Goal: Task Accomplishment & Management: Manage account settings

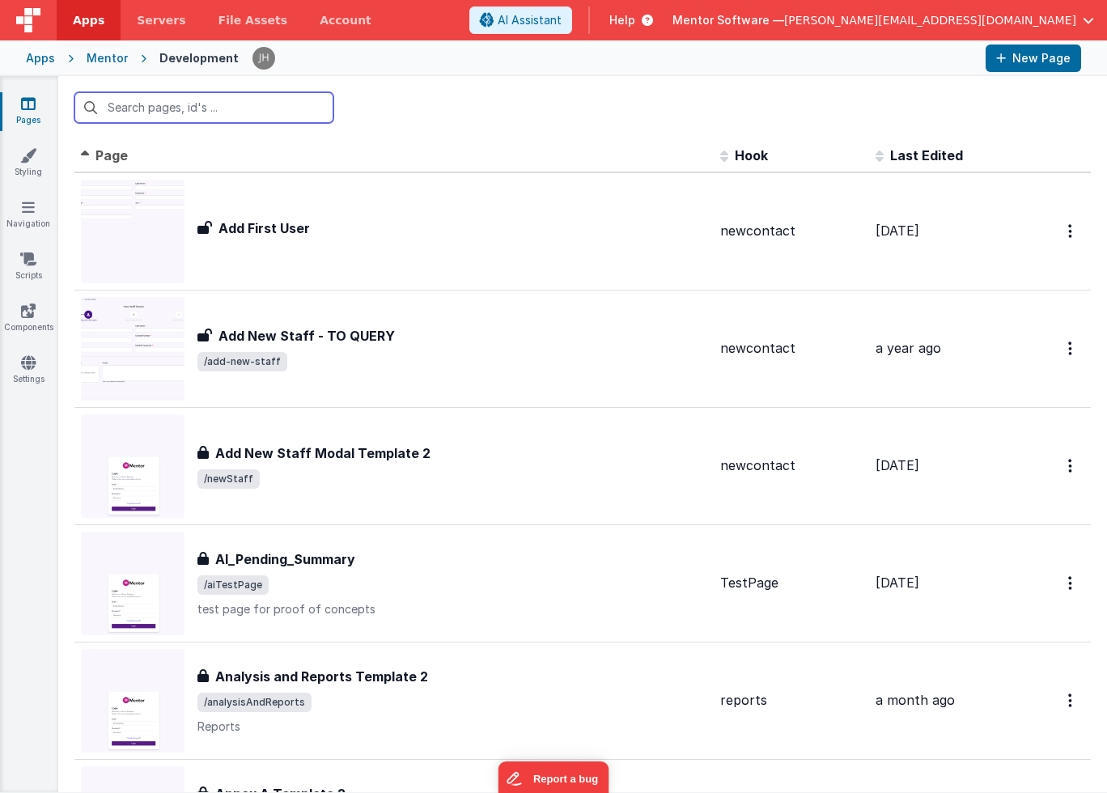
click at [172, 102] on input "text" at bounding box center [203, 107] width 259 height 31
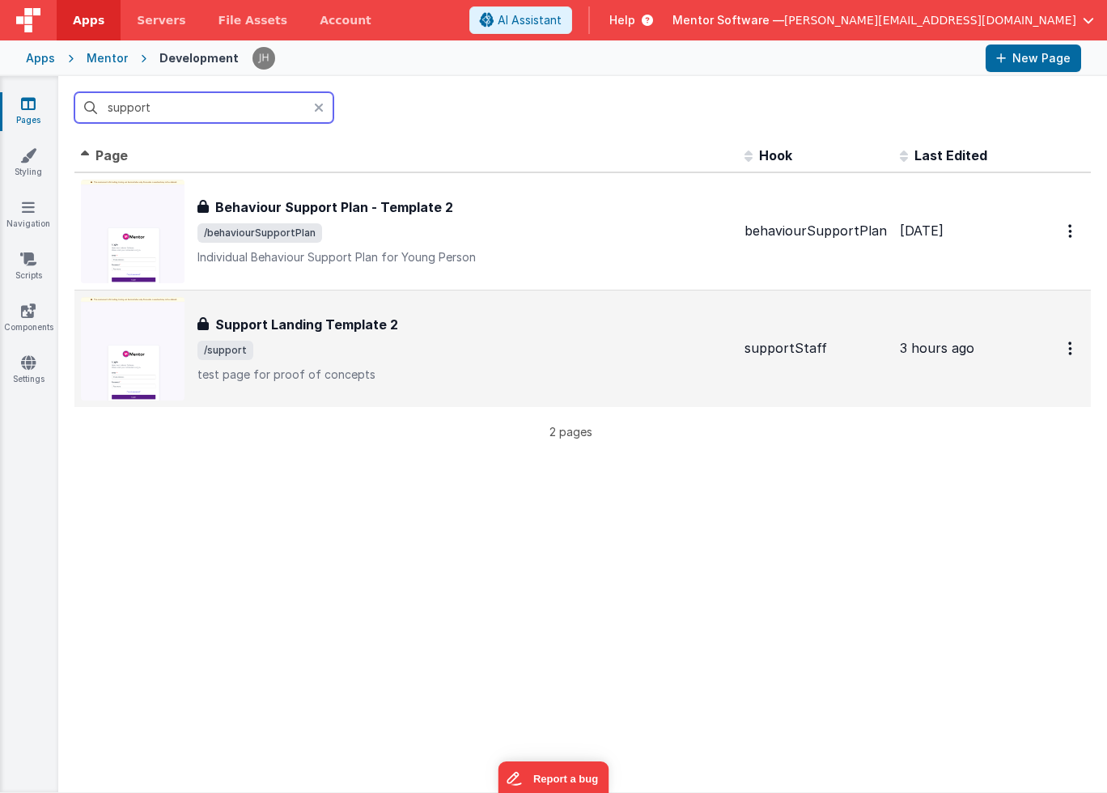
type input "support"
click at [268, 339] on div "Support Landing Template 2 Support Landing Template 2 /support test page for pr…" at bounding box center [464, 349] width 534 height 68
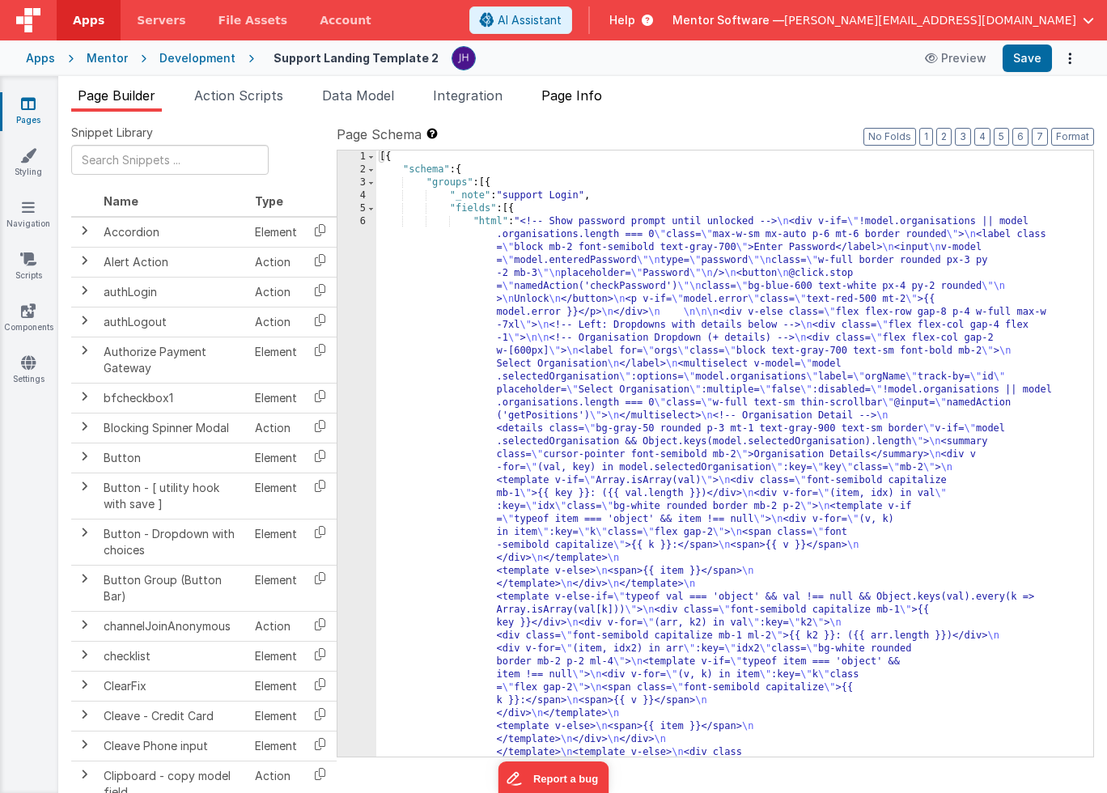
click at [582, 99] on span "Page Info" at bounding box center [571, 95] width 61 height 16
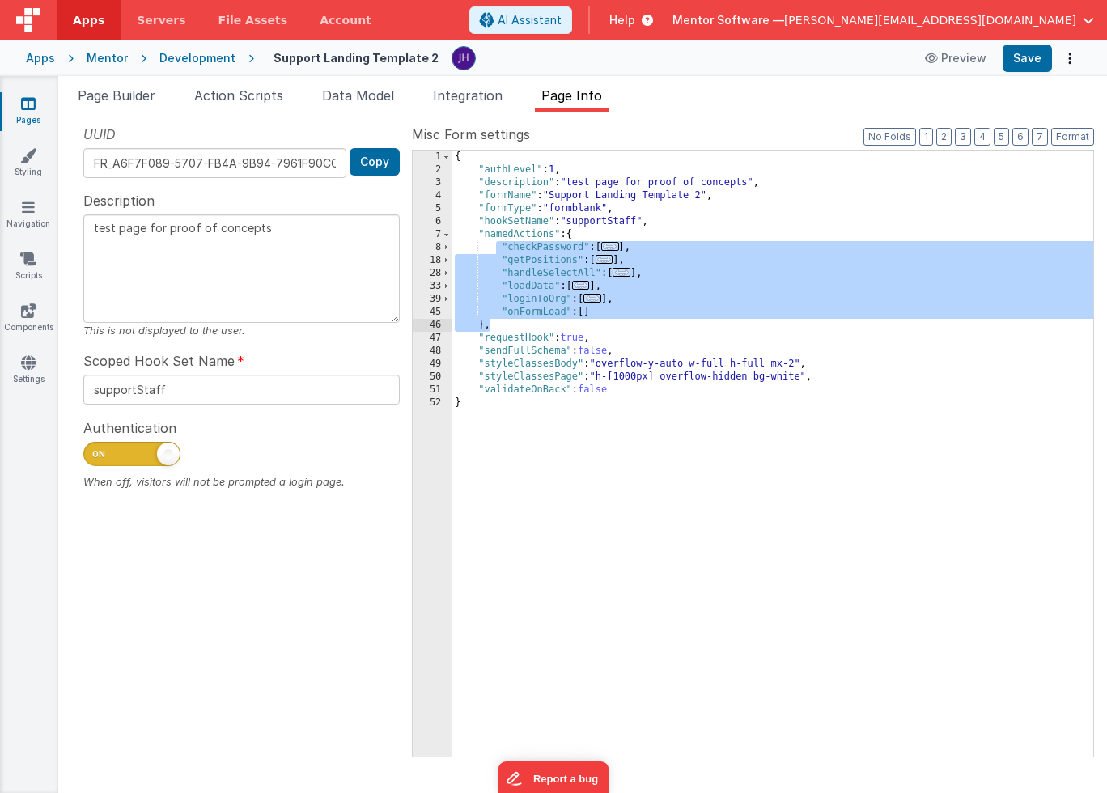
drag, startPoint x: 498, startPoint y: 243, endPoint x: 624, endPoint y: 320, distance: 147.5
click at [624, 320] on div "{ "authLevel" : 1 , "description" : "test page for proof of concepts" , "formNa…" at bounding box center [771, 466] width 641 height 632
click at [120, 99] on span "Page Builder" at bounding box center [117, 95] width 78 height 16
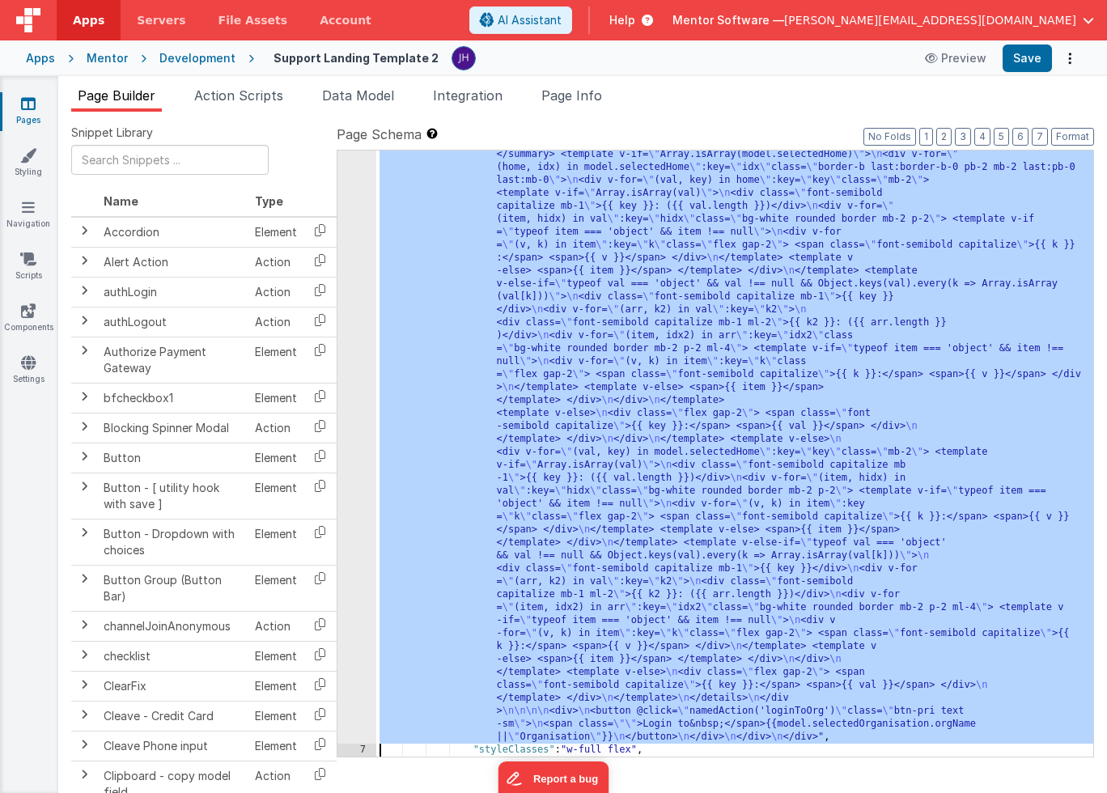
click at [350, 357] on div "6 7 8 9 10 11 12" at bounding box center [356, 18] width 39 height 2690
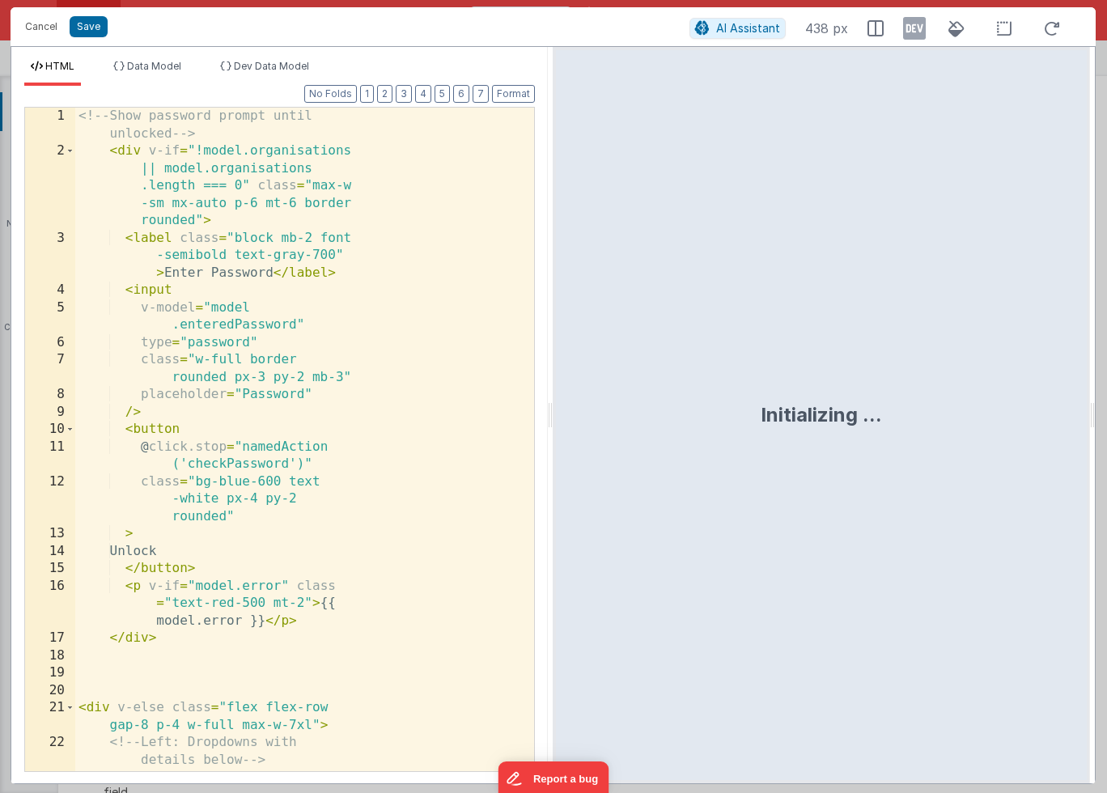
scroll to position [1543, 0]
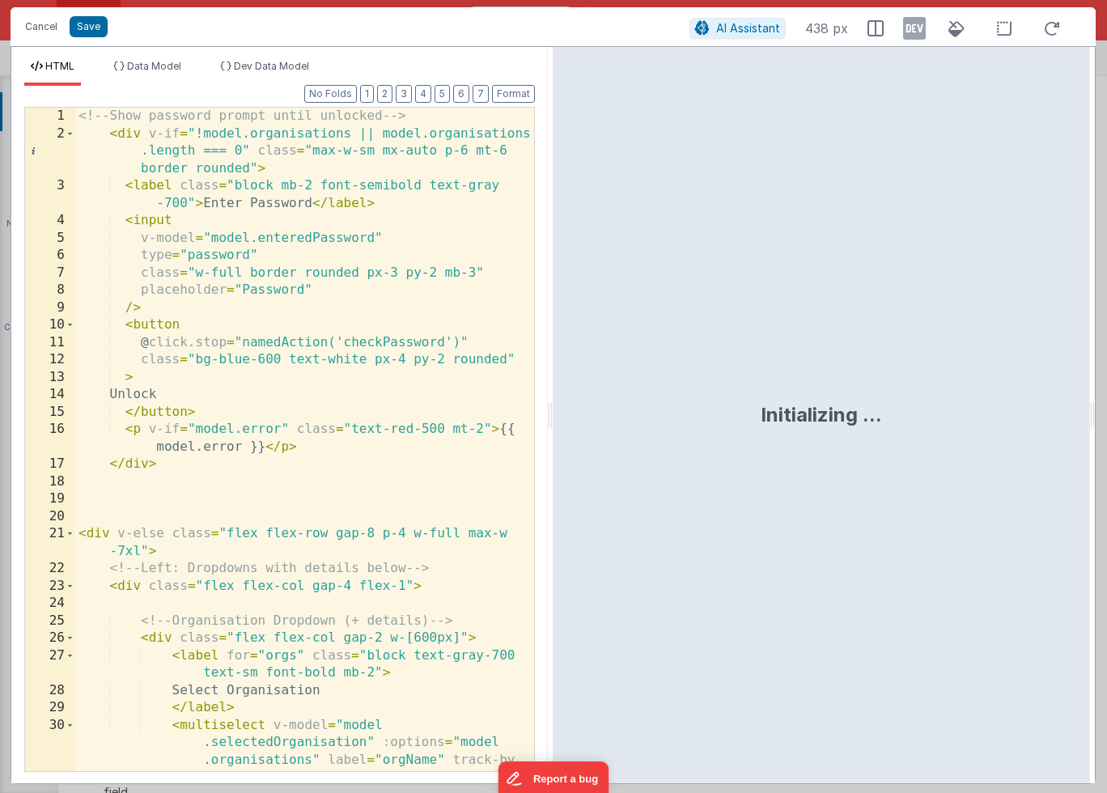
click at [400, 384] on div "<!-- Show password prompt until unlocked --> < div v-if = "!model.organisations…" at bounding box center [304, 526] width 459 height 837
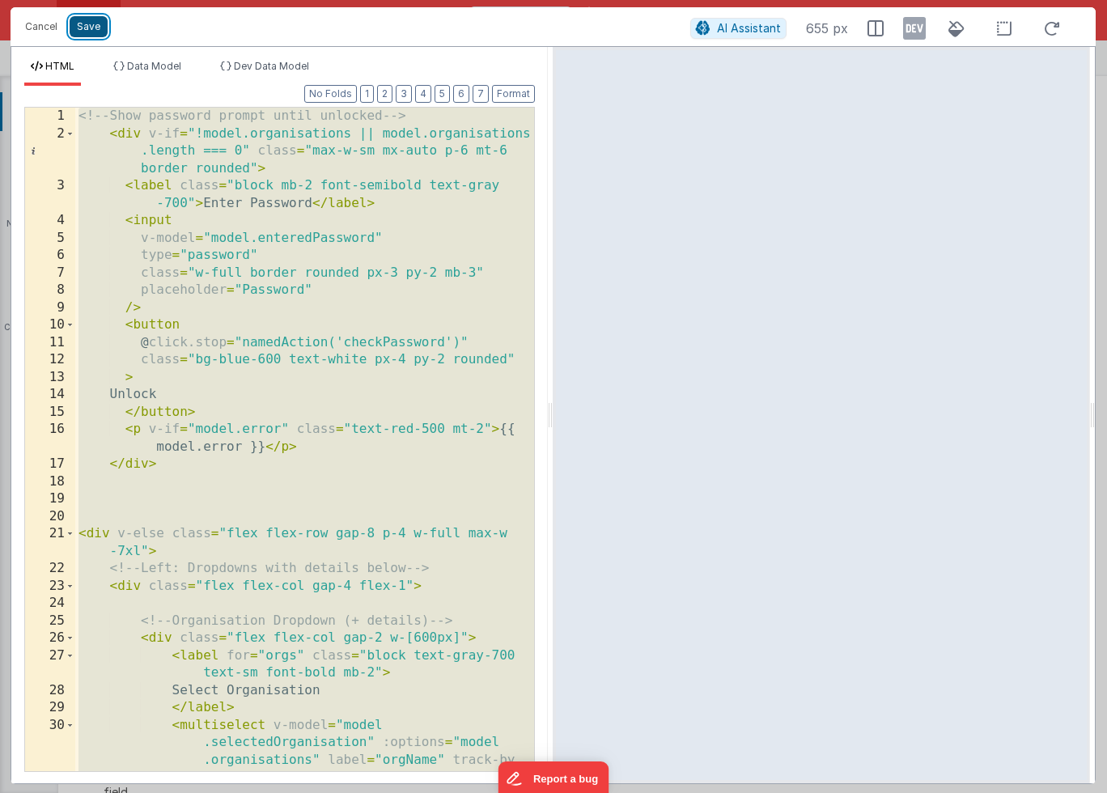
click at [91, 30] on button "Save" at bounding box center [89, 26] width 38 height 21
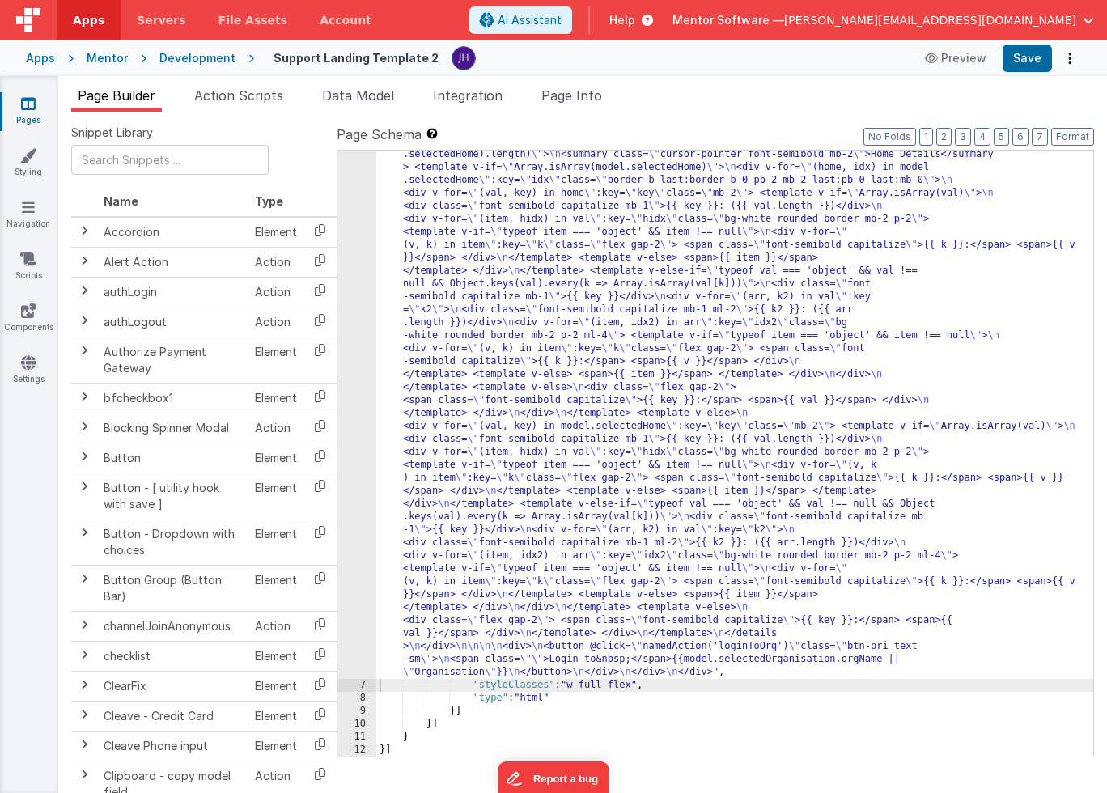
scroll to position [1323, 0]
click at [366, 97] on span "Data Model" at bounding box center [358, 95] width 72 height 16
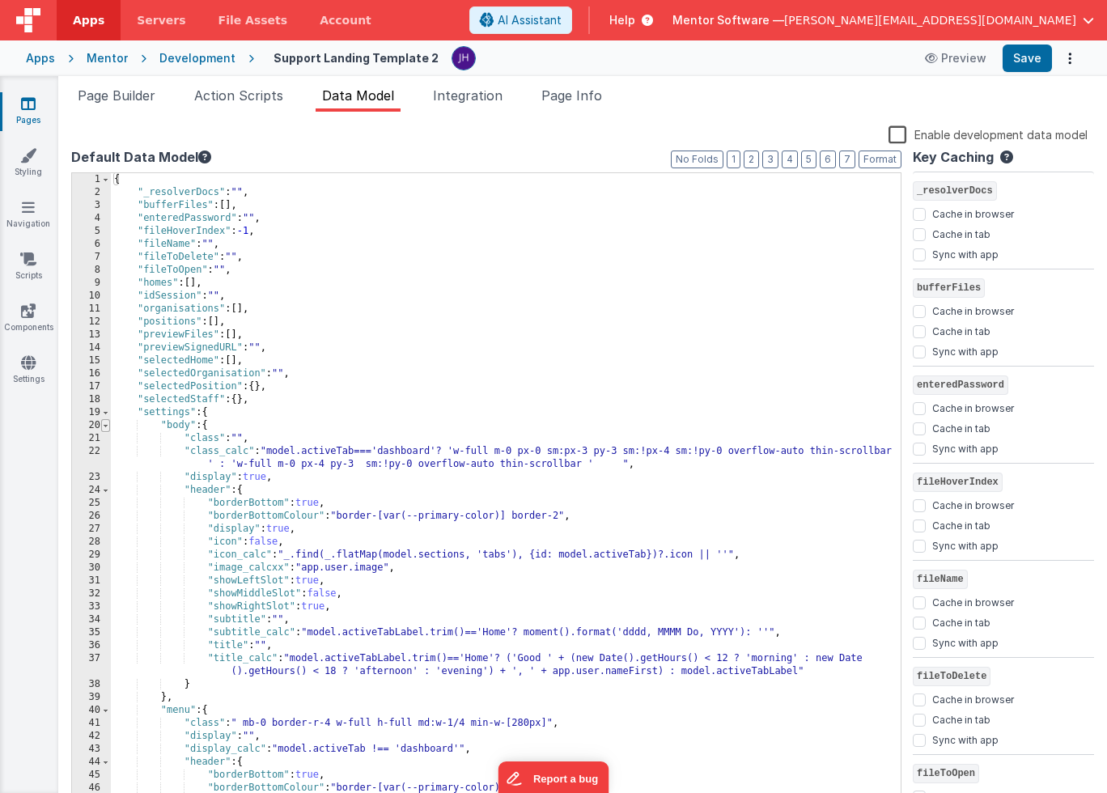
click at [106, 423] on span at bounding box center [105, 425] width 9 height 13
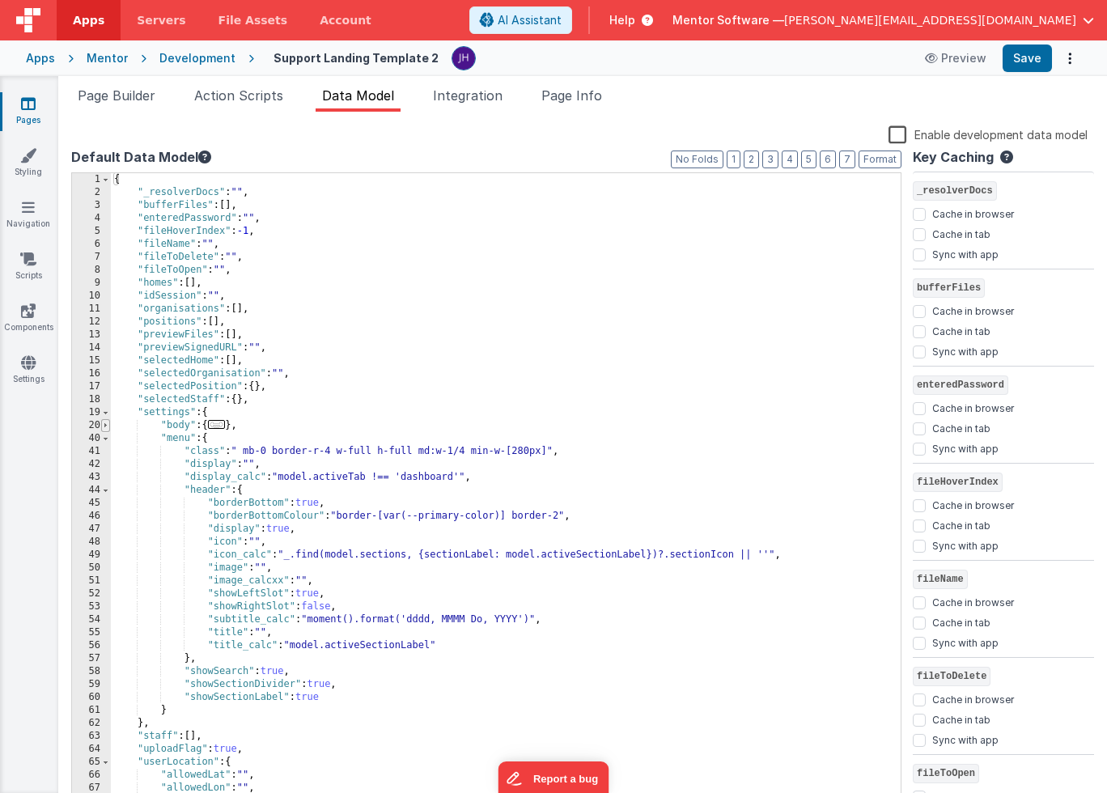
scroll to position [0, 0]
click at [105, 415] on span at bounding box center [105, 412] width 9 height 13
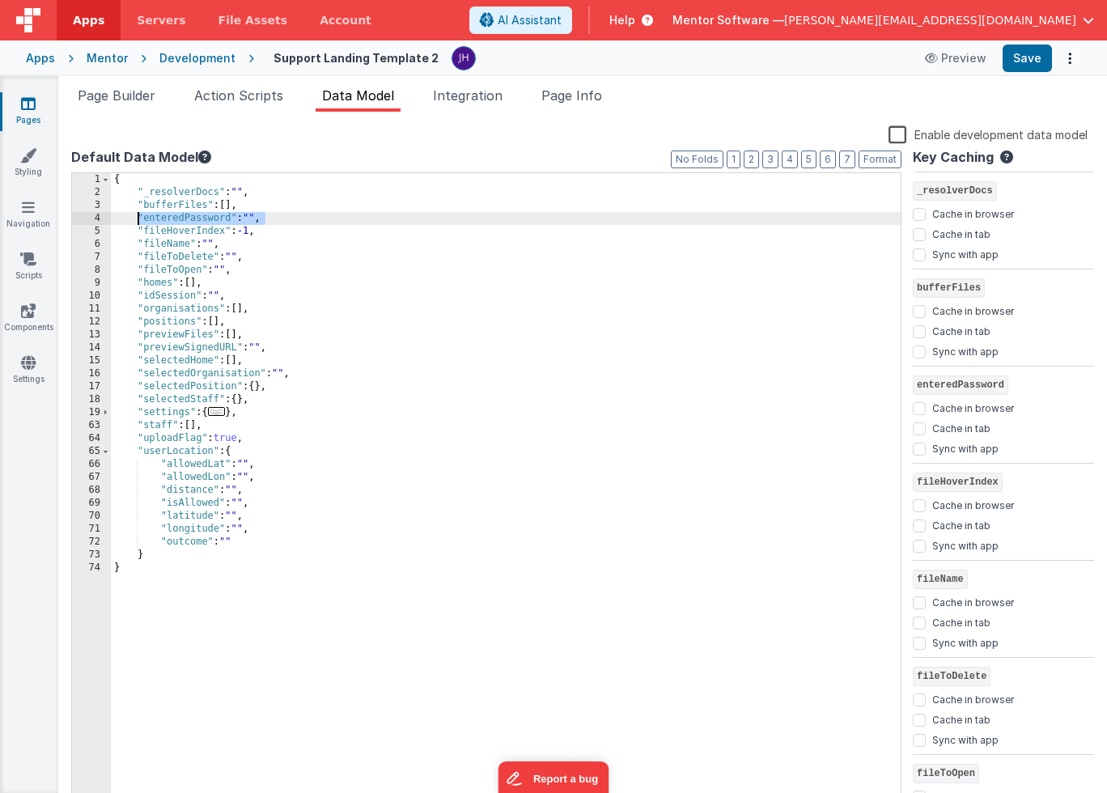
drag, startPoint x: 204, startPoint y: 218, endPoint x: 140, endPoint y: 218, distance: 63.9
click at [139, 218] on div "{ "_resolverDocs" : "" , "bufferFiles" : [ ] , "enteredPassword" : "" , "fileHo…" at bounding box center [505, 502] width 789 height 659
click at [758, 158] on button "2" at bounding box center [750, 159] width 15 height 18
click at [408, 457] on div "{ "_resolverDocs" : "" , "bufferFiles" : [ ] , "enteredPassword" : "" , "fileHo…" at bounding box center [505, 502] width 789 height 659
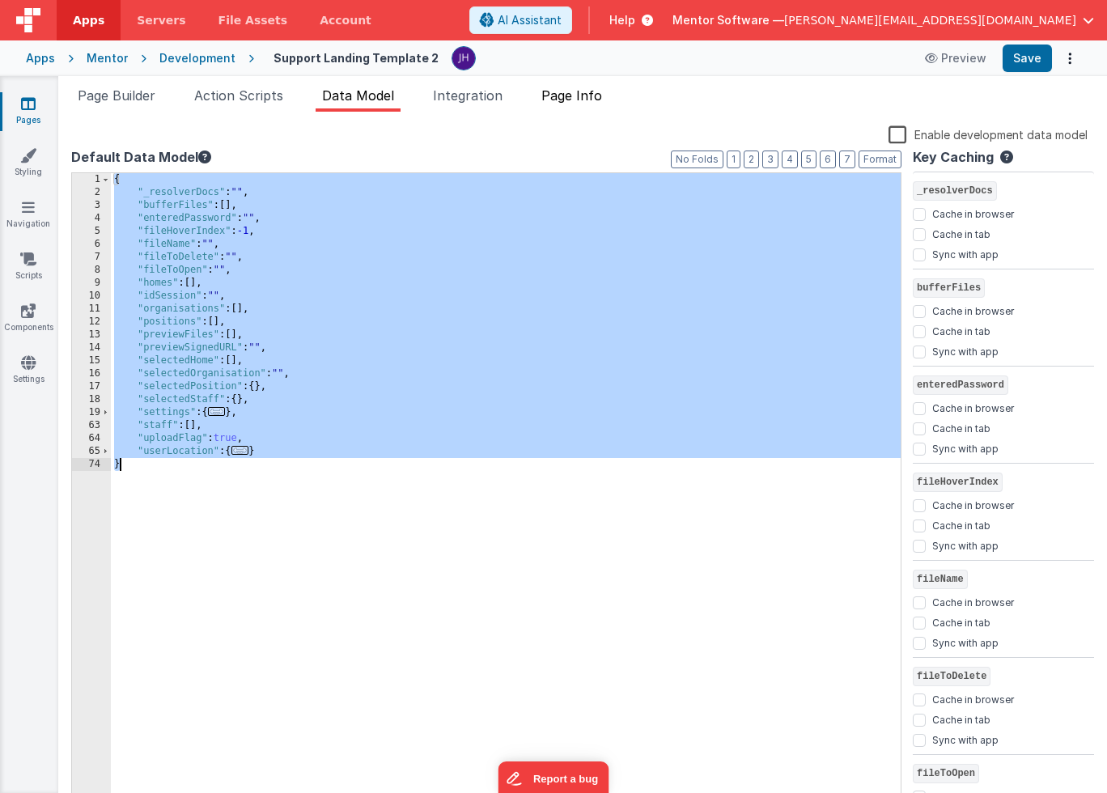
click at [577, 100] on span "Page Info" at bounding box center [571, 95] width 61 height 16
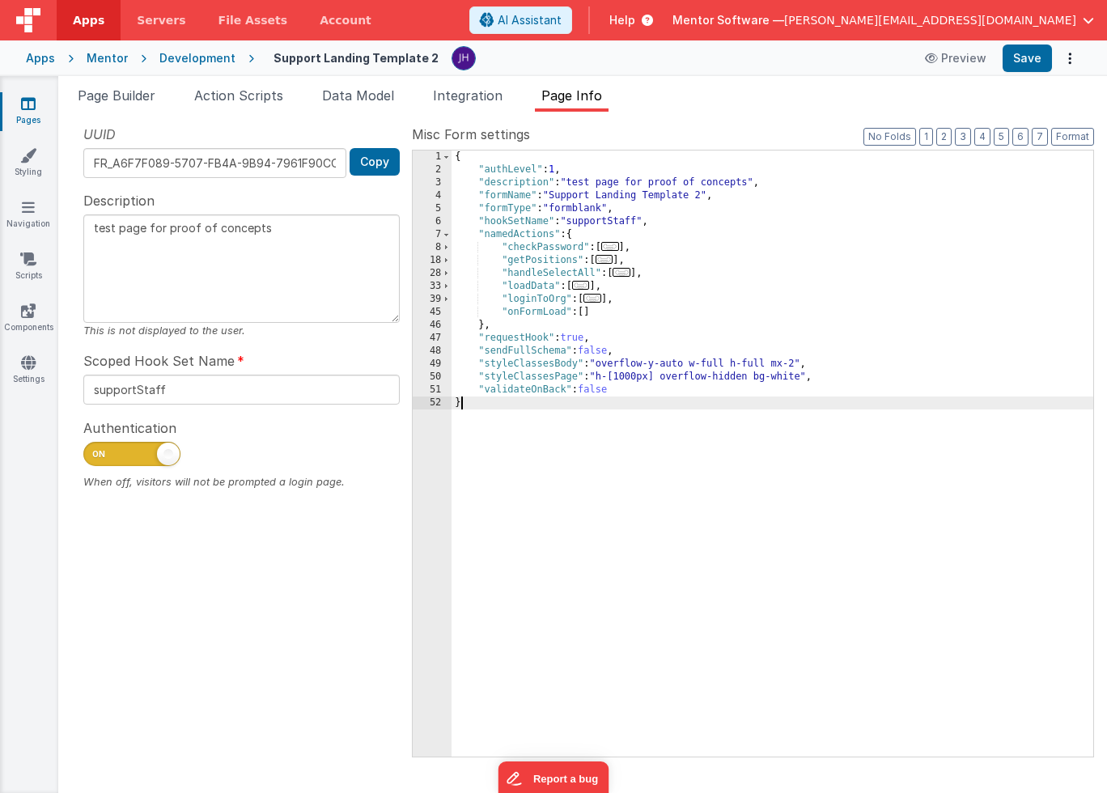
click at [686, 426] on div "{ "authLevel" : 1 , "description" : "test page for proof of concepts" , "formNa…" at bounding box center [771, 466] width 641 height 632
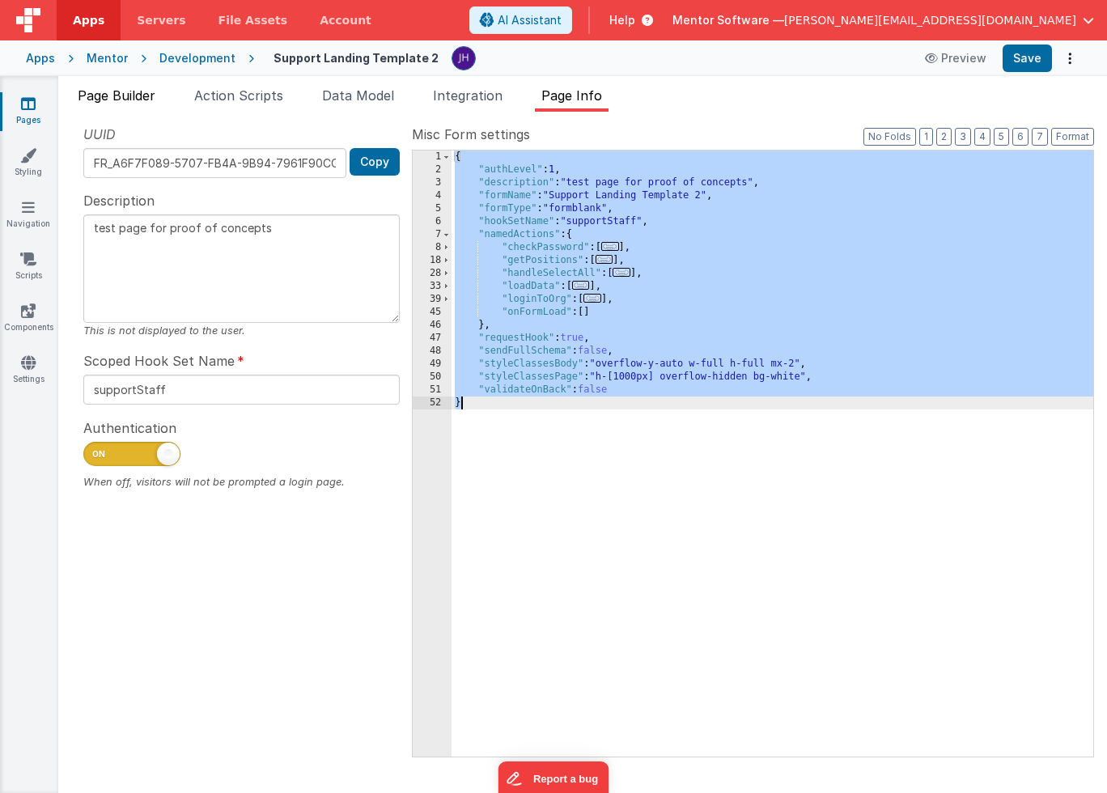
click at [130, 97] on span "Page Builder" at bounding box center [117, 95] width 78 height 16
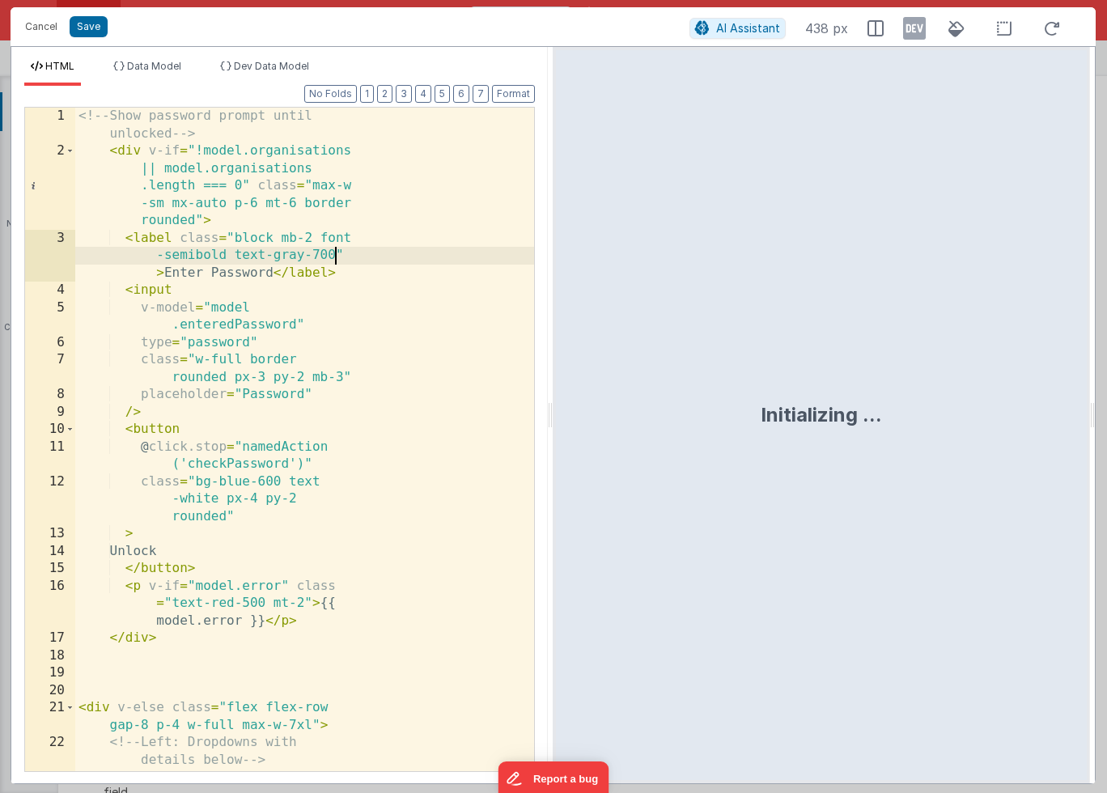
click at [364, 261] on div "<!-- Show password prompt until unlocked --> < div v-if = "!model.organisations…" at bounding box center [304, 474] width 459 height 733
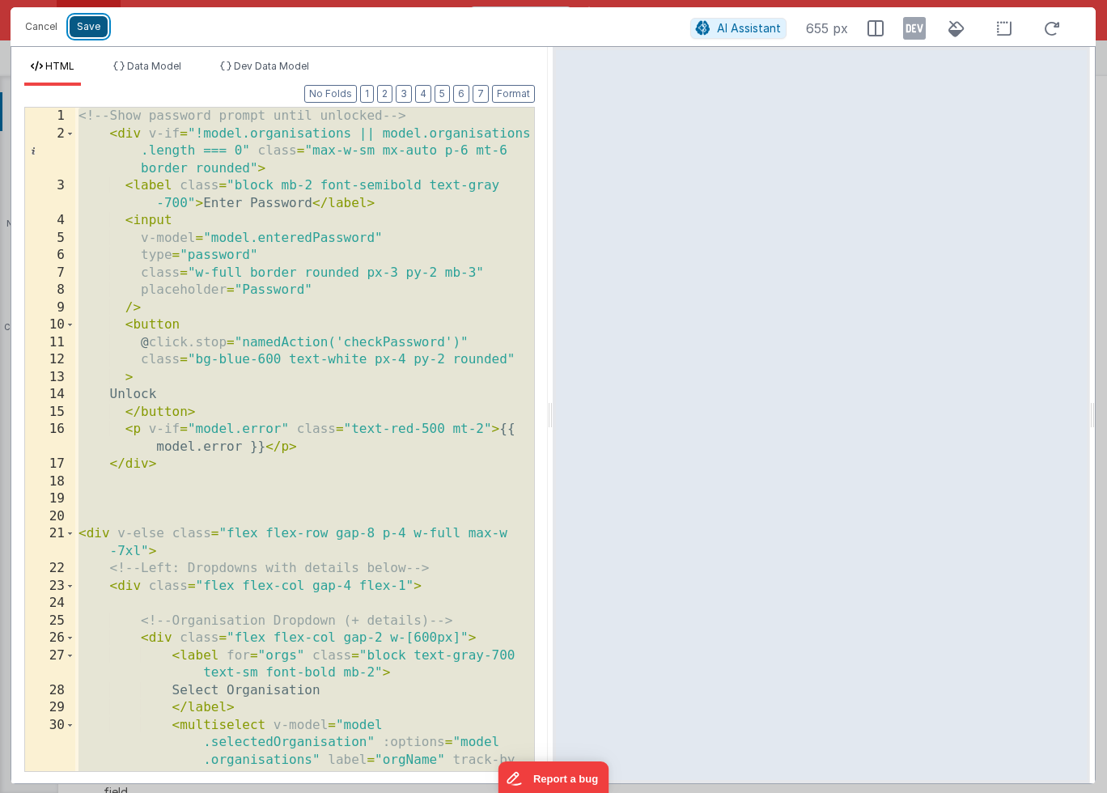
click at [86, 30] on button "Save" at bounding box center [89, 26] width 38 height 21
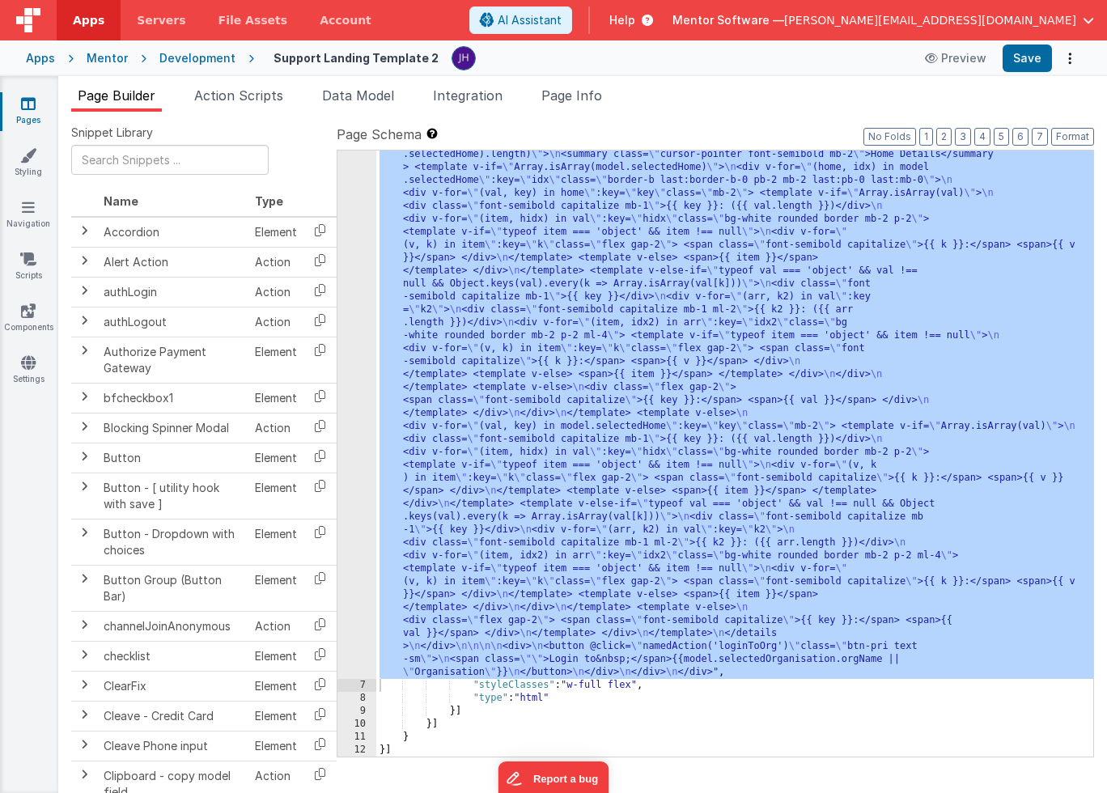
click at [28, 108] on icon at bounding box center [28, 103] width 15 height 16
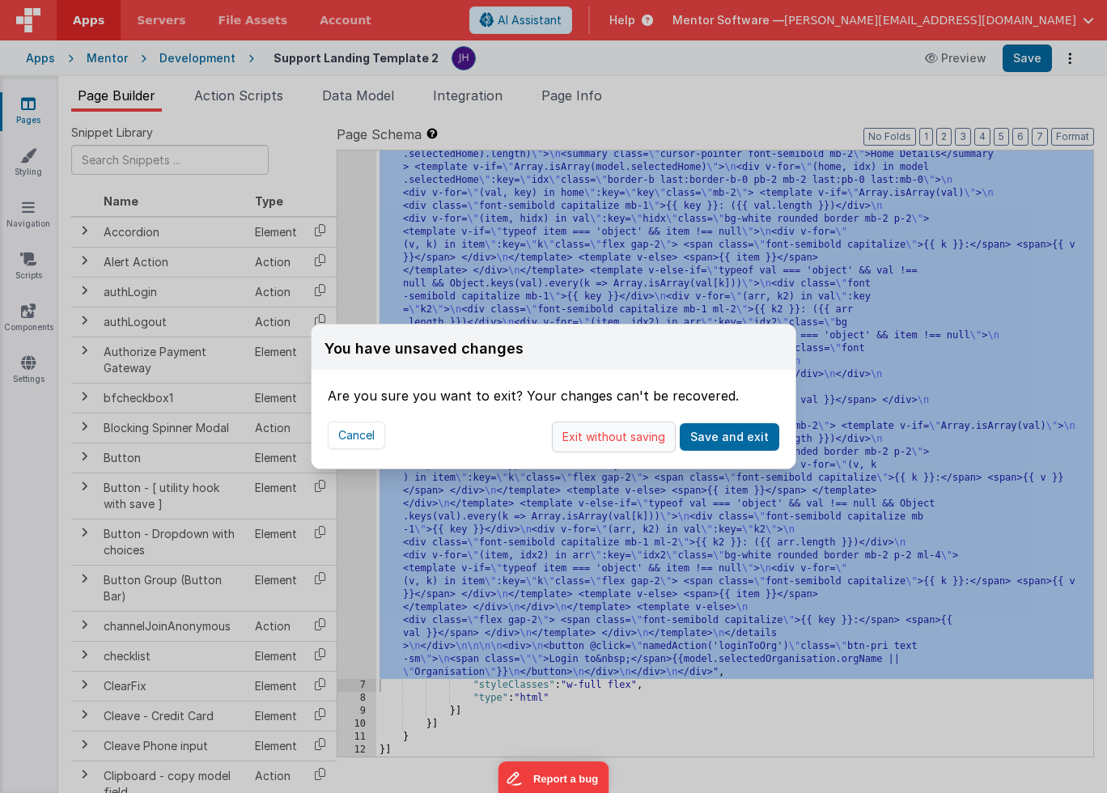
click at [650, 438] on button "Exit without saving" at bounding box center [614, 436] width 124 height 31
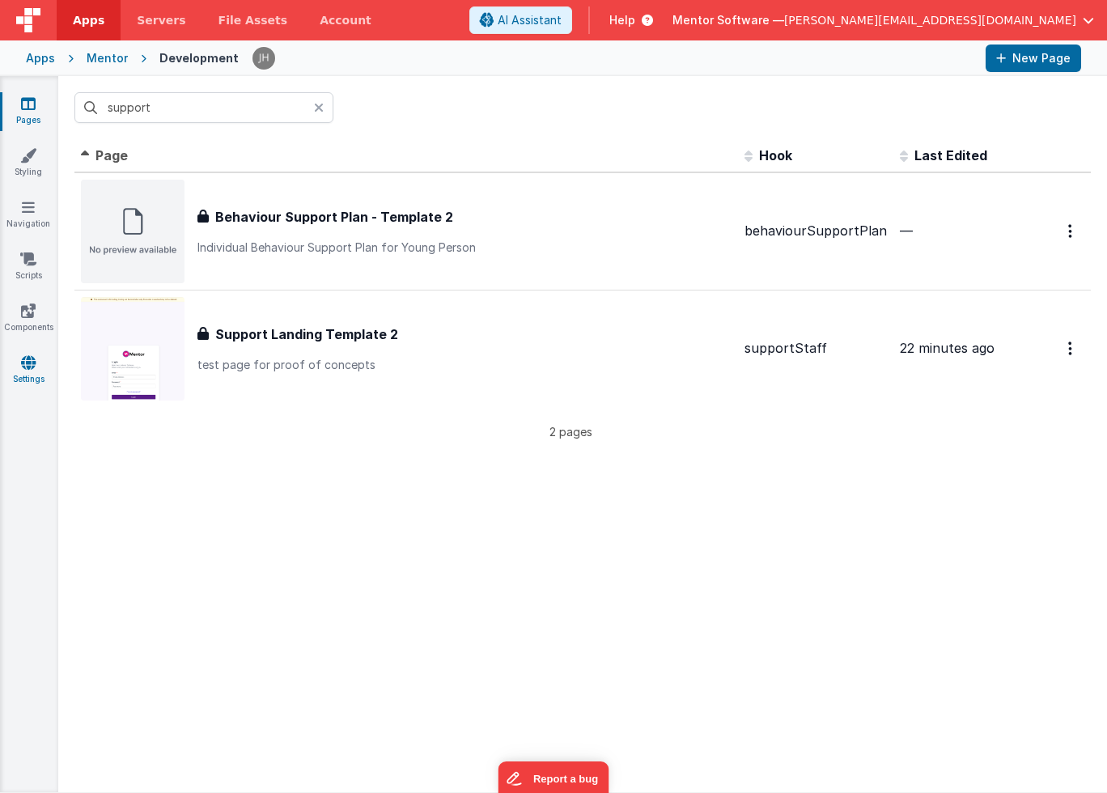
click at [24, 369] on icon at bounding box center [28, 362] width 15 height 16
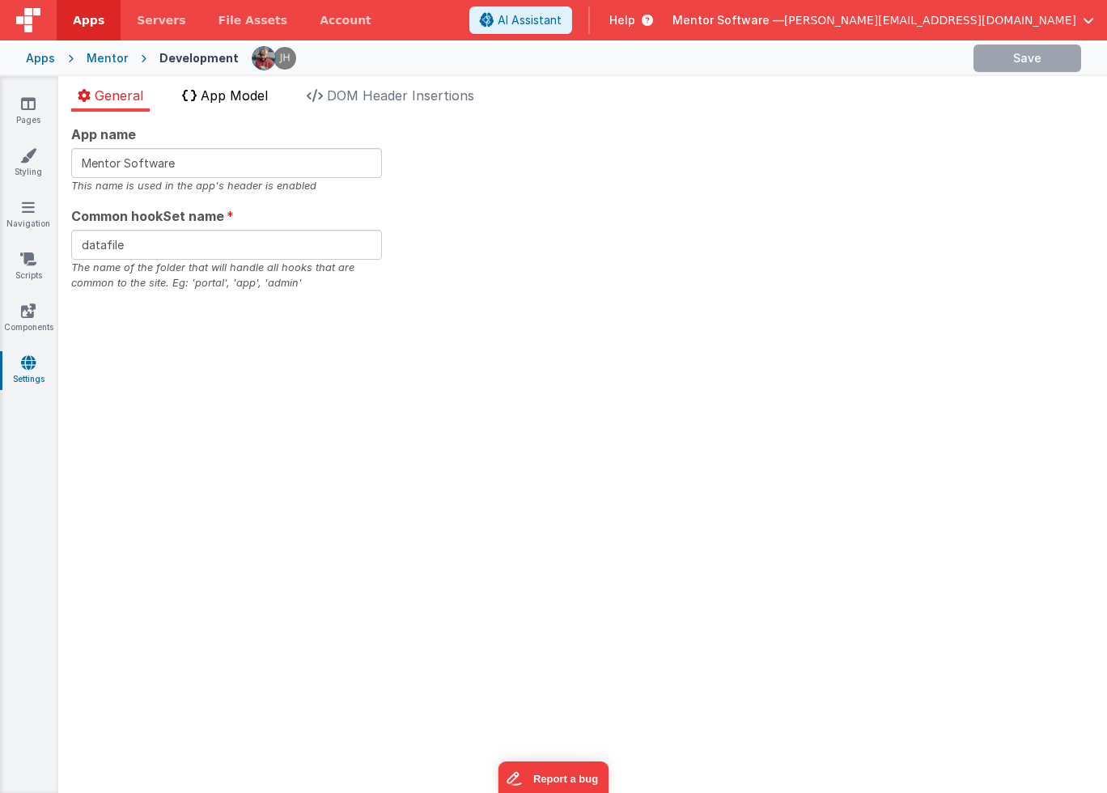
click at [232, 98] on span "App Model" at bounding box center [234, 95] width 67 height 16
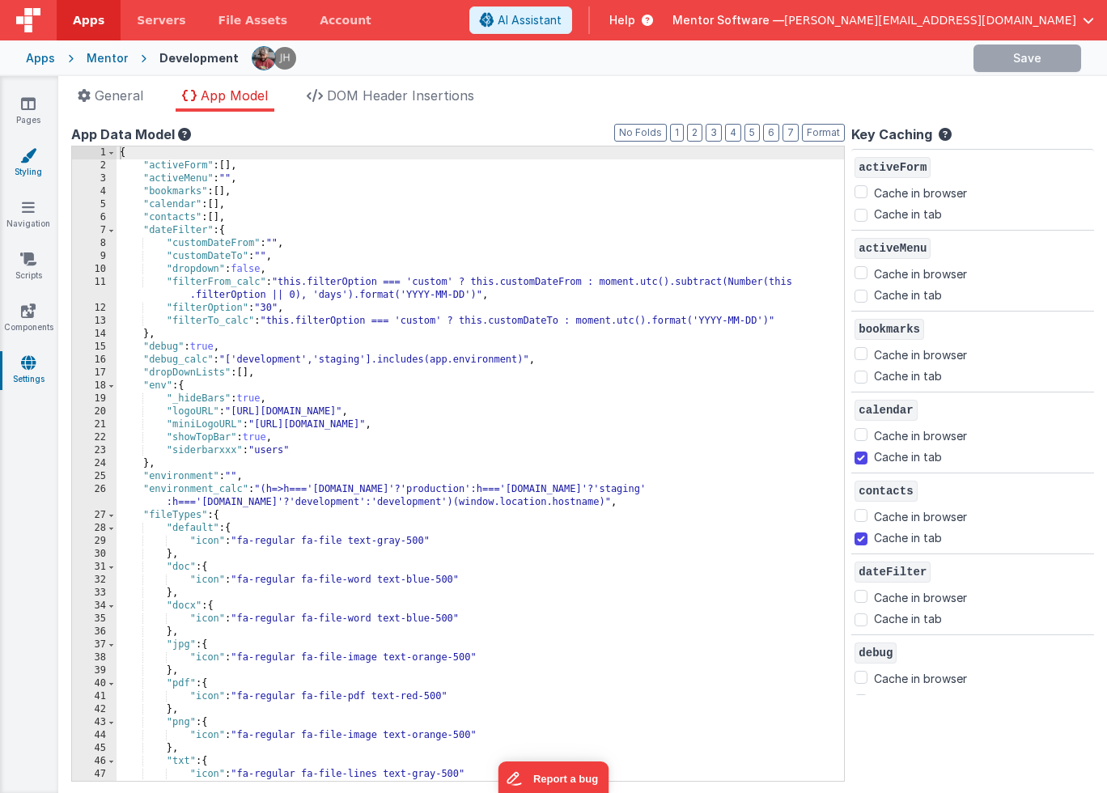
click at [33, 154] on icon at bounding box center [28, 155] width 16 height 16
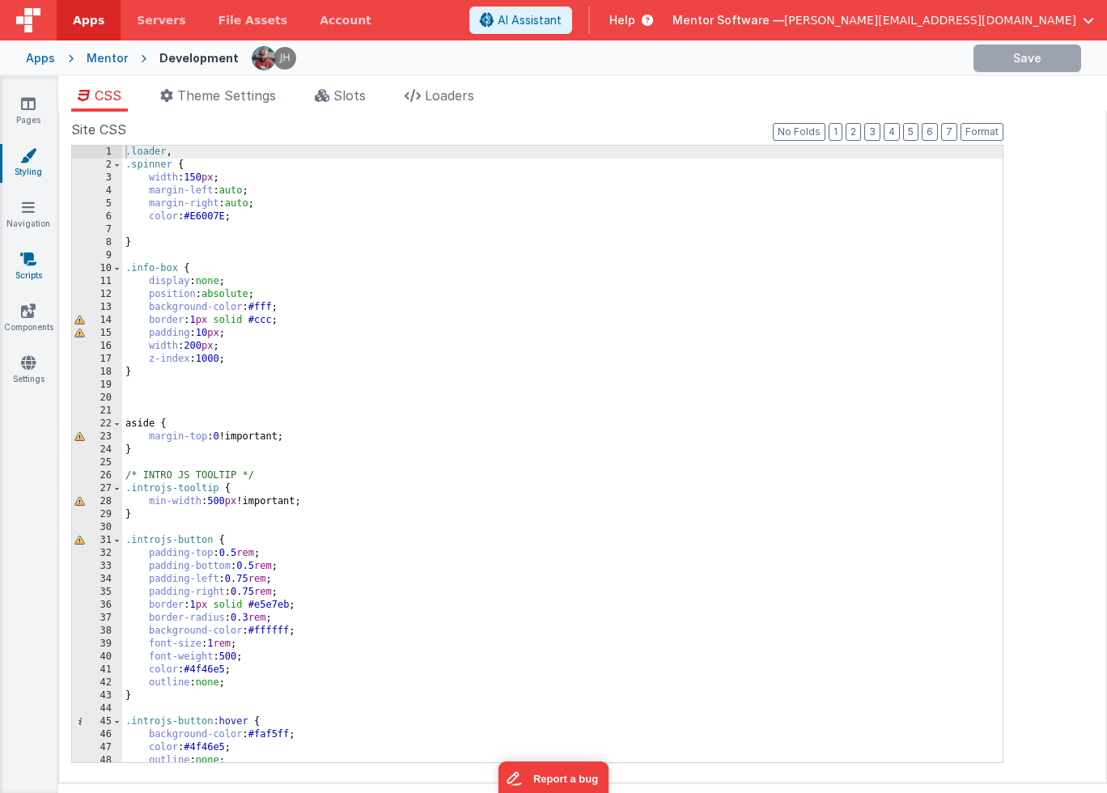
click at [23, 260] on icon at bounding box center [28, 259] width 16 height 16
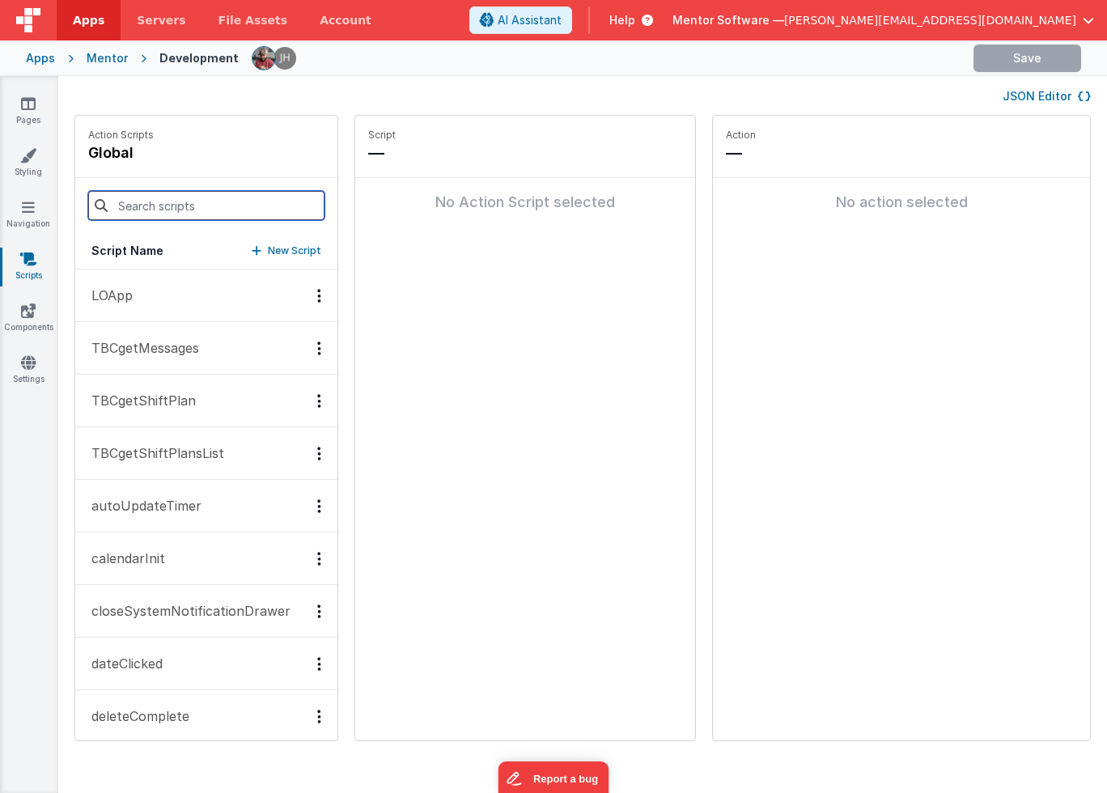
click at [171, 206] on input at bounding box center [206, 205] width 236 height 29
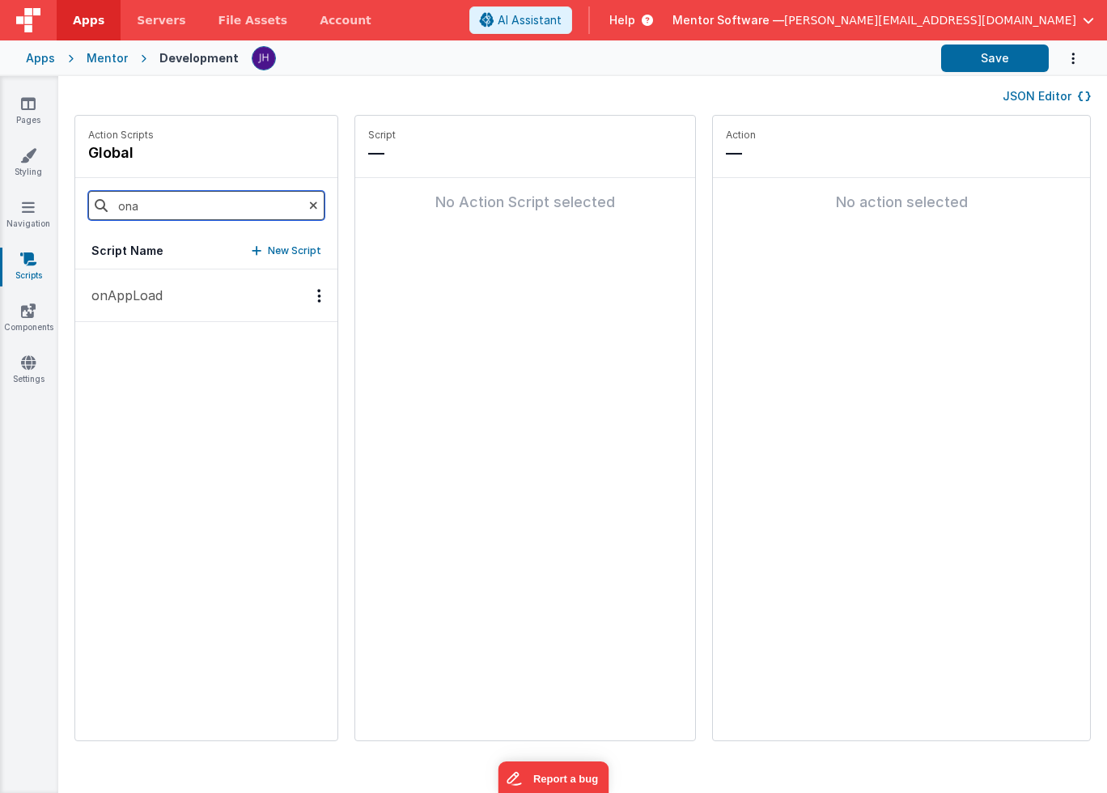
type input "ona"
click at [158, 286] on p "onAppLoad" at bounding box center [122, 295] width 81 height 19
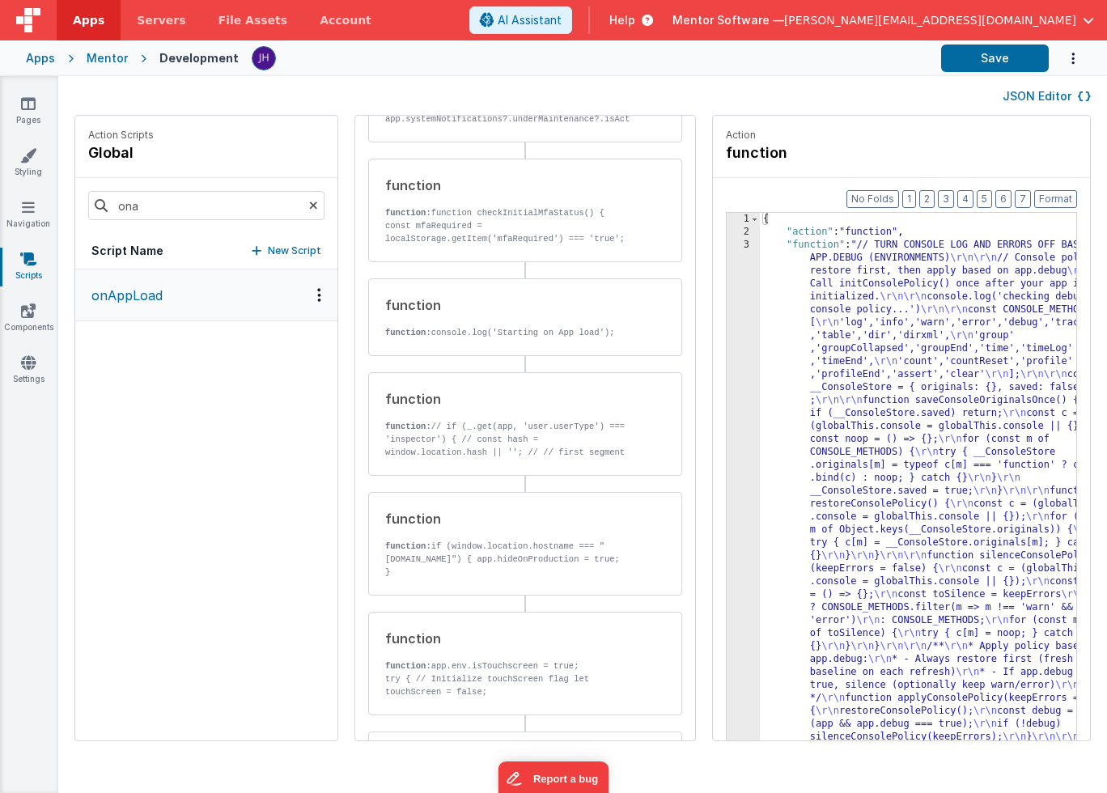
scroll to position [261, 0]
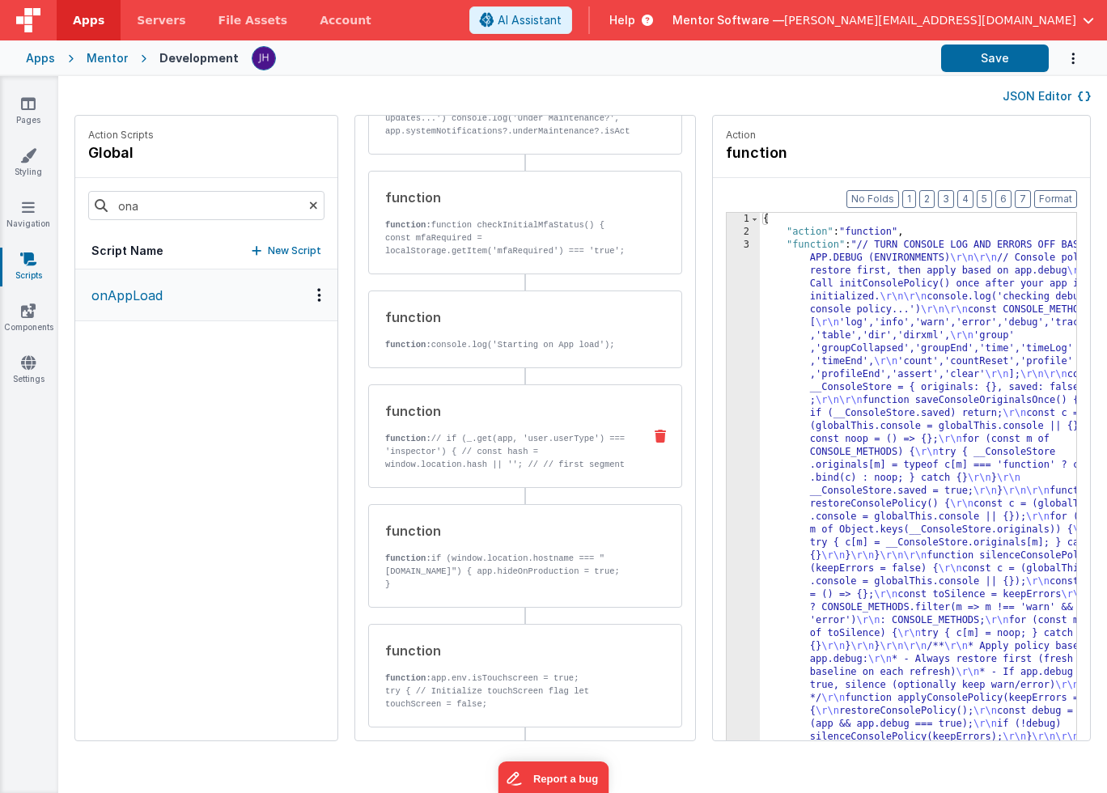
click at [495, 444] on p "function: // if (_.get(app, 'user.userType') === 'inspector') { // const hash =…" at bounding box center [507, 477] width 244 height 91
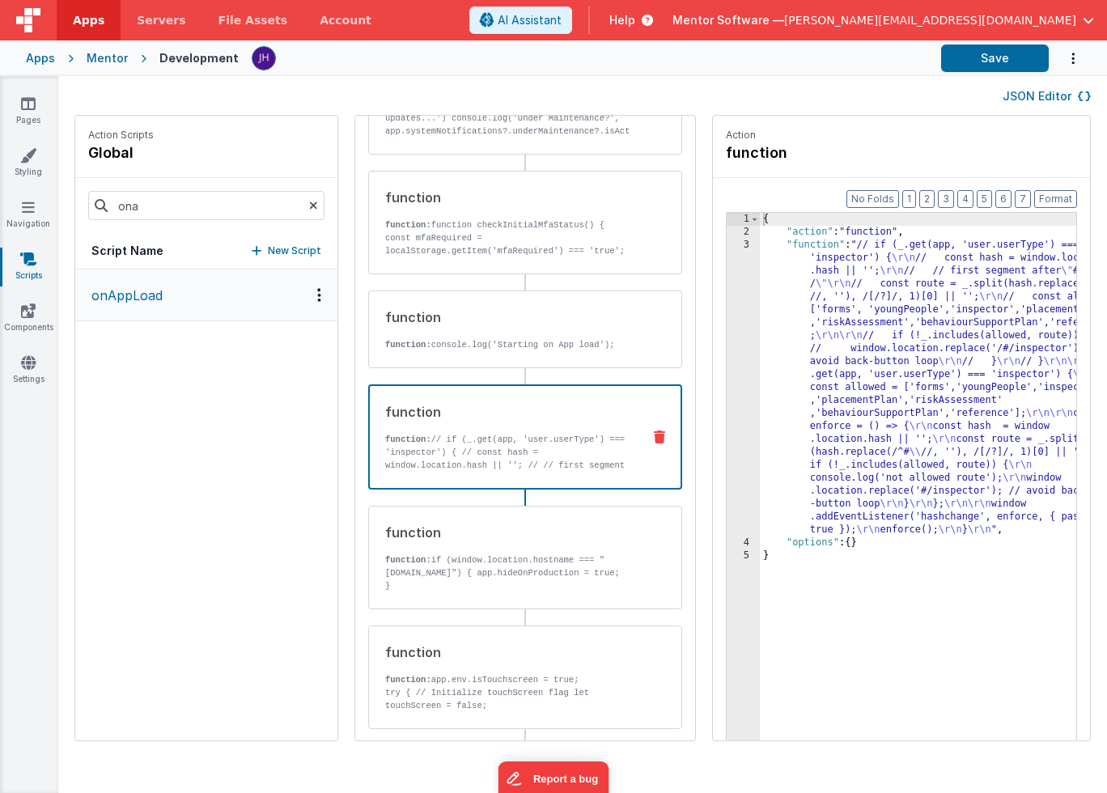
click at [726, 361] on div "3" at bounding box center [742, 388] width 33 height 298
click at [726, 357] on div "3" at bounding box center [742, 388] width 33 height 298
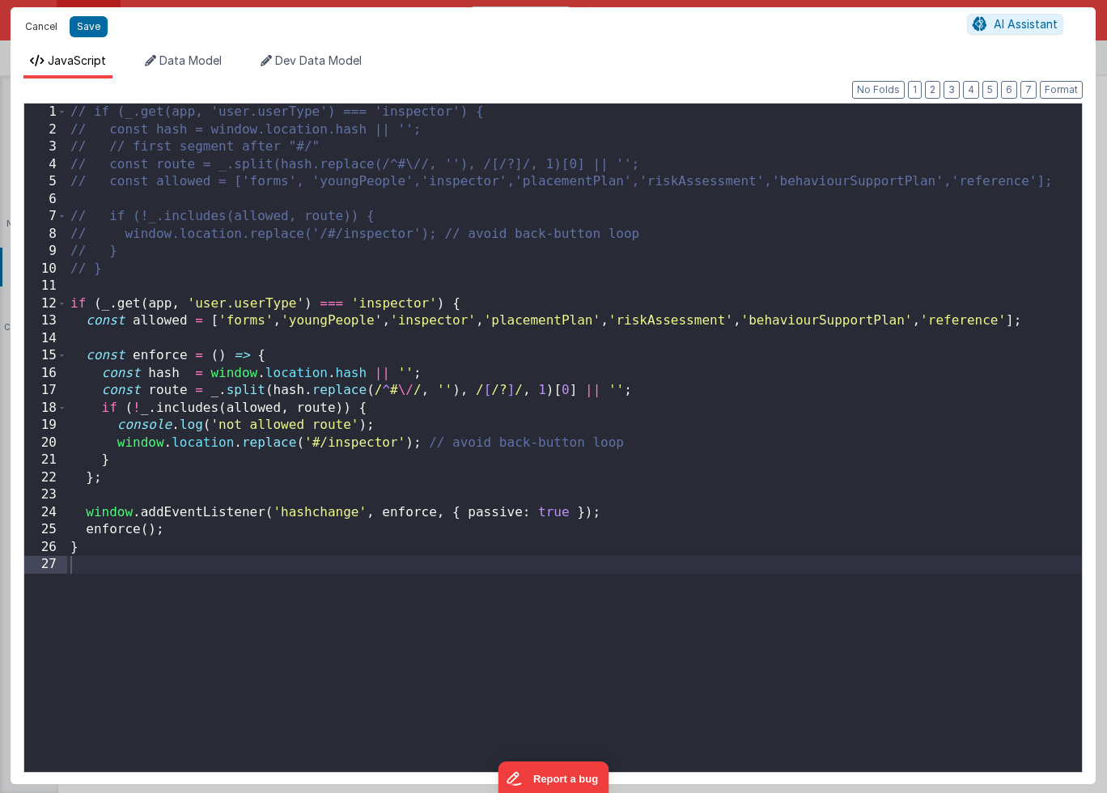
click at [42, 31] on button "Cancel" at bounding box center [41, 26] width 49 height 23
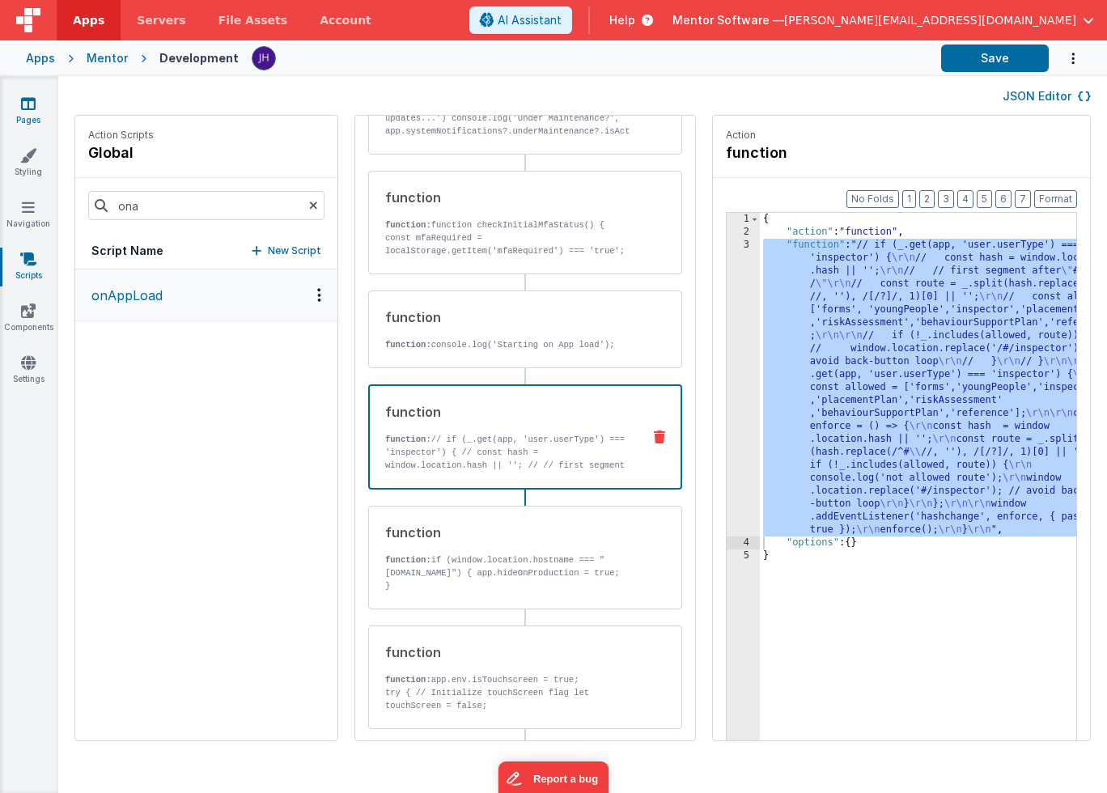
click at [19, 104] on link "Pages" at bounding box center [28, 111] width 58 height 32
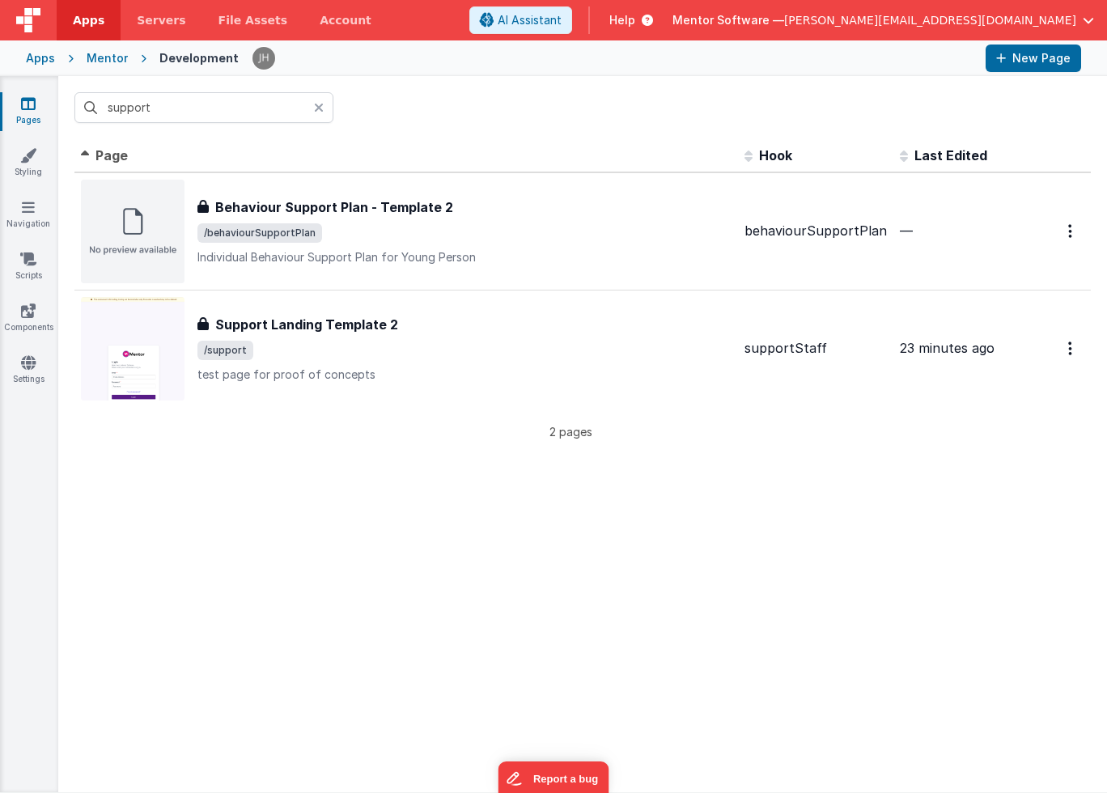
click at [28, 106] on icon at bounding box center [28, 103] width 15 height 16
click at [29, 114] on link "Pages" at bounding box center [28, 111] width 58 height 32
click at [322, 105] on icon at bounding box center [319, 107] width 10 height 13
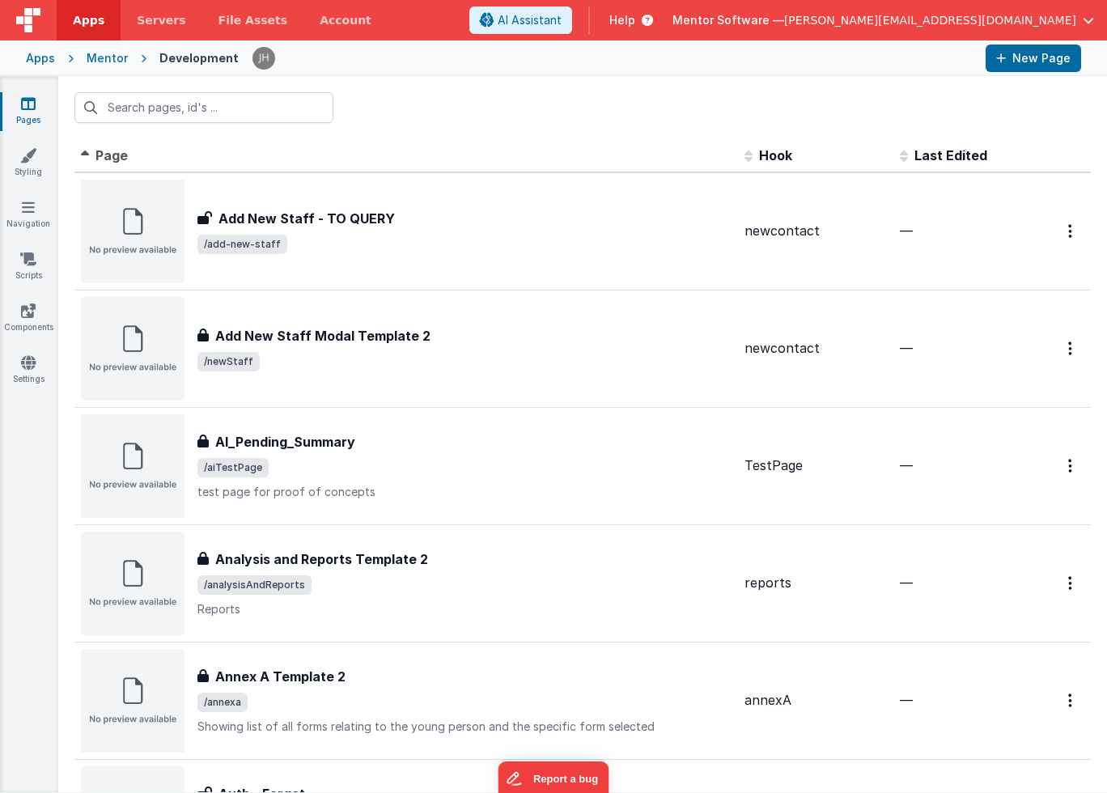
click at [32, 61] on div "Apps" at bounding box center [40, 58] width 29 height 16
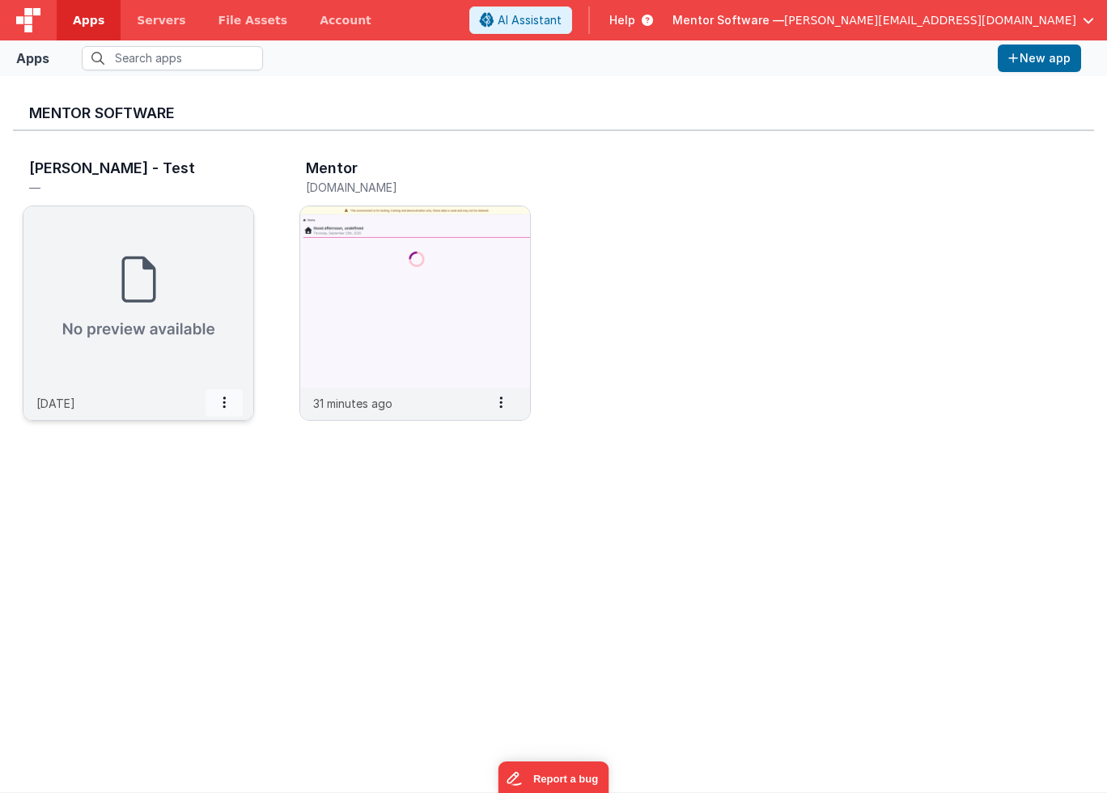
click at [231, 404] on span at bounding box center [223, 403] width 37 height 28
click at [211, 523] on span "Delete App" at bounding box center [189, 522] width 61 height 14
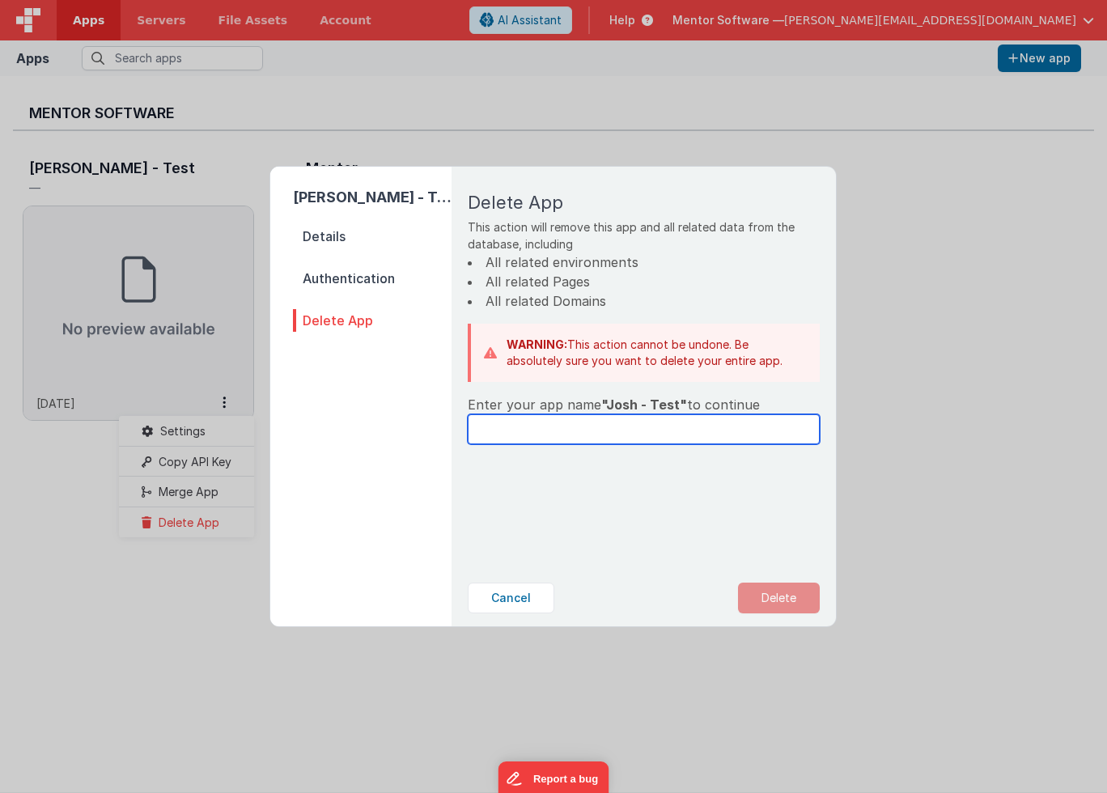
click at [583, 434] on input "text" at bounding box center [644, 429] width 352 height 30
type input "Josh - Test"
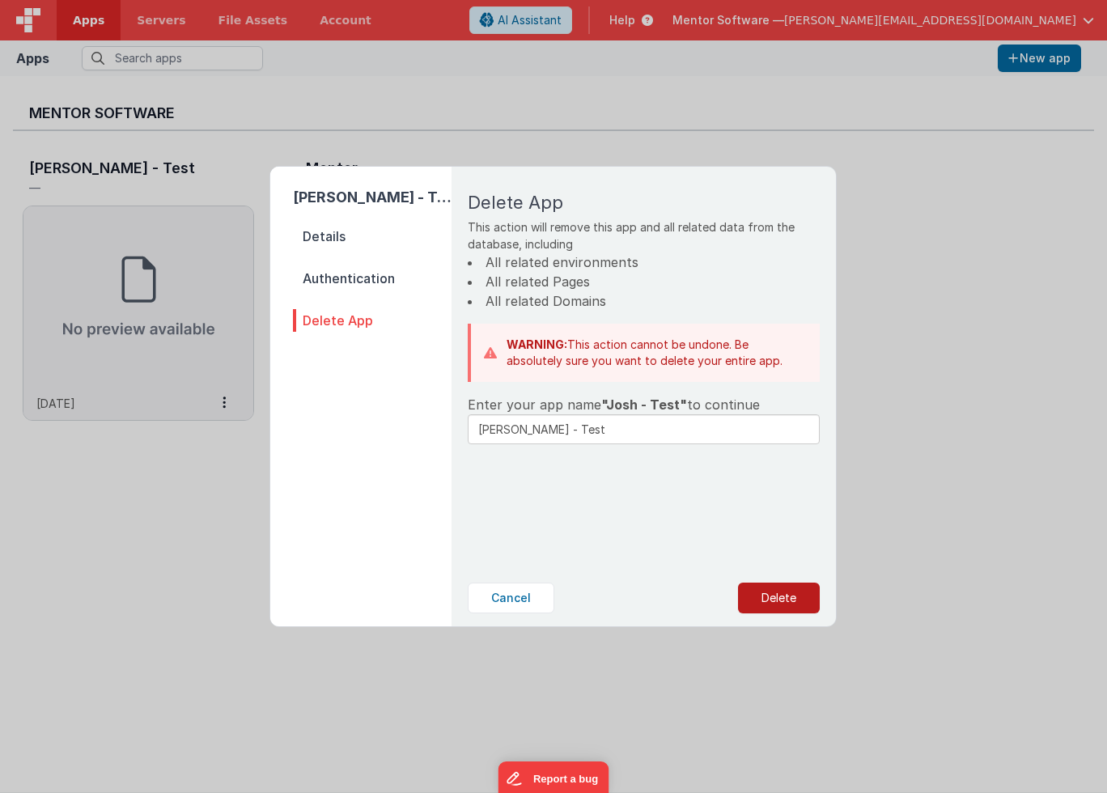
click at [769, 597] on button "Delete" at bounding box center [779, 597] width 82 height 31
click at [693, 607] on button "Yes, Delete" at bounding box center [697, 597] width 107 height 31
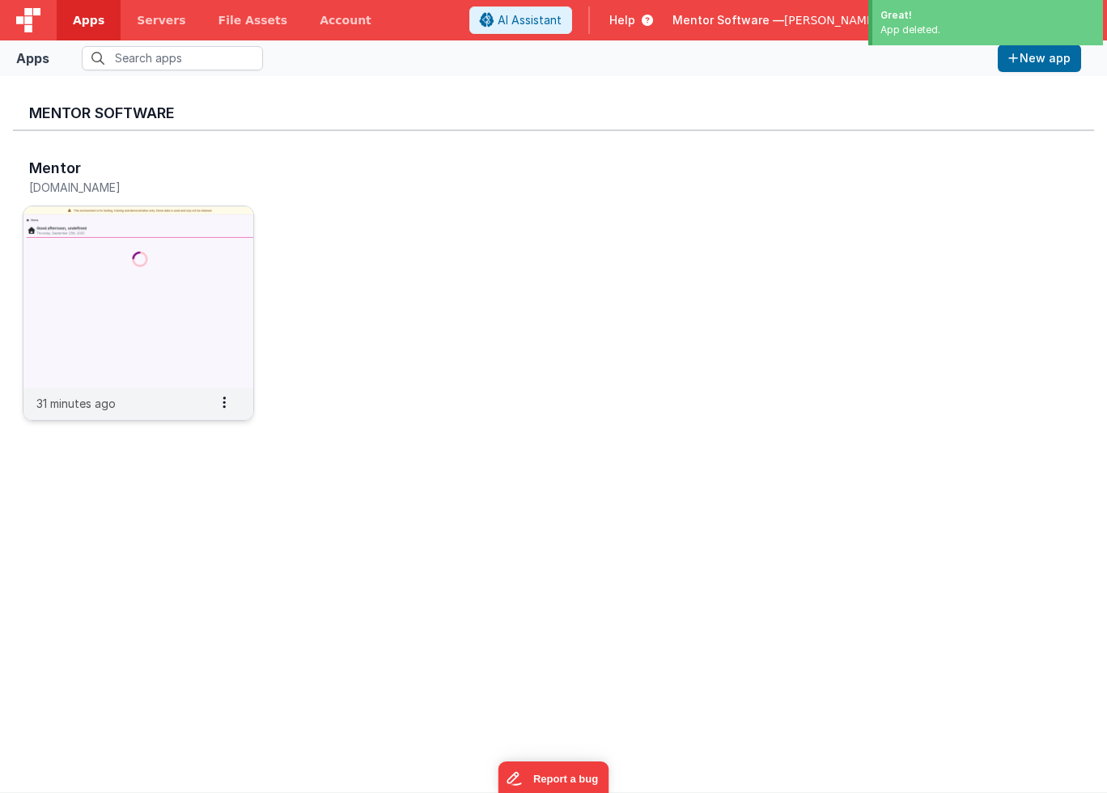
click at [210, 223] on img at bounding box center [138, 296] width 230 height 181
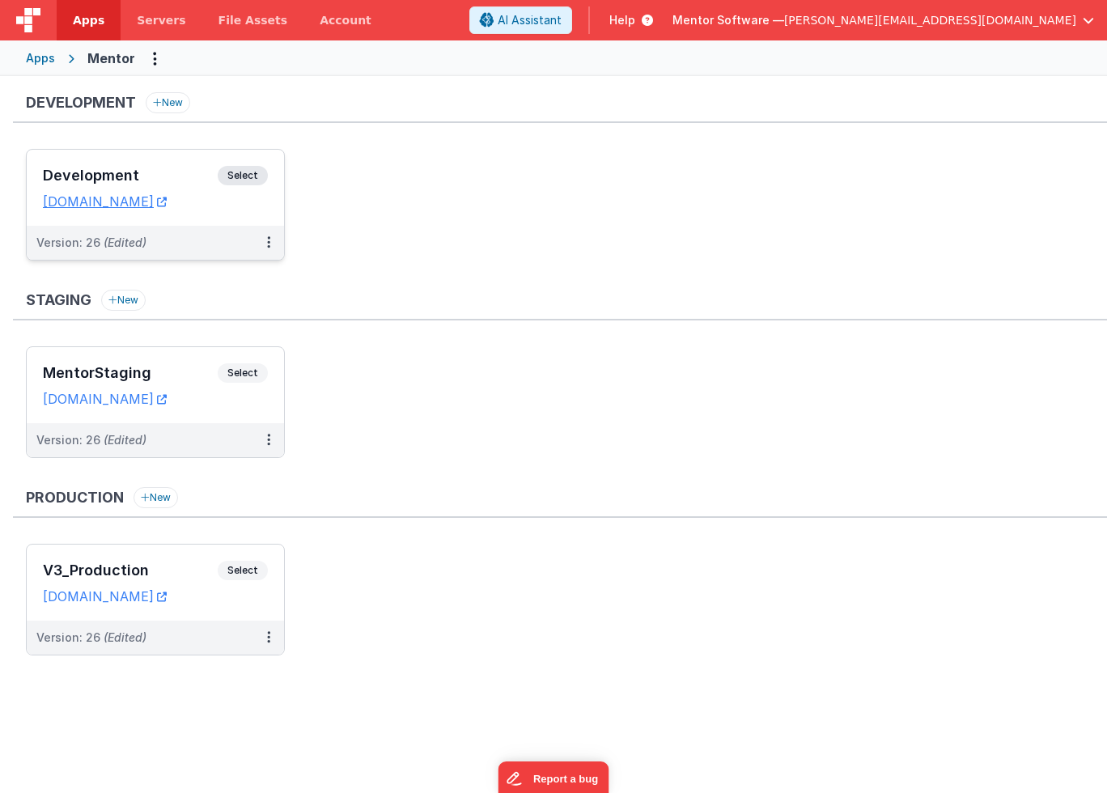
click at [167, 166] on div "Development Select" at bounding box center [155, 180] width 225 height 28
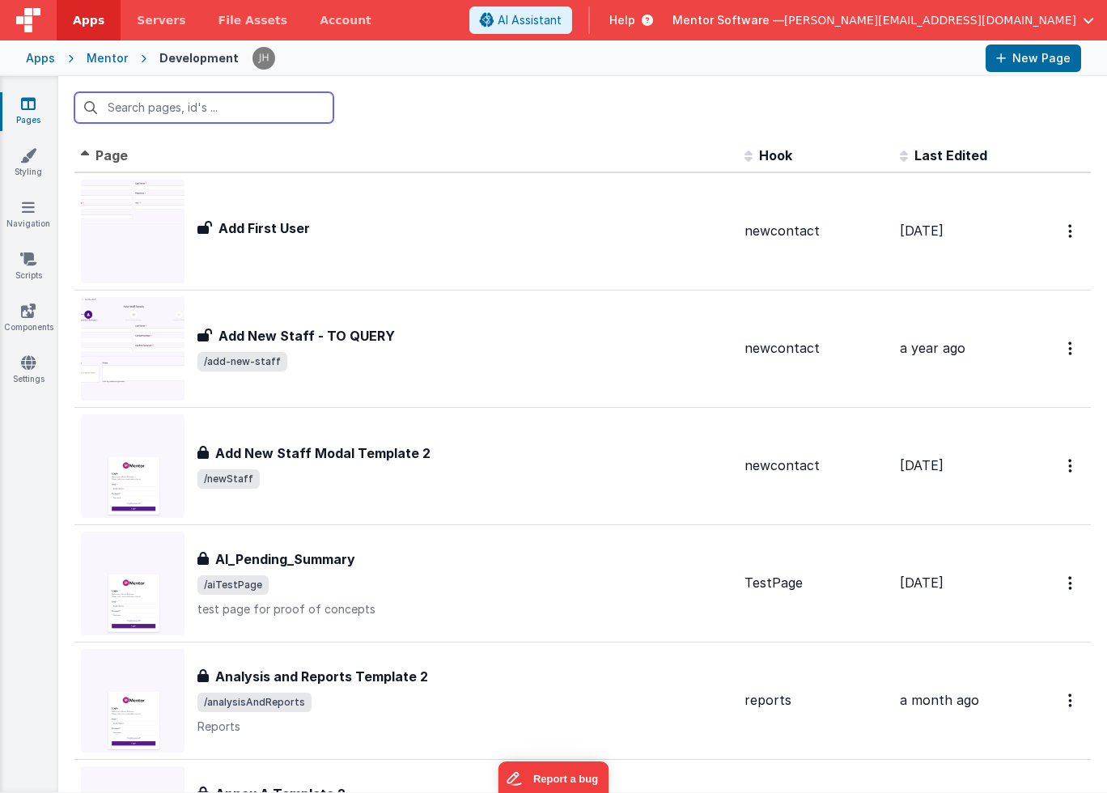
click at [269, 113] on input "text" at bounding box center [203, 107] width 259 height 31
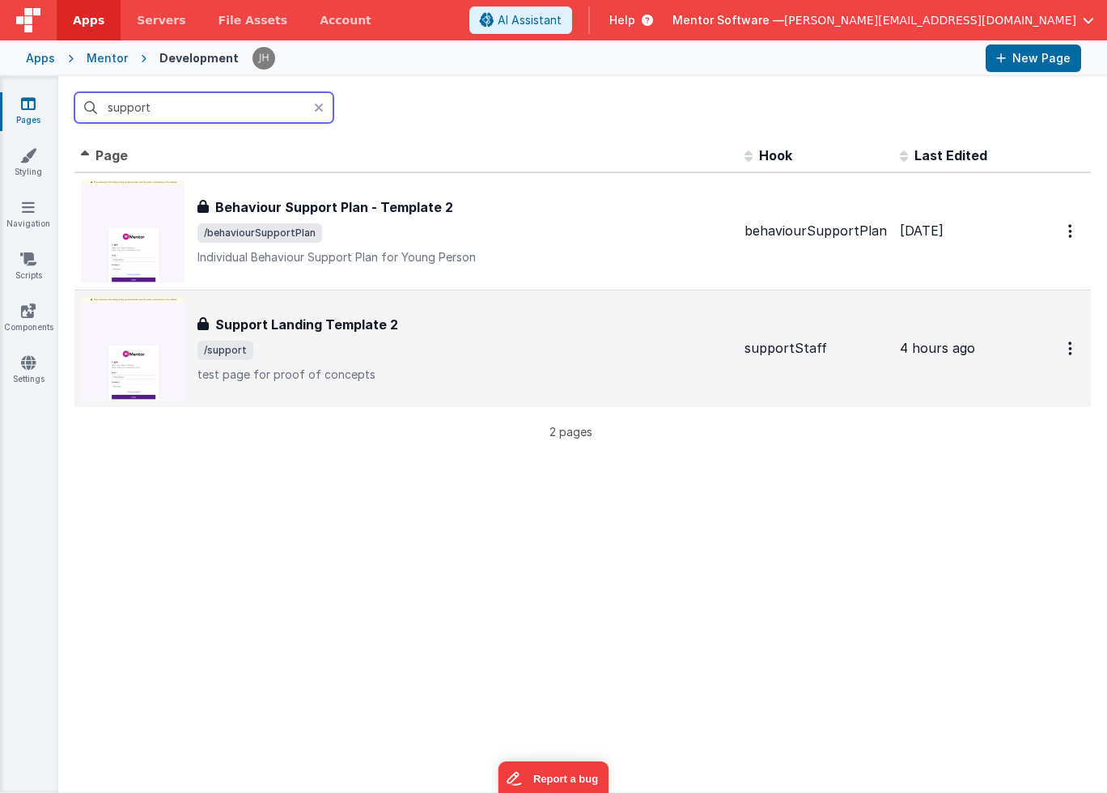
type input "support"
click at [372, 347] on span "/support" at bounding box center [464, 350] width 534 height 19
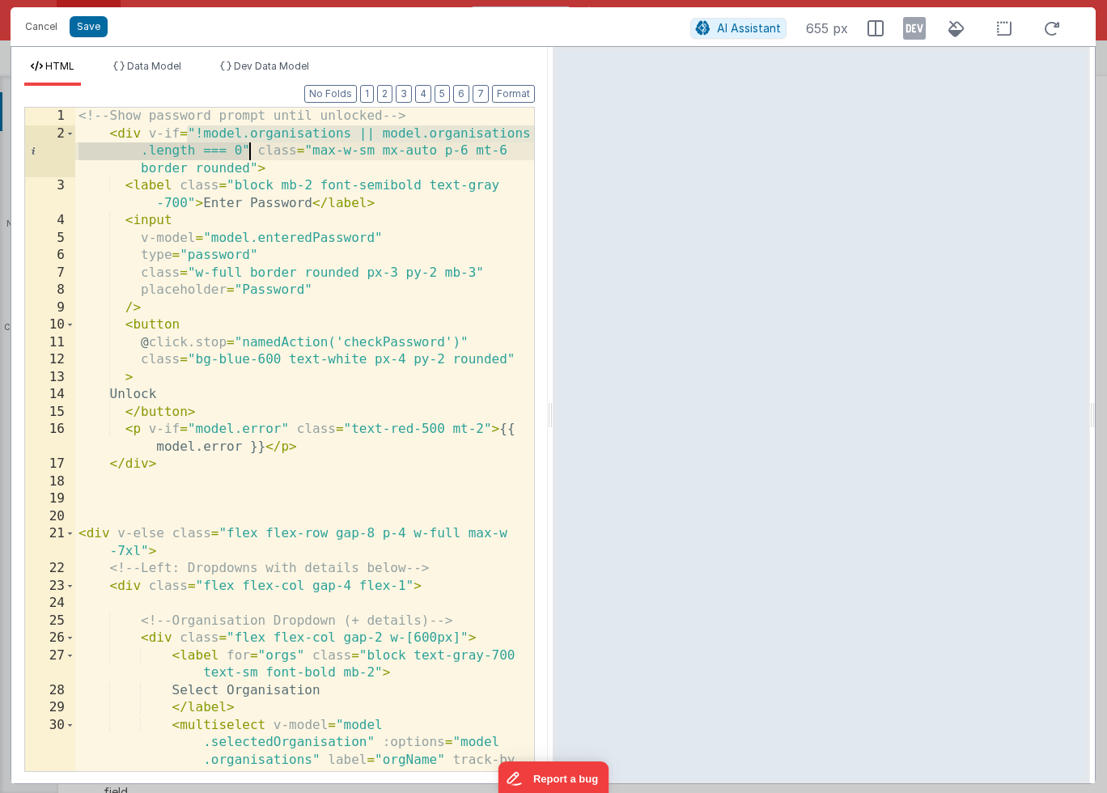
drag, startPoint x: 188, startPoint y: 132, endPoint x: 248, endPoint y: 144, distance: 61.1
click at [248, 145] on div "<!-- Show password prompt until unlocked --> < div v-if = "!model.organisations…" at bounding box center [304, 526] width 459 height 837
click at [252, 150] on div "<!-- Show password prompt until unlocked --> < div v-if = "!model.organisations…" at bounding box center [304, 439] width 459 height 663
drag, startPoint x: 249, startPoint y: 150, endPoint x: 150, endPoint y: 136, distance: 100.4
click at [150, 136] on div "<!-- Show password prompt until unlocked --> < div v-if = "!model.organisations…" at bounding box center [304, 526] width 459 height 837
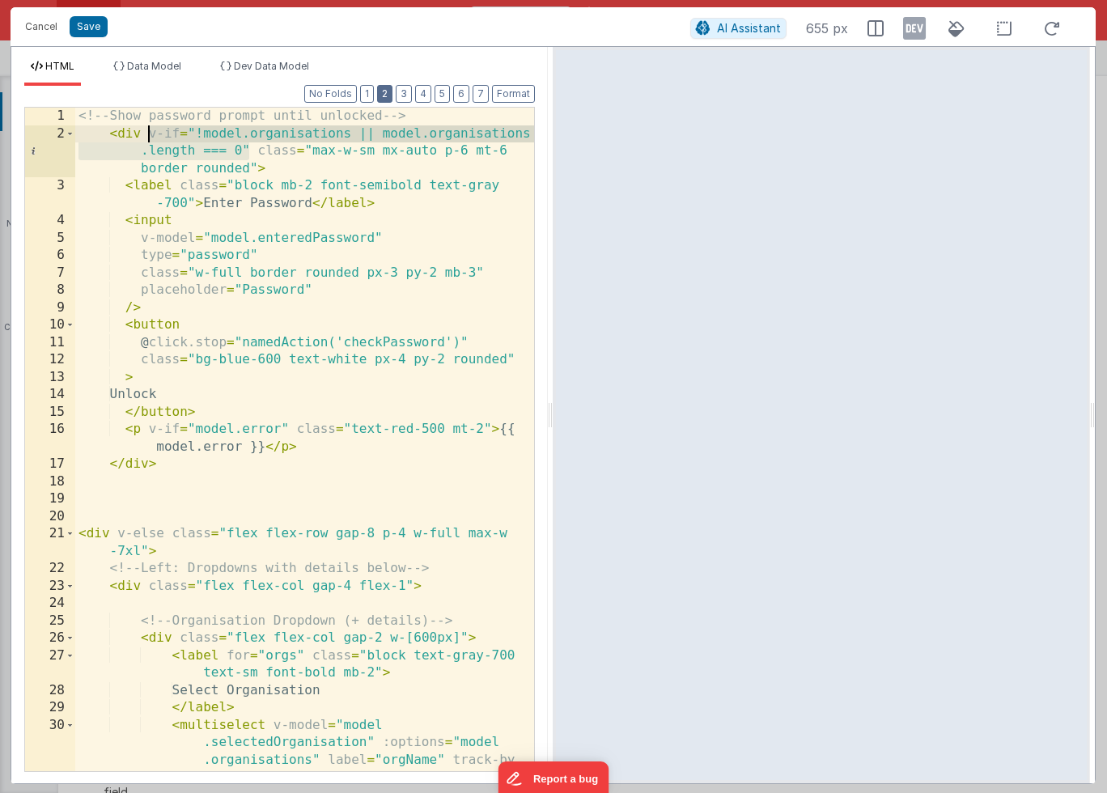
click at [390, 94] on button "2" at bounding box center [384, 94] width 15 height 18
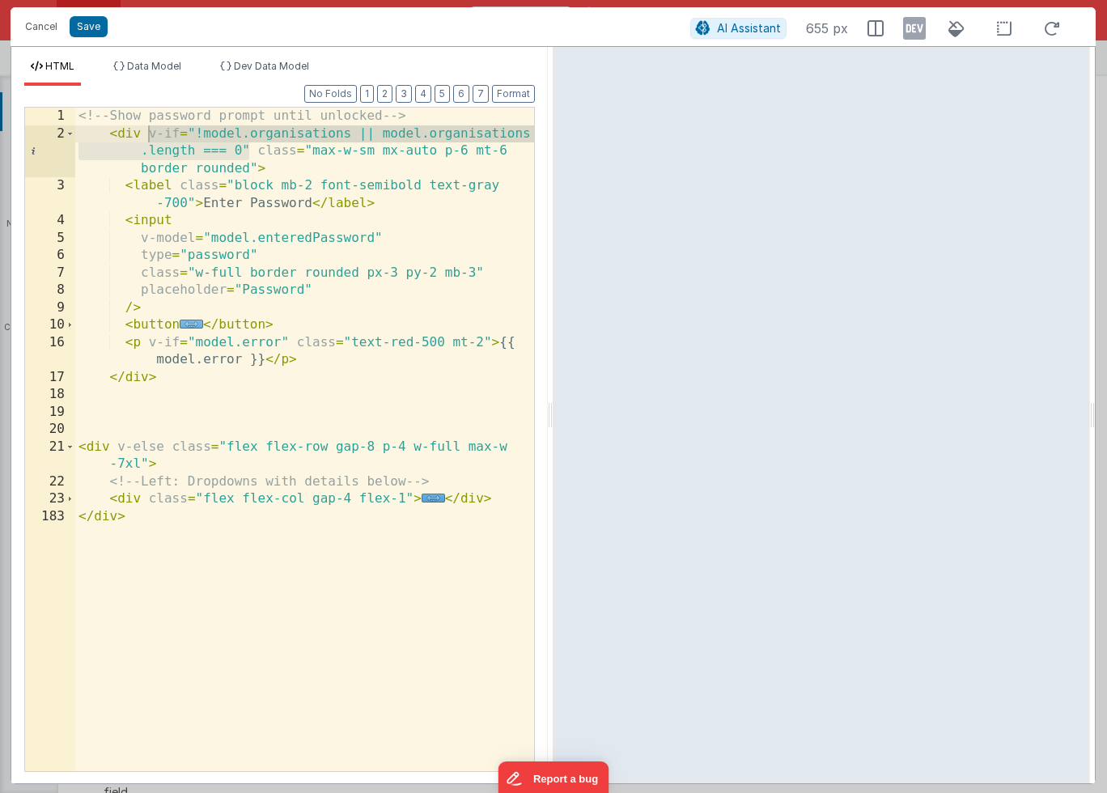
click at [193, 327] on span "..." at bounding box center [191, 324] width 23 height 9
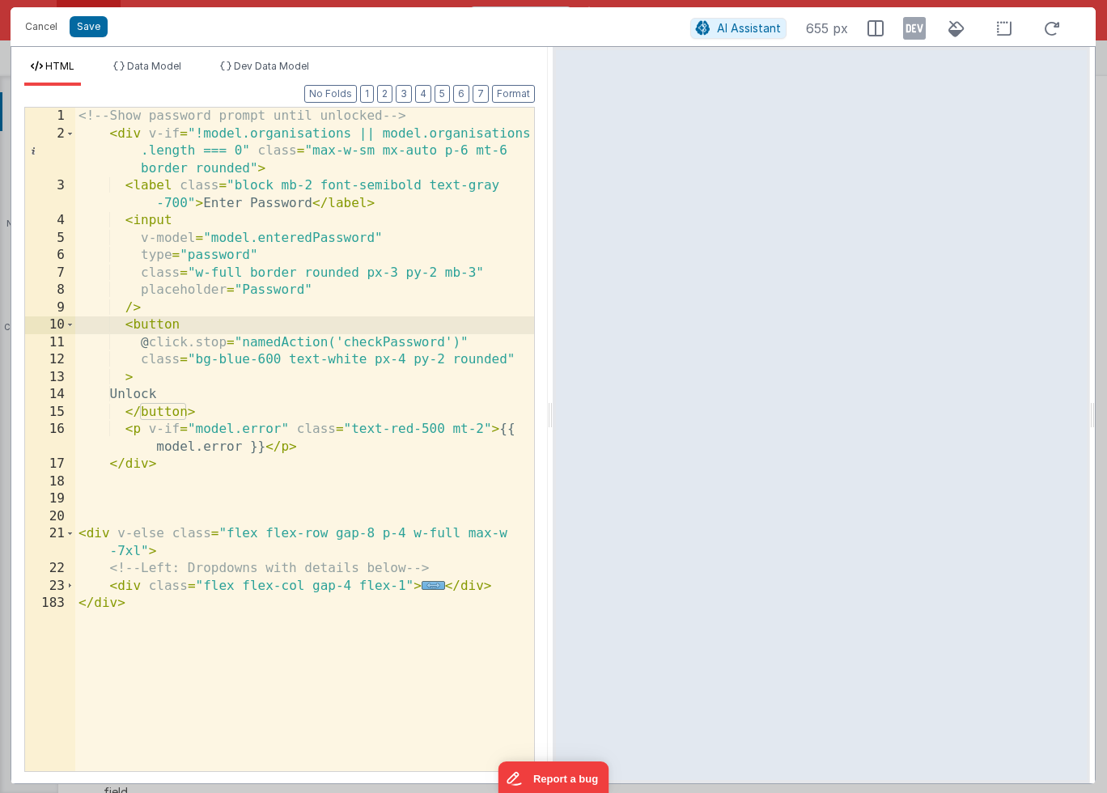
click at [432, 587] on span "..." at bounding box center [432, 585] width 23 height 9
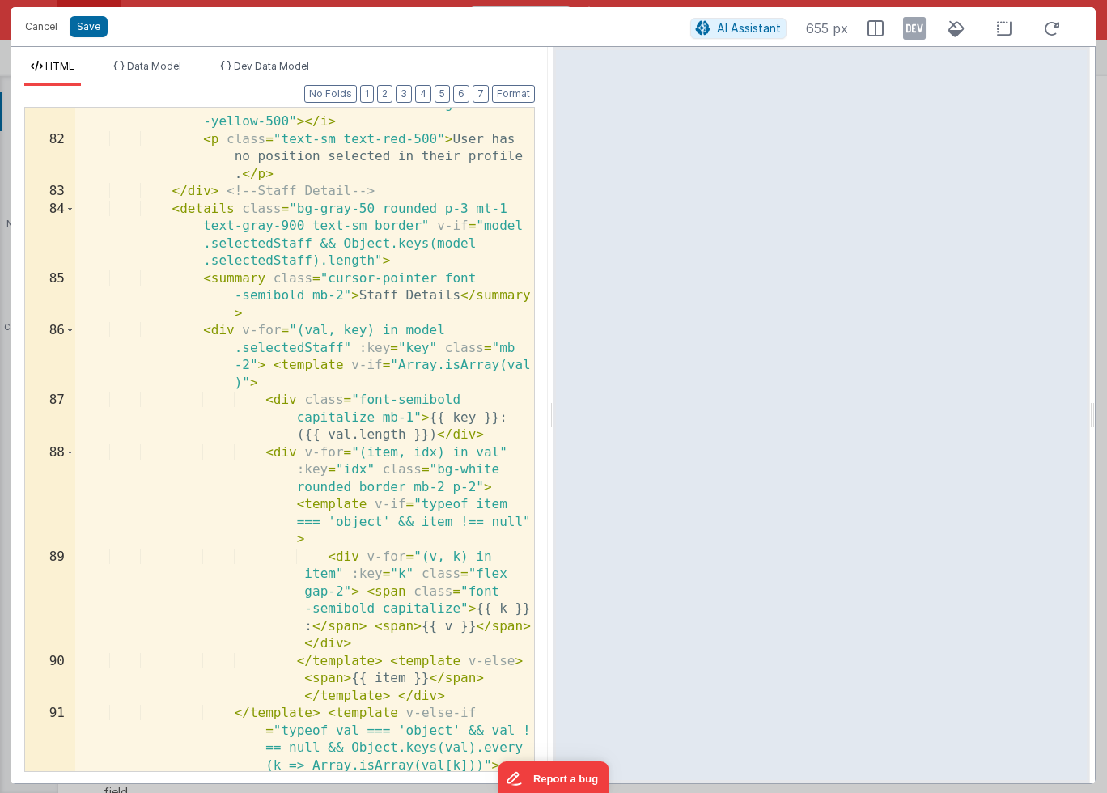
scroll to position [2512, 0]
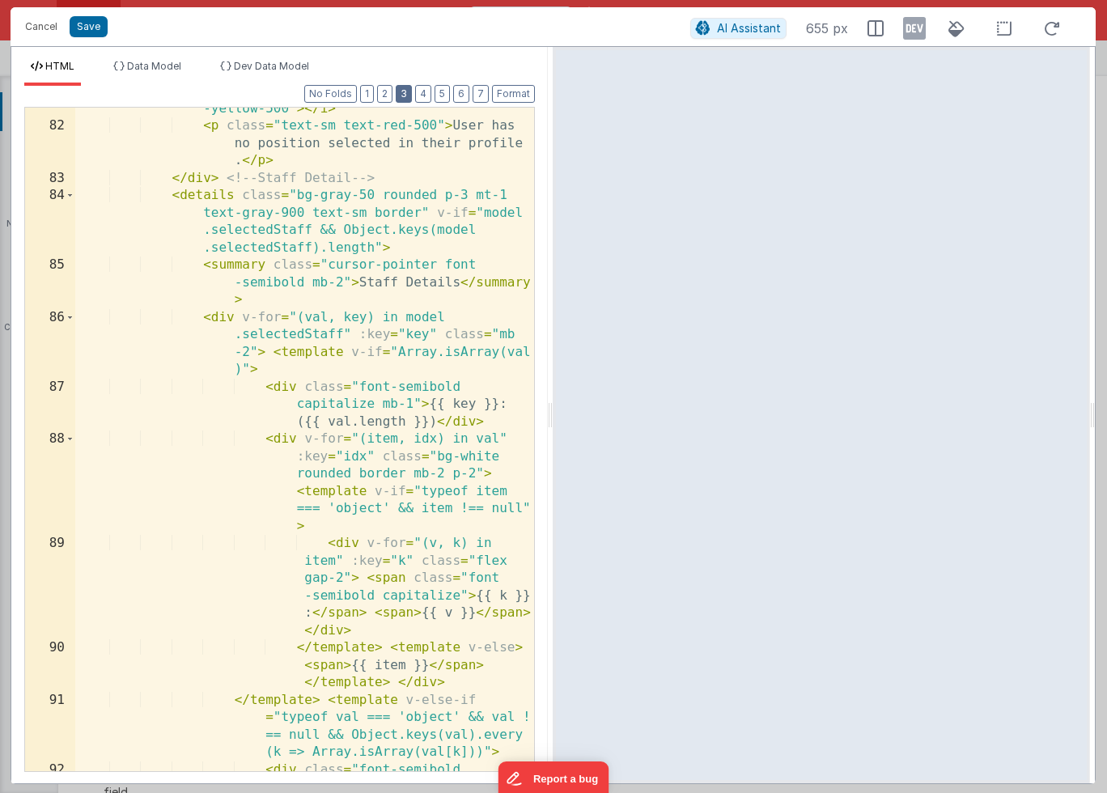
click at [406, 99] on button "3" at bounding box center [404, 94] width 16 height 18
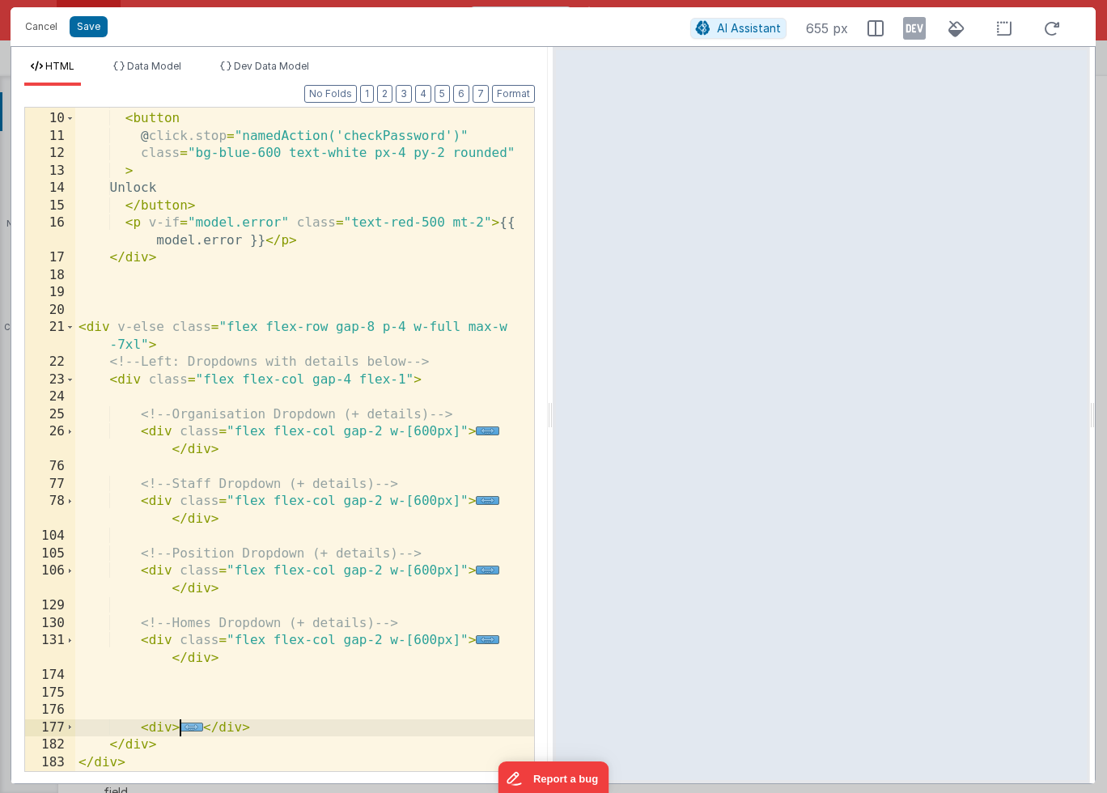
click at [191, 726] on span "..." at bounding box center [191, 726] width 23 height 9
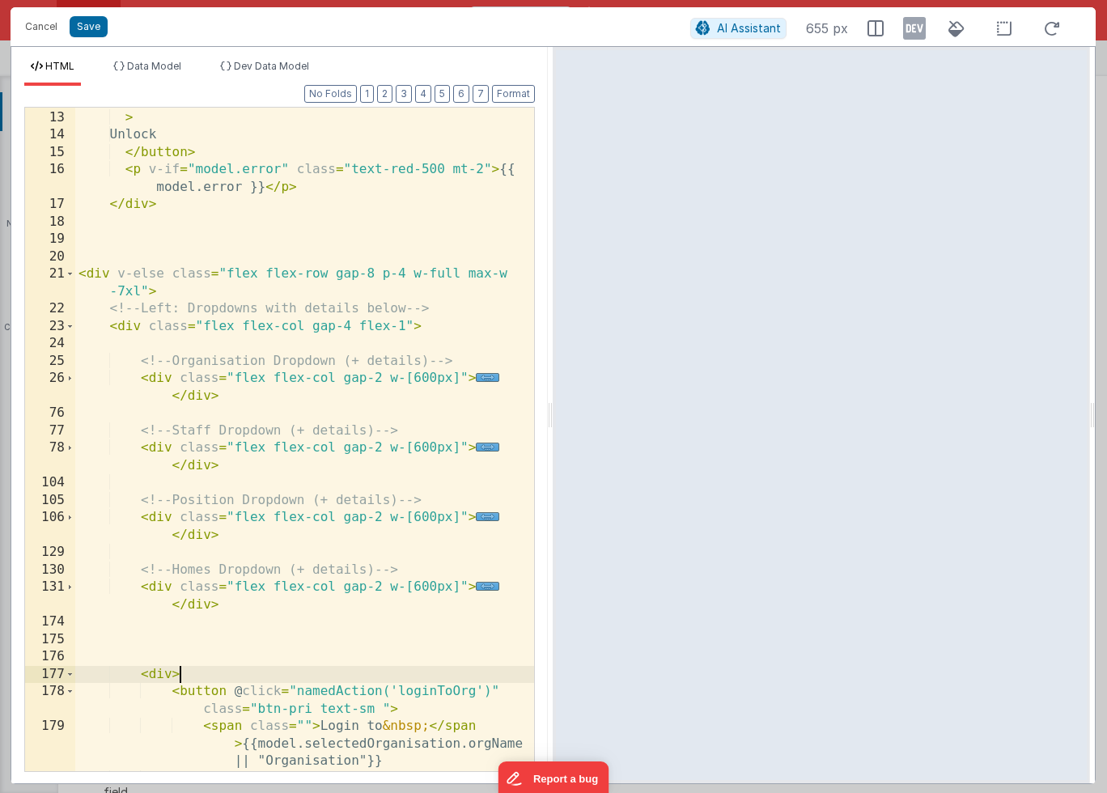
scroll to position [328, 0]
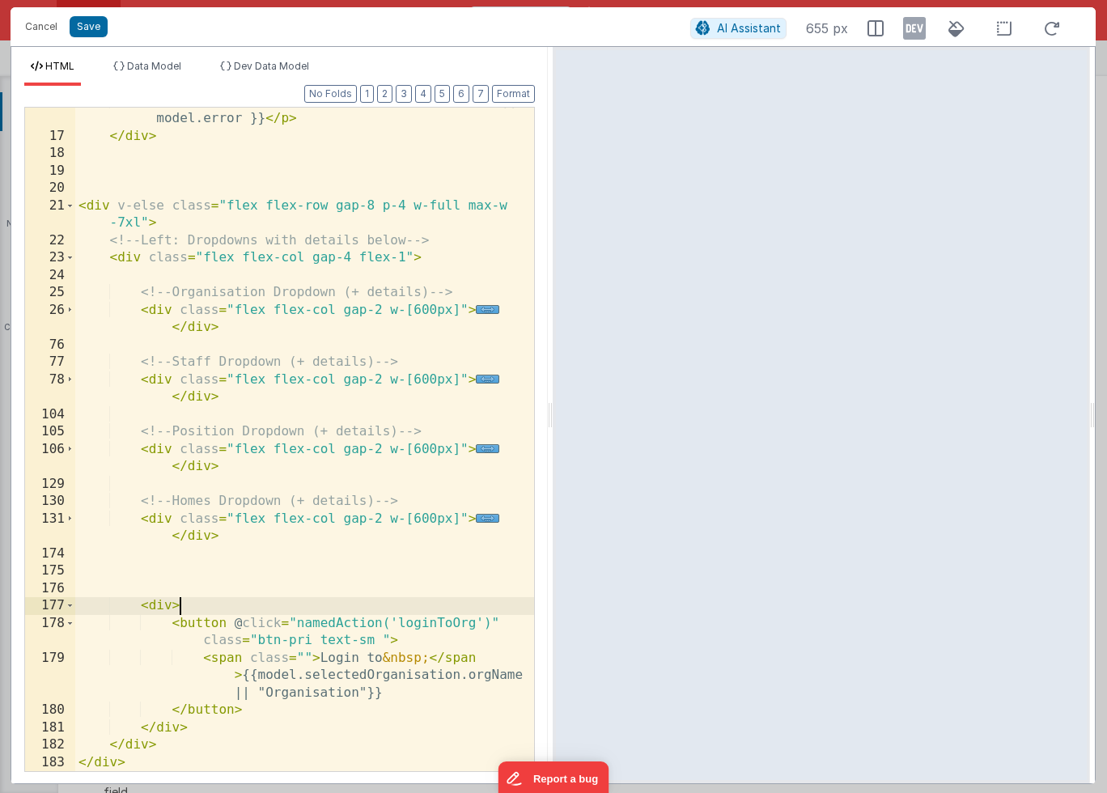
click at [173, 609] on div "< p v-if = "model.error" class = "text-red-500 mt-2" > {{ model.error }} </ p >…" at bounding box center [304, 451] width 459 height 716
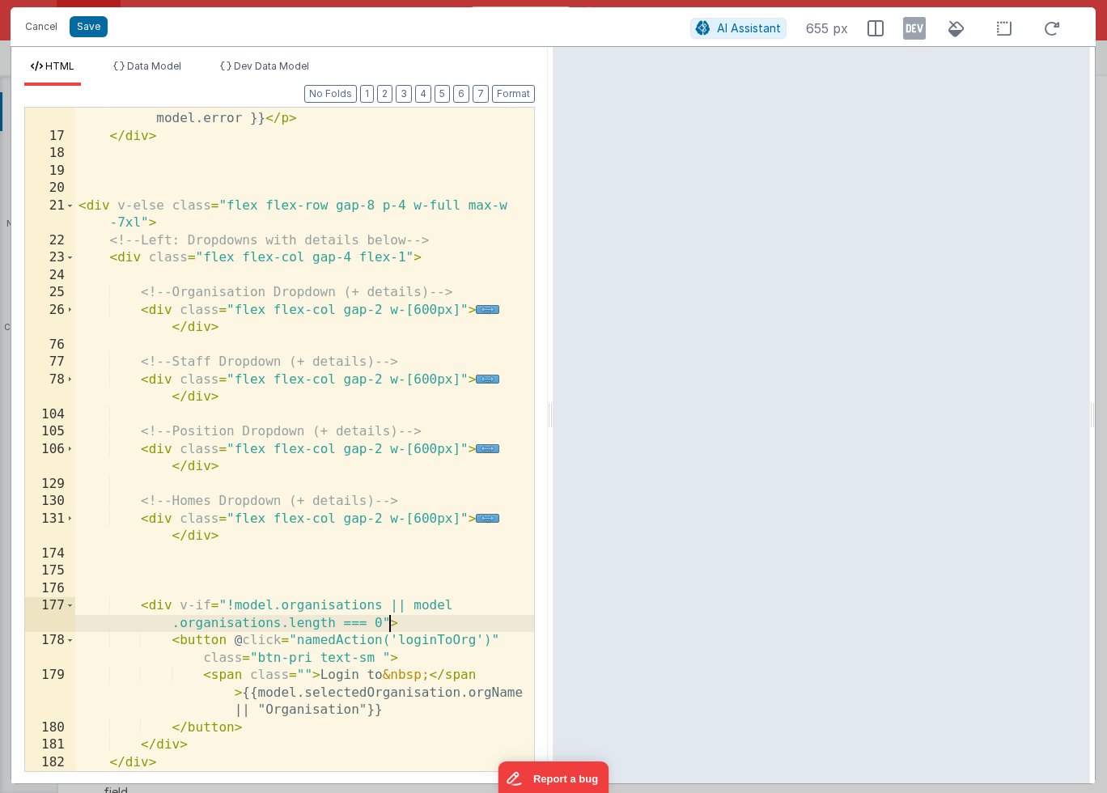
click at [231, 603] on div "< p v-if = "model.error" class = "text-red-500 mt-2" > {{ model.error }} </ p >…" at bounding box center [304, 451] width 459 height 716
drag, startPoint x: 366, startPoint y: 623, endPoint x: 343, endPoint y: 620, distance: 23.6
click at [343, 620] on div "< p v-if = "model.error" class = "text-red-500 mt-2" > {{ model.error }} </ p >…" at bounding box center [304, 451] width 459 height 716
click at [85, 22] on button "Save" at bounding box center [89, 26] width 38 height 21
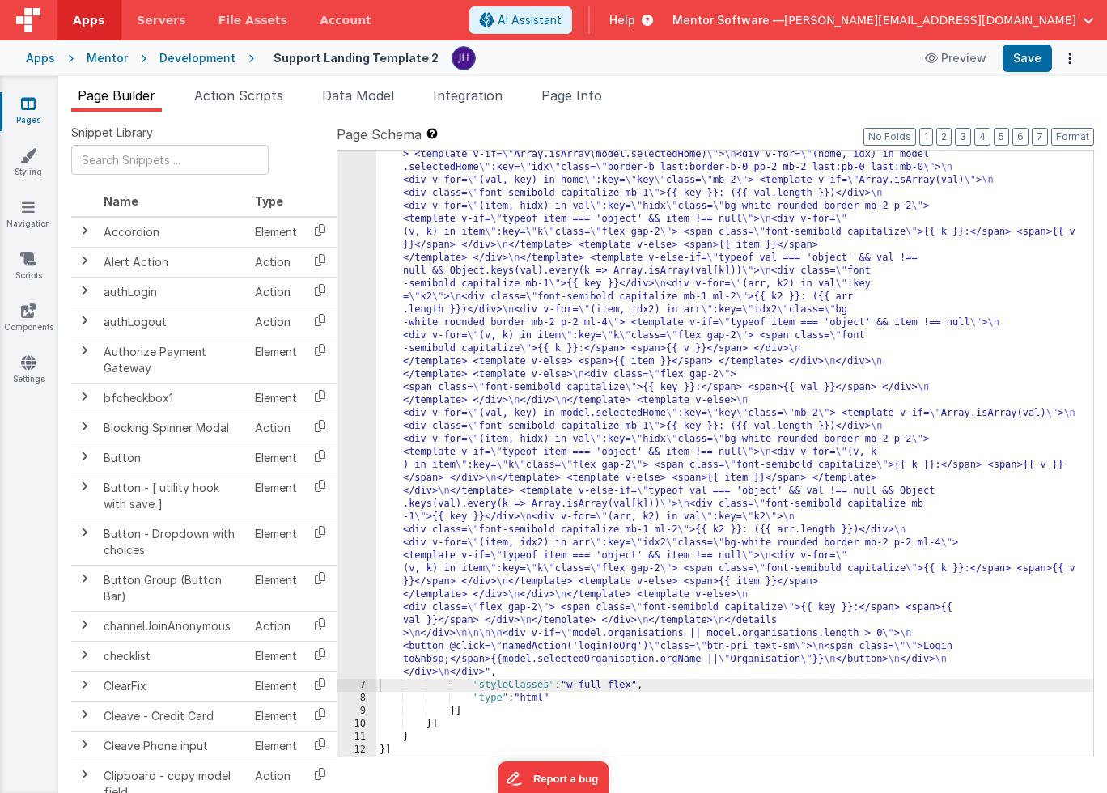
scroll to position [1335, 0]
click at [1023, 61] on button "Save" at bounding box center [1026, 58] width 49 height 28
click at [34, 103] on icon at bounding box center [28, 103] width 15 height 16
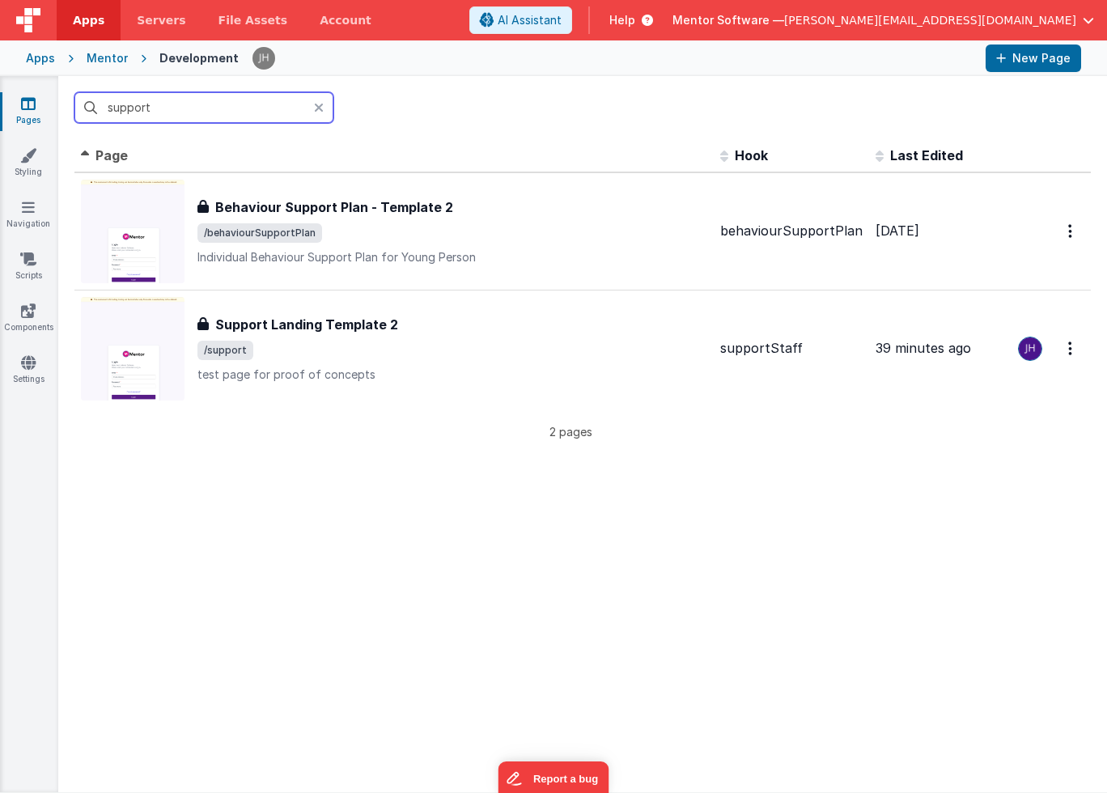
click at [167, 104] on input "support" at bounding box center [203, 107] width 259 height 31
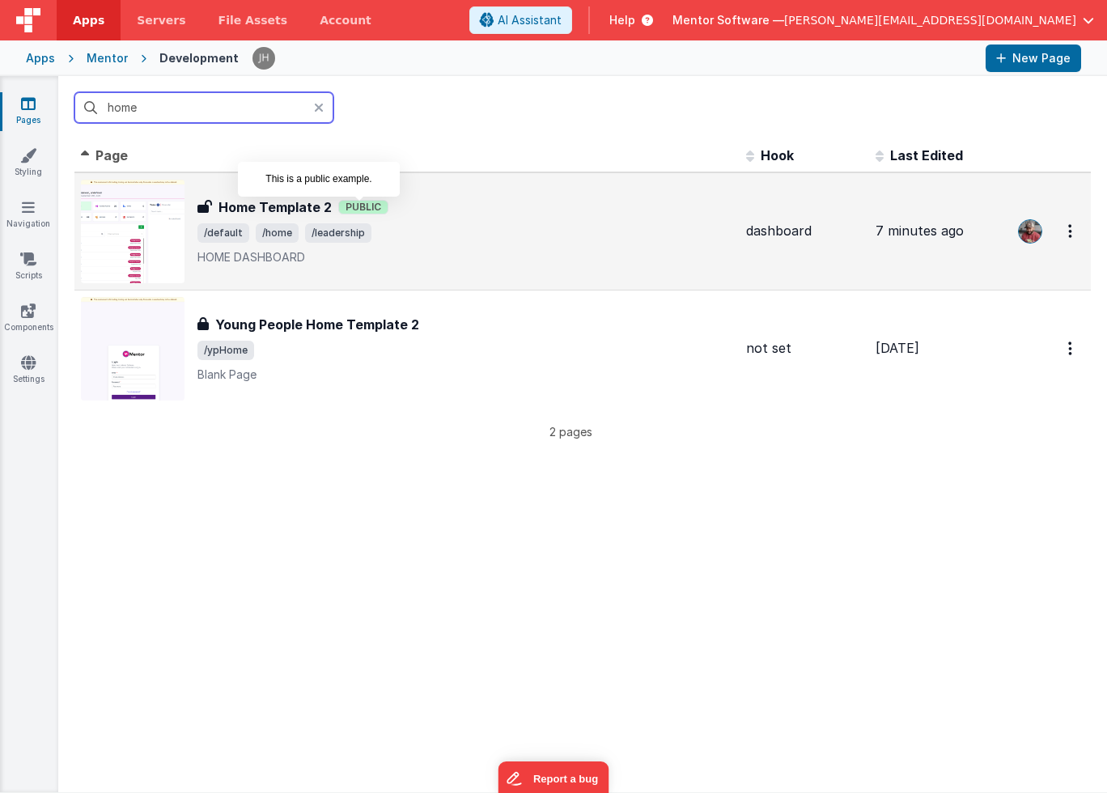
type input "home"
click at [367, 206] on span "Public" at bounding box center [363, 207] width 50 height 15
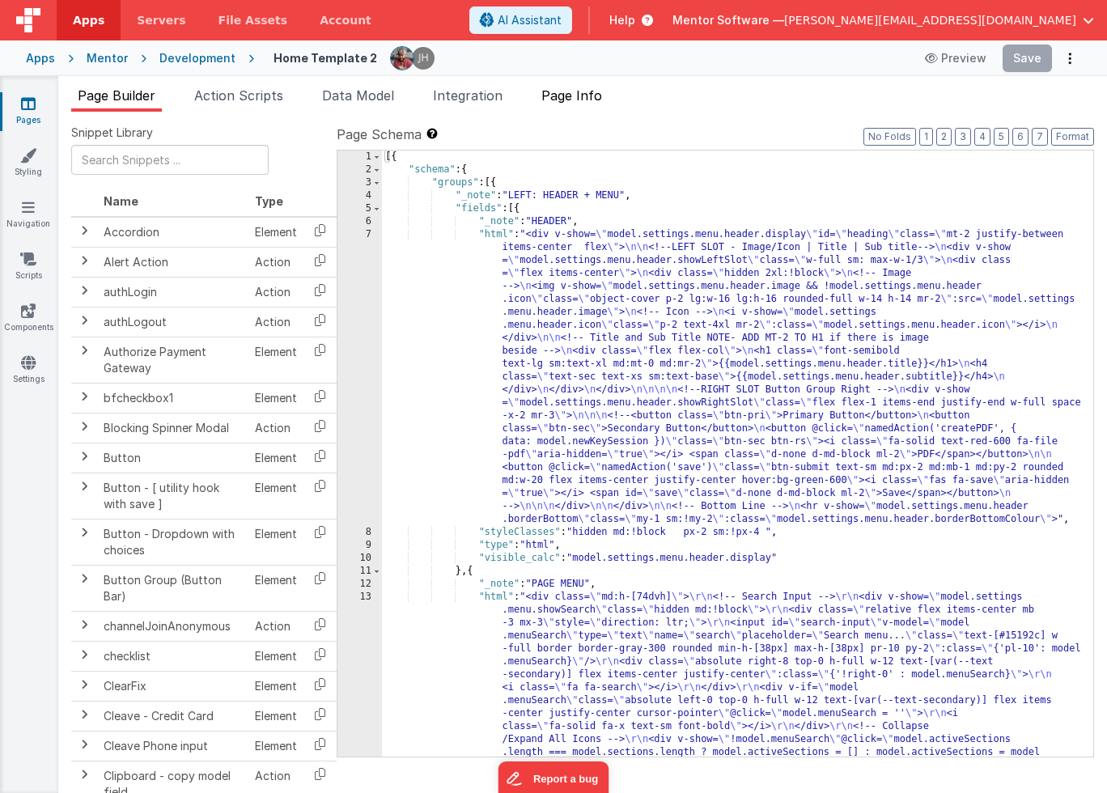
click at [581, 99] on span "Page Info" at bounding box center [571, 95] width 61 height 16
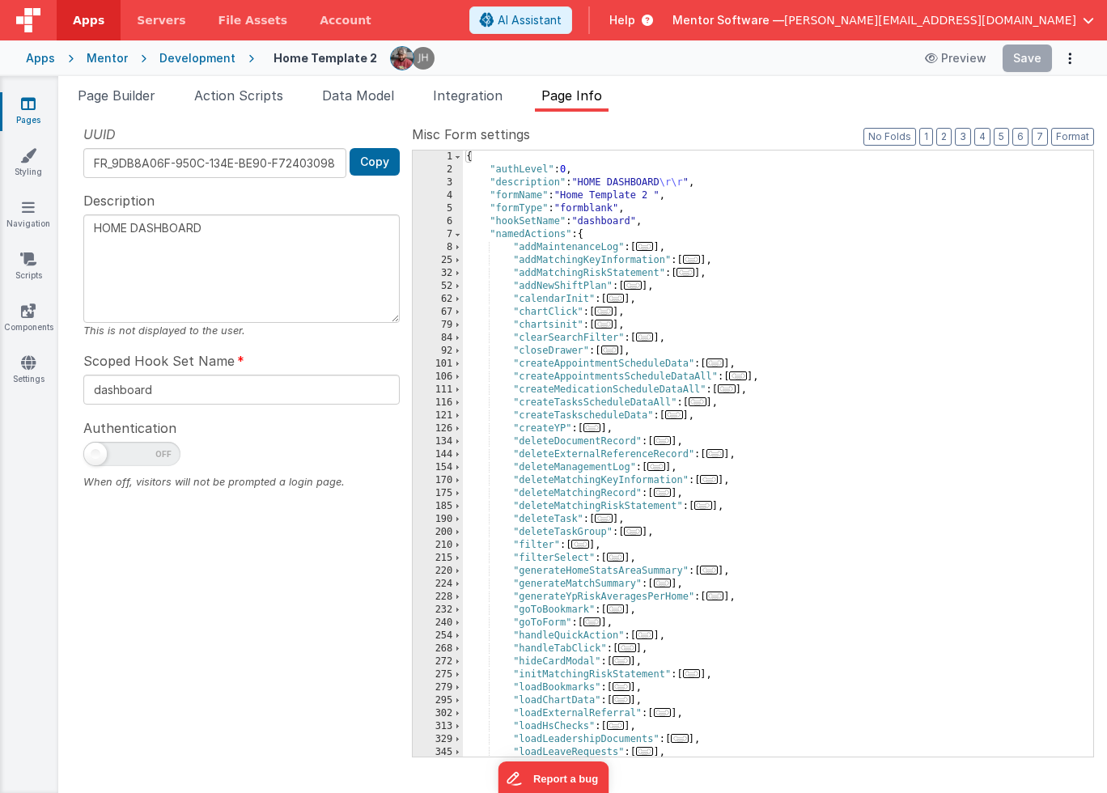
click at [698, 96] on ul "Page Builder Action Scripts Data Model Integration Page Info" at bounding box center [582, 99] width 1048 height 26
click at [35, 104] on link "Pages" at bounding box center [28, 111] width 58 height 32
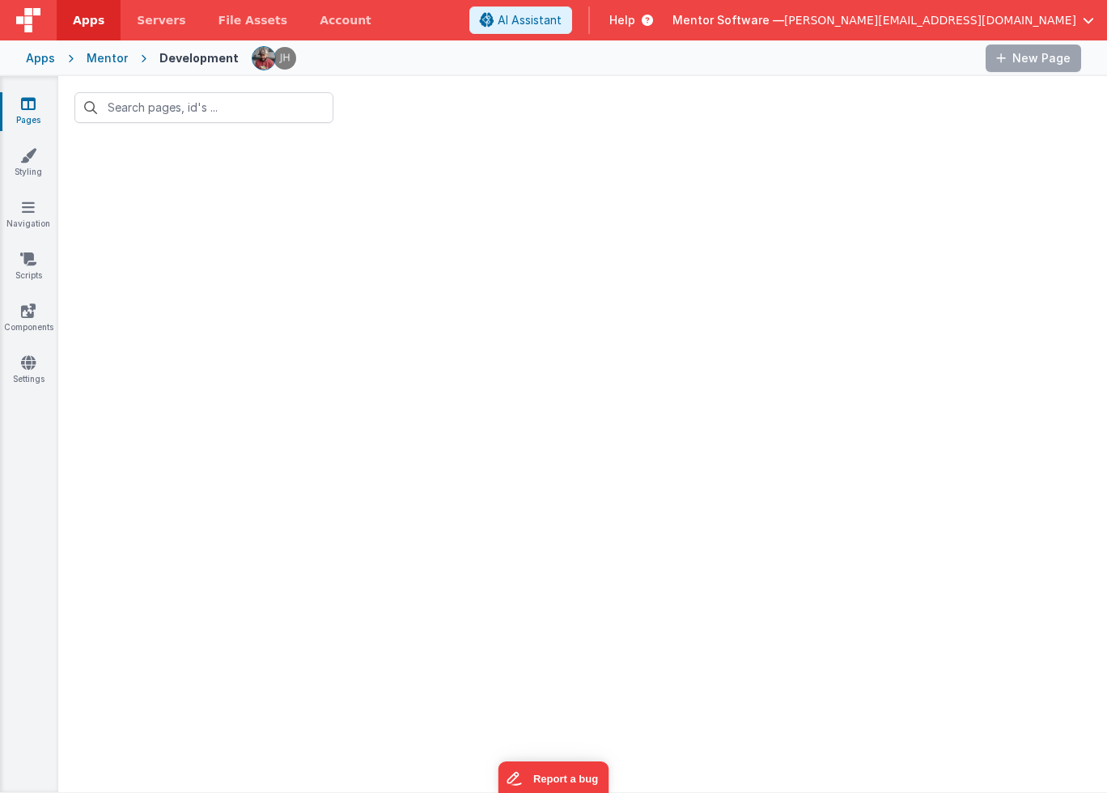
type input "home"
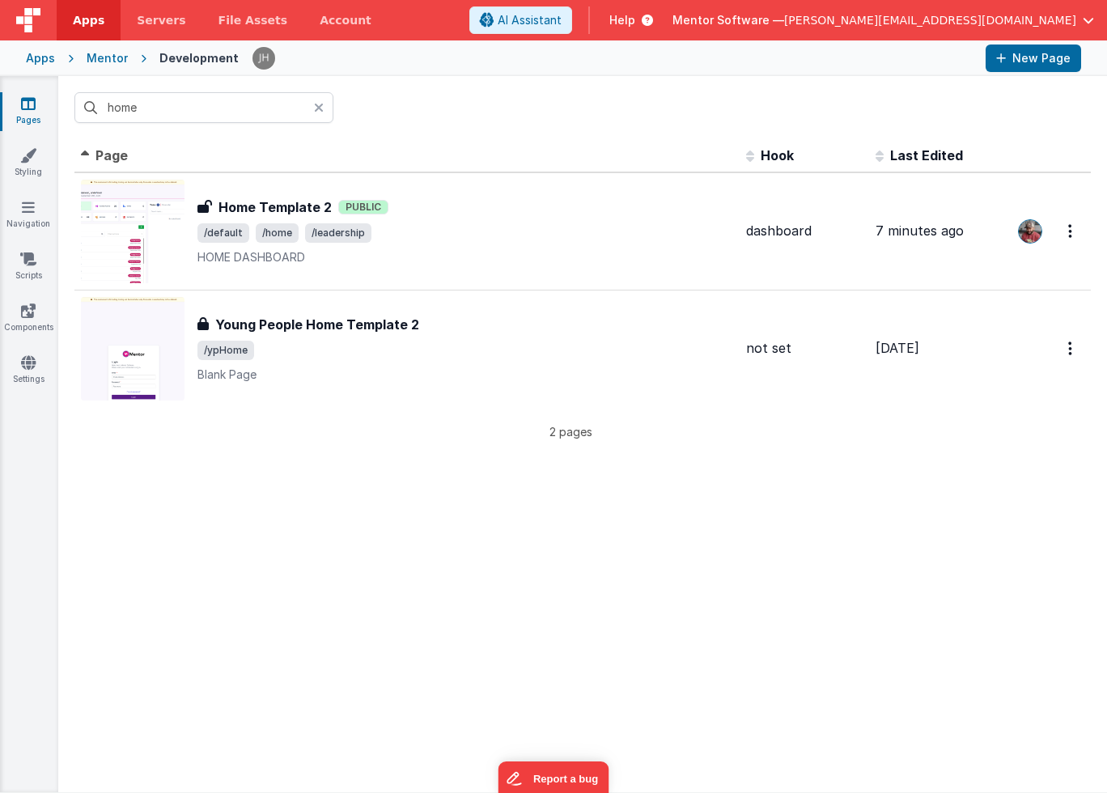
click at [635, 21] on span "Help" at bounding box center [622, 20] width 26 height 16
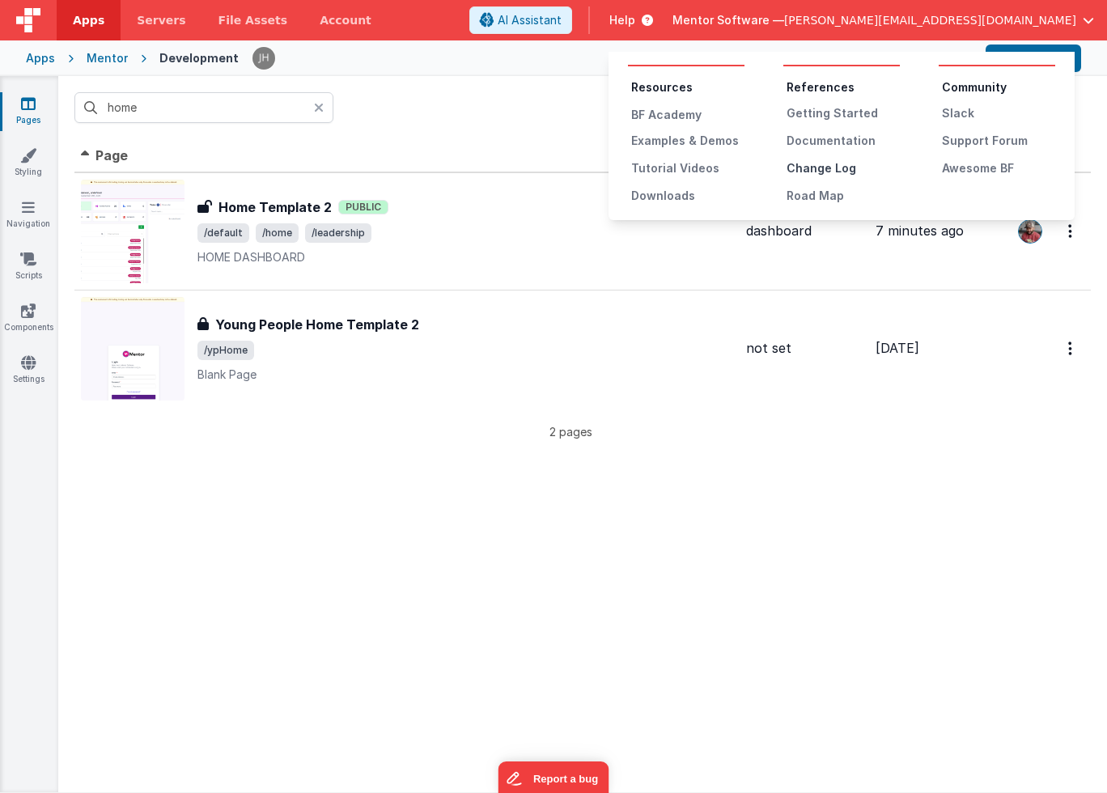
click at [815, 170] on div "Change Log" at bounding box center [842, 168] width 113 height 16
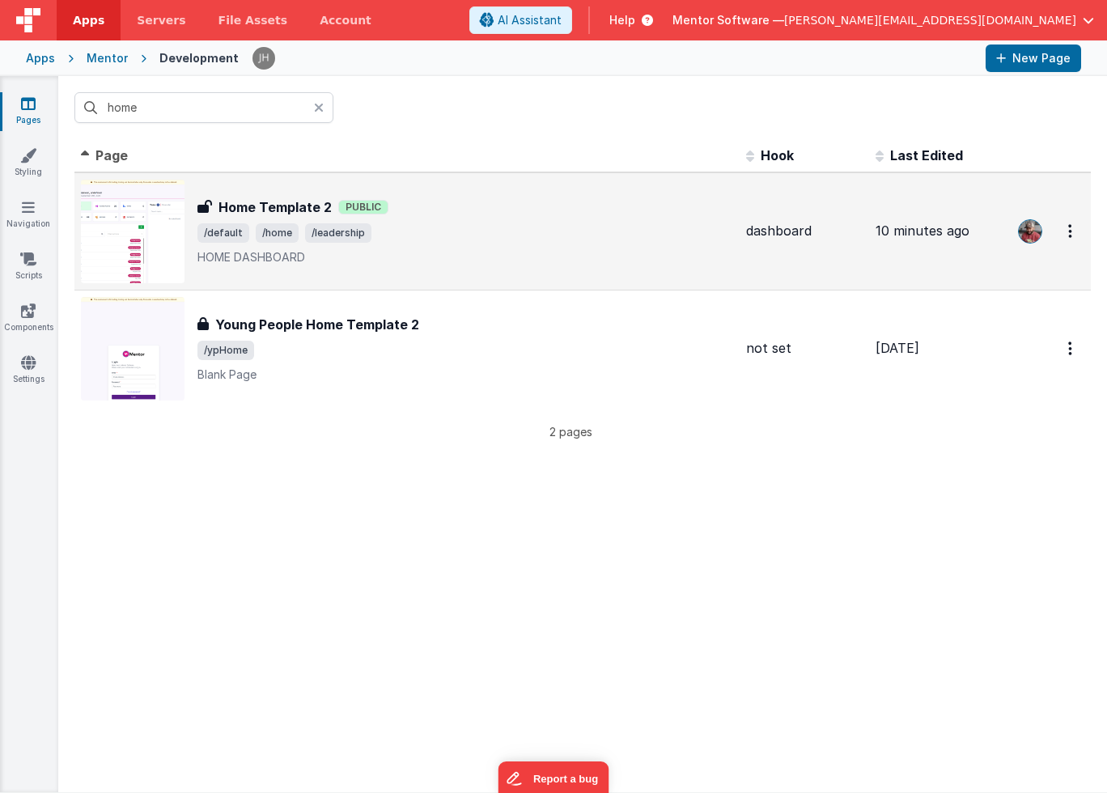
click at [634, 229] on span "/default /home /leadership" at bounding box center [464, 232] width 535 height 19
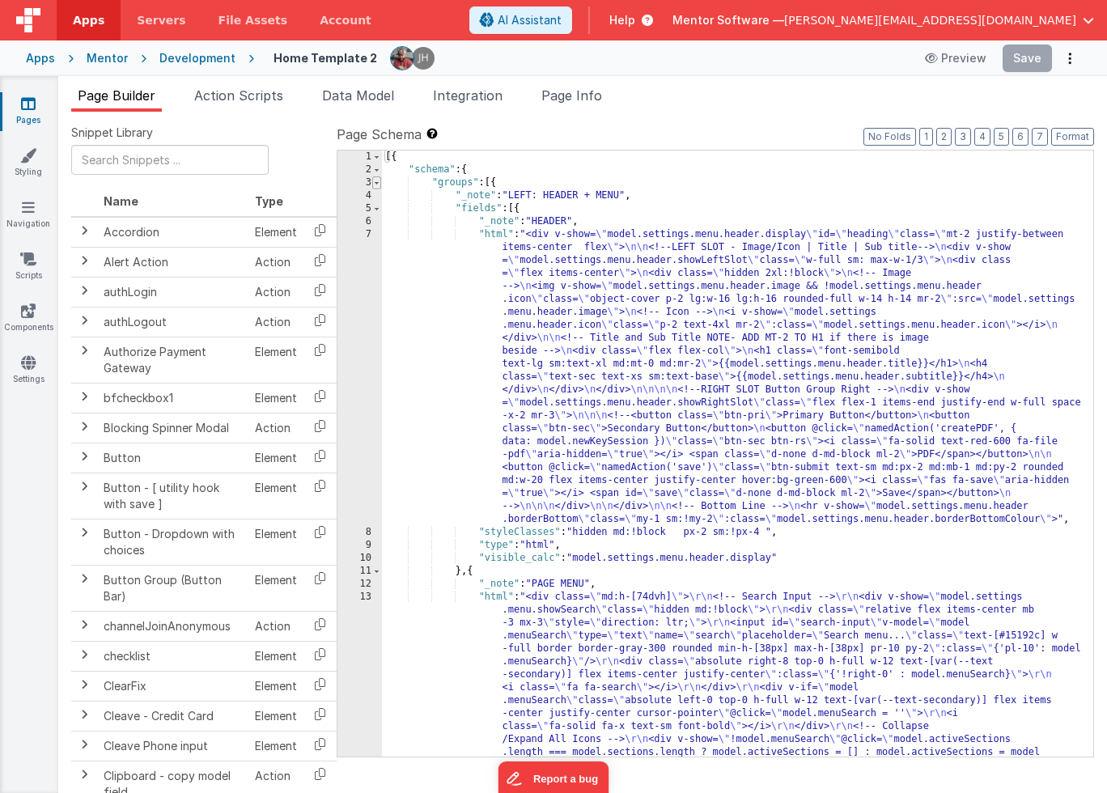
click at [377, 183] on span at bounding box center [376, 182] width 9 height 13
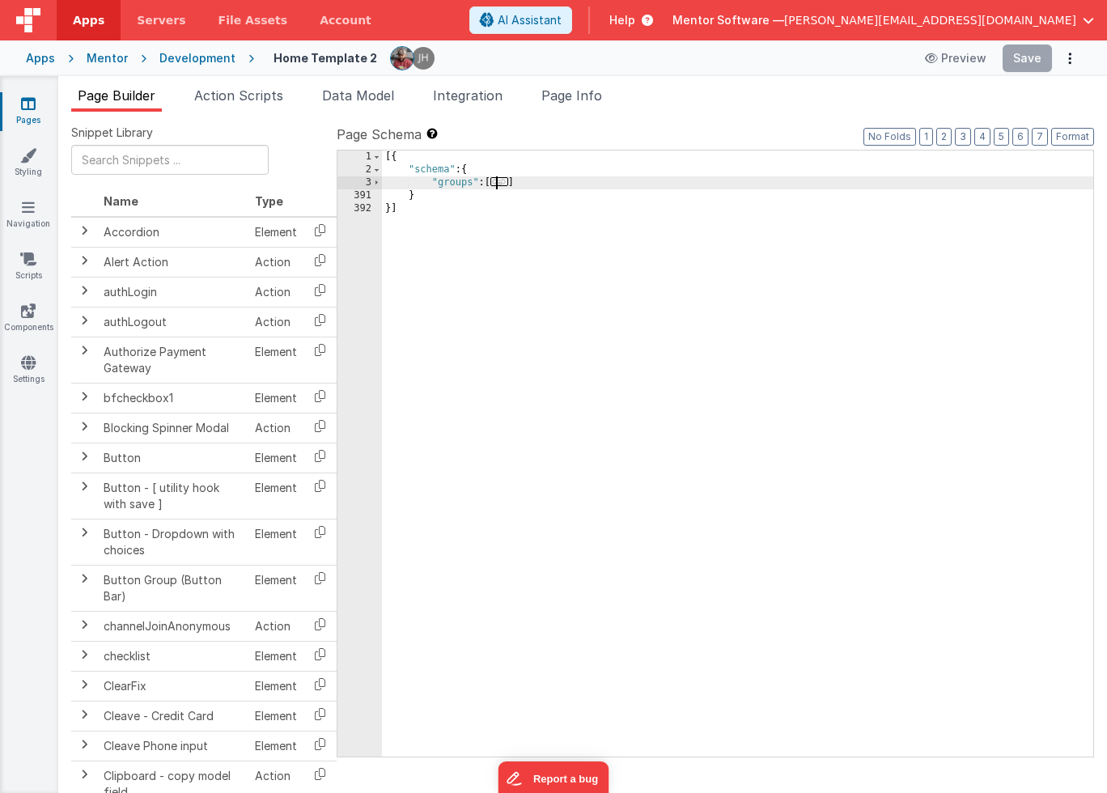
click at [505, 184] on span "..." at bounding box center [499, 181] width 18 height 9
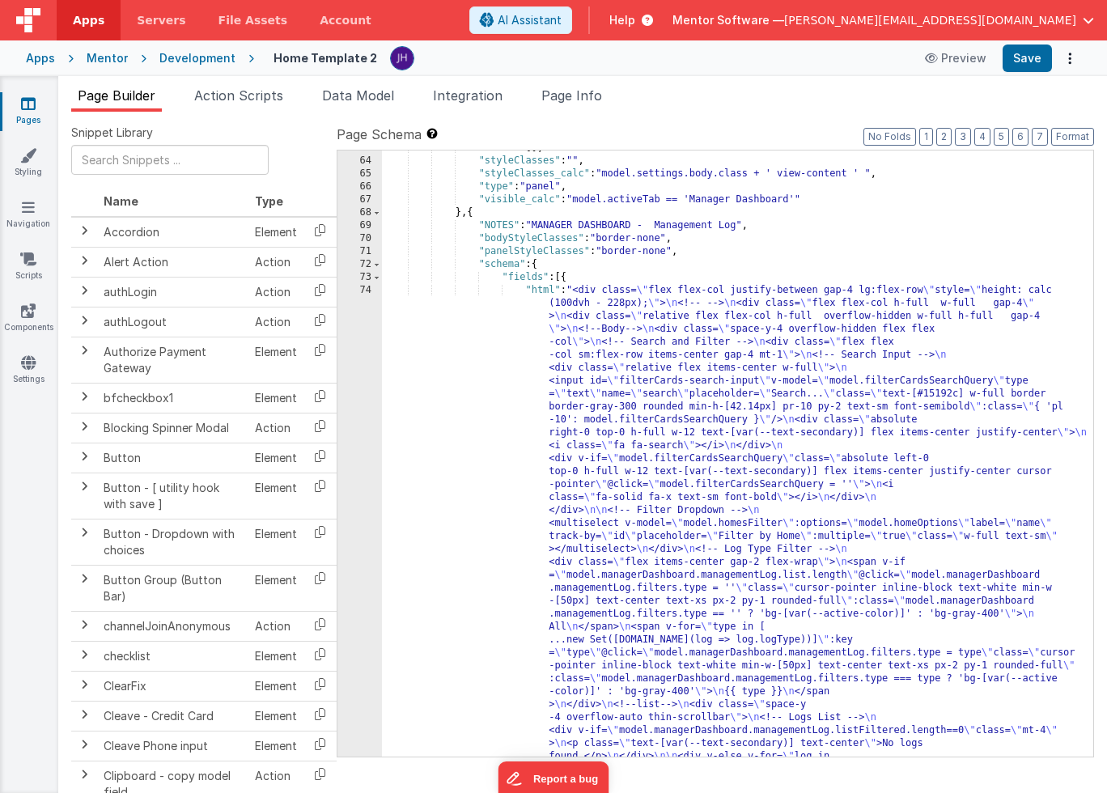
scroll to position [3105, 0]
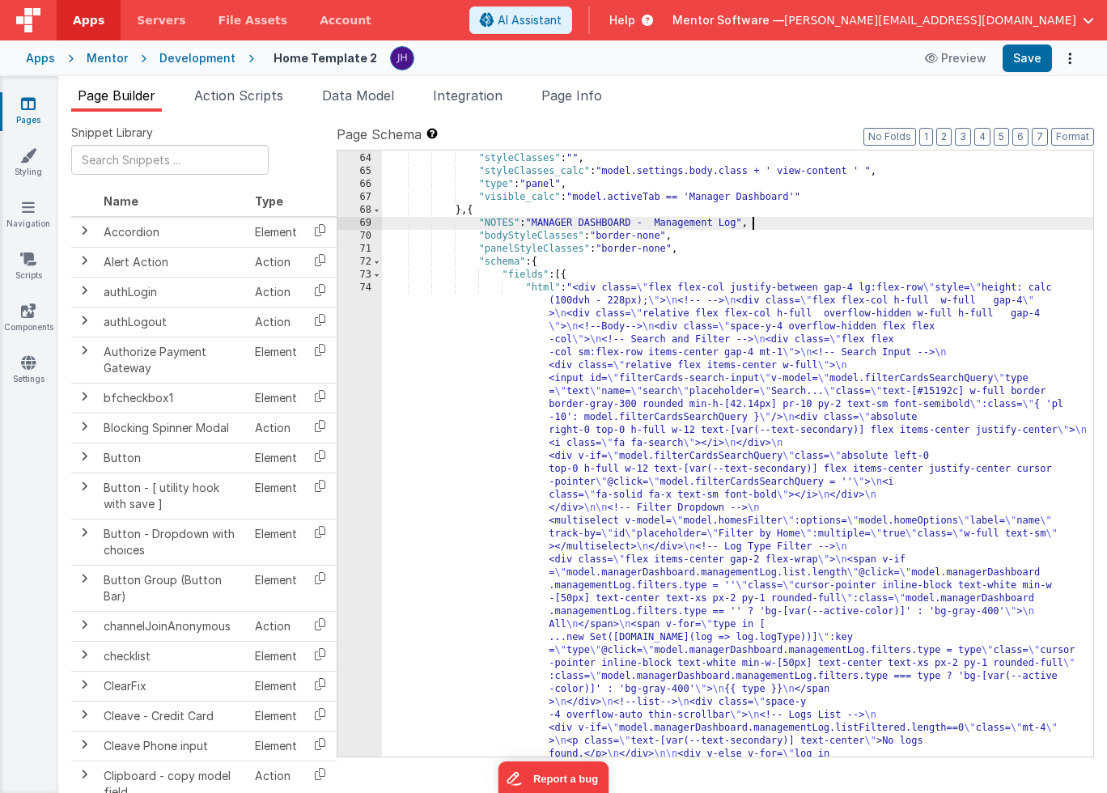
click at [548, 97] on span "Page Info" at bounding box center [571, 95] width 61 height 16
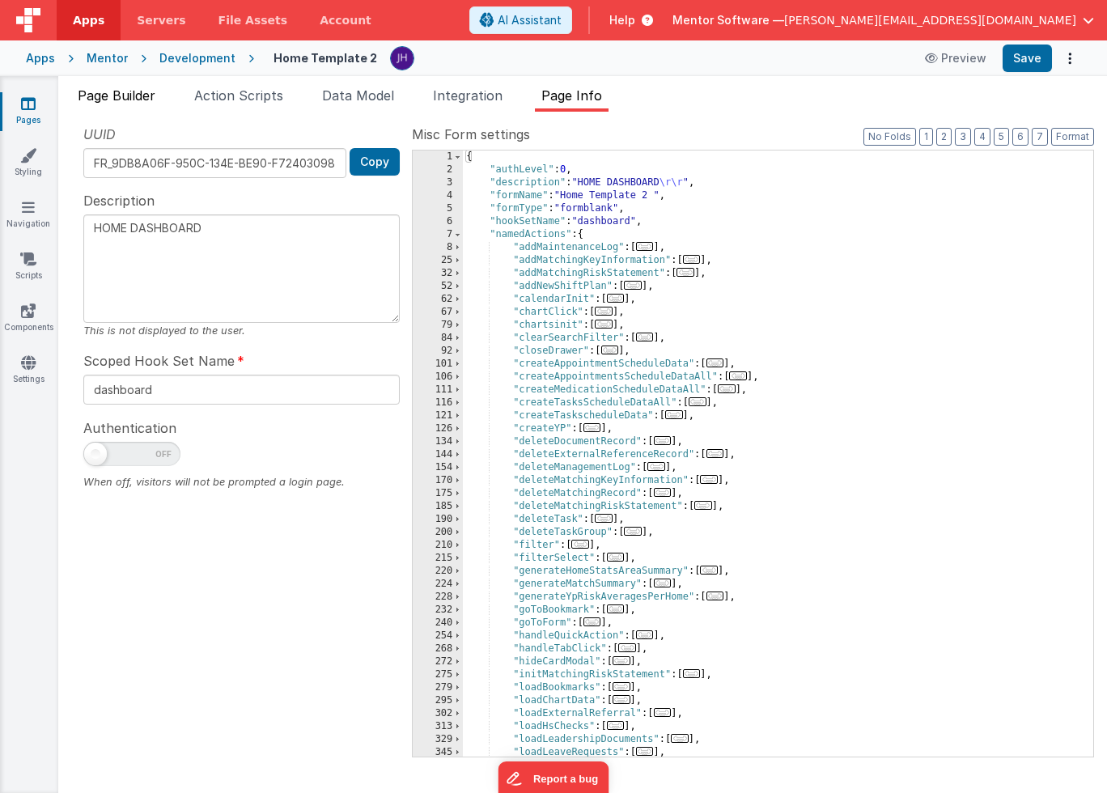
click at [115, 104] on li "Page Builder" at bounding box center [116, 99] width 91 height 26
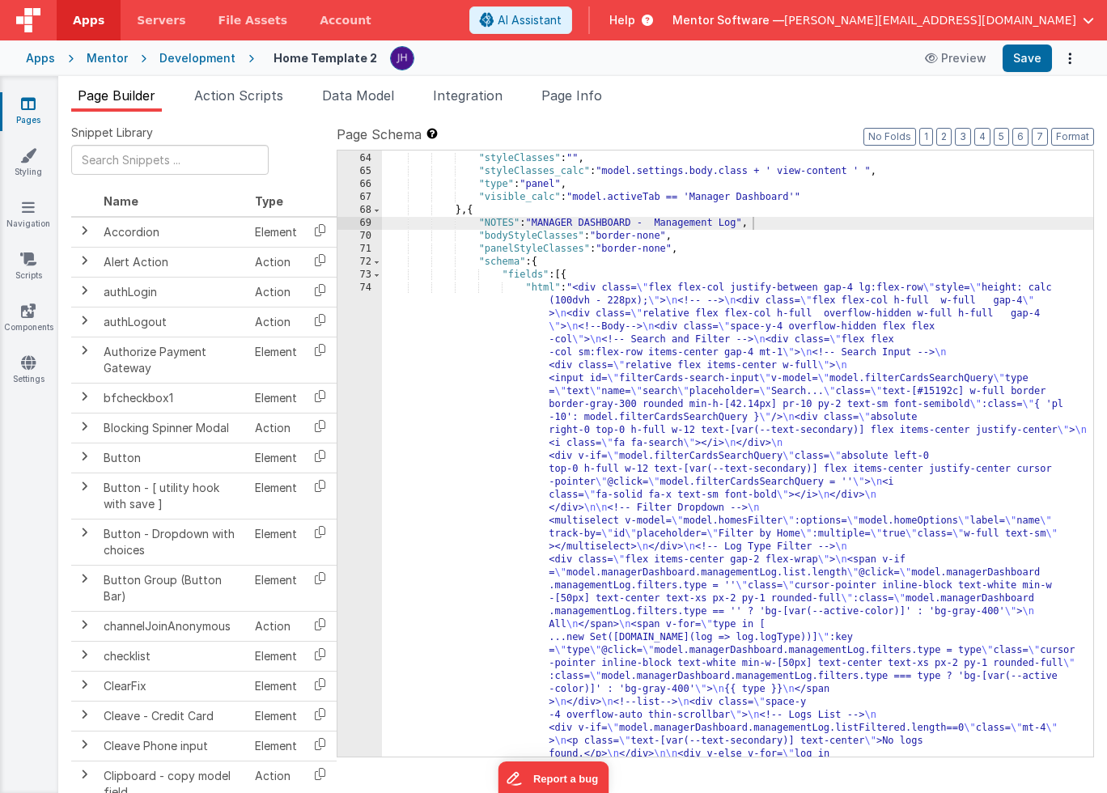
click at [41, 104] on link "Pages" at bounding box center [28, 111] width 58 height 32
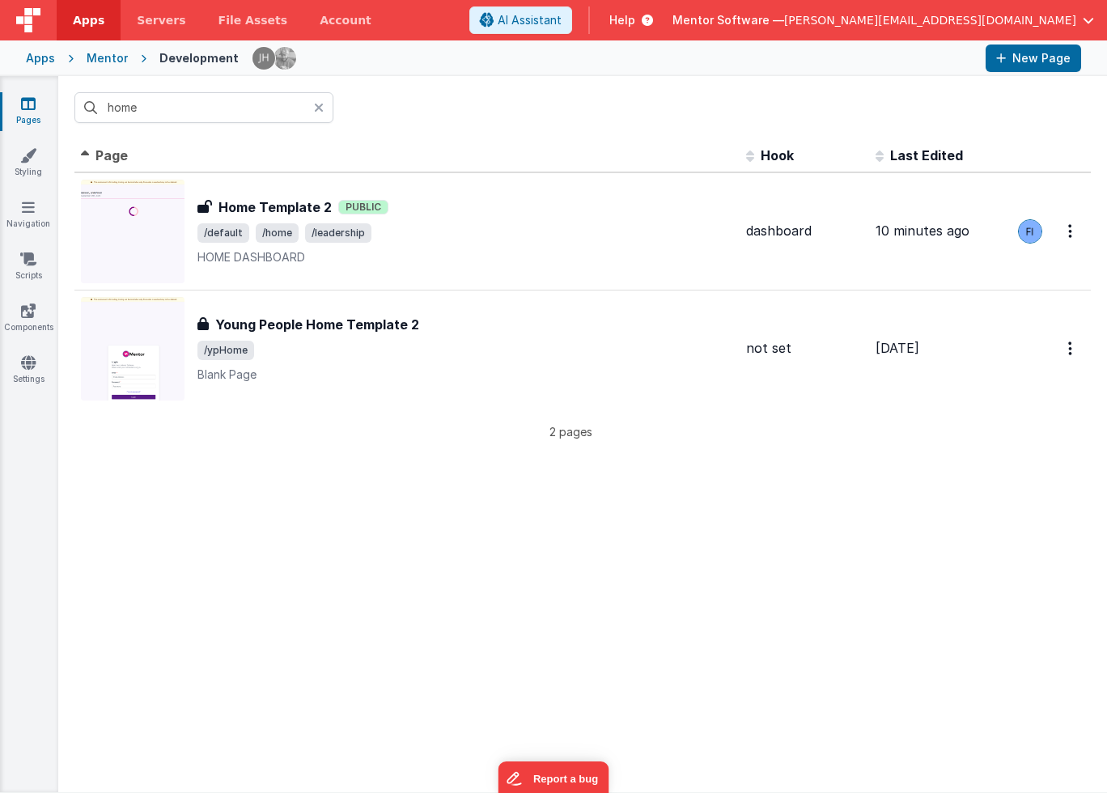
click at [31, 113] on link "Pages" at bounding box center [28, 111] width 58 height 32
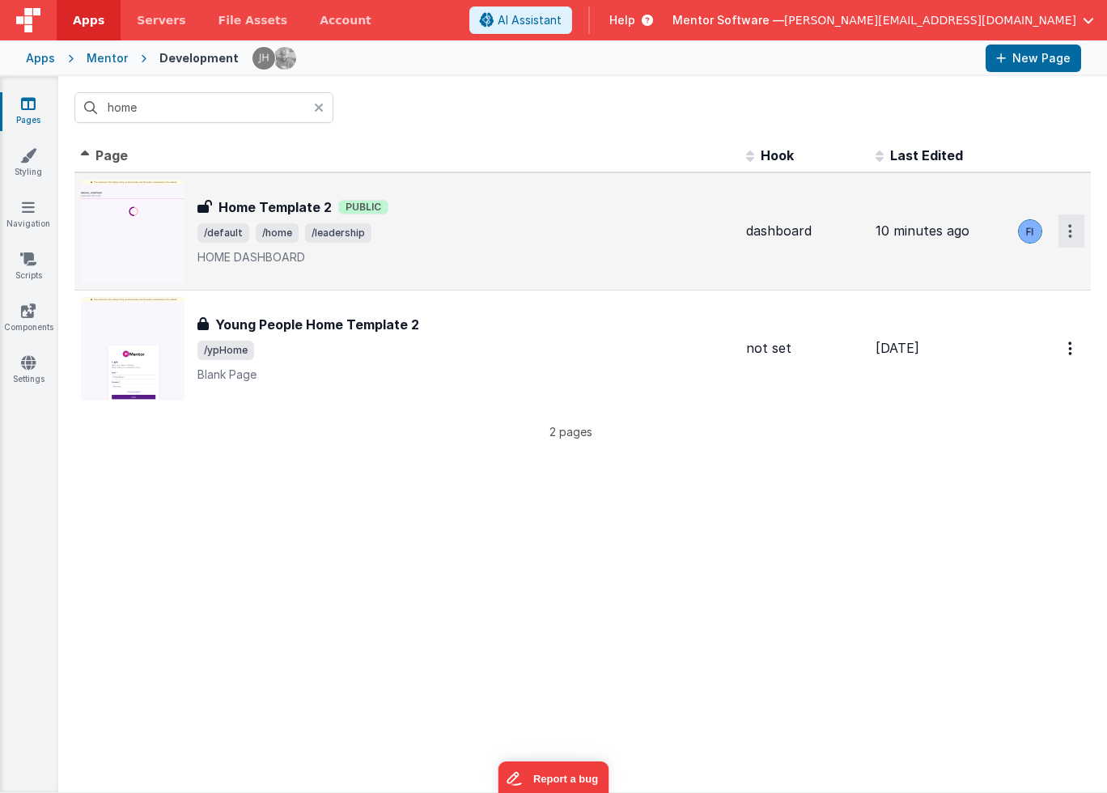
click at [1069, 228] on icon "Options" at bounding box center [1070, 231] width 4 height 14
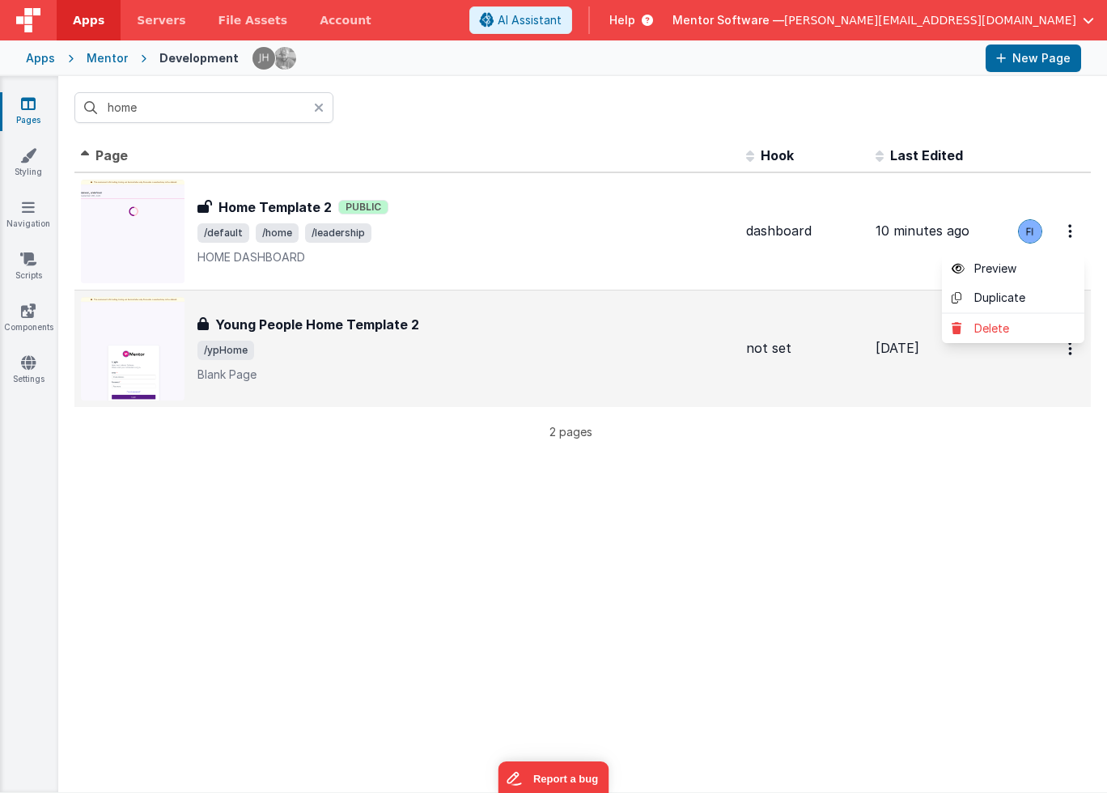
click at [832, 104] on button at bounding box center [553, 396] width 1107 height 793
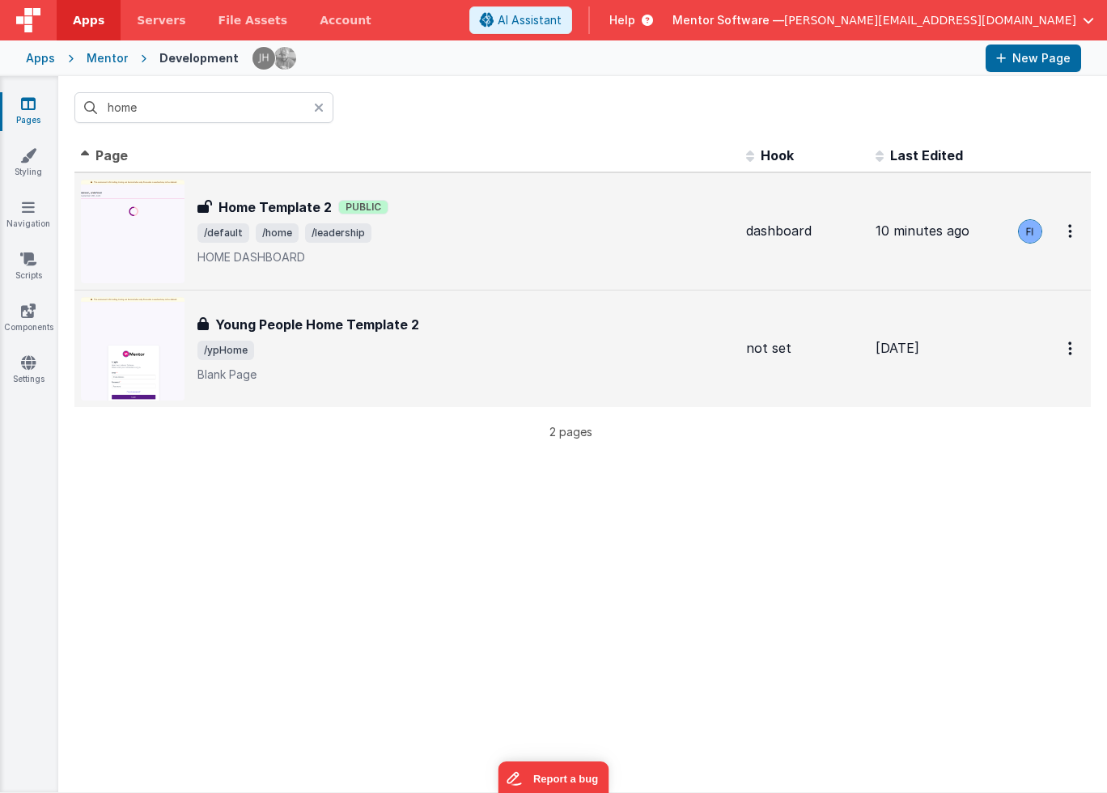
click at [281, 246] on div "Home Template 2 Home Template 2 Public /default /home /leadership HOME DASHBOARD" at bounding box center [464, 231] width 535 height 68
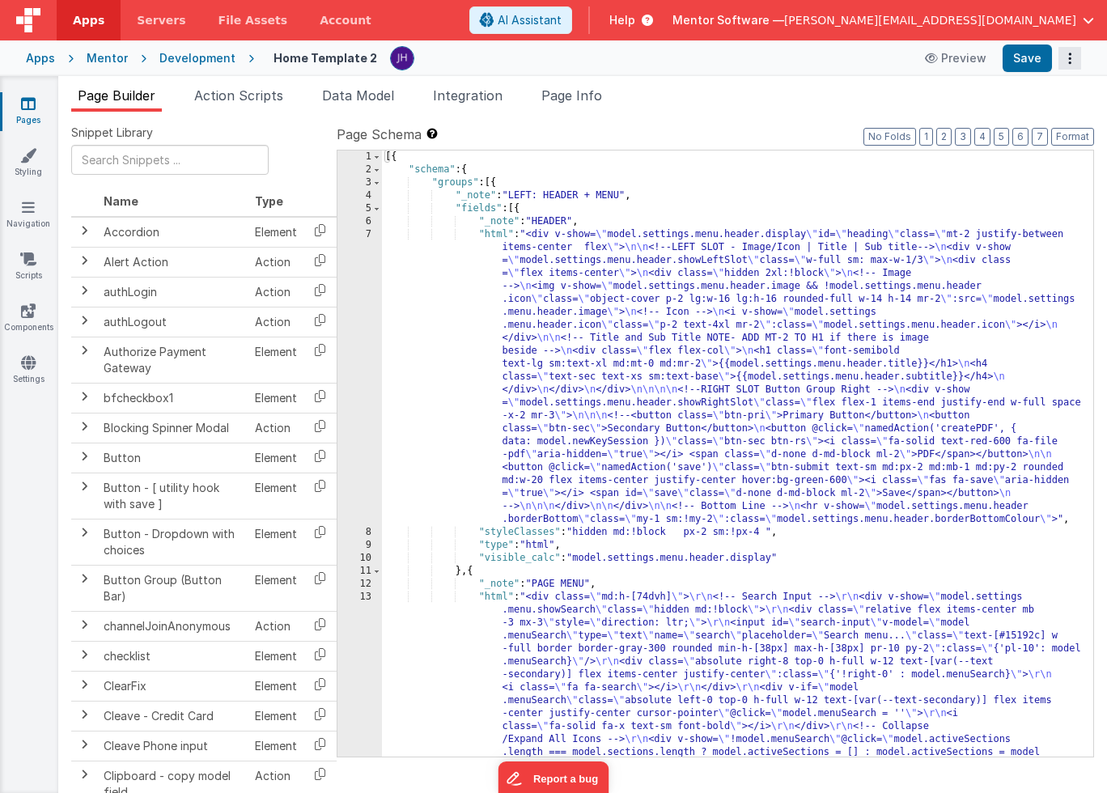
click at [1065, 57] on button "Options" at bounding box center [1069, 58] width 23 height 23
click at [777, 88] on button at bounding box center [553, 396] width 1107 height 793
click at [31, 115] on link "Pages" at bounding box center [28, 111] width 58 height 32
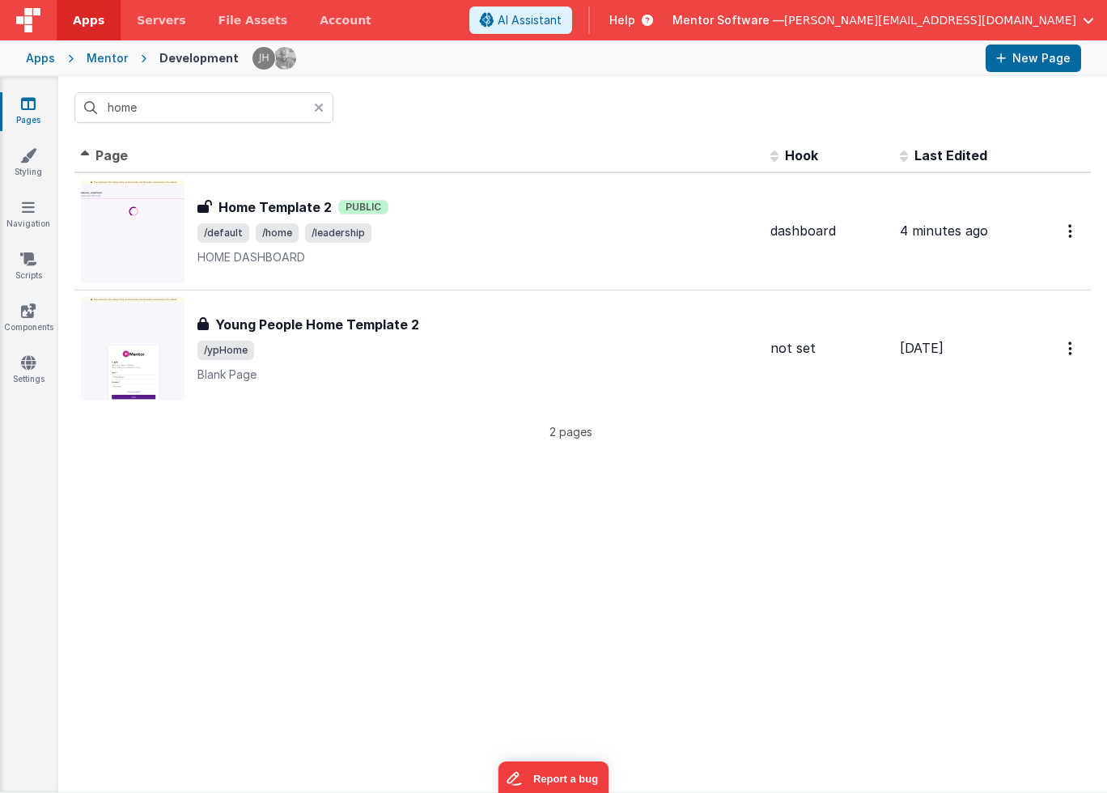
click at [635, 20] on span "Help" at bounding box center [622, 20] width 26 height 16
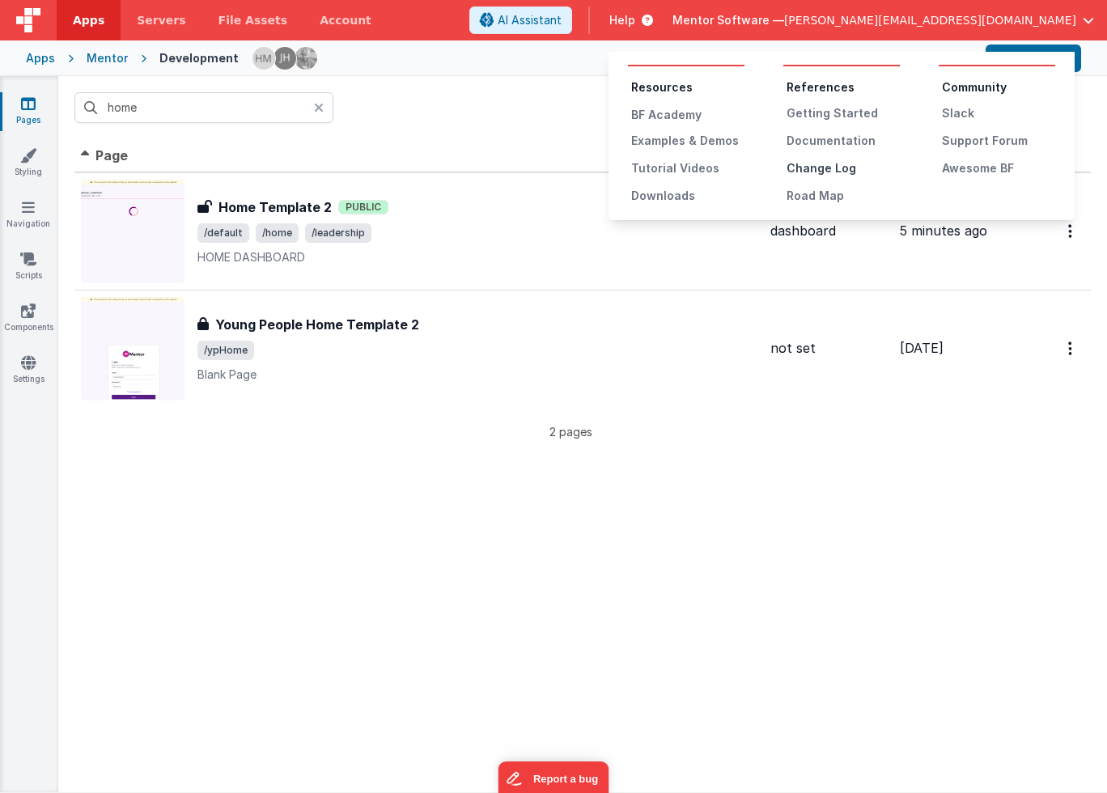
click at [808, 169] on div "Change Log" at bounding box center [842, 168] width 113 height 16
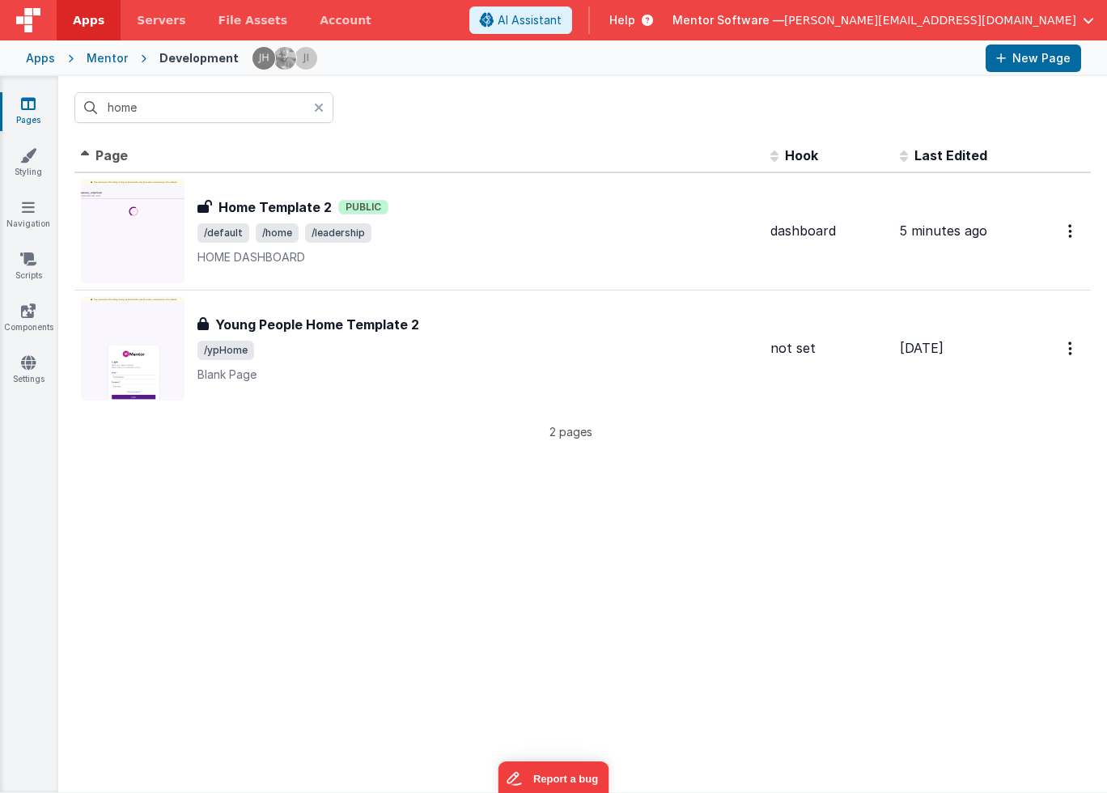
click at [510, 105] on div "home" at bounding box center [582, 107] width 1048 height 63
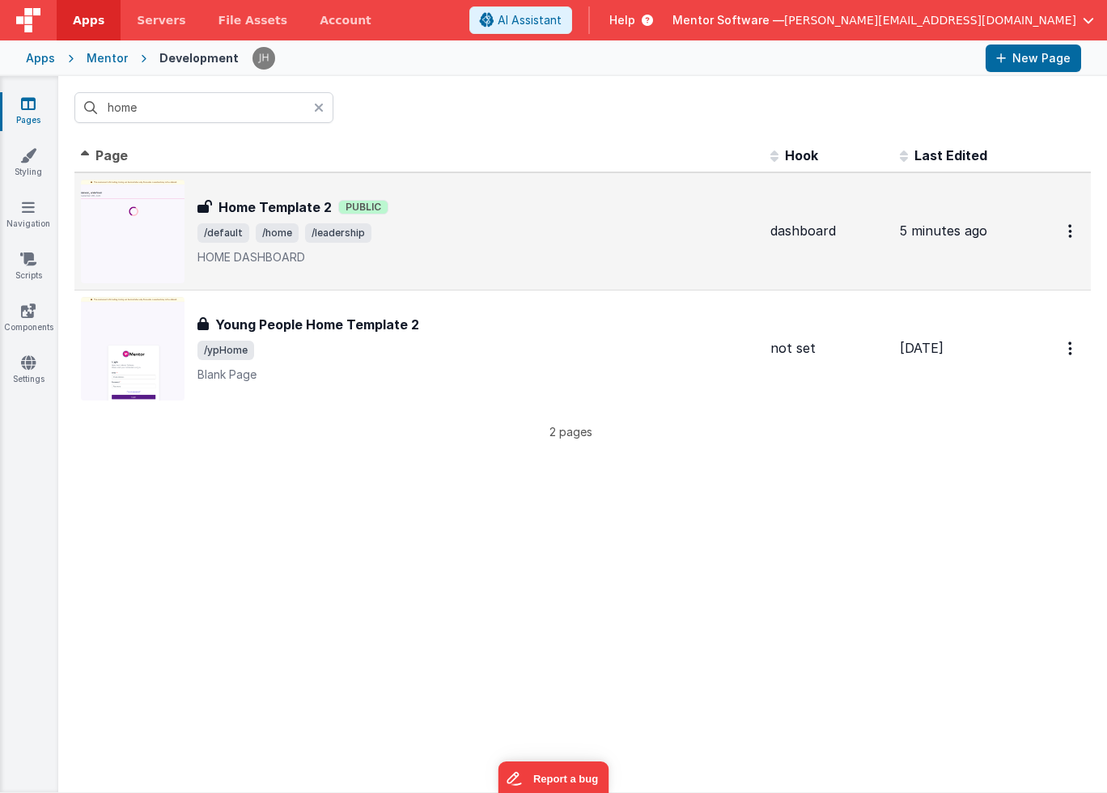
click at [492, 229] on span "/default /home /leadership" at bounding box center [477, 232] width 560 height 19
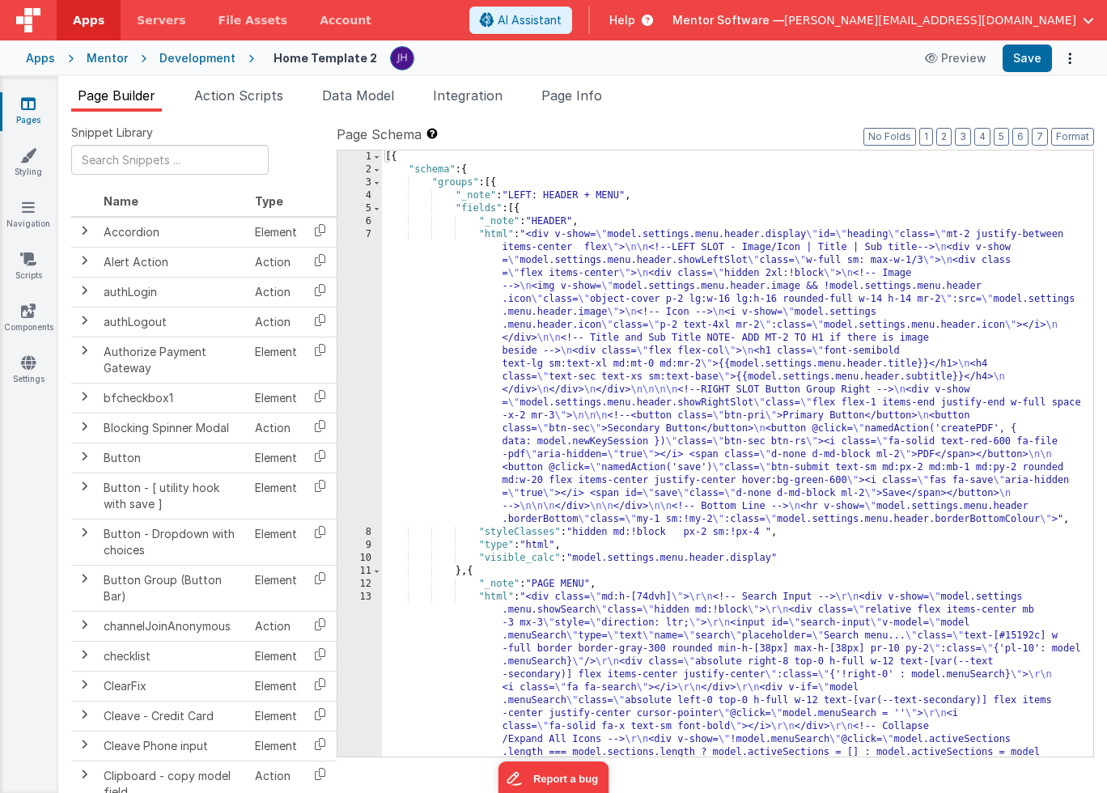
click at [32, 107] on icon at bounding box center [28, 103] width 15 height 16
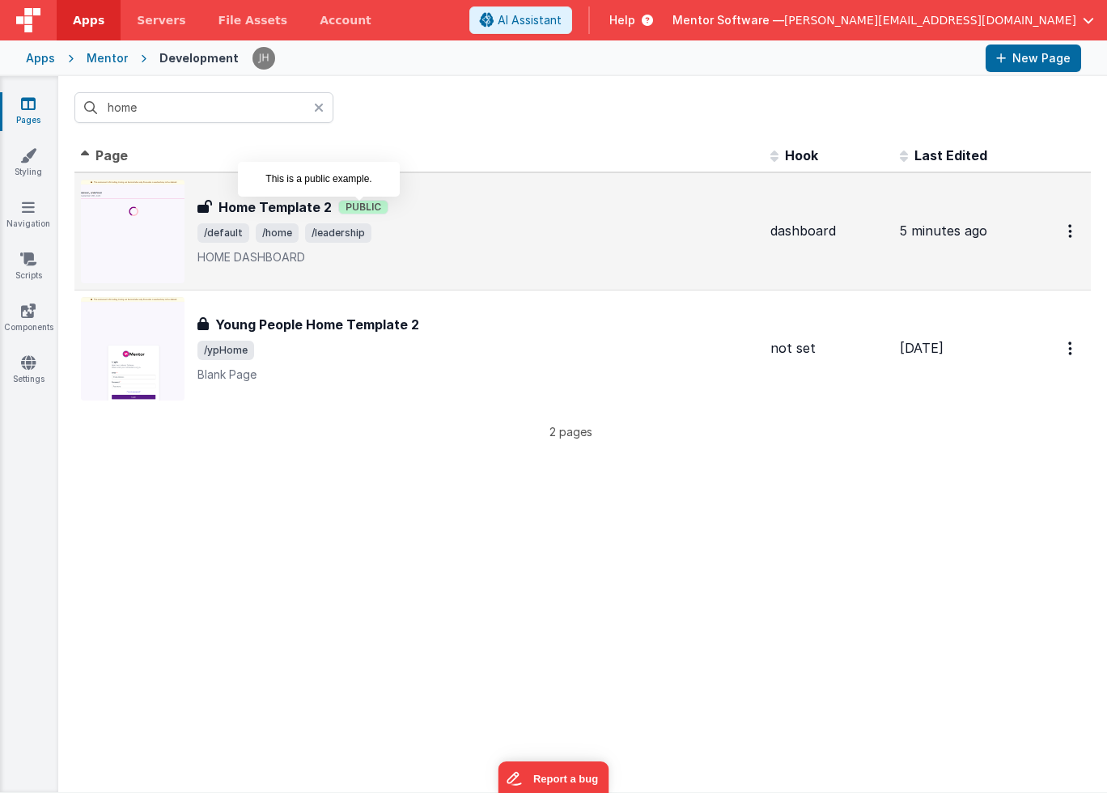
click at [366, 207] on span "Public" at bounding box center [363, 207] width 50 height 15
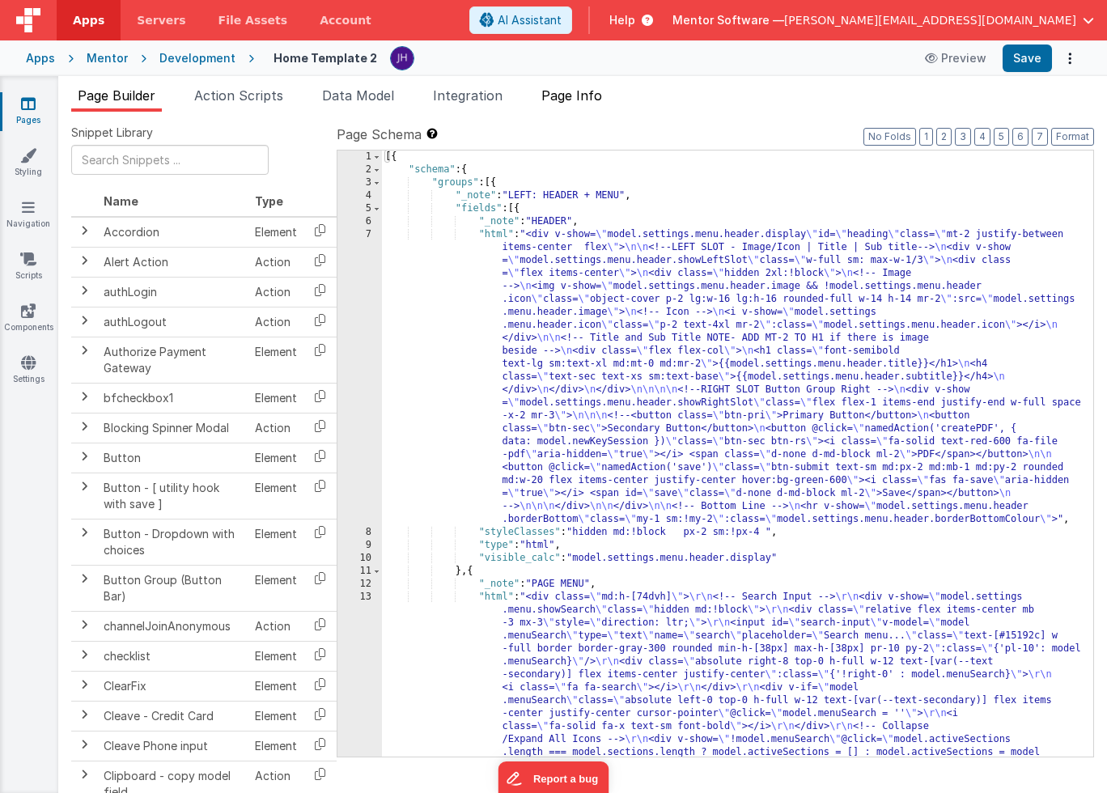
click at [577, 97] on span "Page Info" at bounding box center [571, 95] width 61 height 16
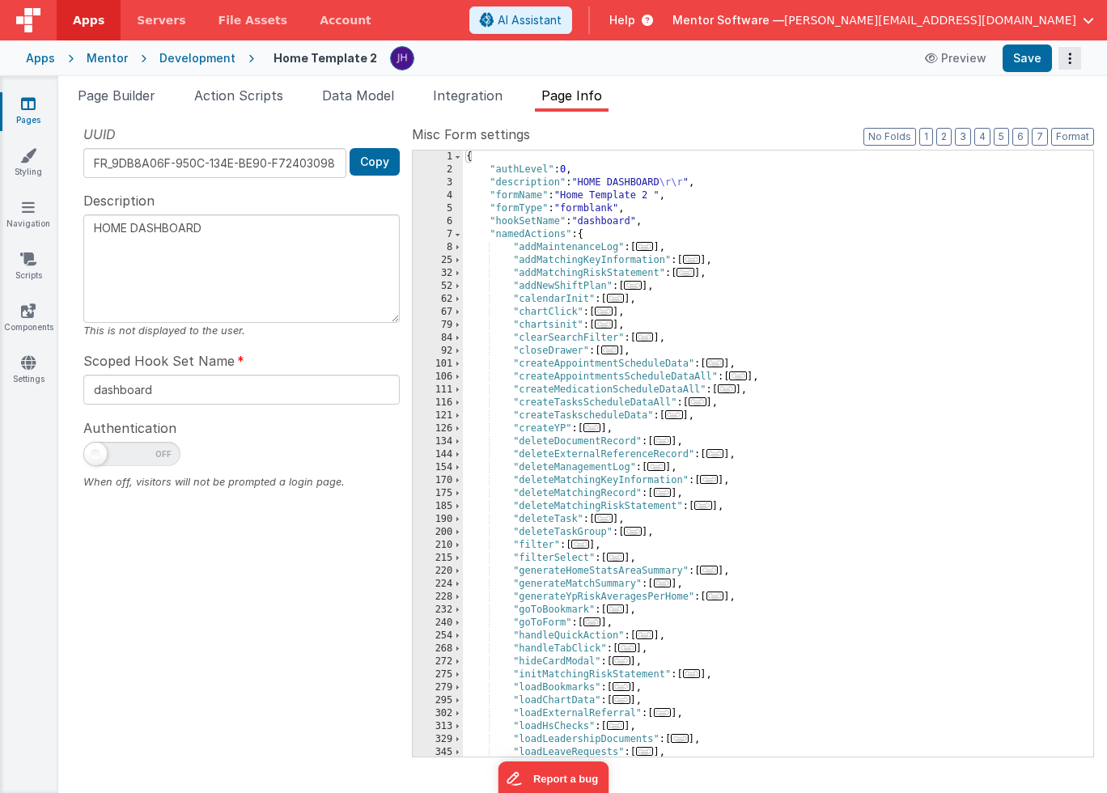
click at [1074, 62] on button "Options" at bounding box center [1069, 58] width 23 height 23
click at [819, 95] on button at bounding box center [553, 396] width 1107 height 793
click at [30, 104] on icon at bounding box center [28, 103] width 15 height 16
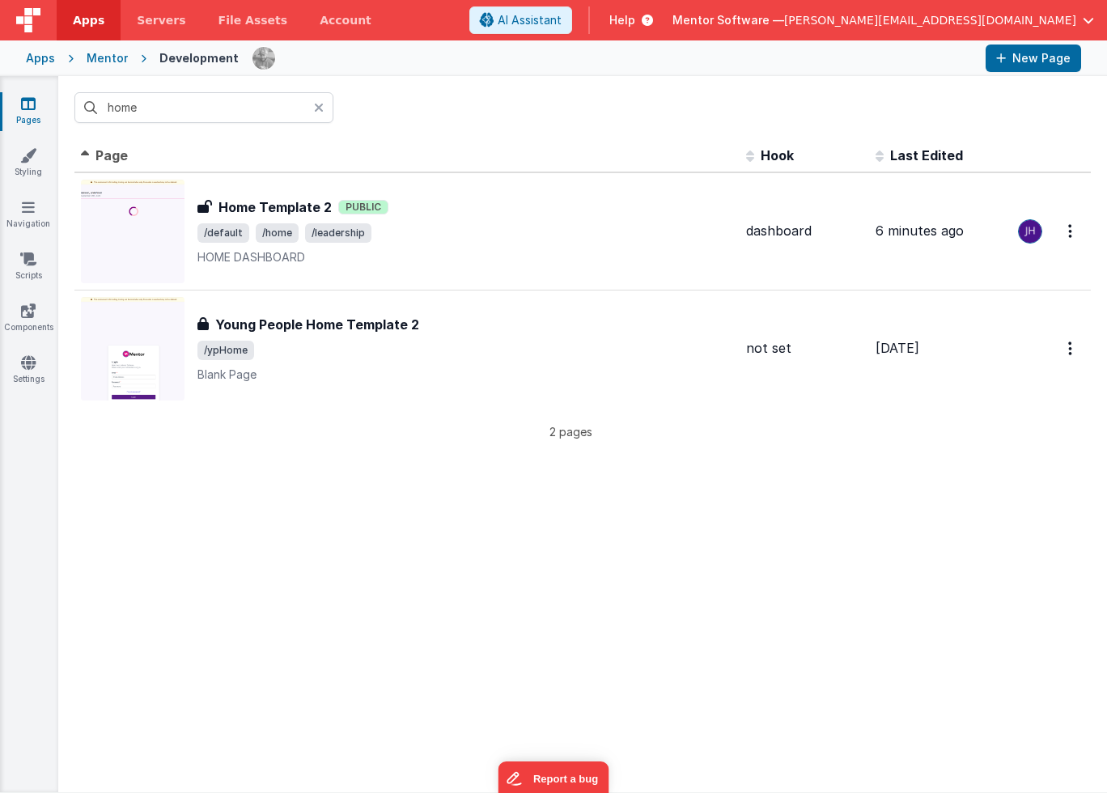
click at [316, 105] on icon at bounding box center [319, 107] width 10 height 13
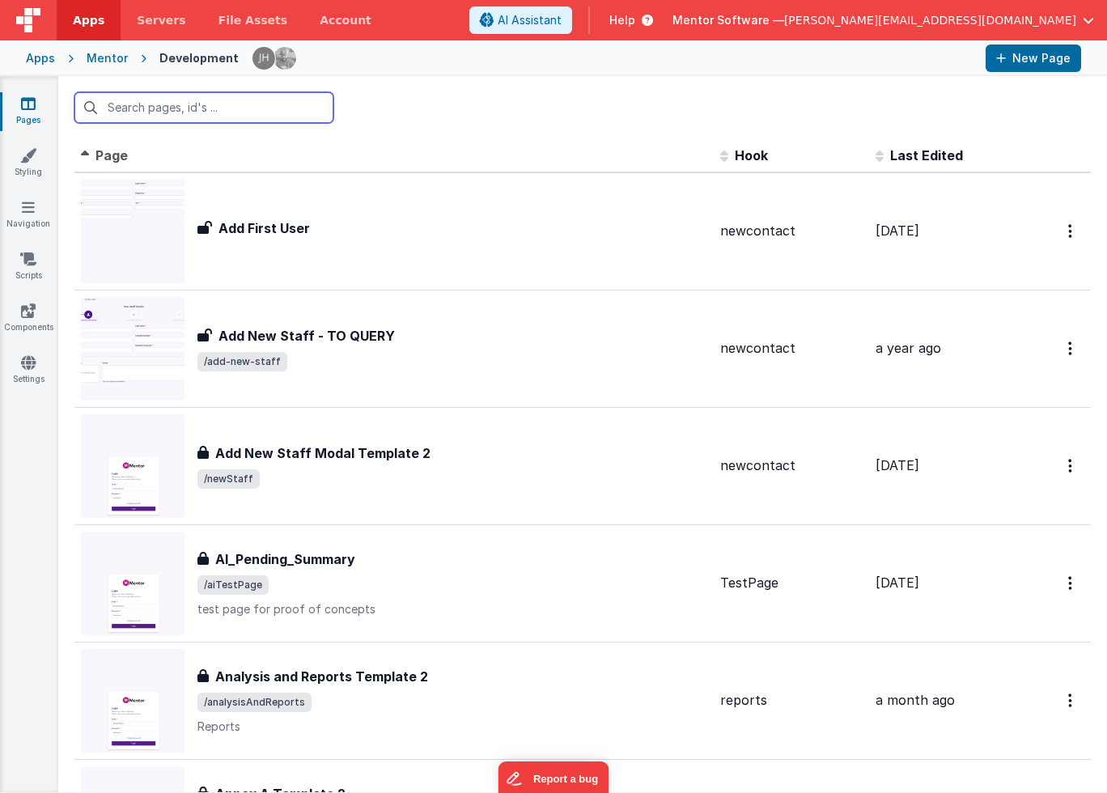
click at [217, 104] on input "text" at bounding box center [203, 107] width 259 height 31
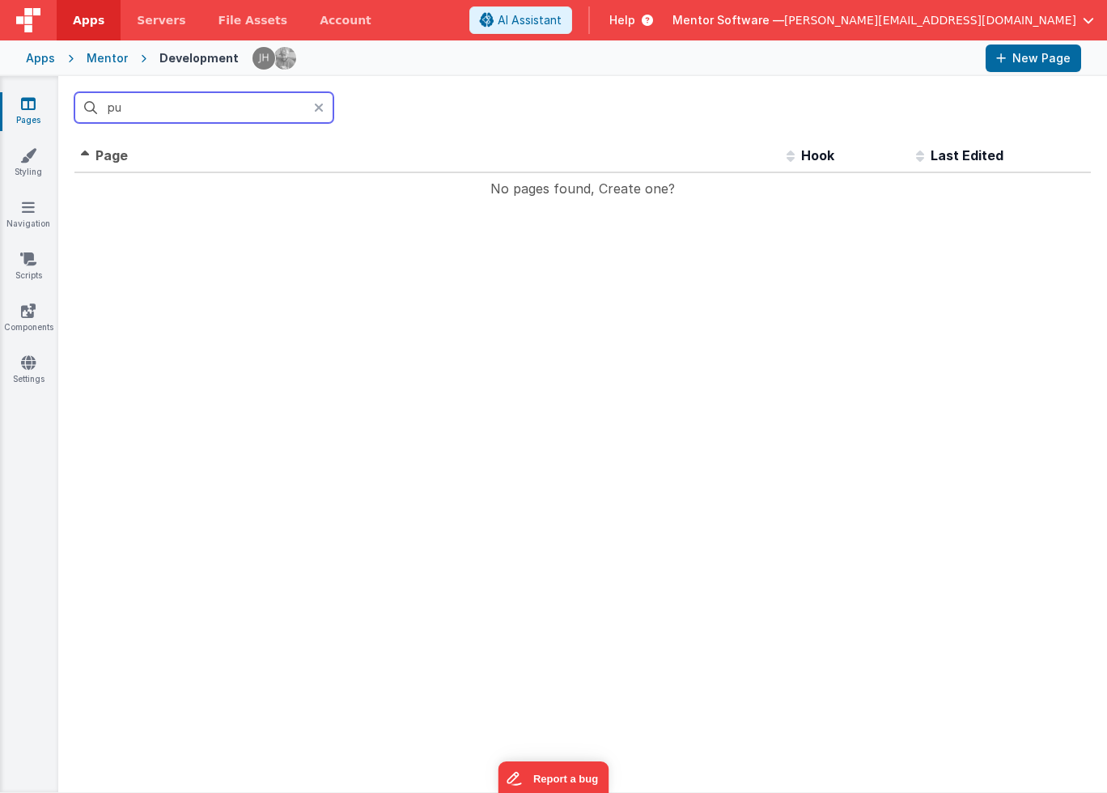
type input "p"
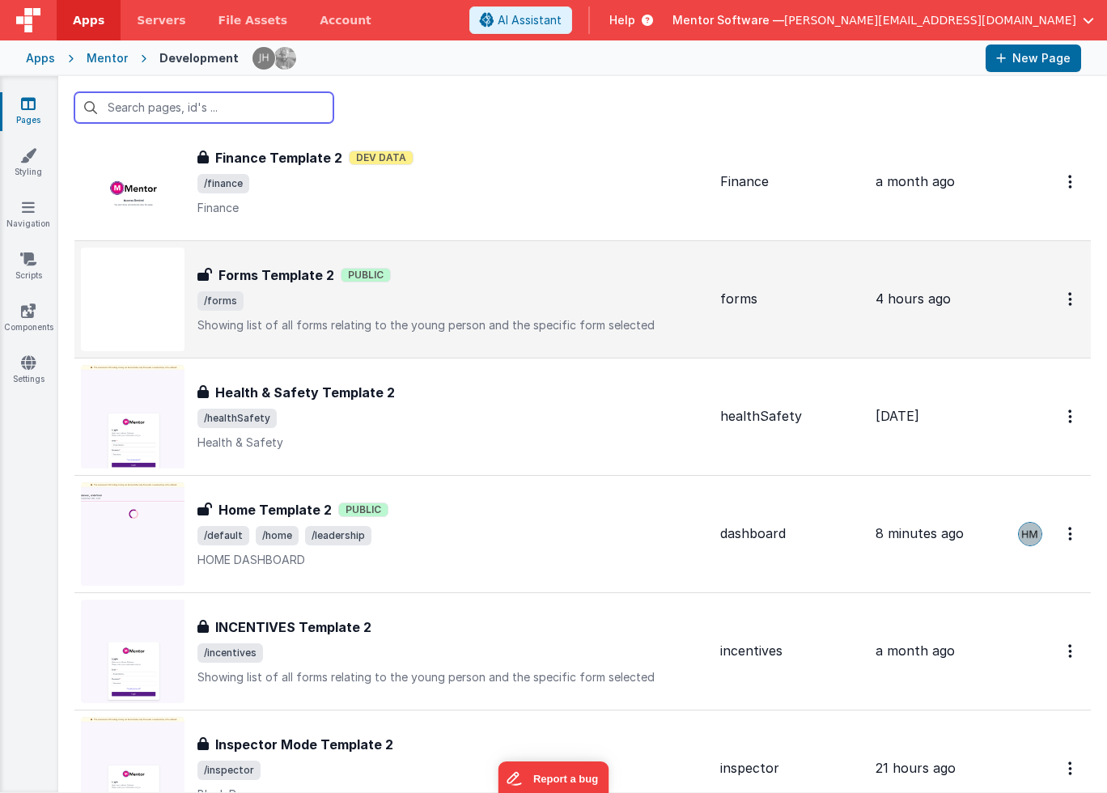
scroll to position [2635, 0]
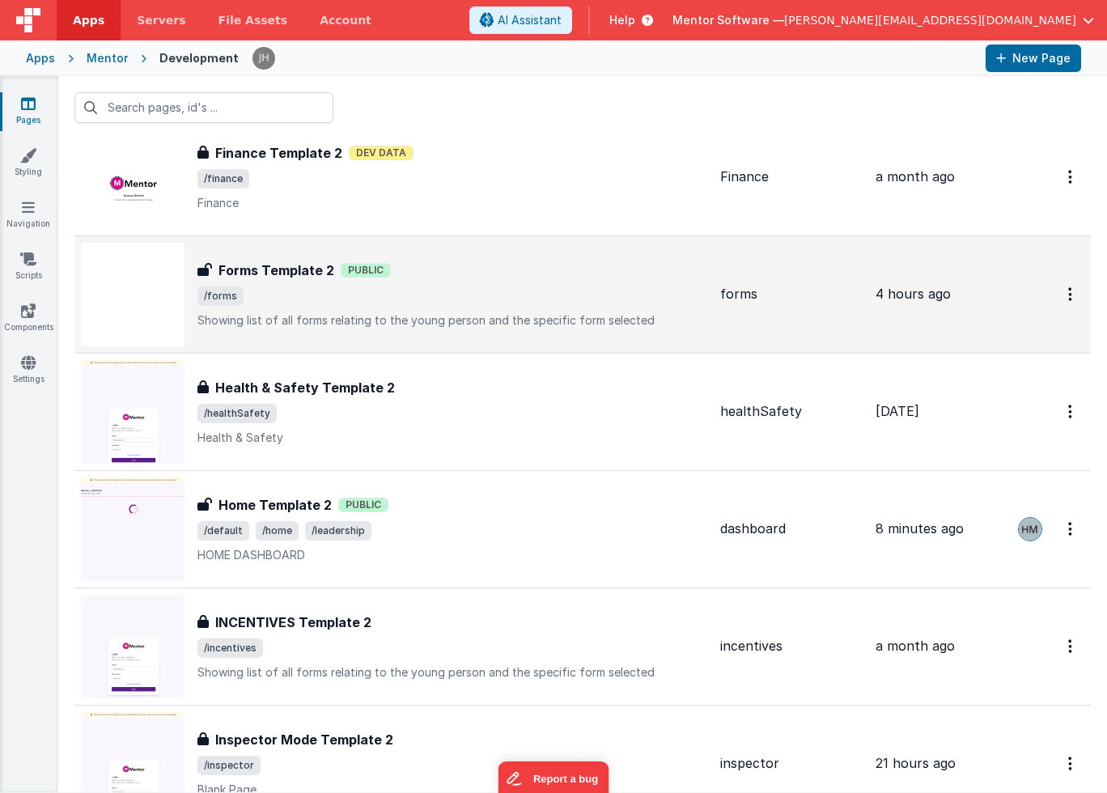
click at [452, 279] on div "Forms Template 2 Public" at bounding box center [452, 269] width 510 height 19
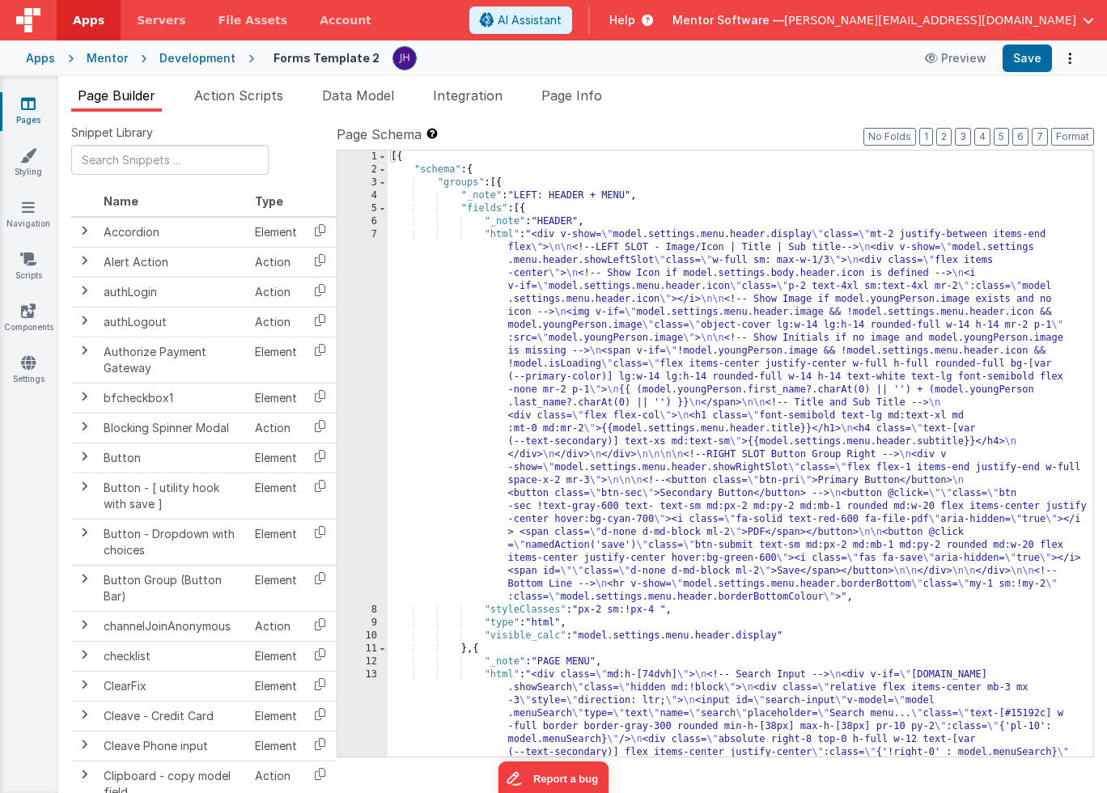
click at [23, 105] on icon at bounding box center [28, 103] width 15 height 16
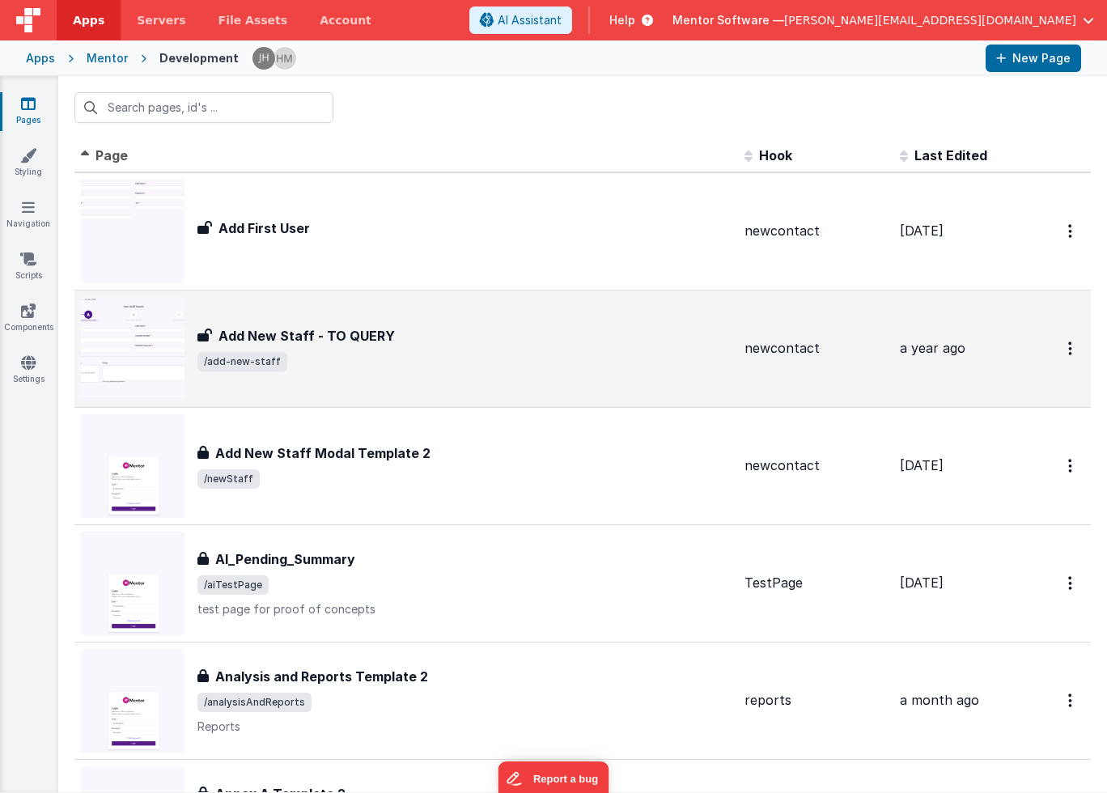
click at [416, 349] on div "Add New Staff - TO QUERY Add New Staff - TO QUERY /add-new-staff" at bounding box center [464, 348] width 534 height 45
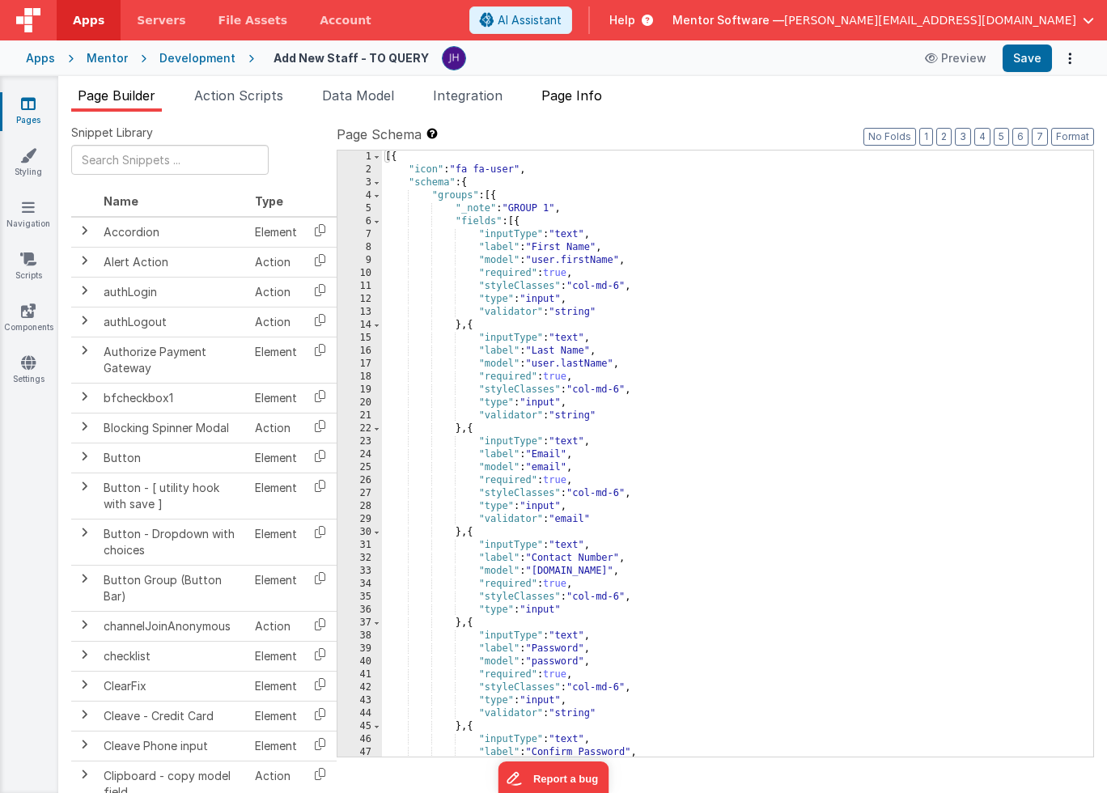
click at [588, 100] on span "Page Info" at bounding box center [571, 95] width 61 height 16
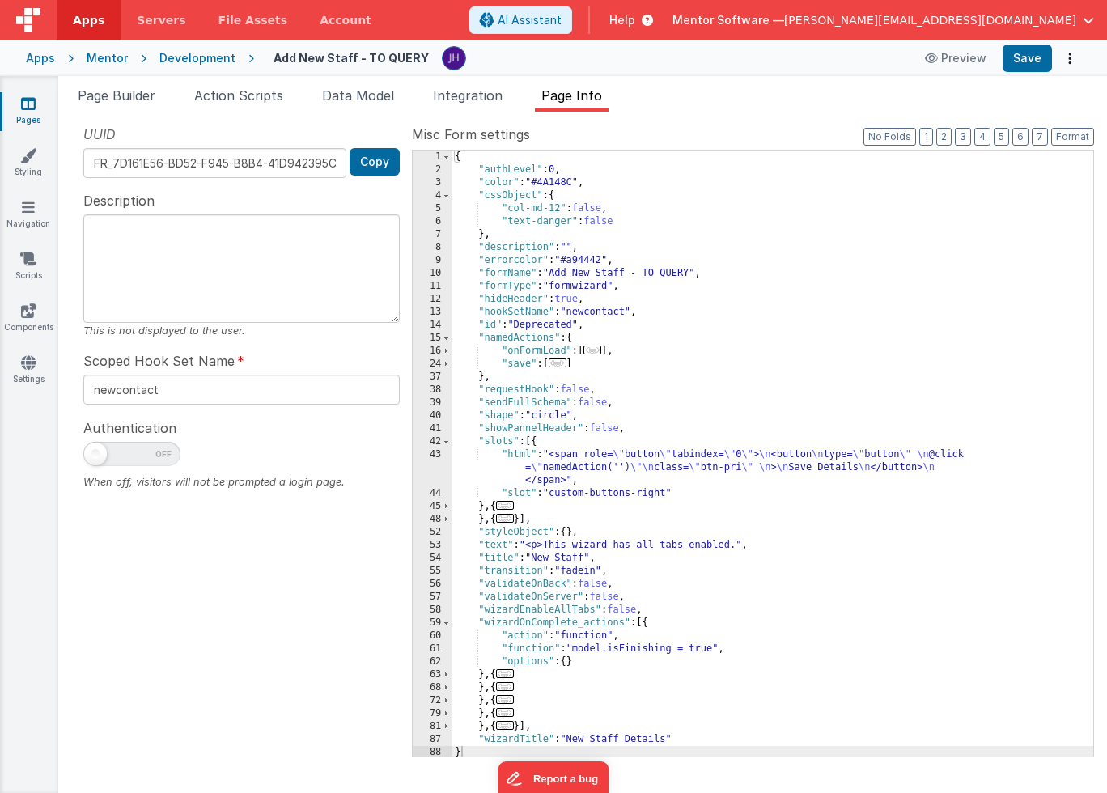
click at [635, 21] on span "Help" at bounding box center [622, 20] width 26 height 16
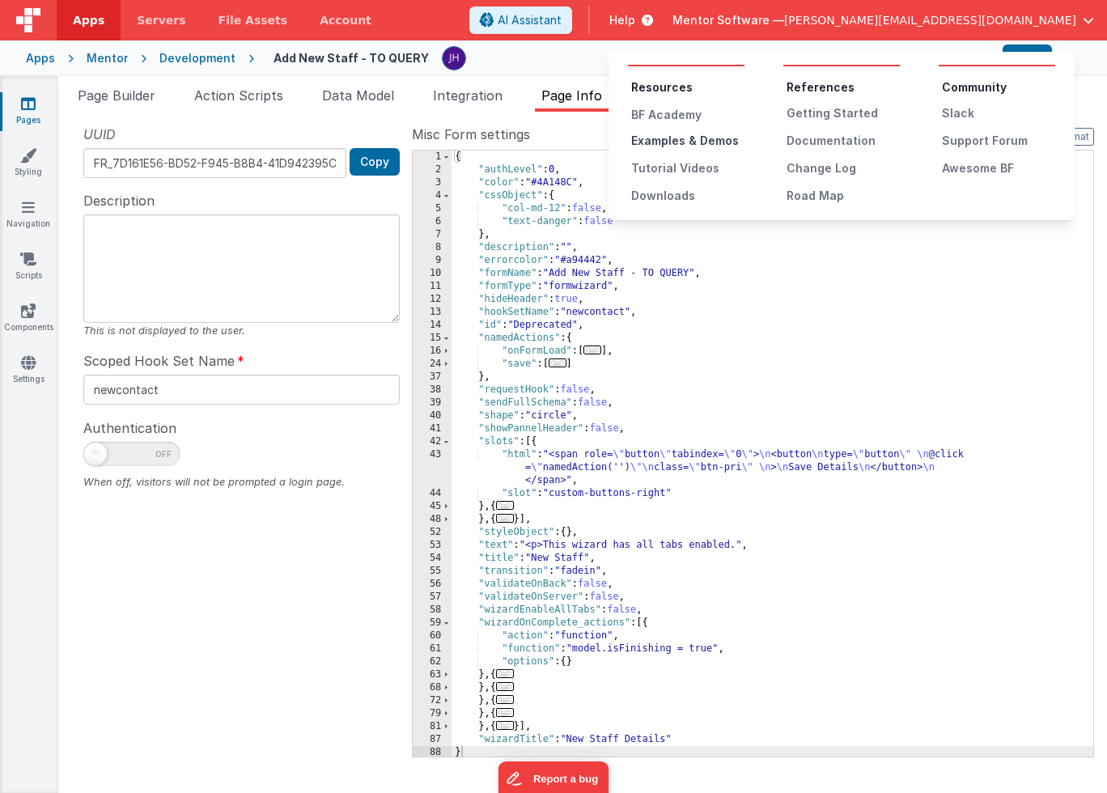
click at [684, 140] on div "Examples & Demos" at bounding box center [687, 141] width 113 height 16
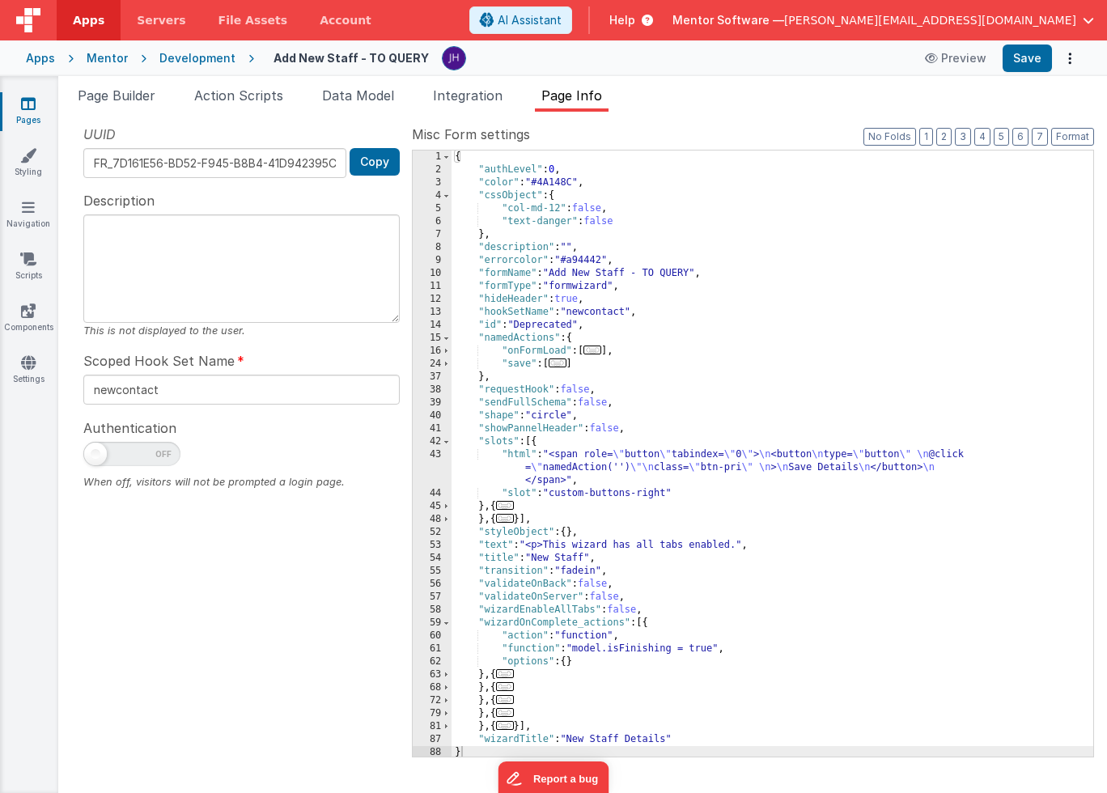
click at [32, 109] on icon at bounding box center [28, 103] width 15 height 16
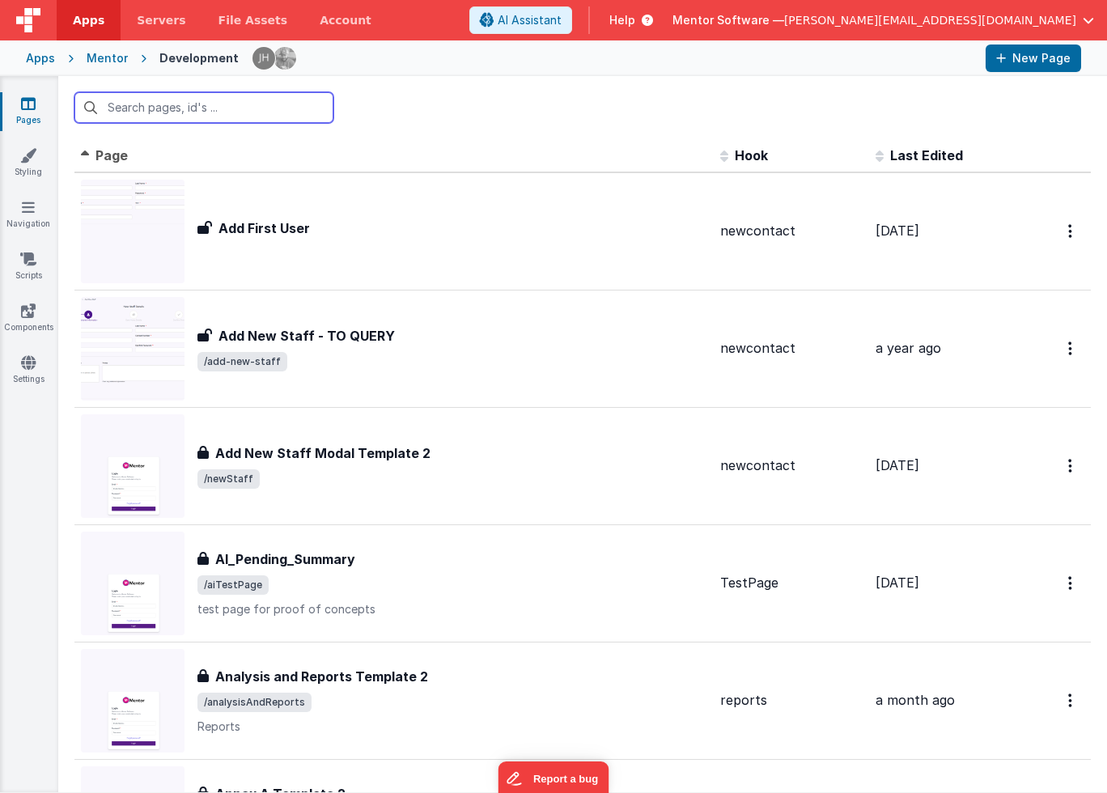
click at [278, 112] on input "text" at bounding box center [203, 107] width 259 height 31
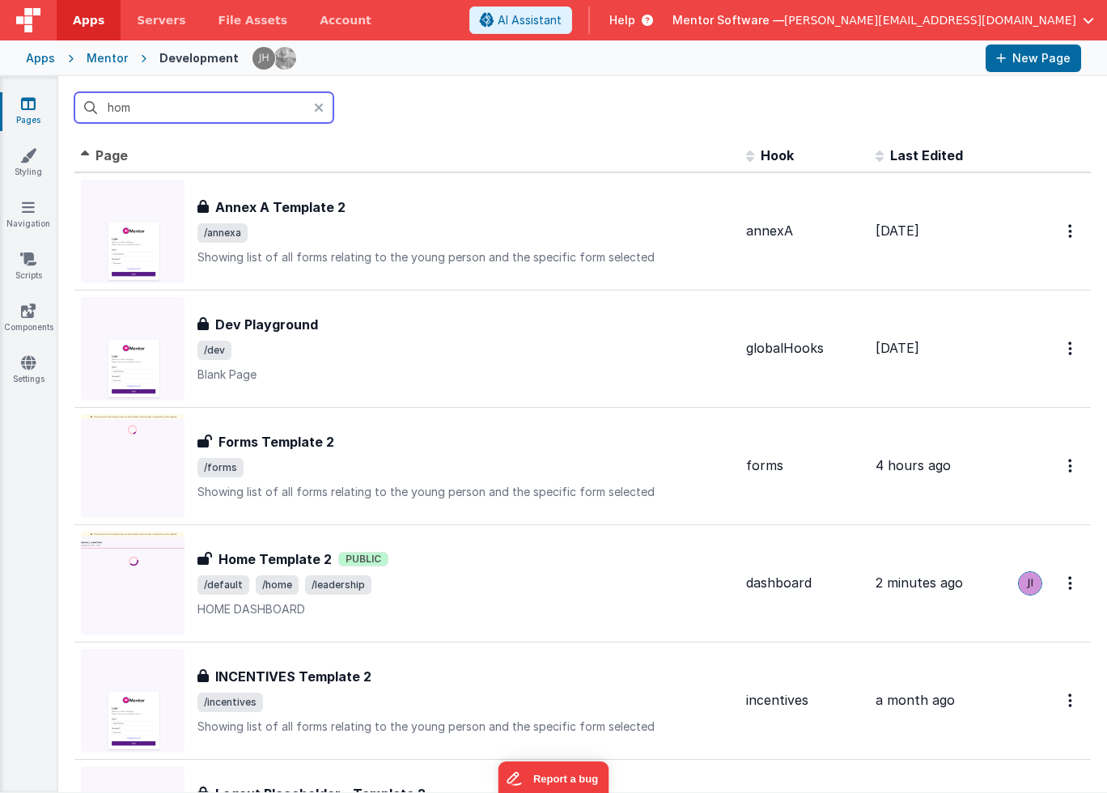
type input "home"
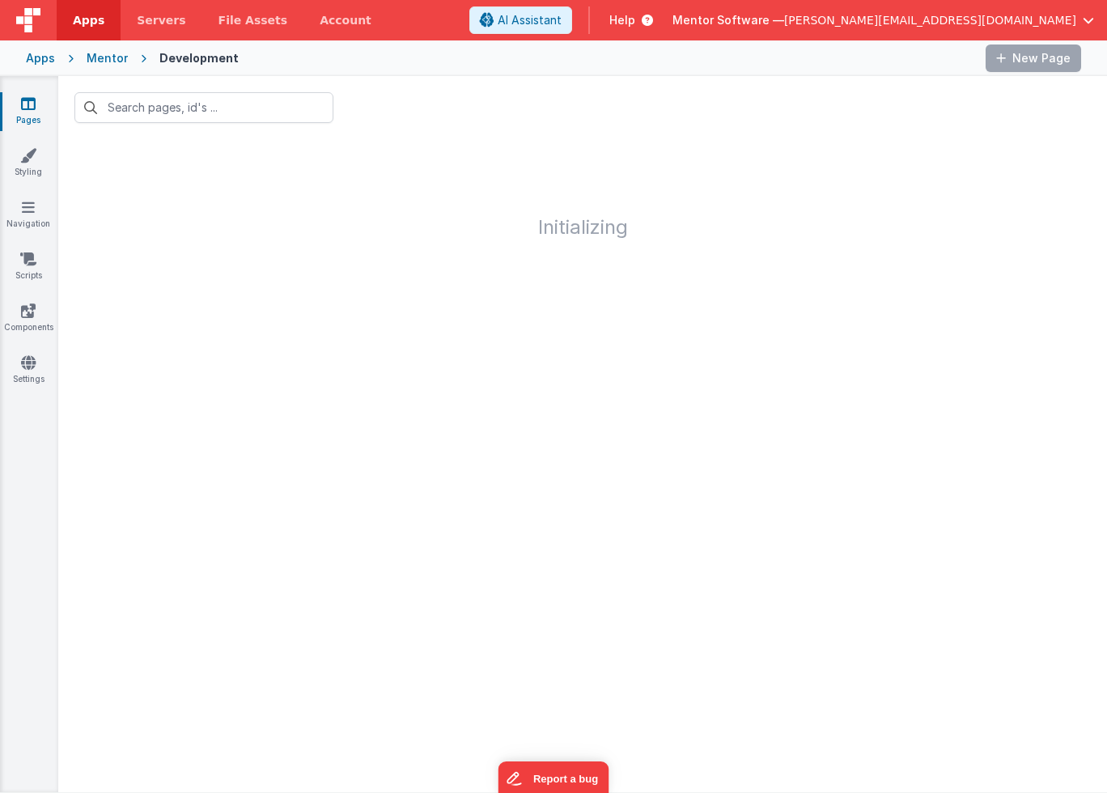
click at [103, 62] on div "Mentor" at bounding box center [107, 58] width 41 height 16
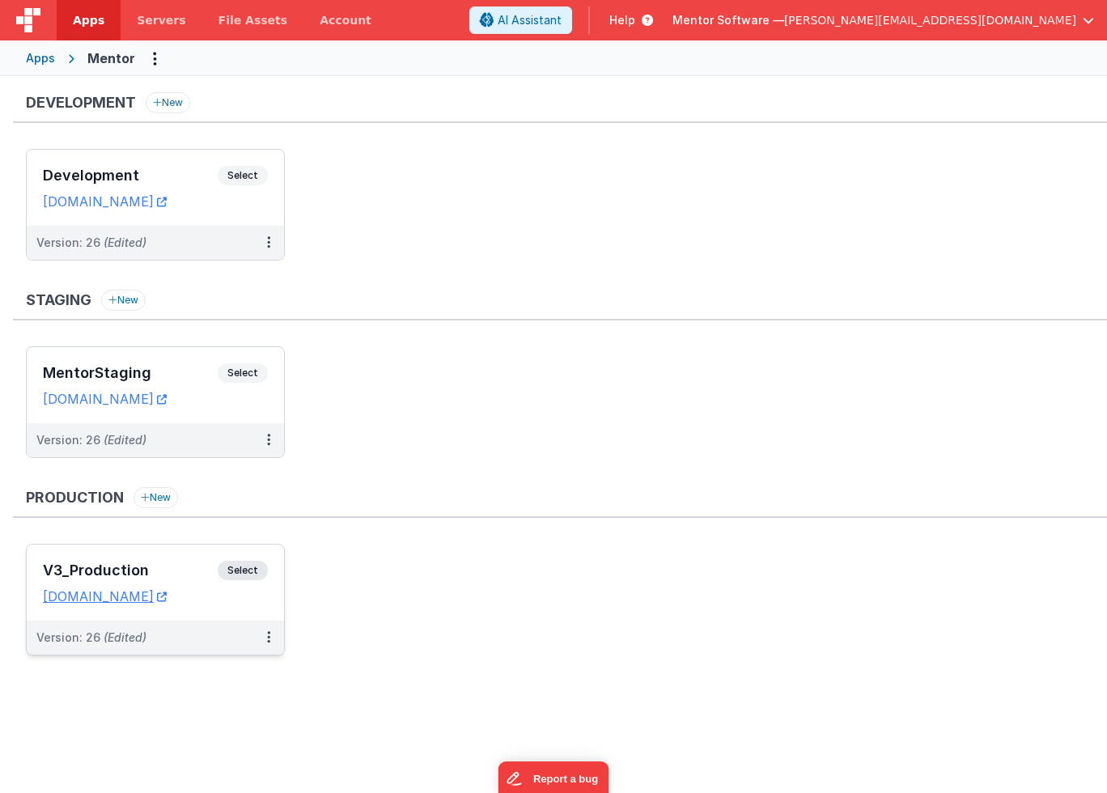
click at [181, 565] on h3 "V3_Production" at bounding box center [130, 570] width 175 height 16
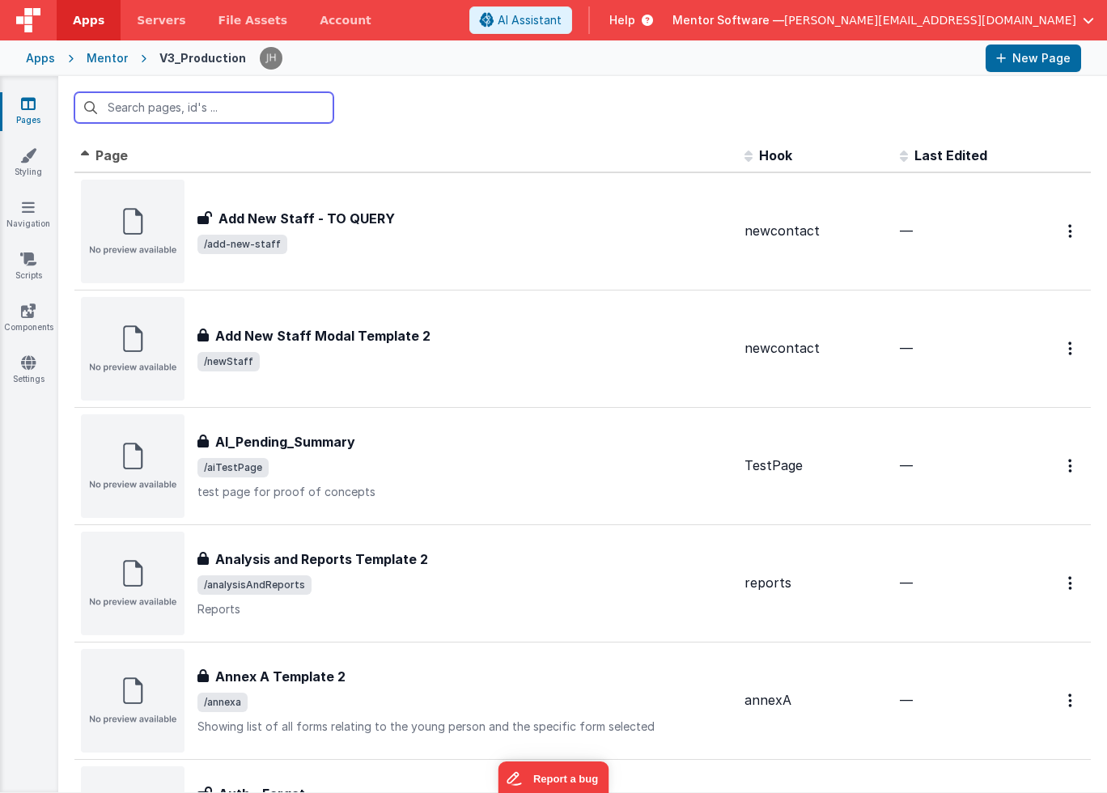
click at [233, 107] on input "text" at bounding box center [203, 107] width 259 height 31
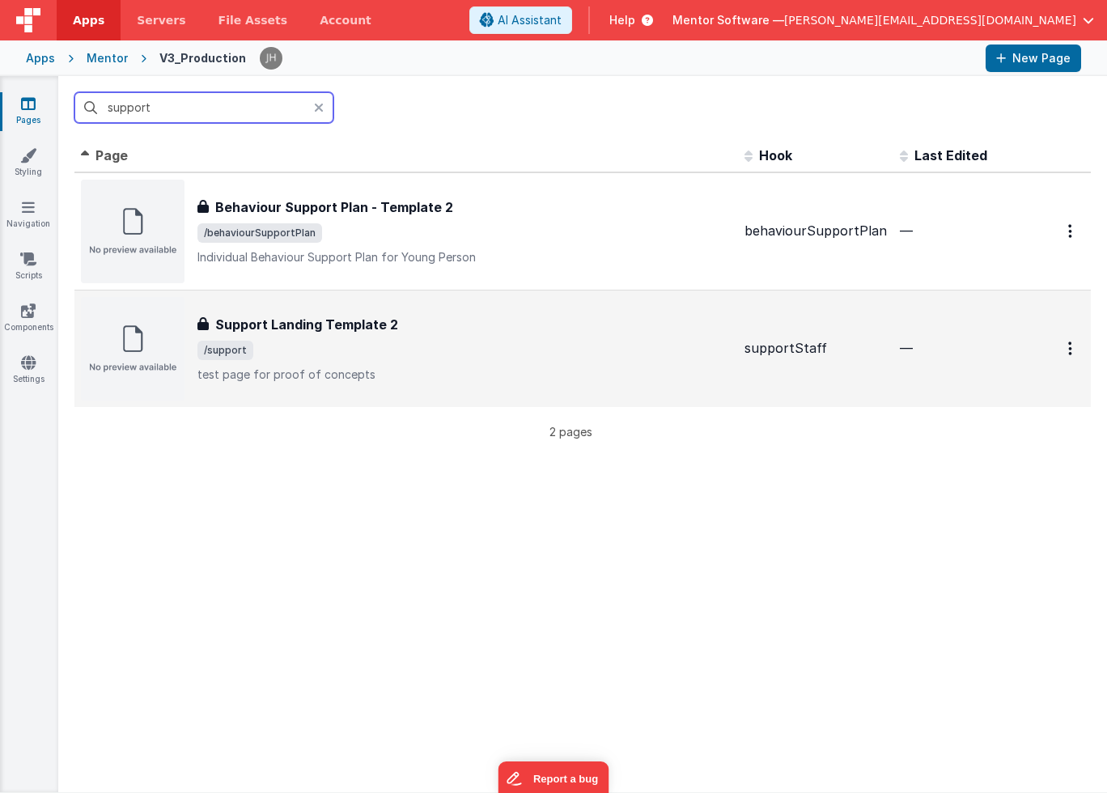
type input "support"
click at [323, 367] on p "test page for proof of concepts" at bounding box center [464, 374] width 534 height 16
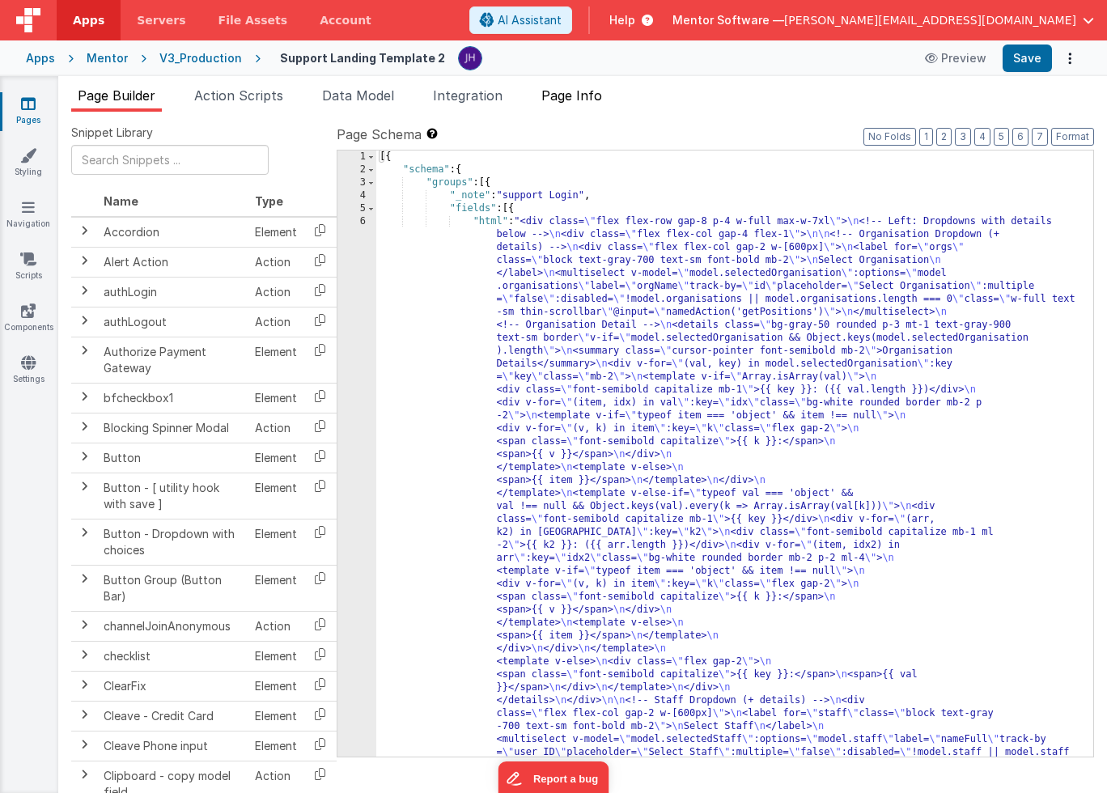
click at [579, 88] on span "Page Info" at bounding box center [571, 95] width 61 height 16
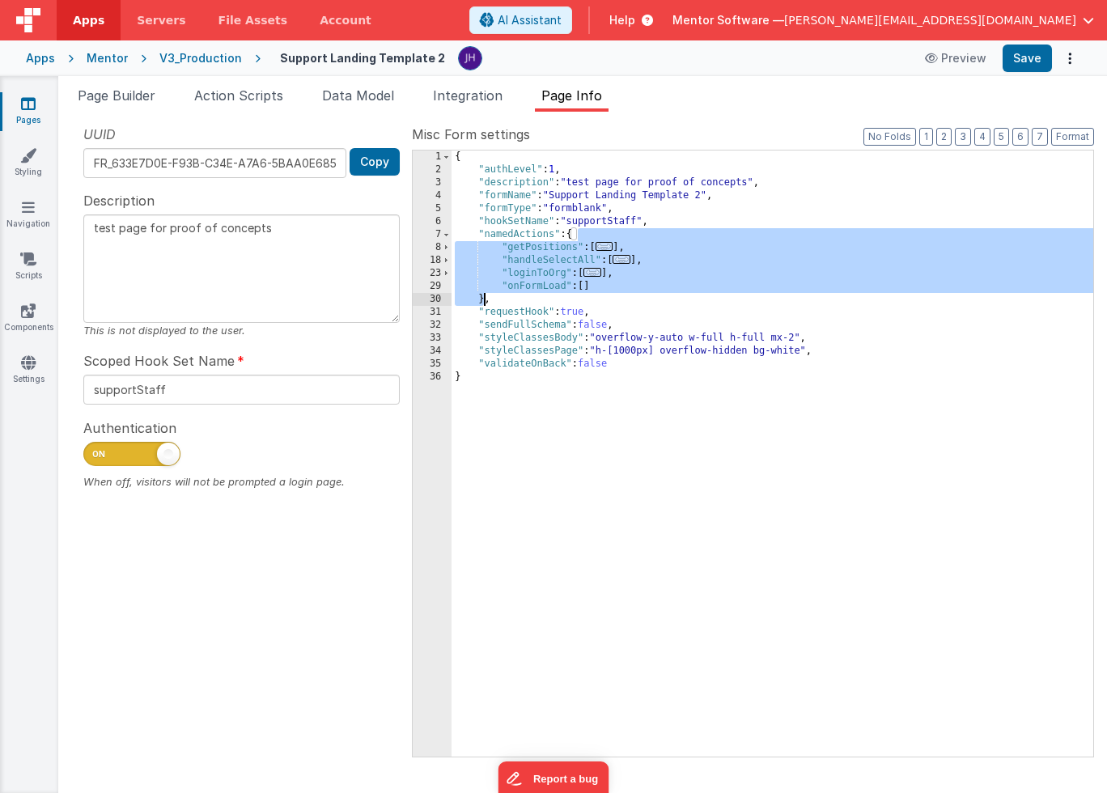
drag, startPoint x: 582, startPoint y: 234, endPoint x: 485, endPoint y: 301, distance: 118.7
click at [485, 301] on div "{ "authLevel" : 1 , "description" : "test page for proof of concepts" , "formNa…" at bounding box center [771, 466] width 641 height 632
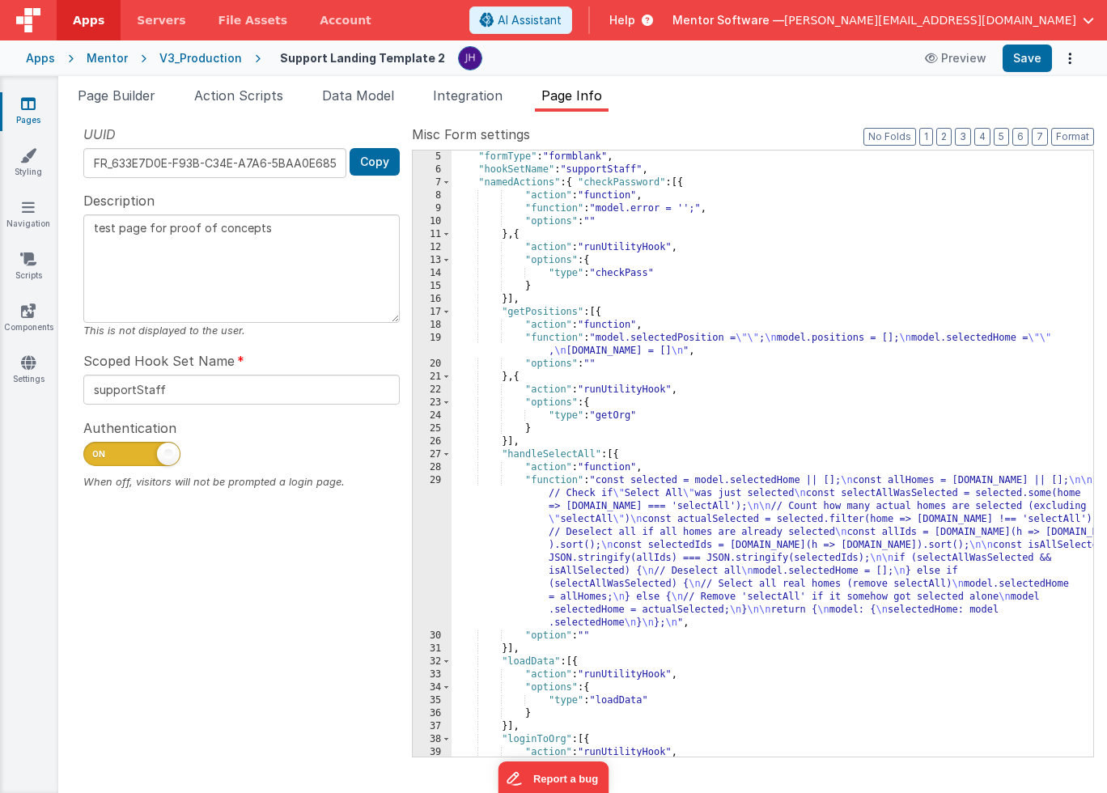
scroll to position [52, 0]
click at [122, 91] on span "Page Builder" at bounding box center [117, 95] width 78 height 16
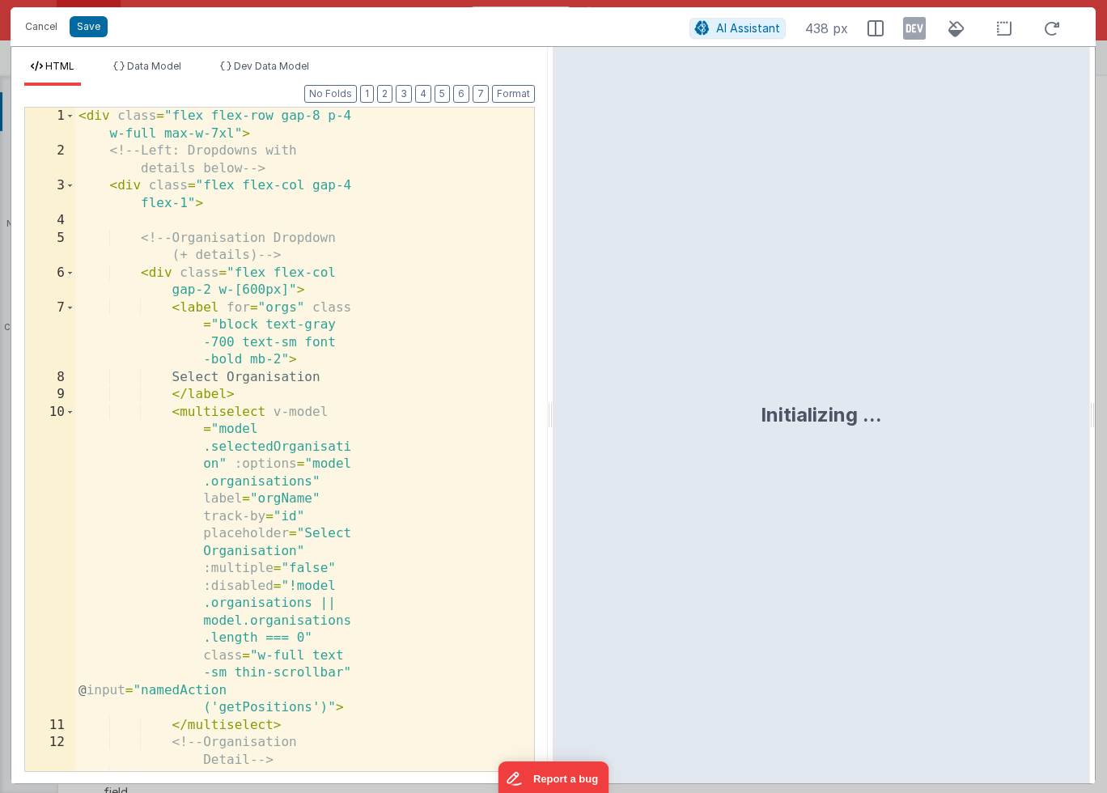
scroll to position [1840, 0]
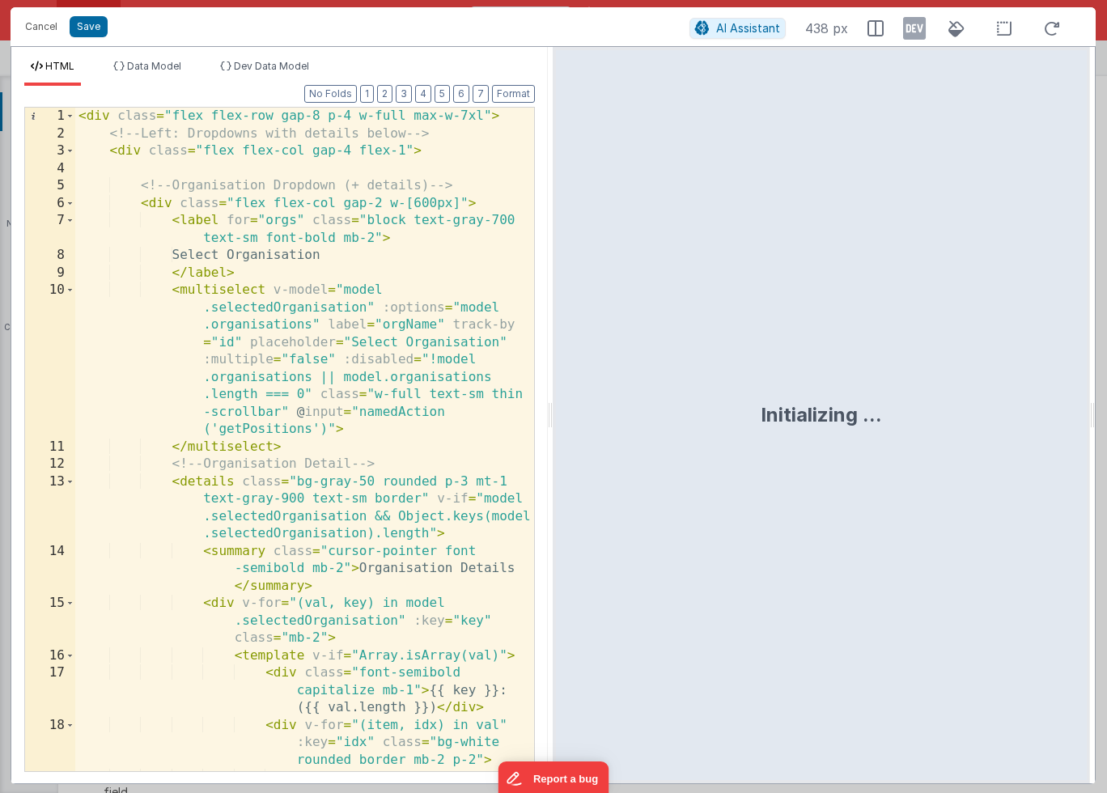
click at [396, 351] on div "< div class = "flex flex-row gap-8 p-4 w-full max-w-7xl" > <!-- Left: Dropdowns…" at bounding box center [304, 474] width 459 height 733
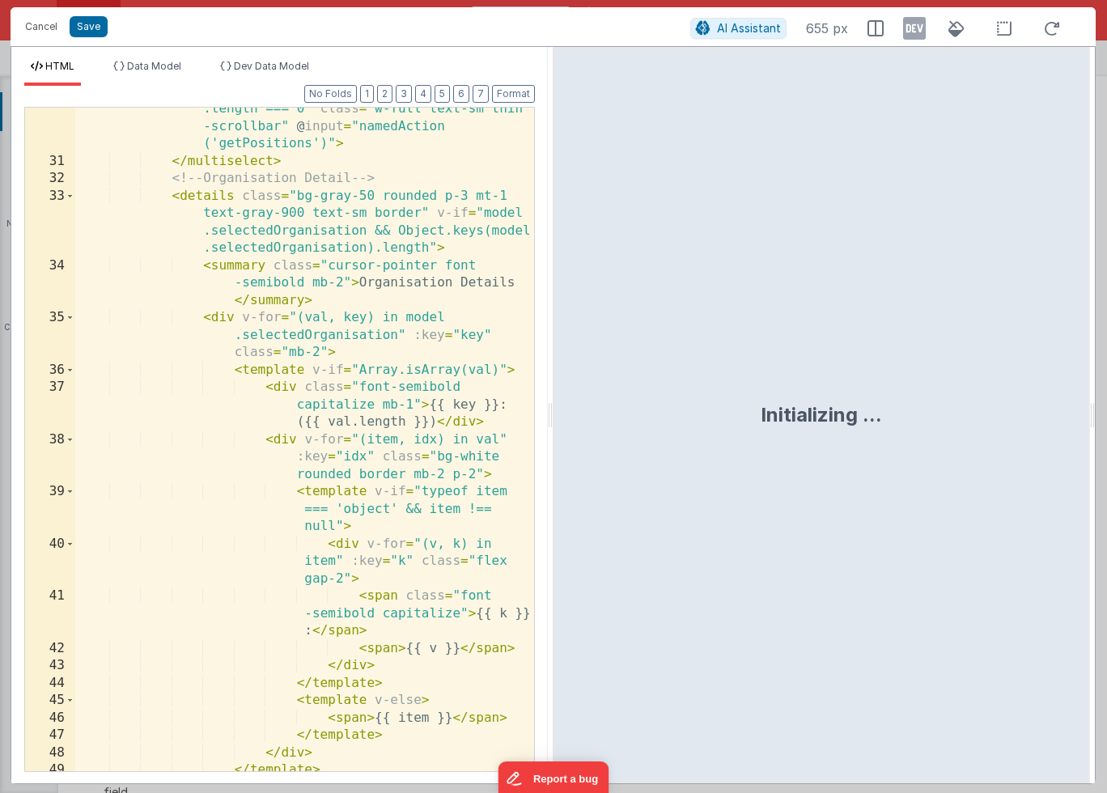
scroll to position [0, 0]
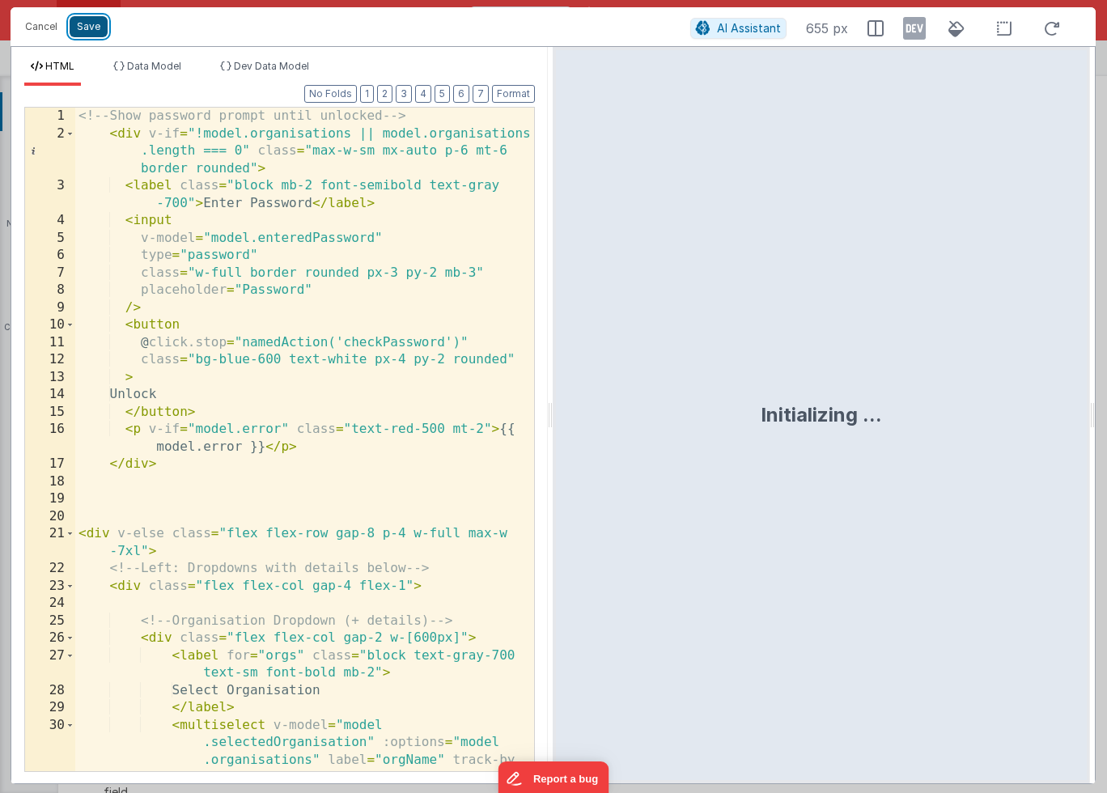
click at [91, 26] on button "Save" at bounding box center [89, 26] width 38 height 21
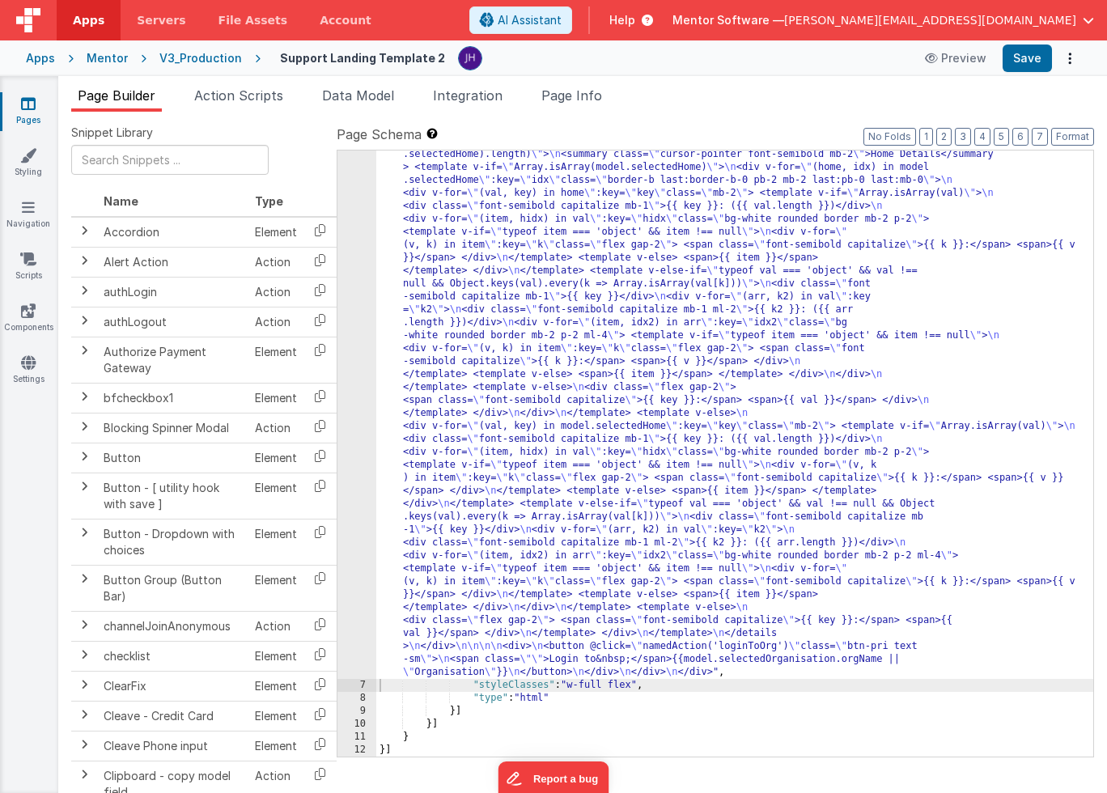
scroll to position [1323, 0]
click at [1017, 63] on button "Save" at bounding box center [1026, 58] width 49 height 28
click at [485, 277] on div ""html" : "<!-- Show password prompt until unlocked --> \n <div v-if= \" !model.…" at bounding box center [734, 95] width 717 height 2405
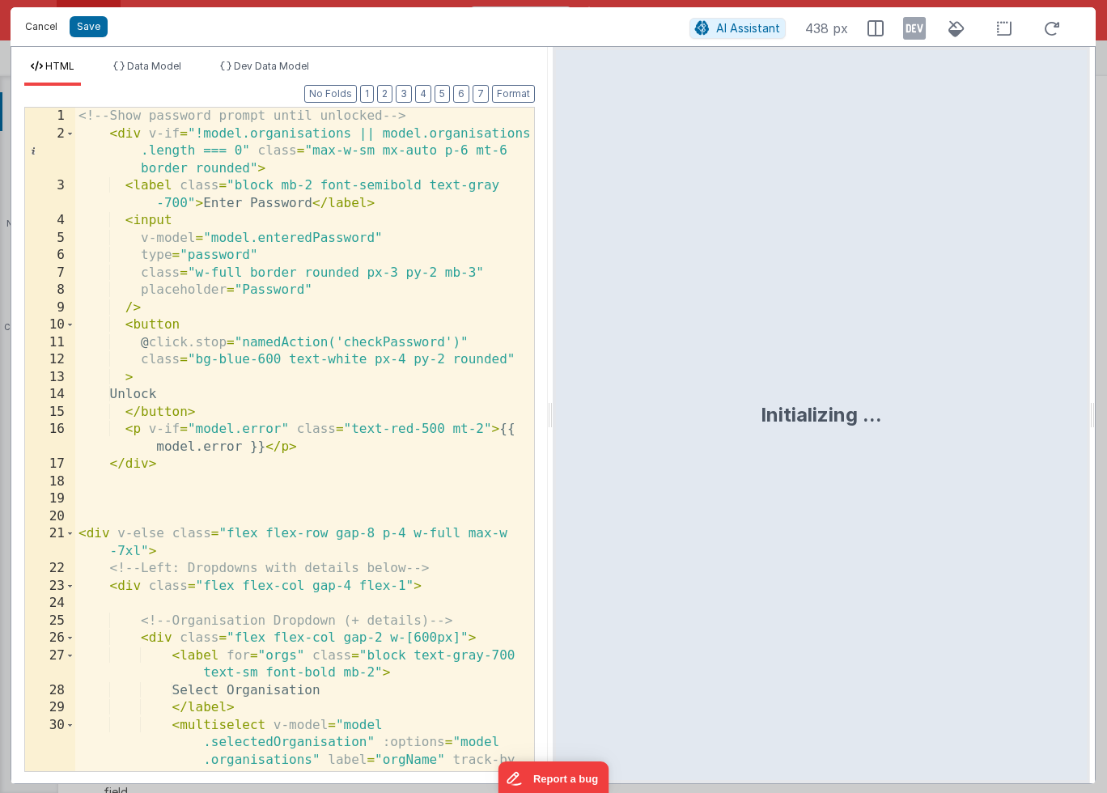
drag, startPoint x: 46, startPoint y: 28, endPoint x: 210, endPoint y: 28, distance: 164.2
click at [46, 28] on button "Cancel" at bounding box center [41, 26] width 49 height 23
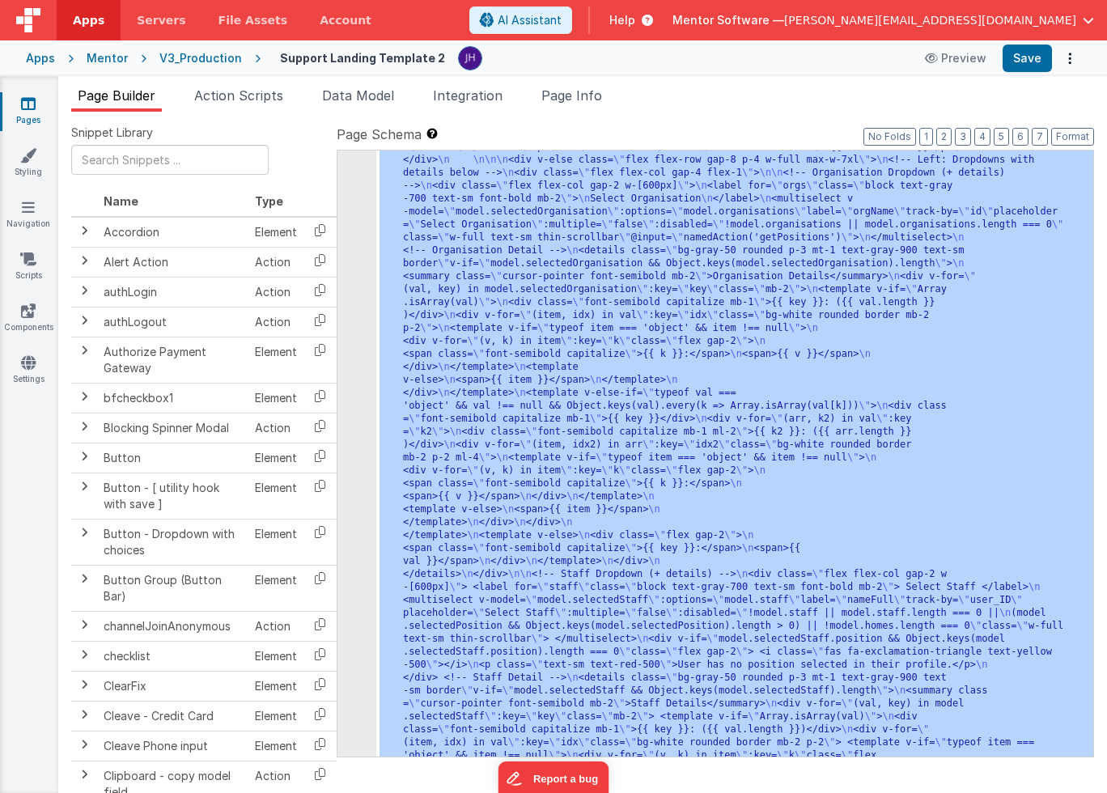
scroll to position [0, 0]
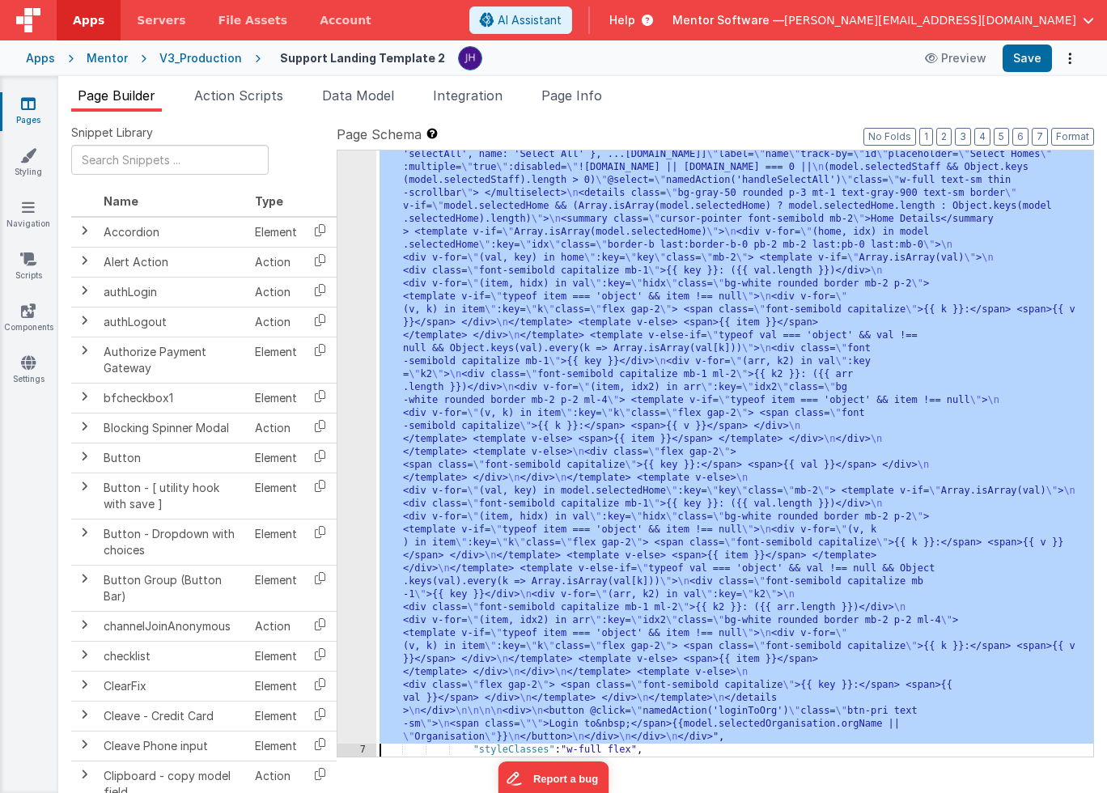
click at [362, 314] on div "6 7 8 9 10 11 12" at bounding box center [356, 159] width 39 height 2405
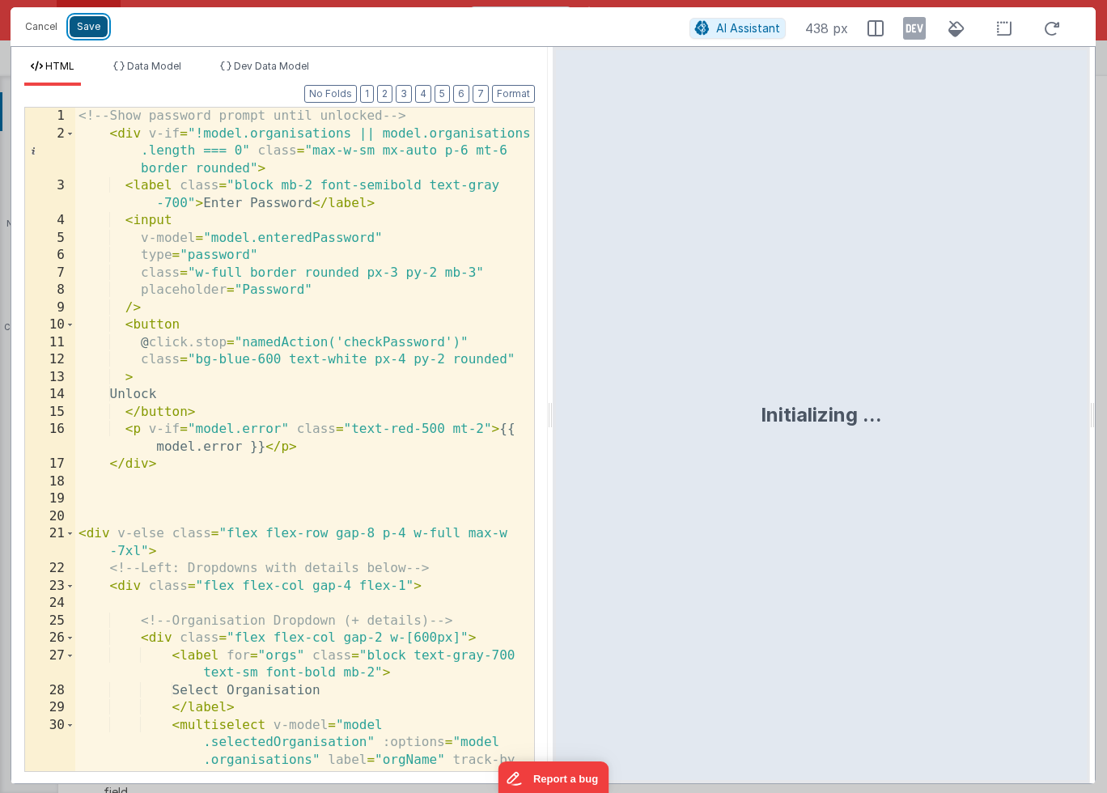
click at [97, 29] on button "Save" at bounding box center [89, 26] width 38 height 21
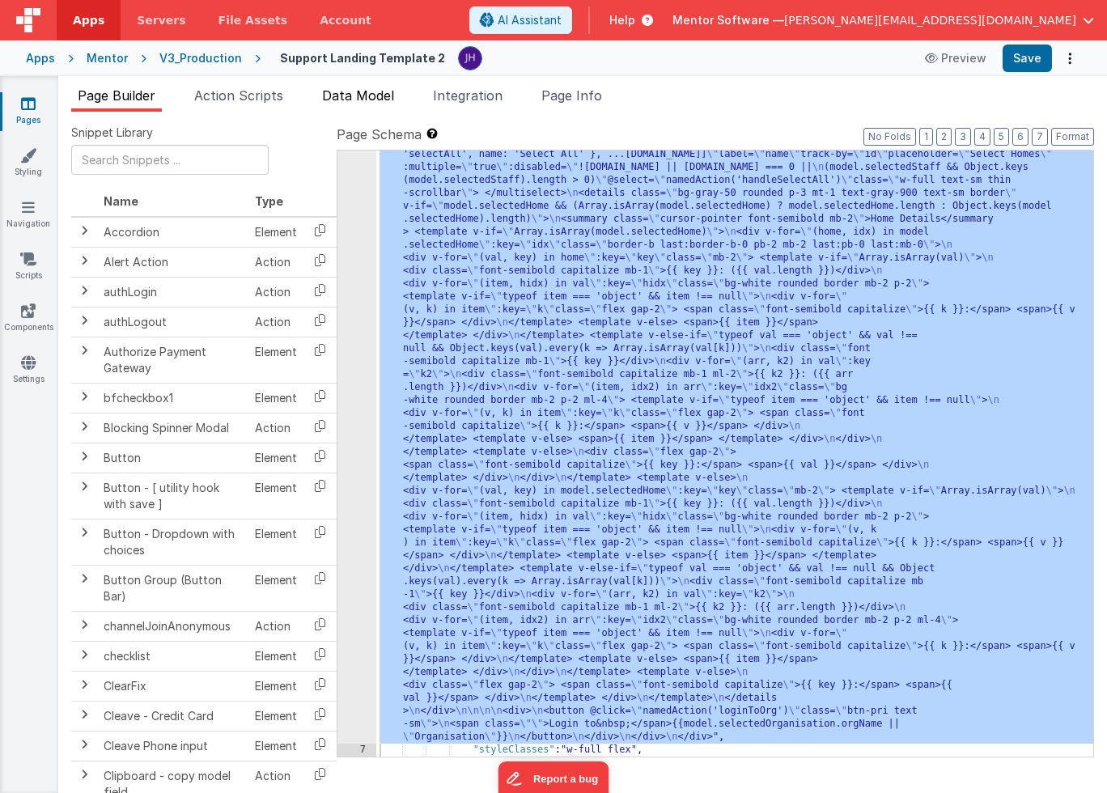
click at [355, 107] on li "Data Model" at bounding box center [357, 99] width 85 height 26
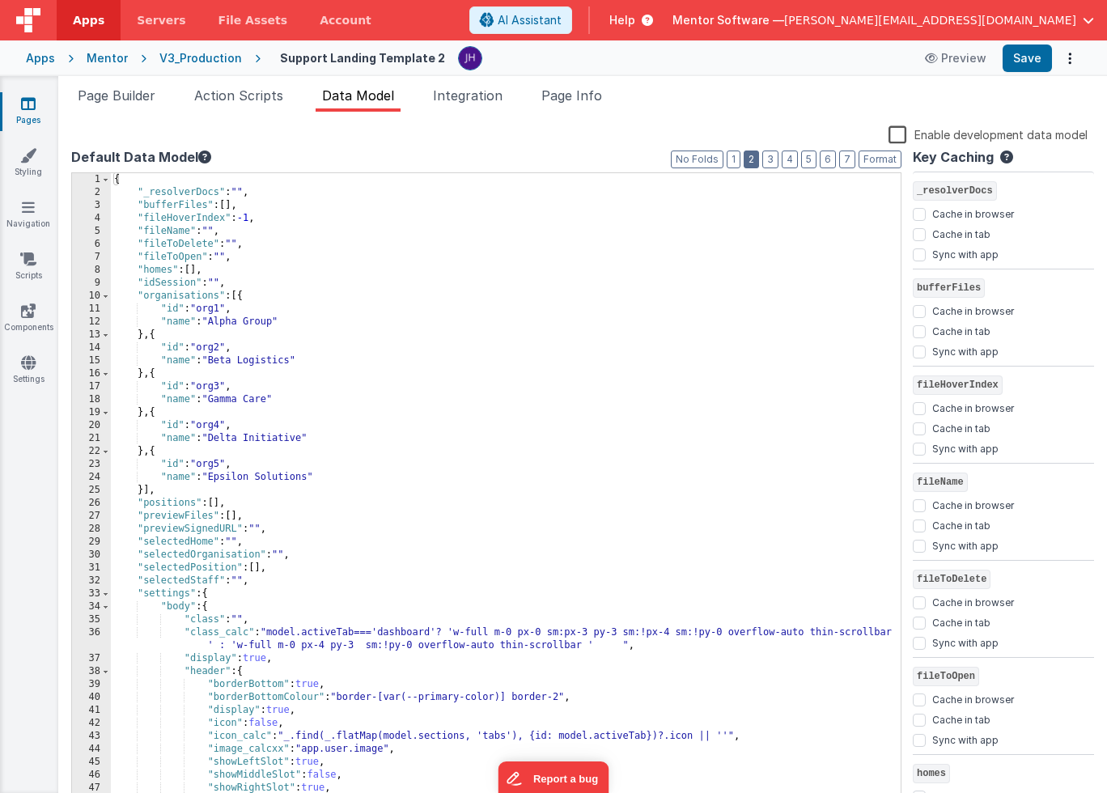
click at [757, 156] on button "2" at bounding box center [750, 159] width 15 height 18
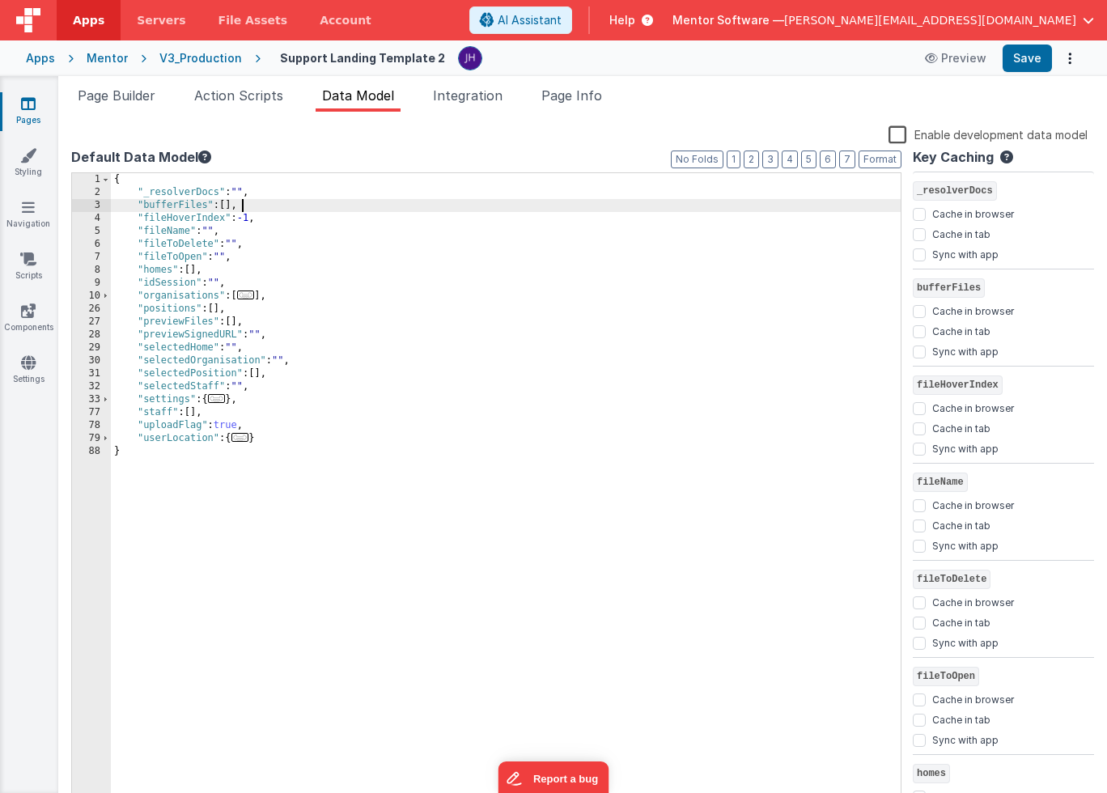
click at [289, 210] on div "{ "_resolverDocs" : "" , "bufferFiles" : [ ] , "fileHoverIndex" : -1 , "fileNam…" at bounding box center [505, 502] width 789 height 659
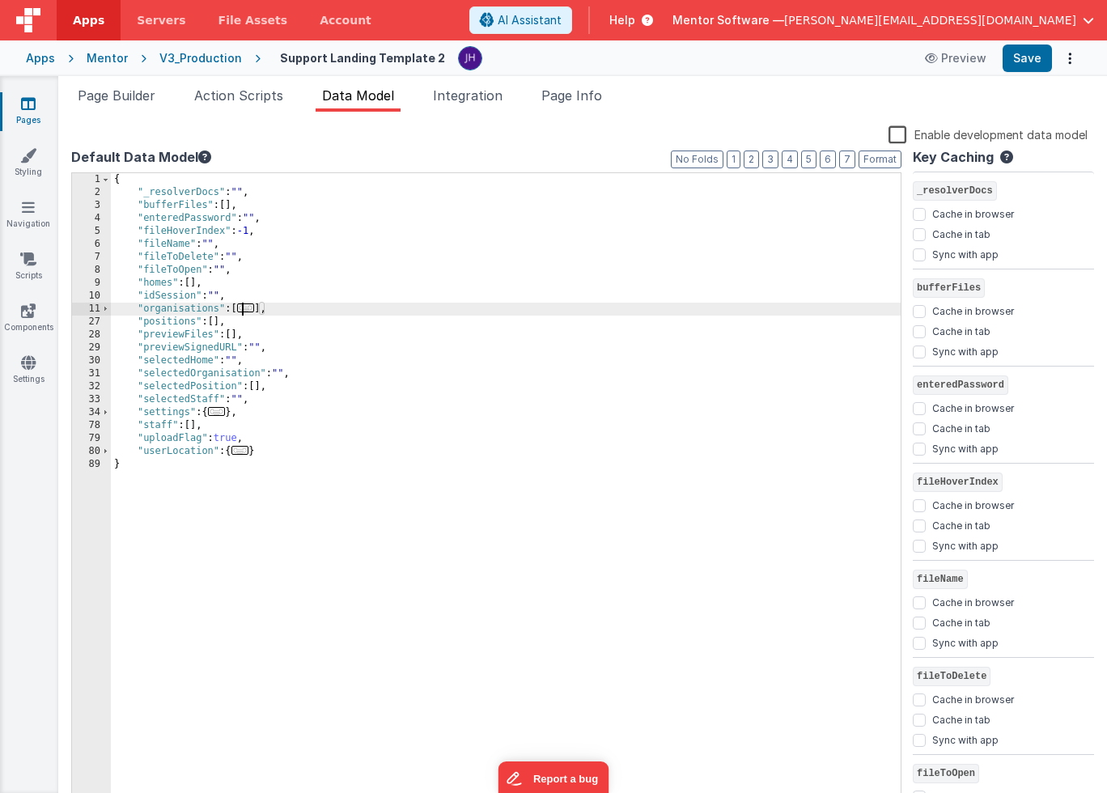
click at [249, 310] on span "..." at bounding box center [246, 307] width 18 height 9
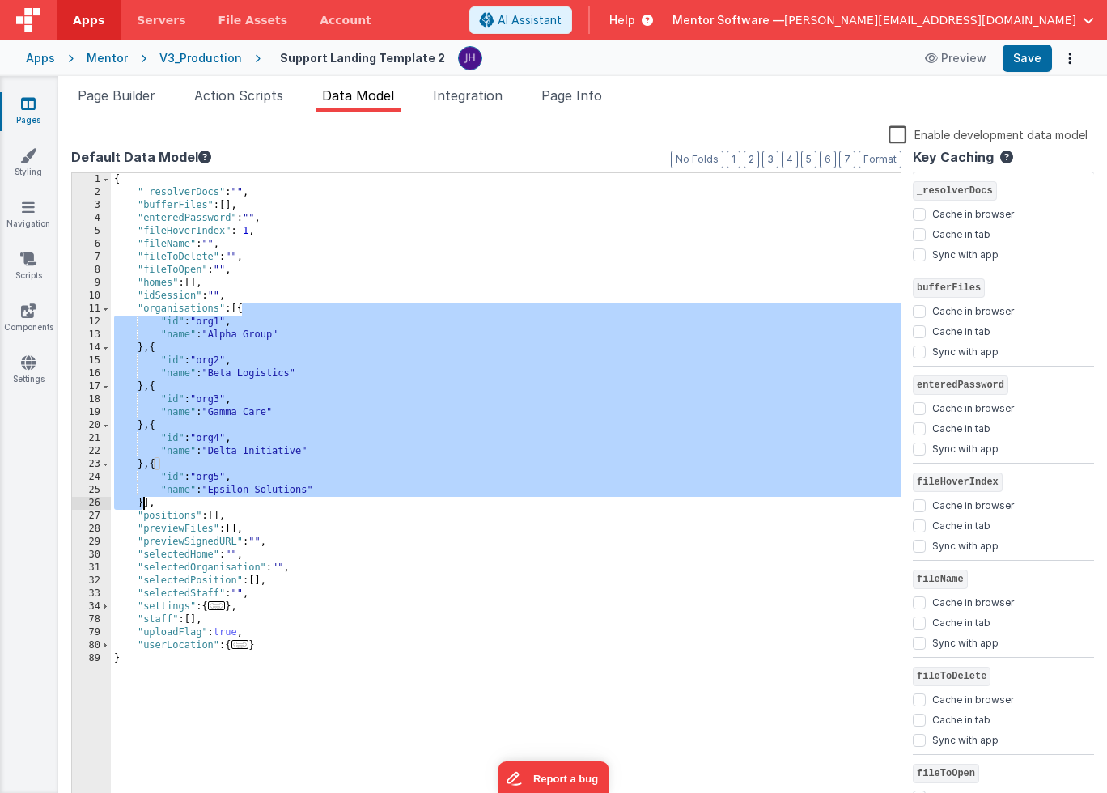
drag, startPoint x: 241, startPoint y: 310, endPoint x: 142, endPoint y: 501, distance: 215.3
click at [142, 501] on div "{ "_resolverDocs" : "" , "bufferFiles" : [ ] , "enteredPassword" : "" , "fileHo…" at bounding box center [505, 502] width 789 height 659
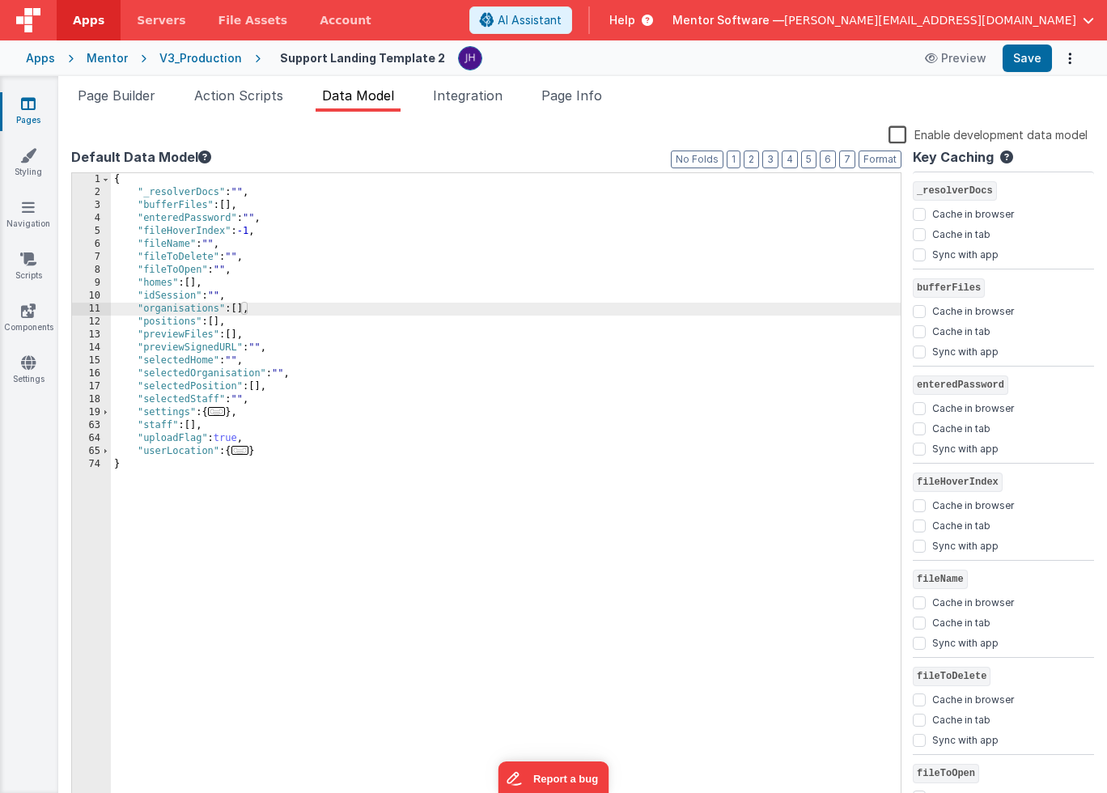
click at [352, 459] on div "{ "_resolverDocs" : "" , "bufferFiles" : [ ] , "enteredPassword" : "" , "fileHo…" at bounding box center [505, 502] width 789 height 659
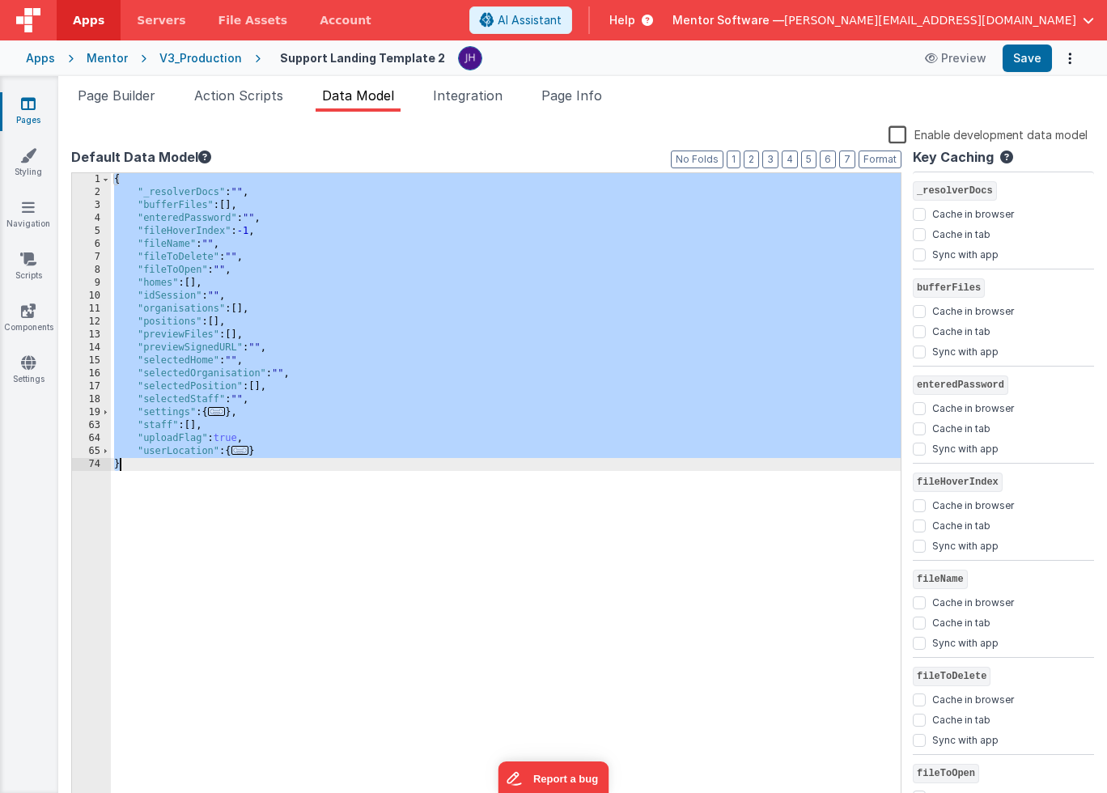
scroll to position [350, 0]
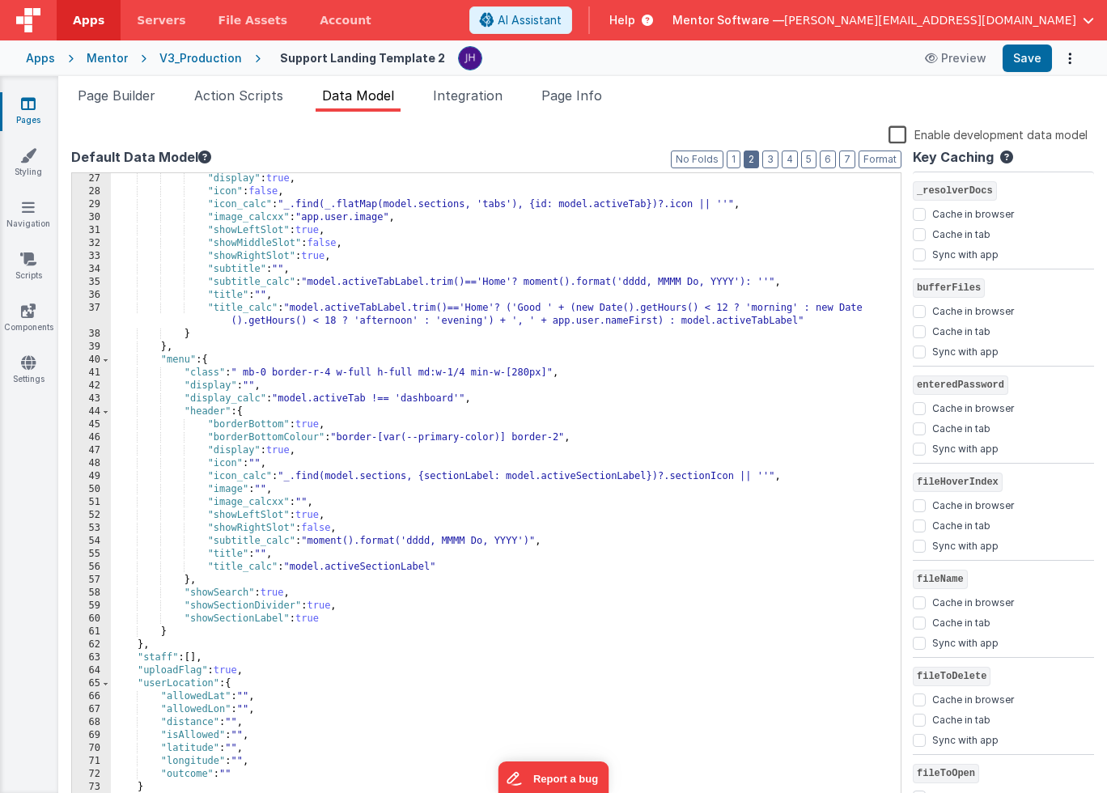
click at [751, 153] on button "2" at bounding box center [750, 159] width 15 height 18
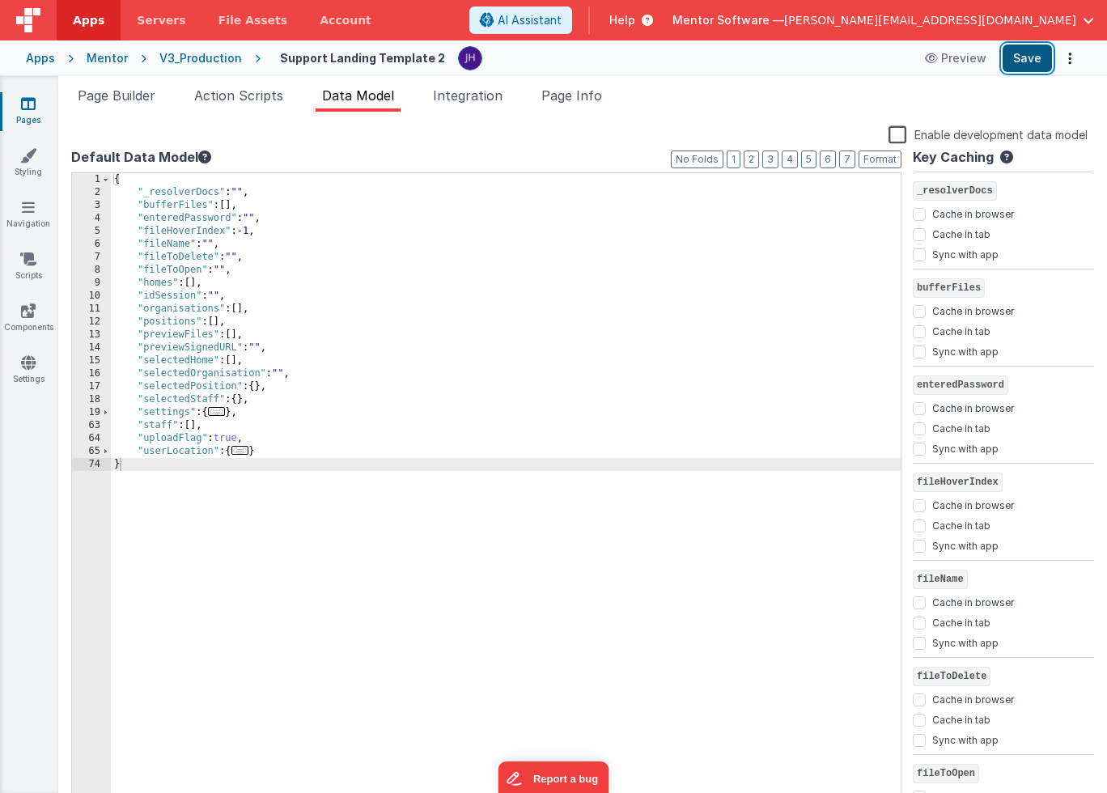
click at [1033, 61] on button "Save" at bounding box center [1026, 58] width 49 height 28
click at [111, 63] on div "Mentor" at bounding box center [107, 58] width 41 height 16
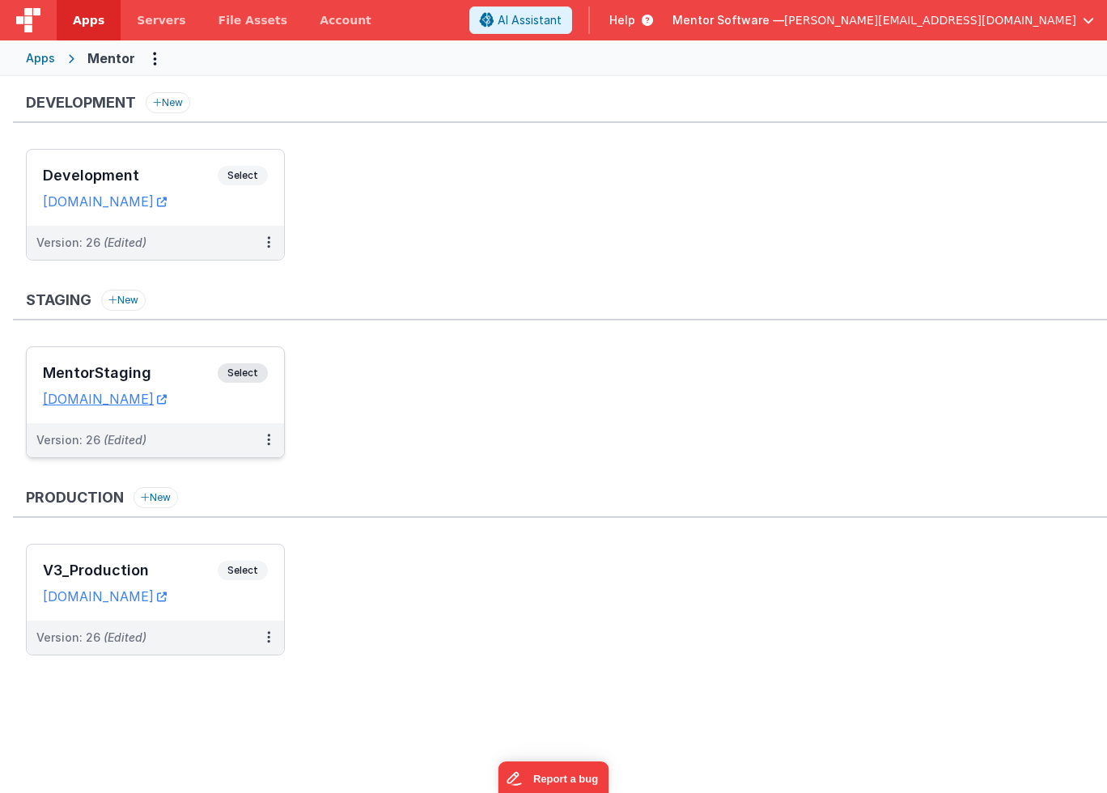
click at [155, 375] on h3 "MentorStaging" at bounding box center [130, 373] width 175 height 16
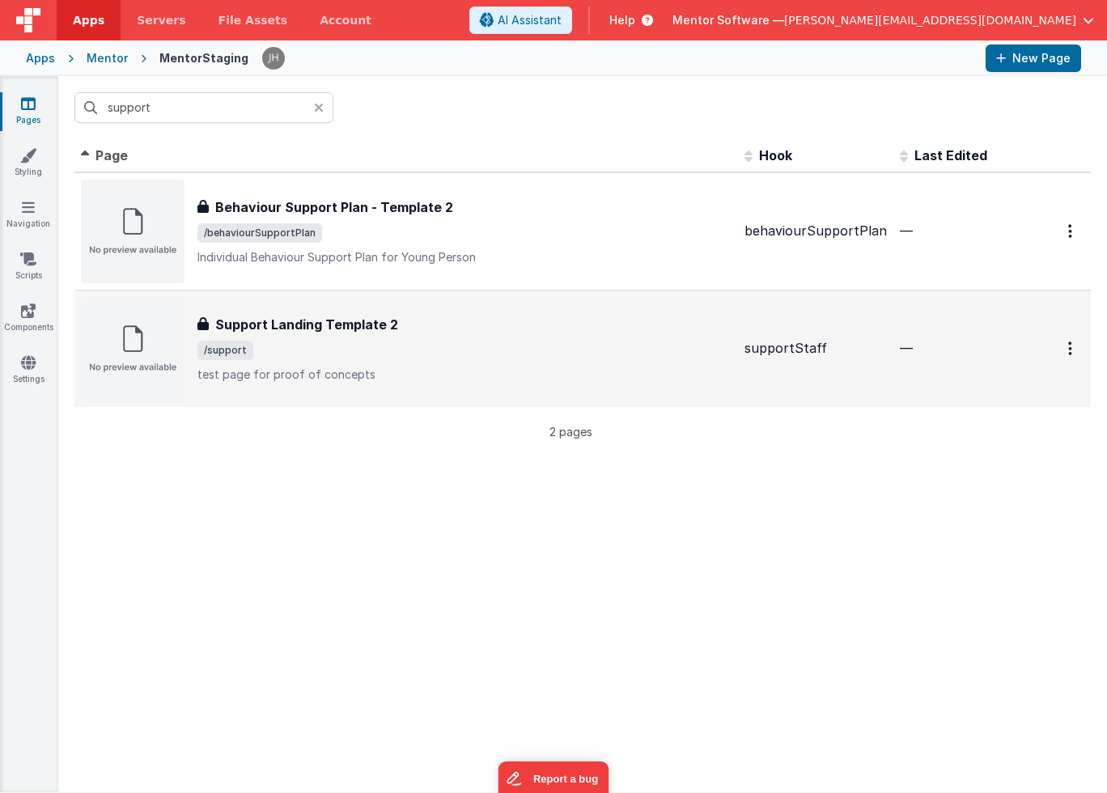
click at [376, 348] on span "/support" at bounding box center [464, 350] width 534 height 19
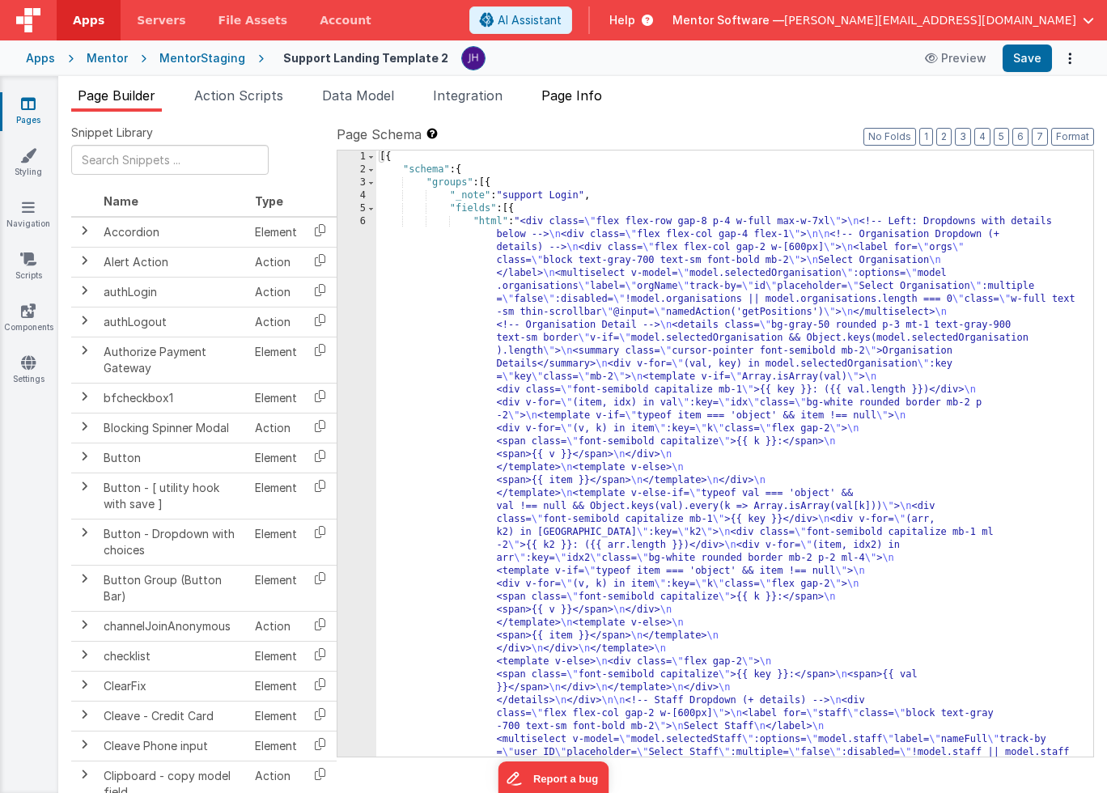
click at [591, 99] on span "Page Info" at bounding box center [571, 95] width 61 height 16
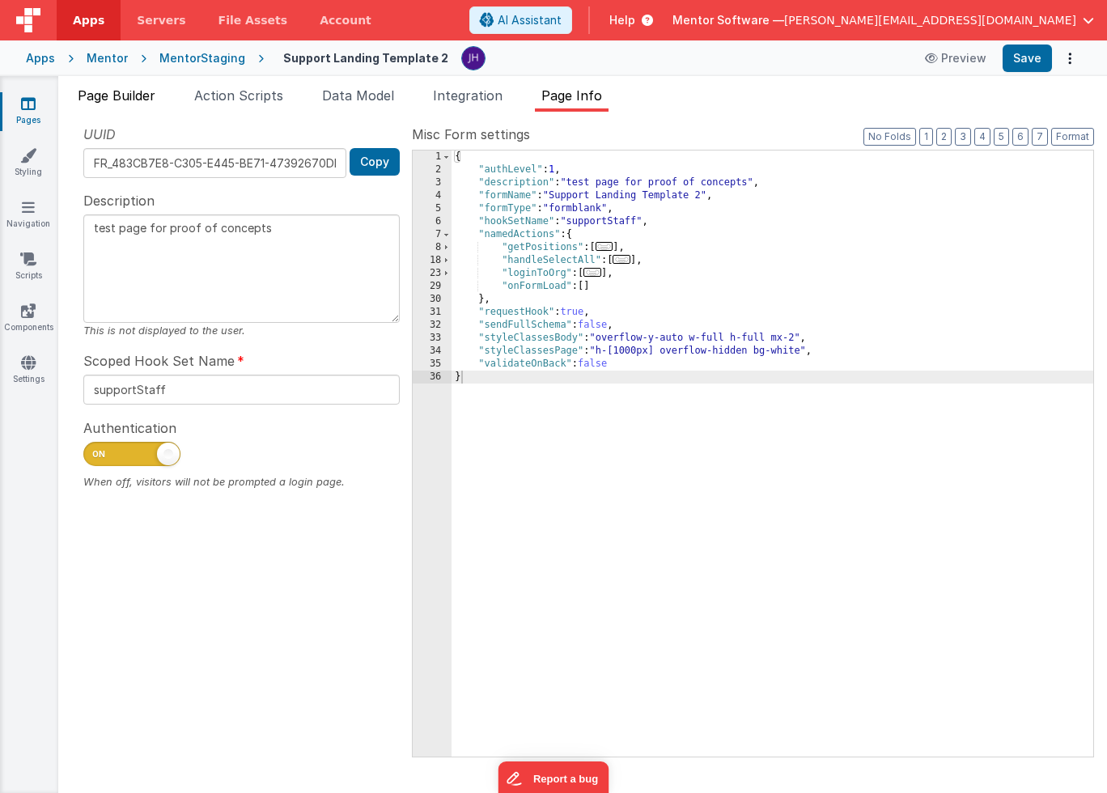
click at [148, 104] on li "Page Builder" at bounding box center [116, 99] width 91 height 26
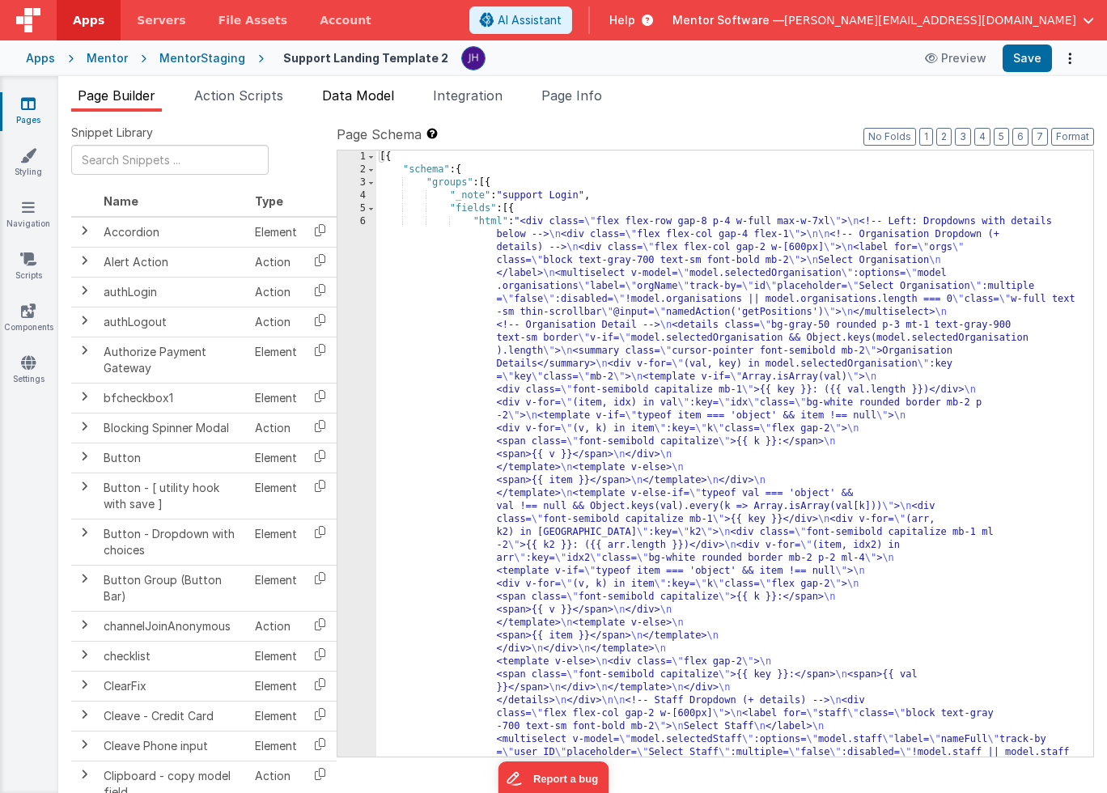
click at [358, 100] on span "Data Model" at bounding box center [358, 95] width 72 height 16
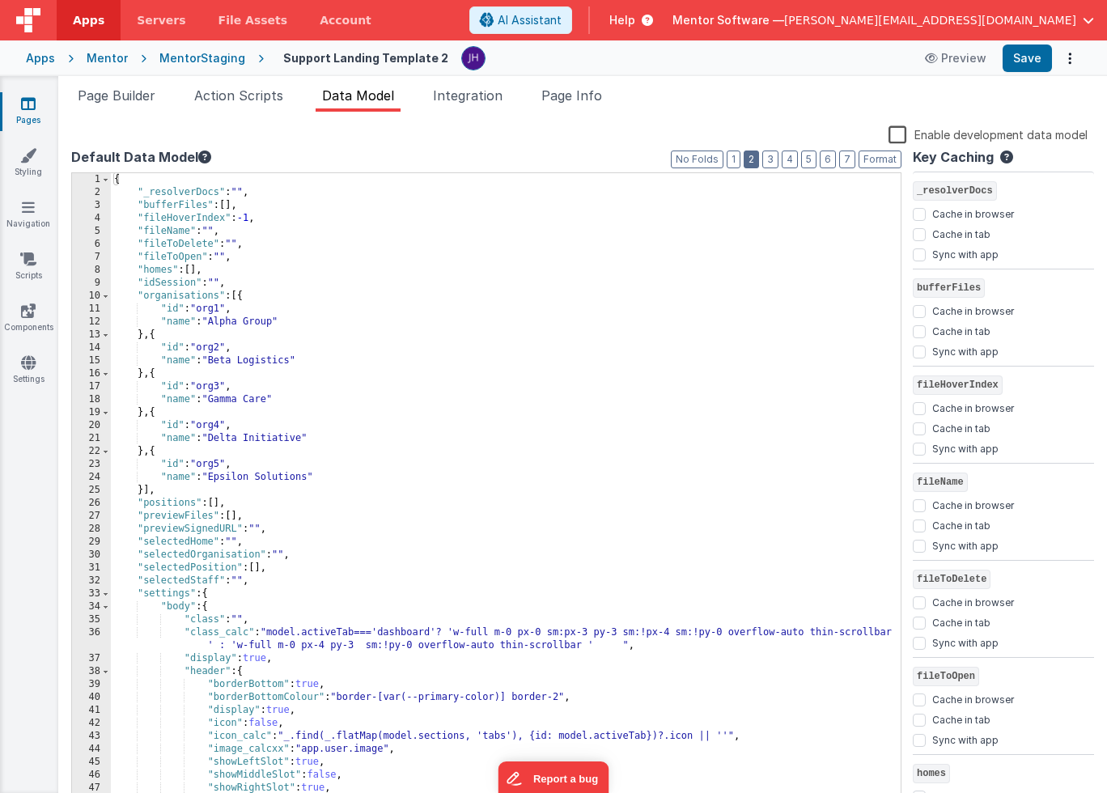
click at [755, 154] on button "2" at bounding box center [750, 159] width 15 height 18
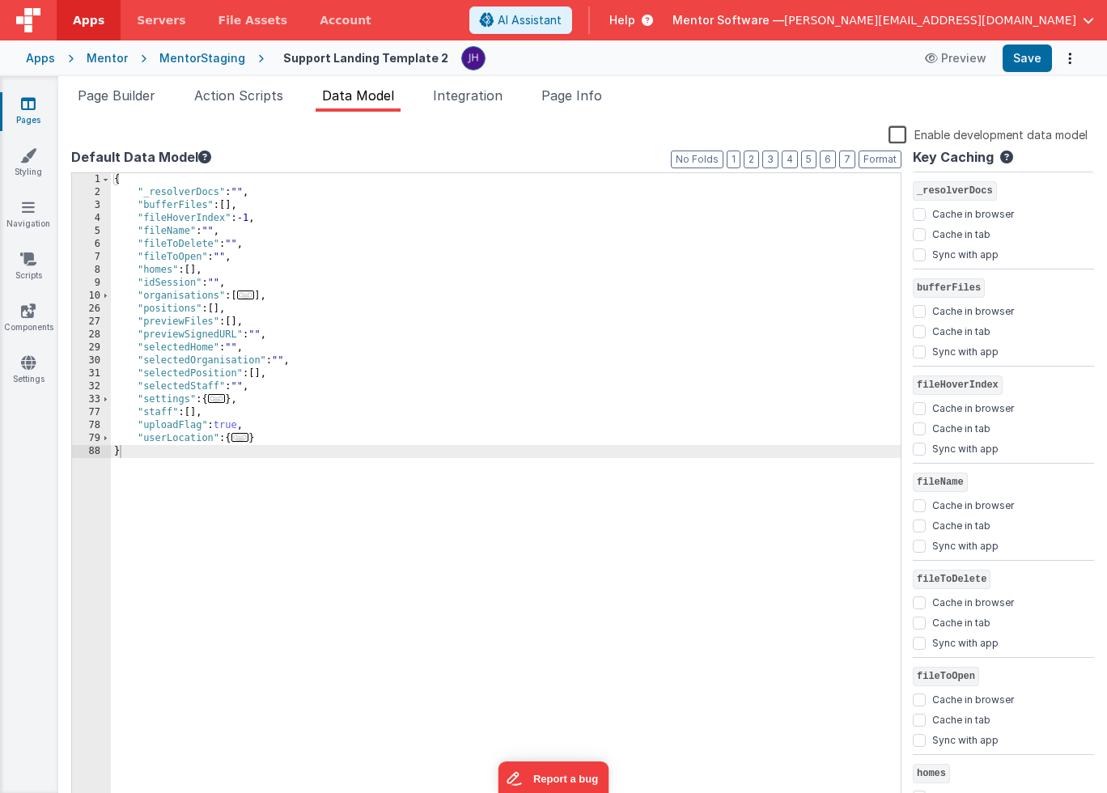
click at [480, 338] on div "{ "_resolverDocs" : "" , "bufferFiles" : [ ] , "fileHoverIndex" : -1 , "fileNam…" at bounding box center [505, 502] width 789 height 659
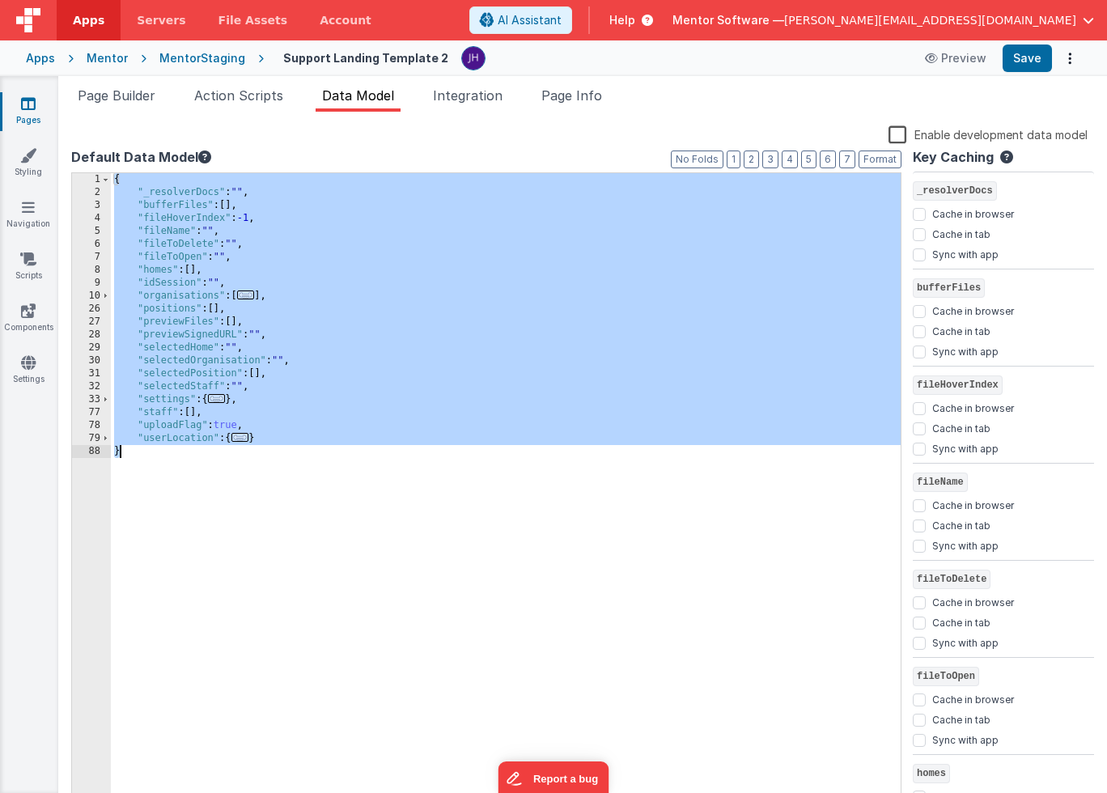
scroll to position [350, 0]
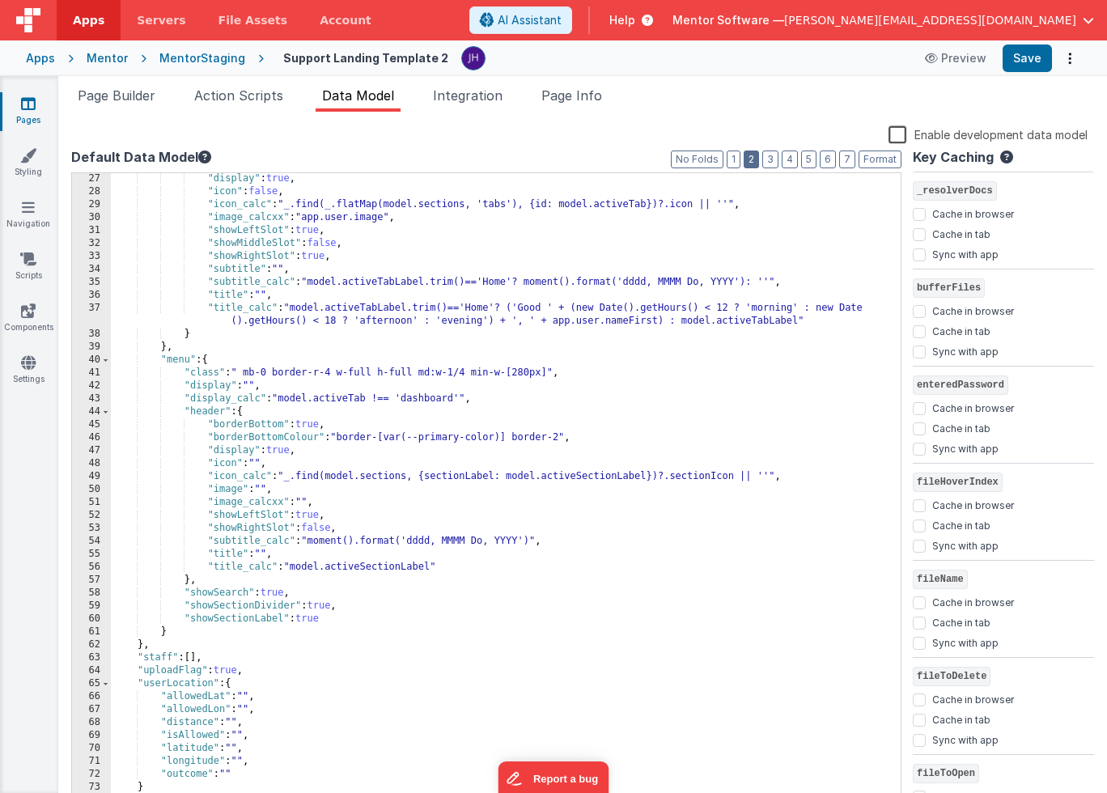
click at [754, 158] on button "2" at bounding box center [750, 159] width 15 height 18
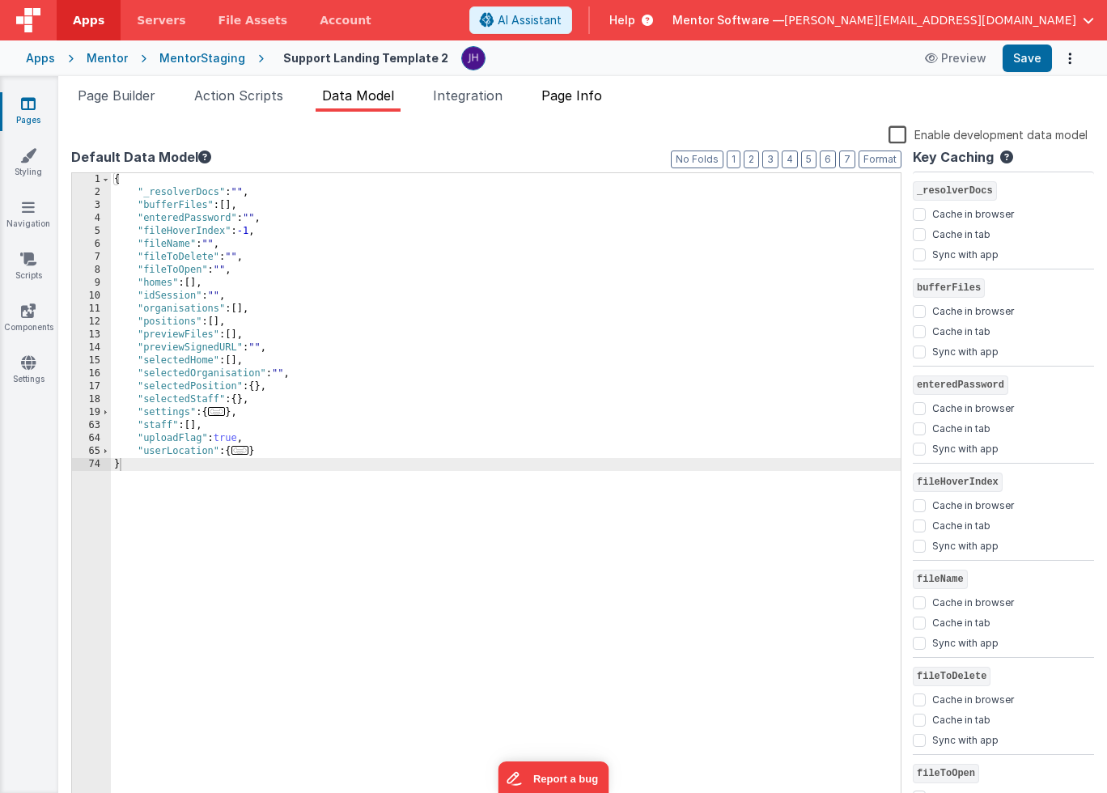
click at [577, 98] on span "Page Info" at bounding box center [571, 95] width 61 height 16
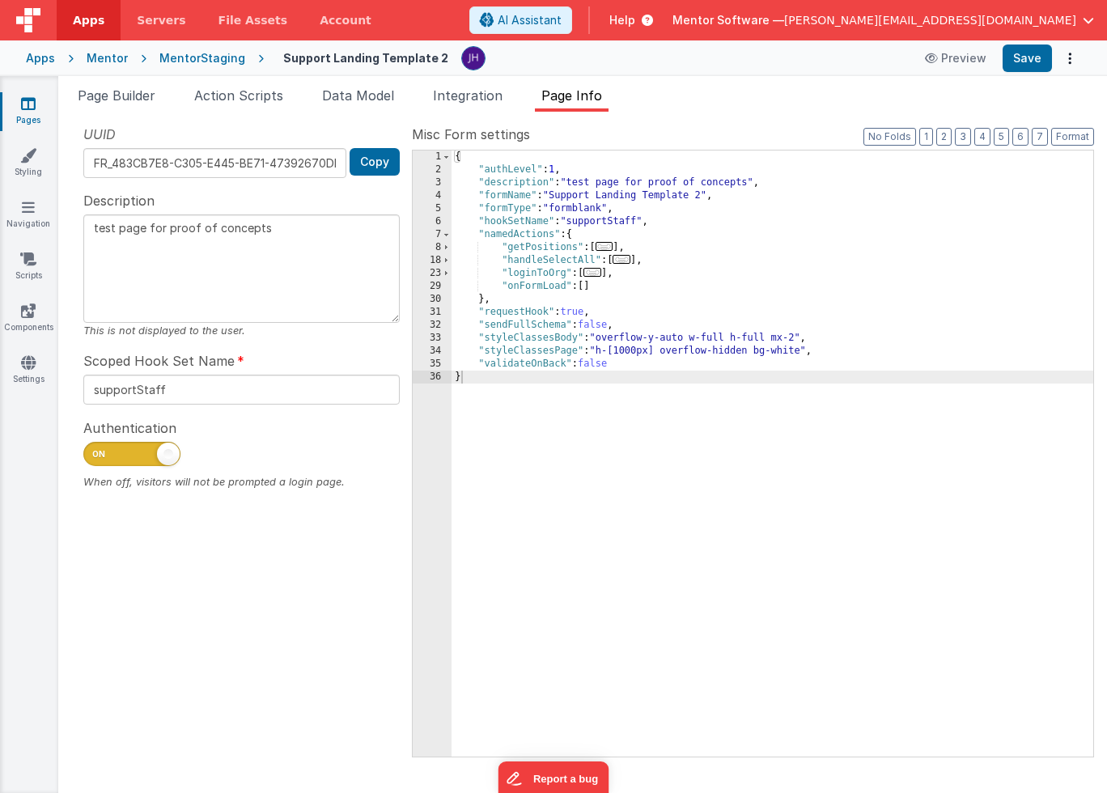
click at [608, 380] on div "{ "authLevel" : 1 , "description" : "test page for proof of concepts" , "formNa…" at bounding box center [771, 466] width 641 height 632
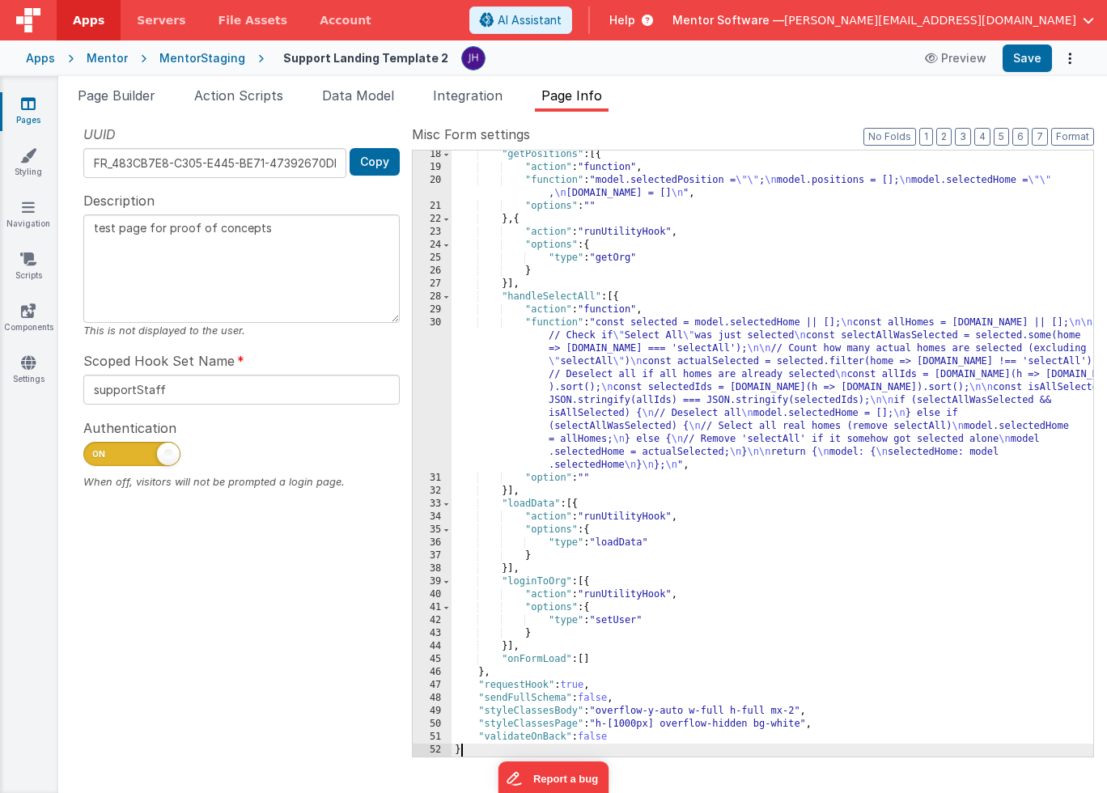
scroll to position [222, 0]
click at [945, 132] on button "2" at bounding box center [943, 137] width 15 height 18
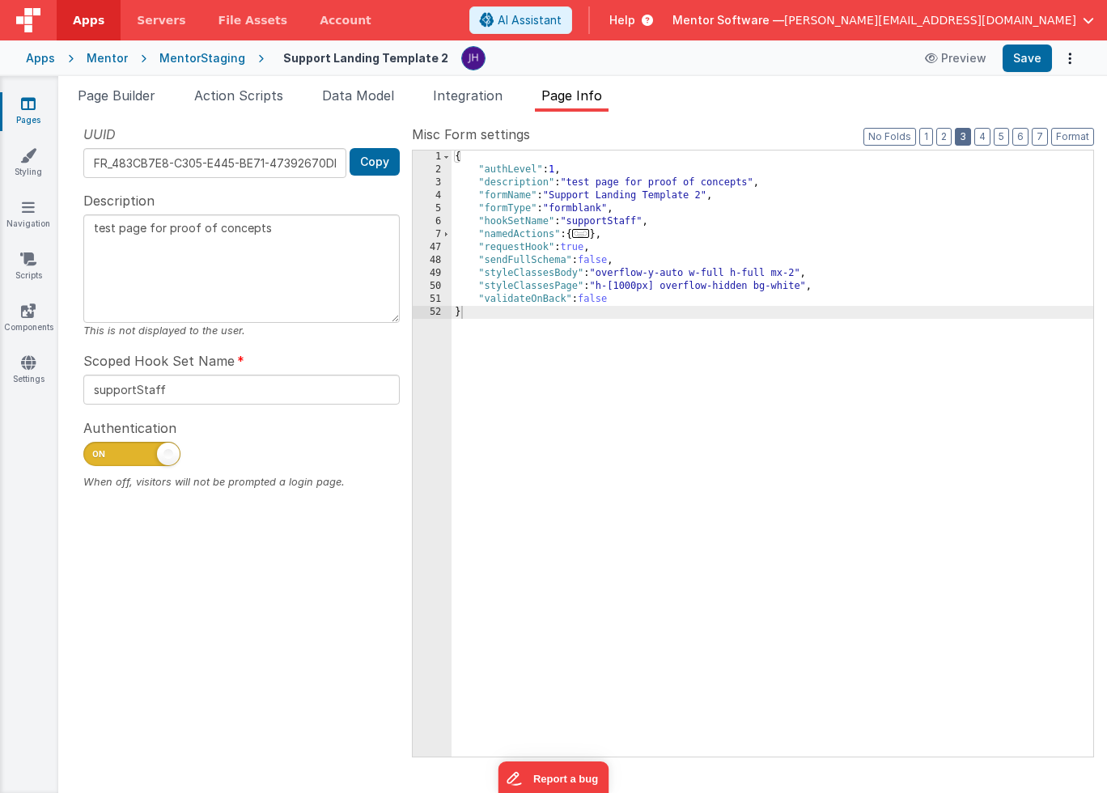
click at [966, 136] on button "3" at bounding box center [962, 137] width 16 height 18
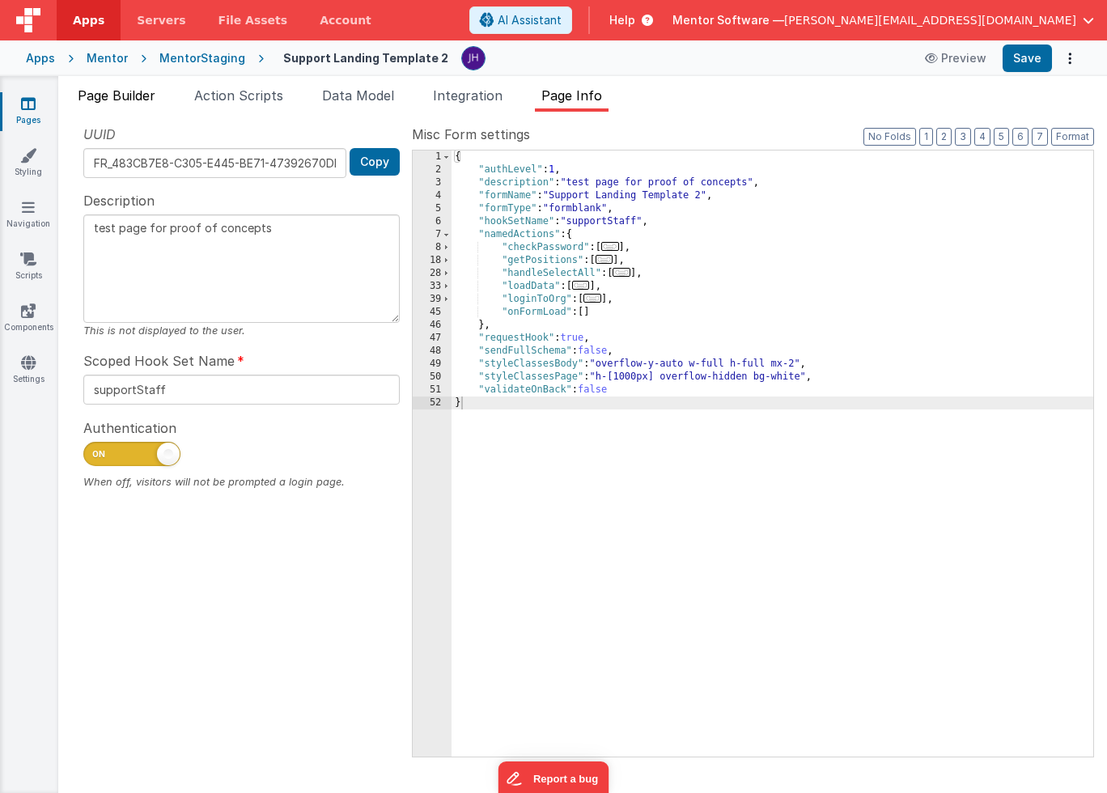
click at [112, 99] on span "Page Builder" at bounding box center [117, 95] width 78 height 16
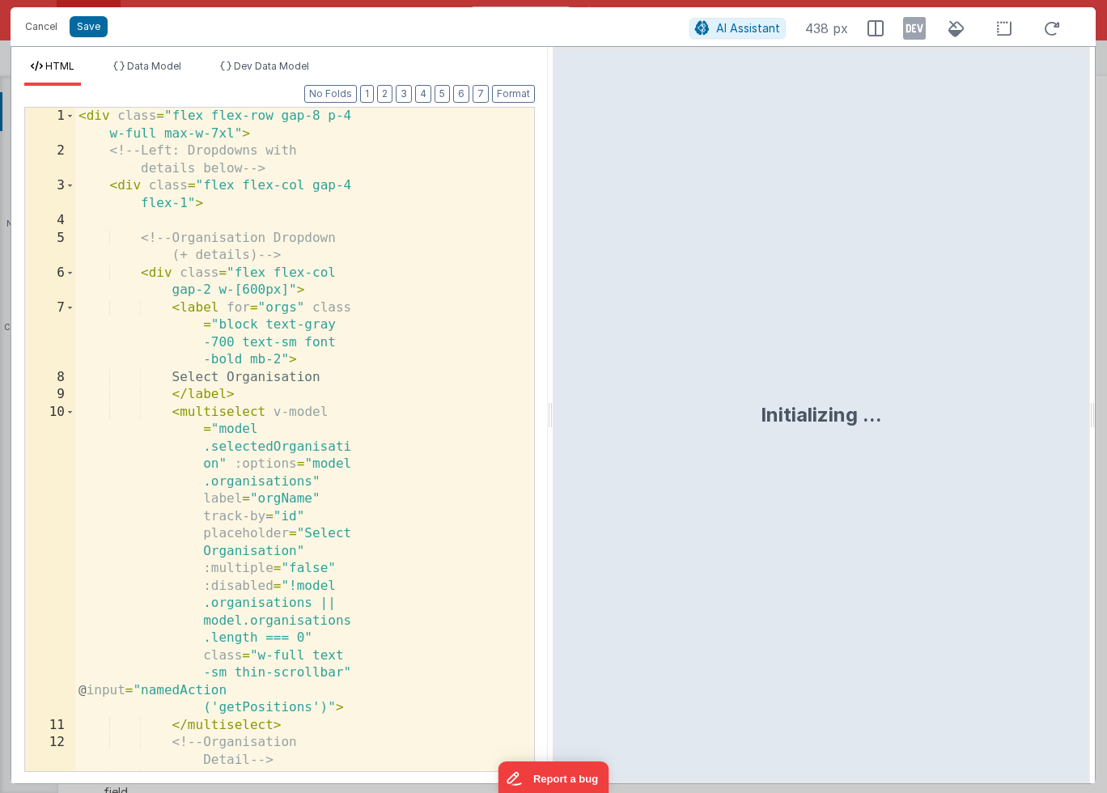
scroll to position [1840, 0]
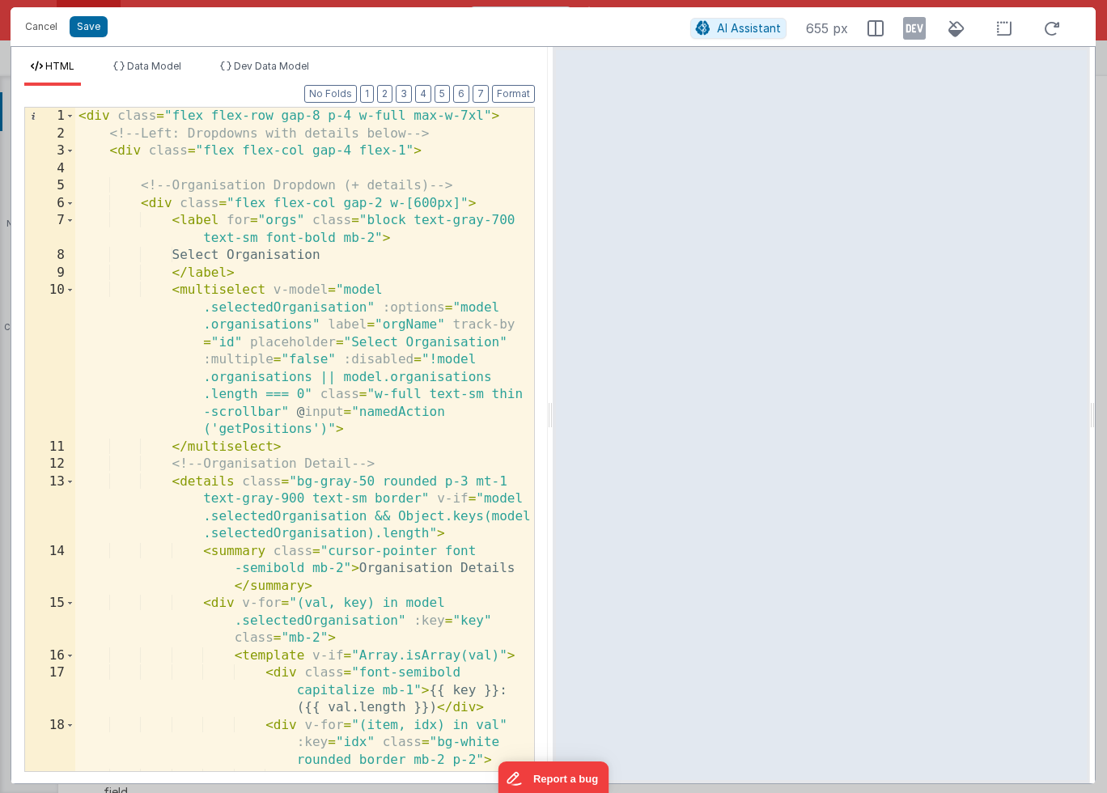
click at [360, 290] on div "< div class = "flex flex-row gap-8 p-4 w-full max-w-7xl" > <!-- Left: Dropdowns…" at bounding box center [304, 474] width 459 height 733
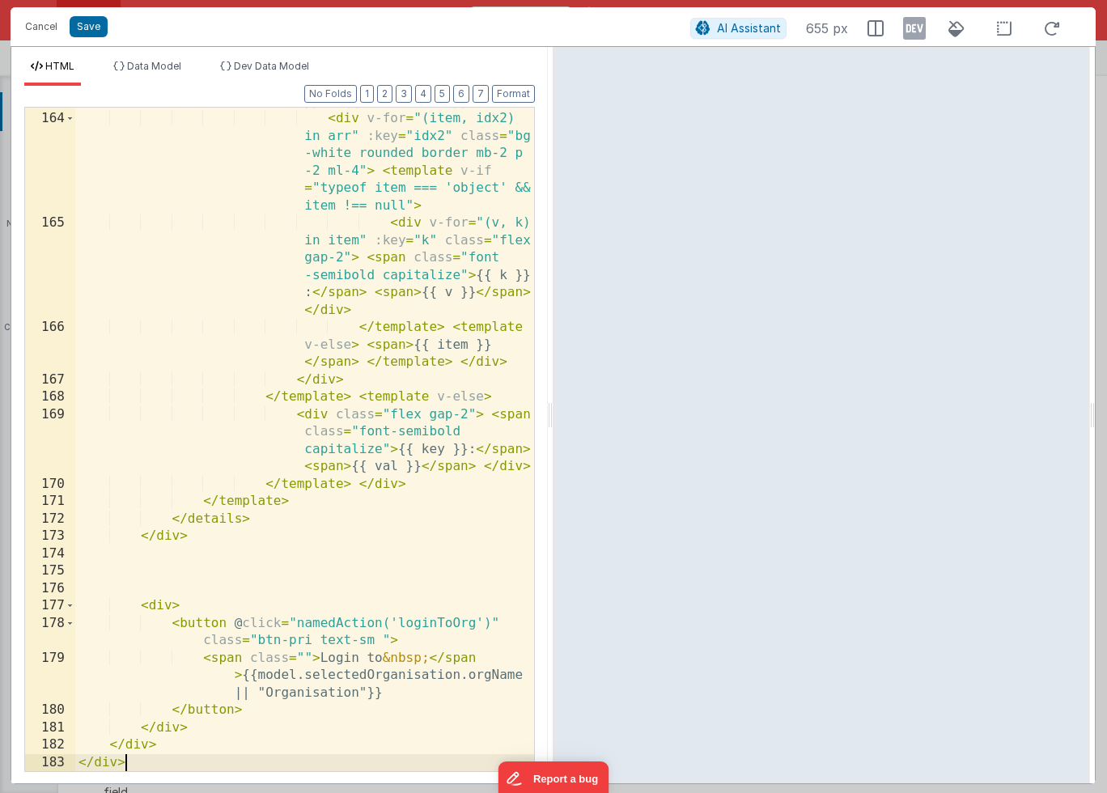
scroll to position [7284, 0]
click at [88, 25] on button "Save" at bounding box center [89, 26] width 38 height 21
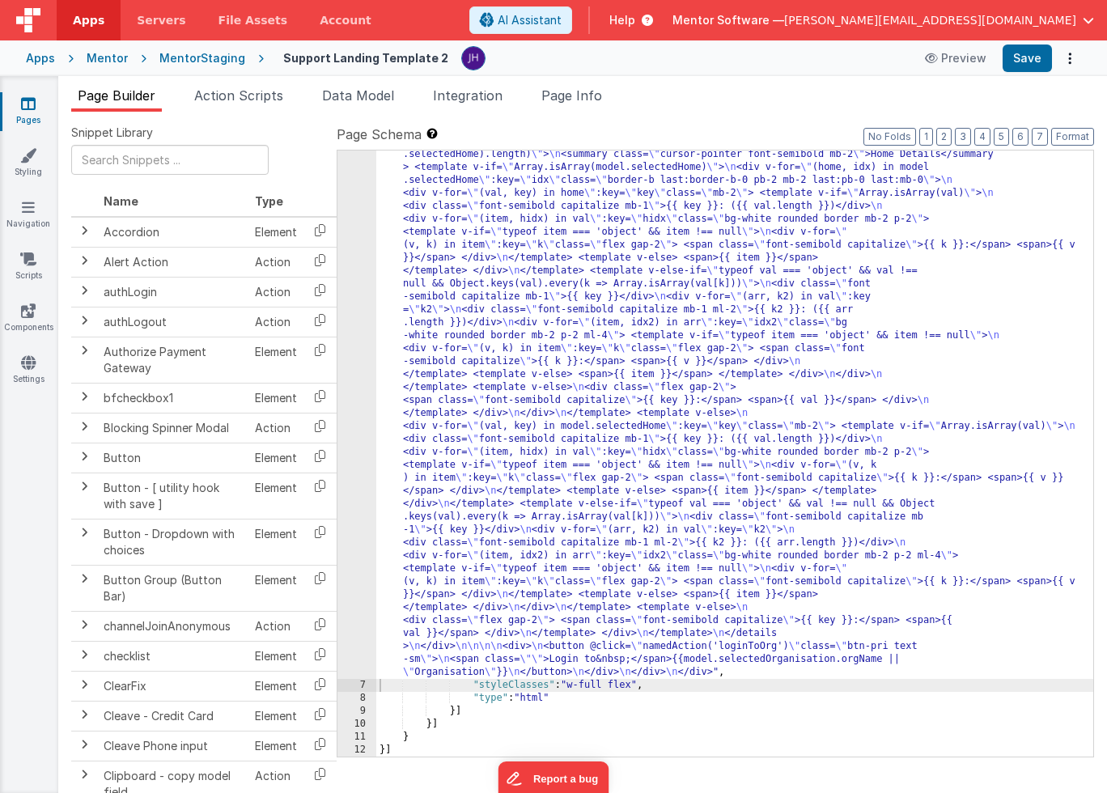
scroll to position [1323, 0]
click at [1026, 57] on button "Save" at bounding box center [1026, 58] width 49 height 28
click at [369, 97] on span "Data Model" at bounding box center [358, 95] width 72 height 16
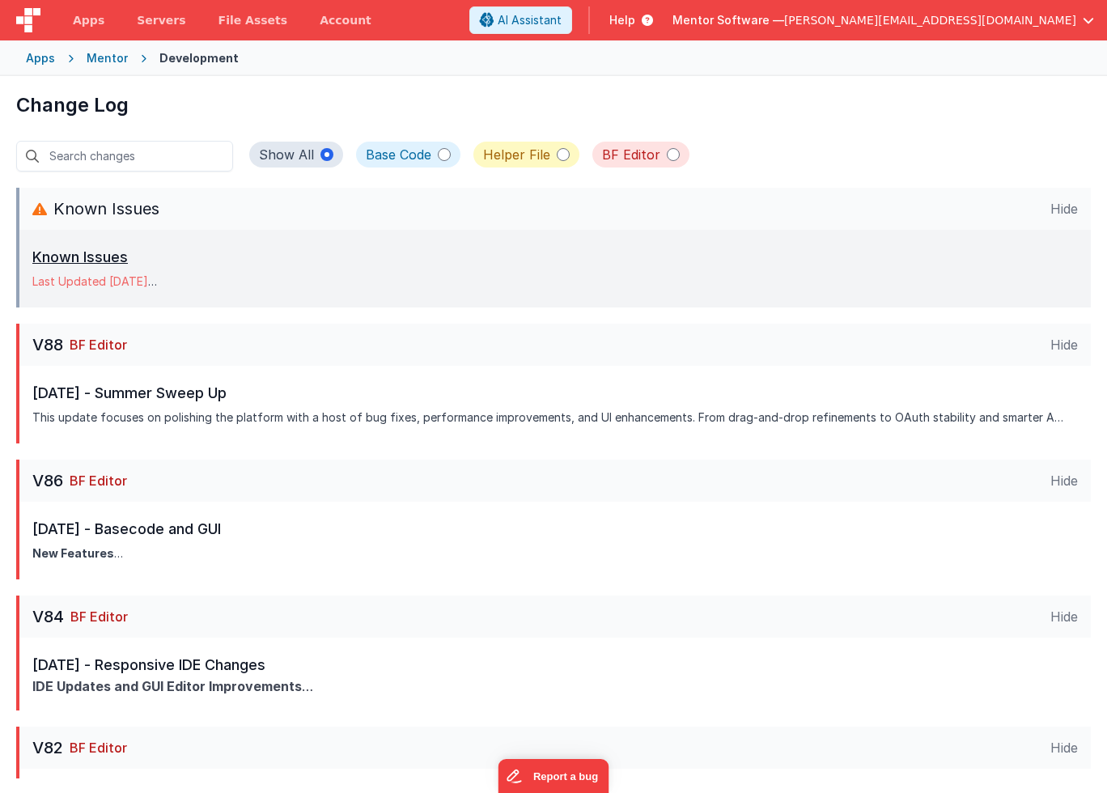
click at [116, 259] on p "Known Issues" at bounding box center [259, 257] width 455 height 23
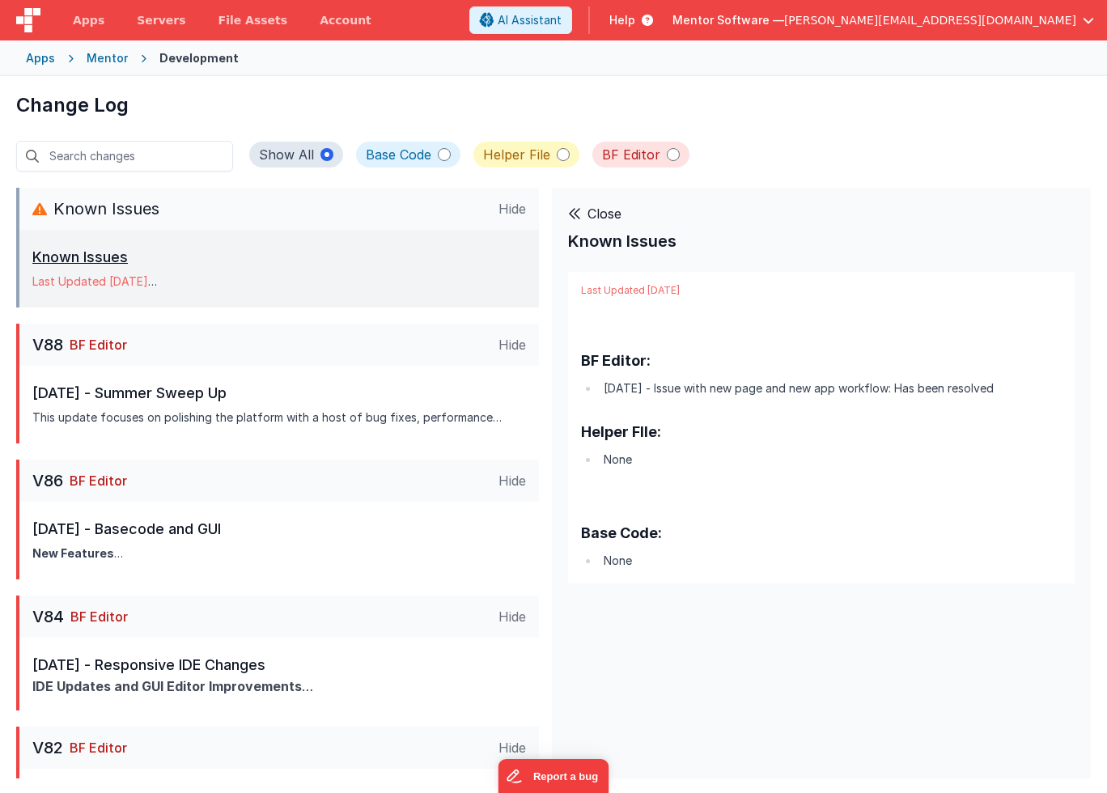
click at [99, 257] on p "Known Issues" at bounding box center [259, 257] width 455 height 23
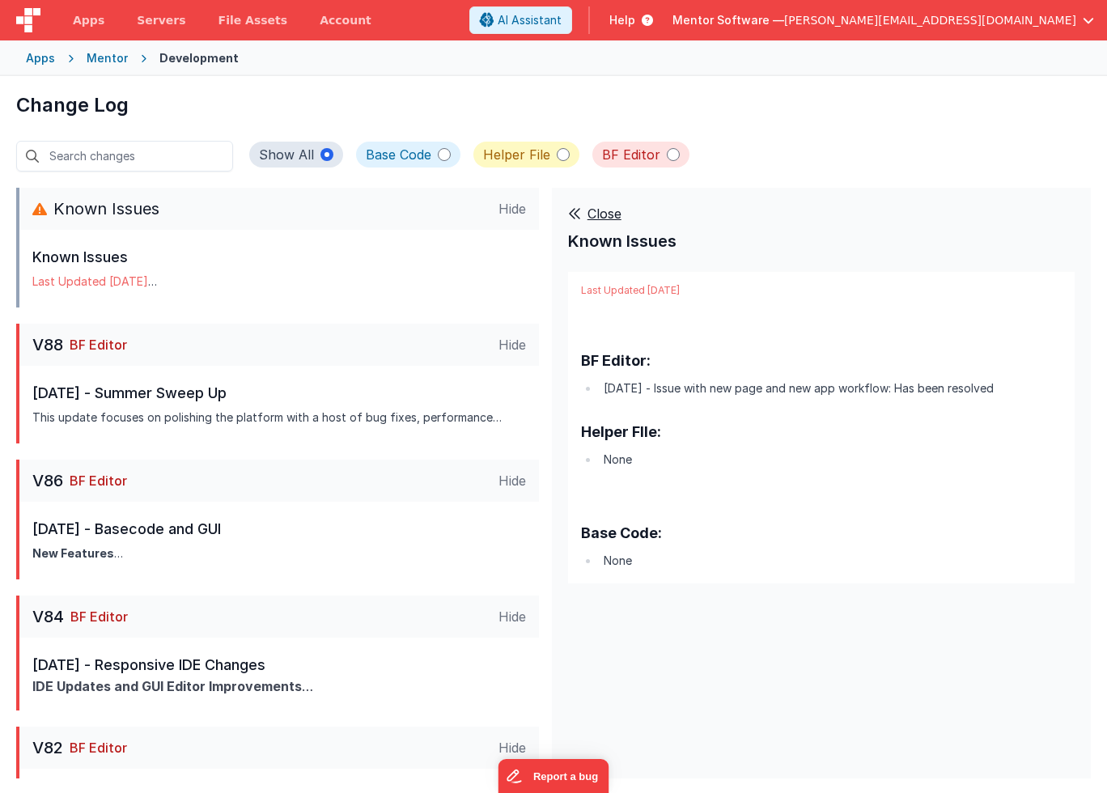
click at [590, 207] on div "Close" at bounding box center [594, 213] width 53 height 19
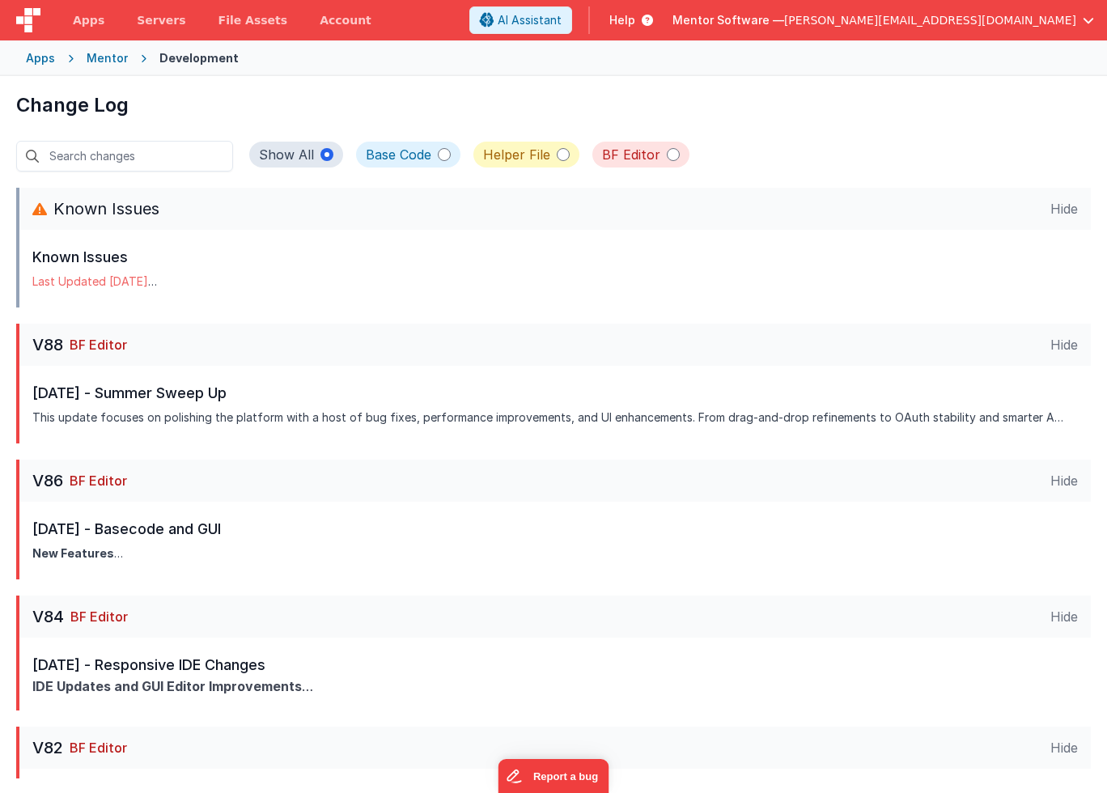
click at [107, 55] on div "Mentor" at bounding box center [107, 58] width 41 height 16
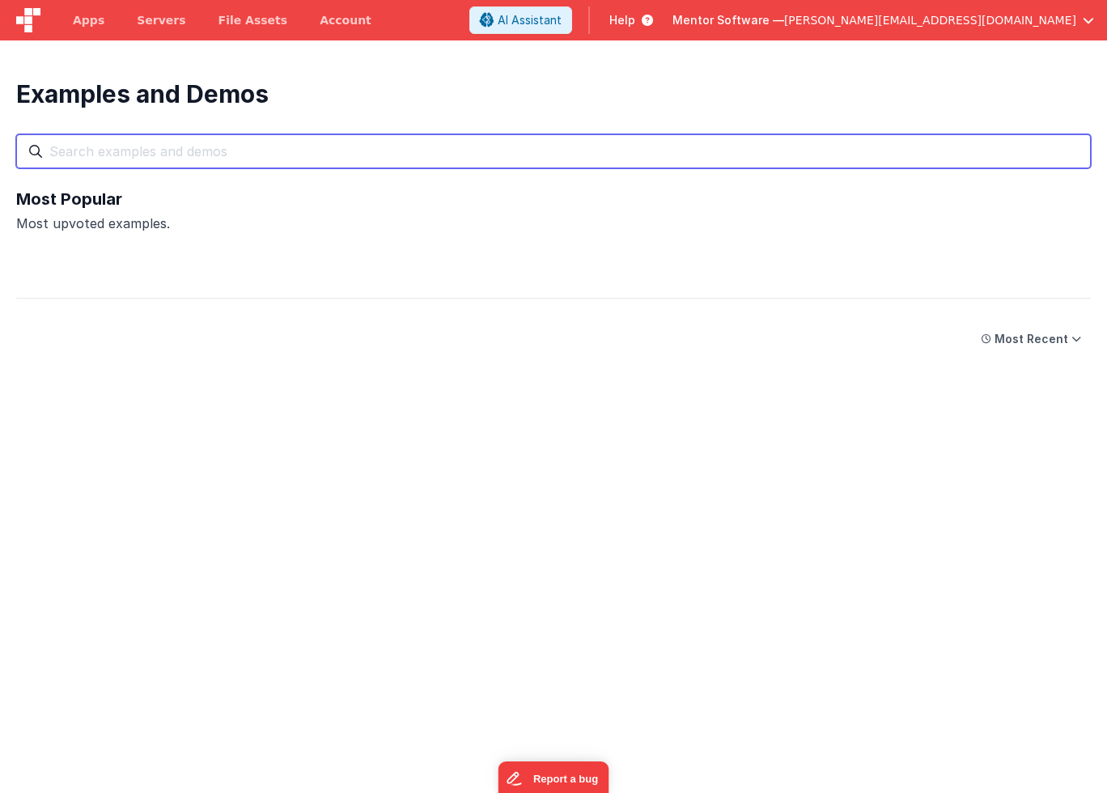
click at [352, 150] on input "text" at bounding box center [553, 151] width 1074 height 34
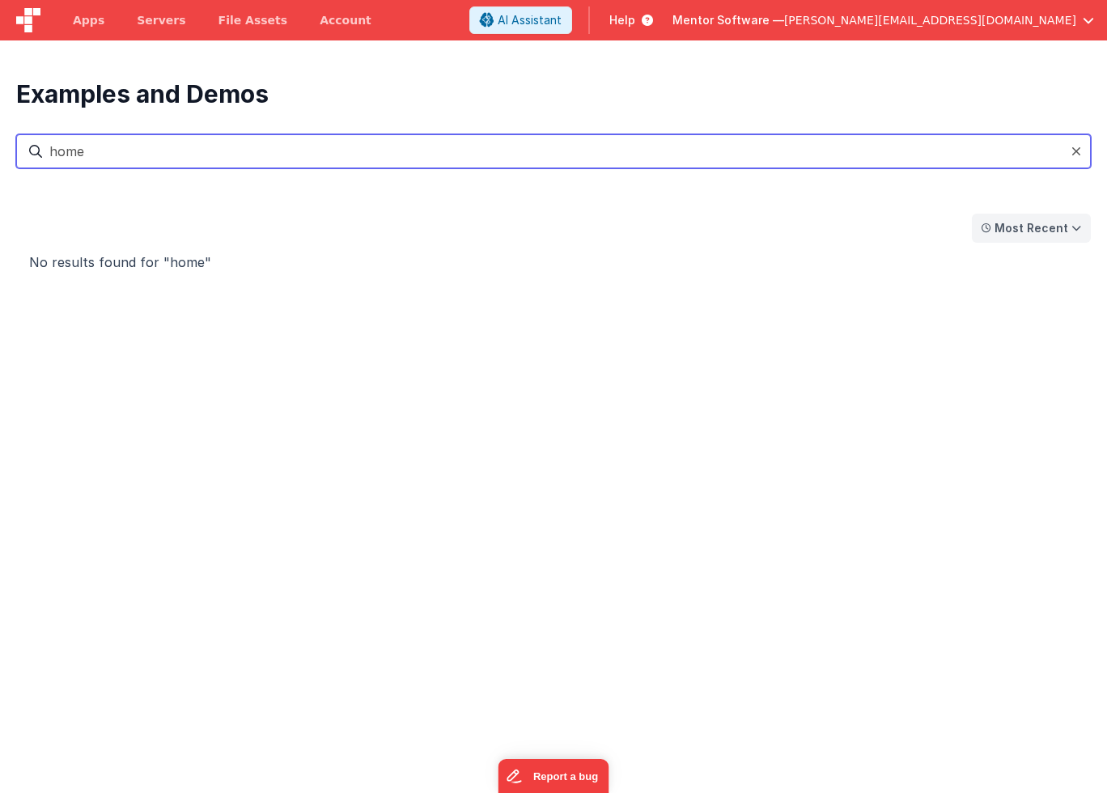
type input "home"
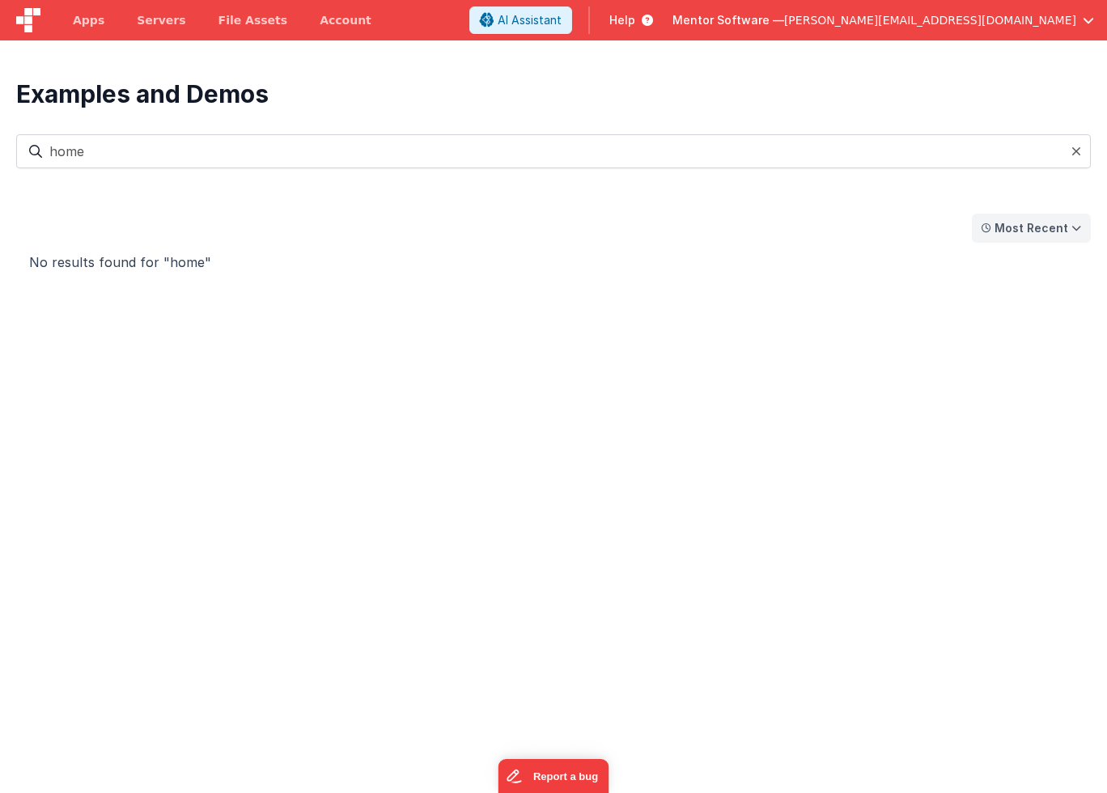
click at [1072, 225] on icon at bounding box center [1076, 228] width 10 height 13
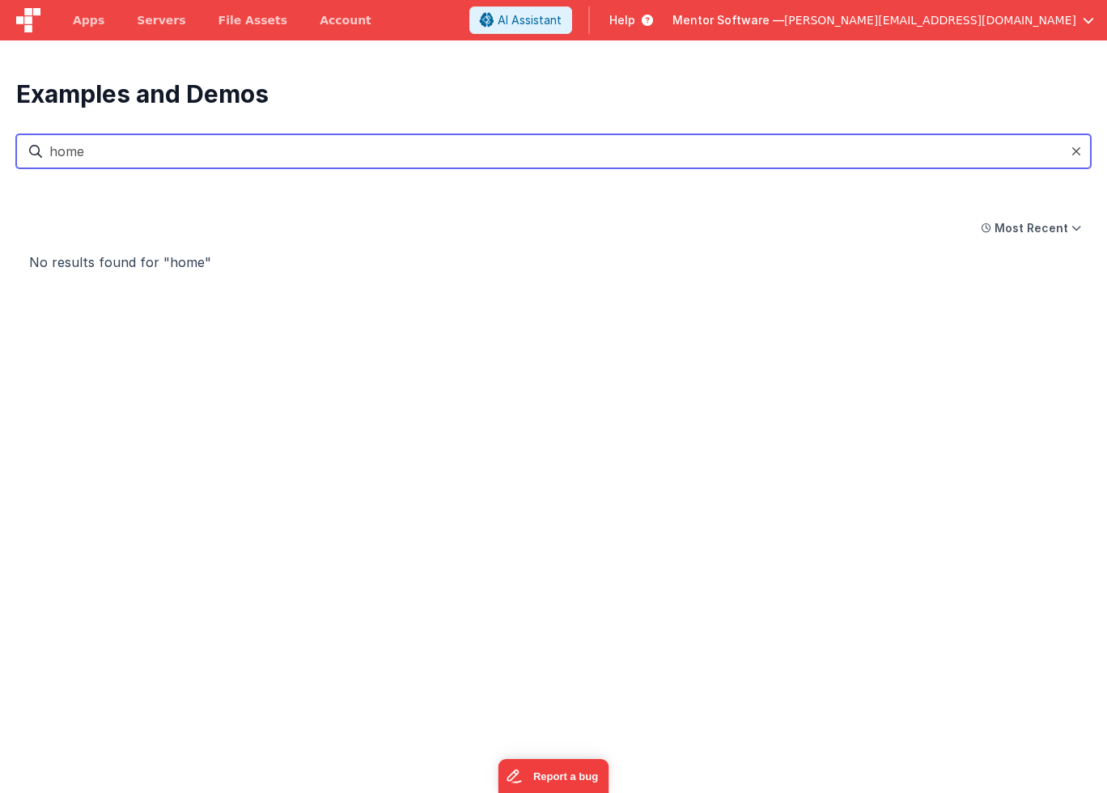
click at [647, 149] on input "home" at bounding box center [553, 151] width 1074 height 34
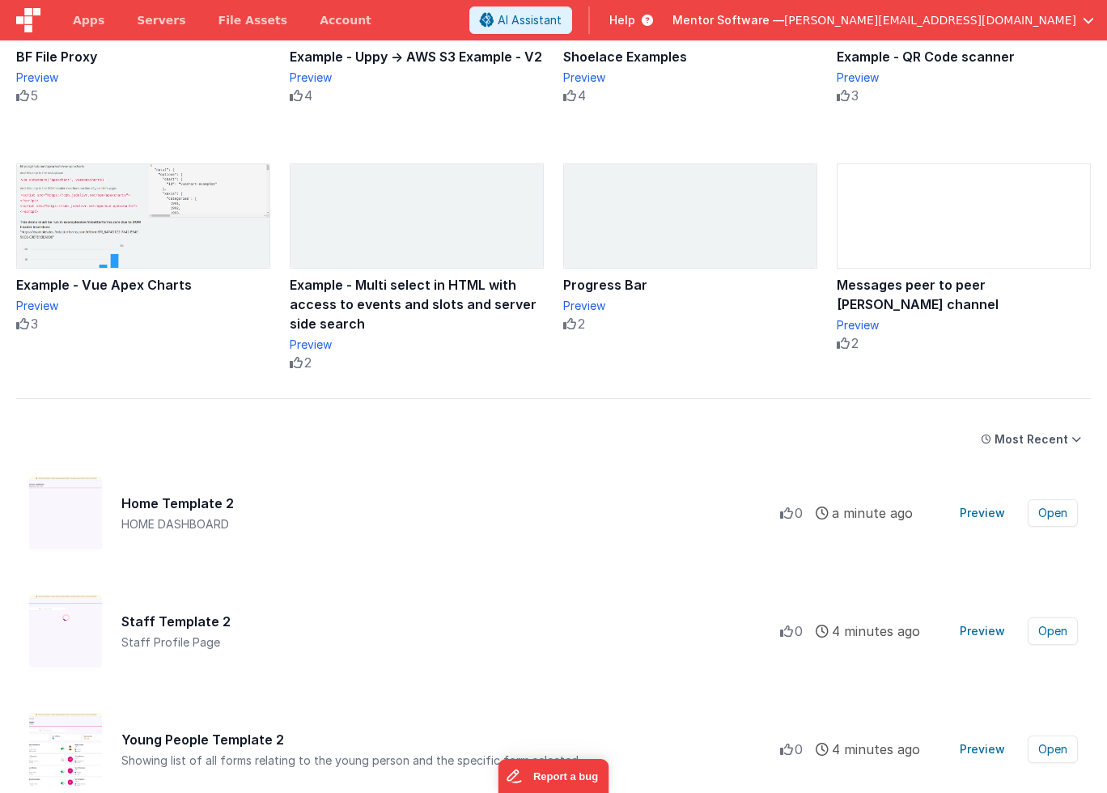
scroll to position [318, 0]
click at [1056, 512] on button "Open" at bounding box center [1052, 512] width 50 height 28
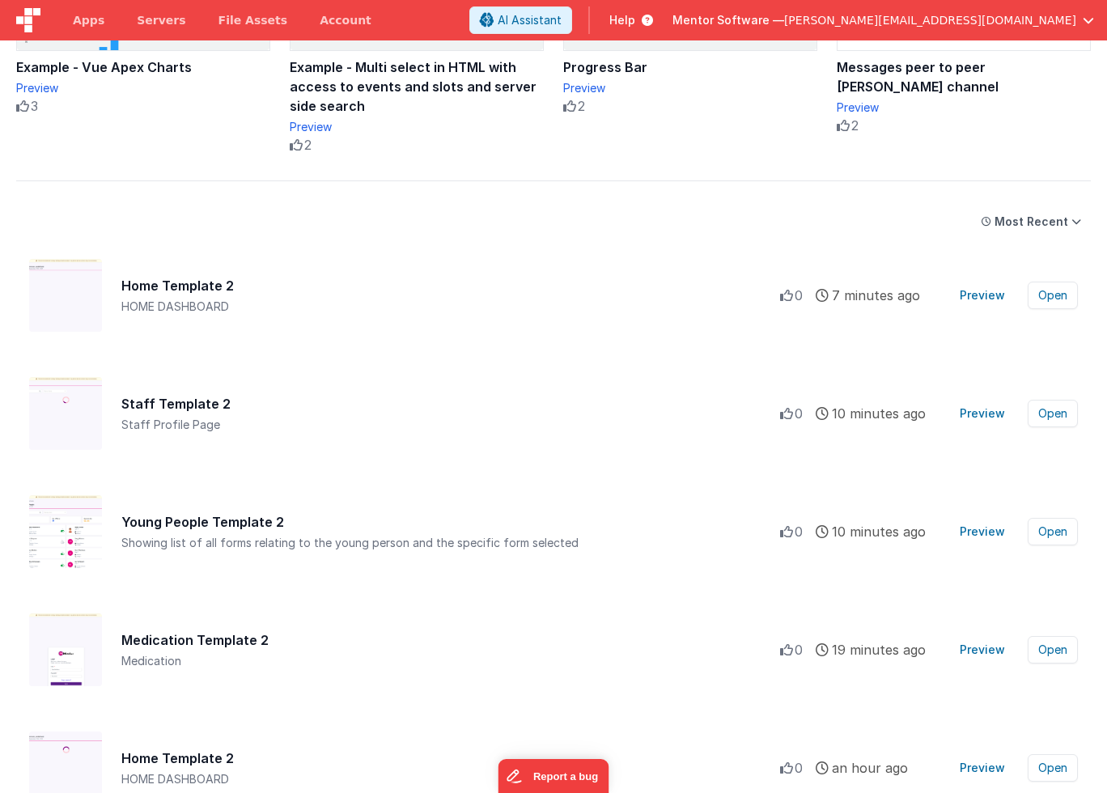
scroll to position [540, 0]
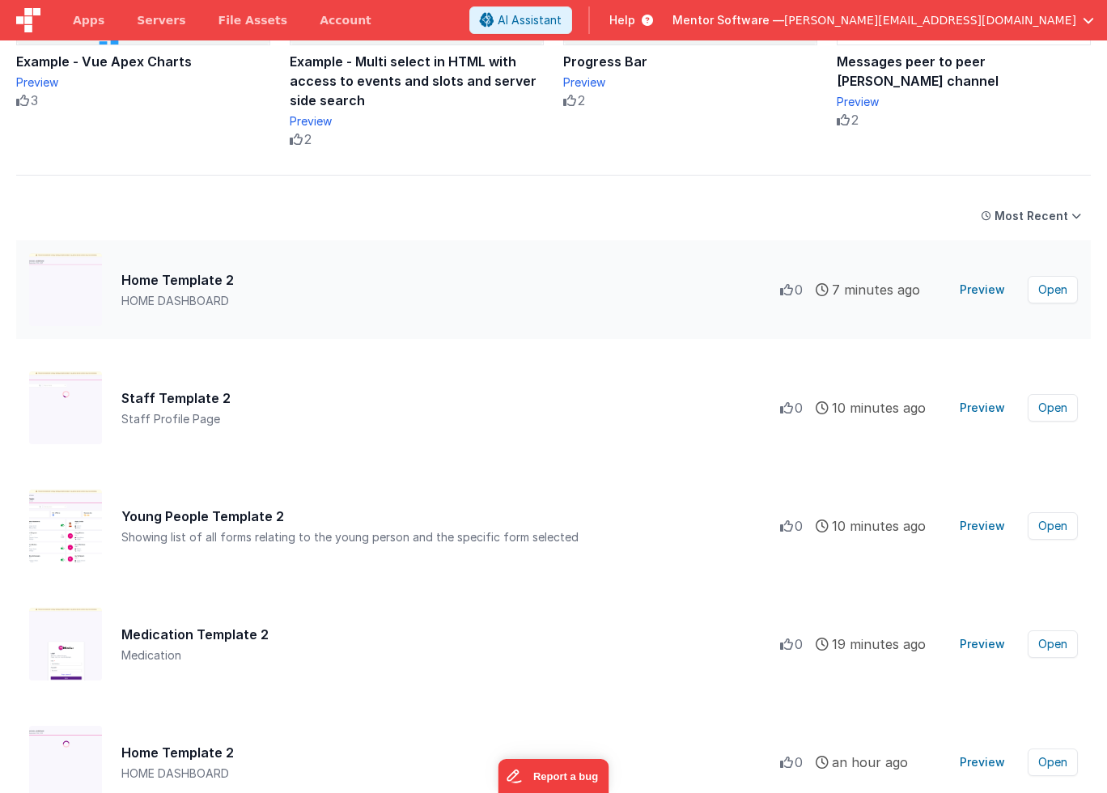
click at [826, 290] on icon at bounding box center [821, 289] width 13 height 13
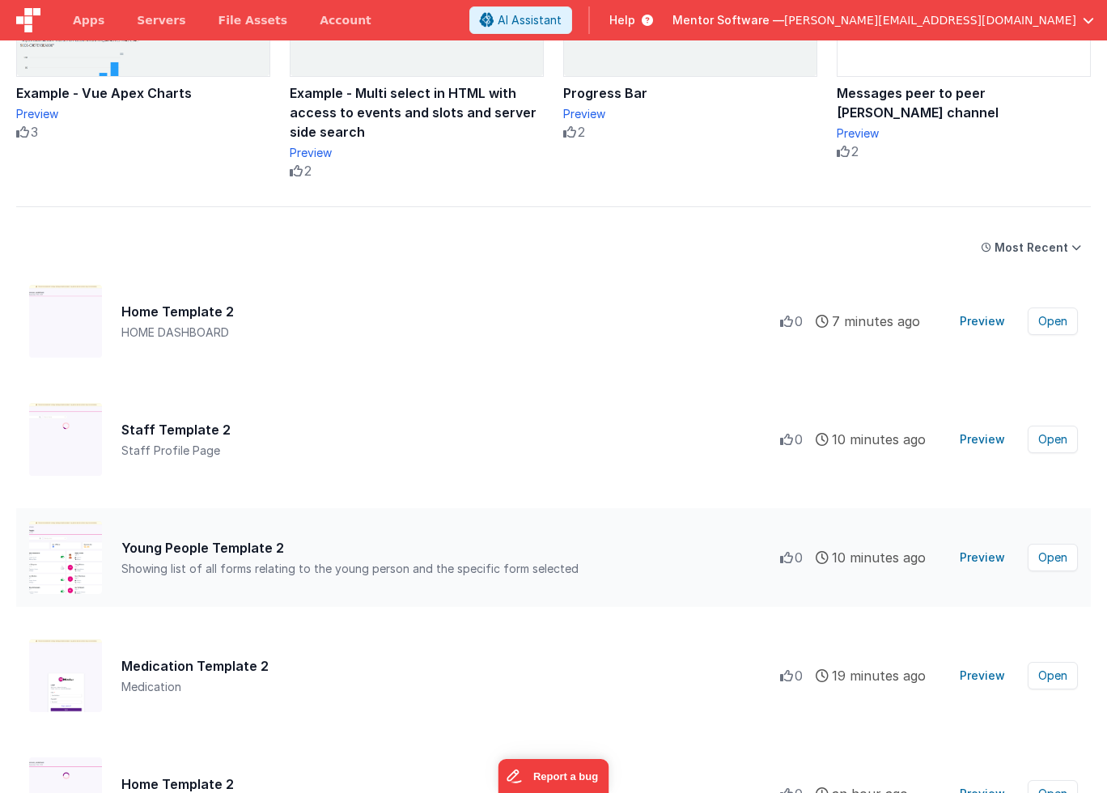
scroll to position [425, 0]
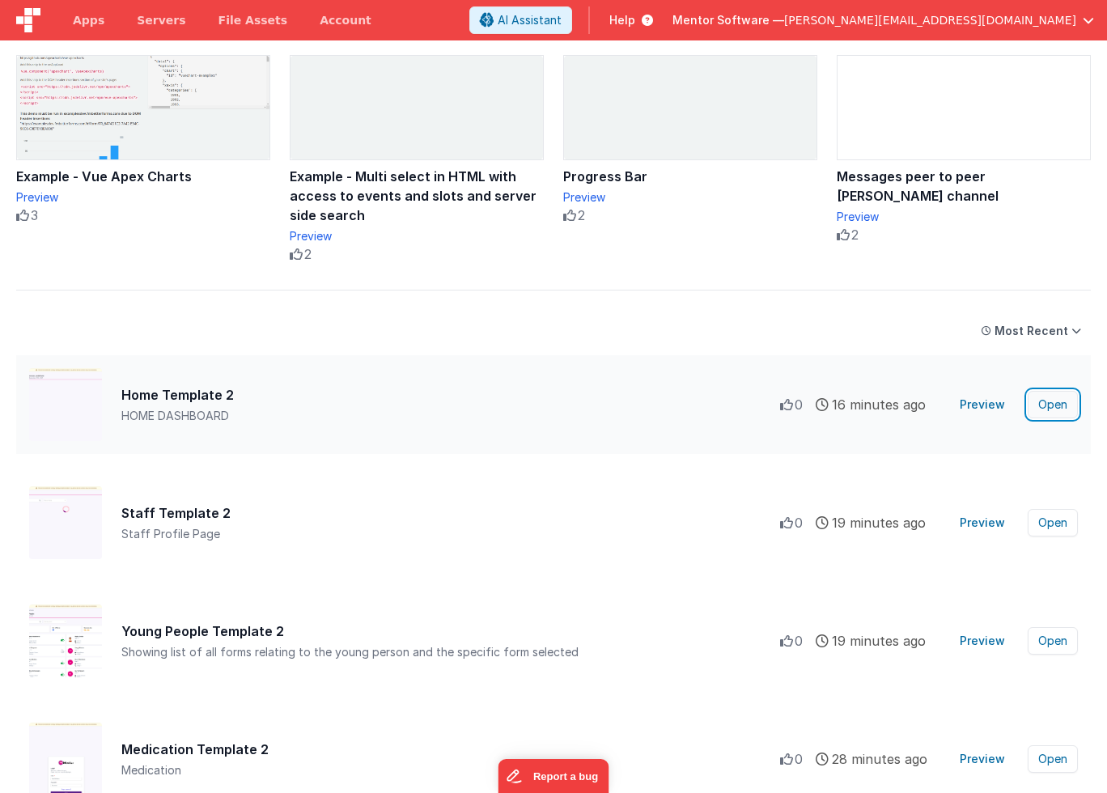
click at [1046, 400] on button "Open" at bounding box center [1052, 405] width 50 height 28
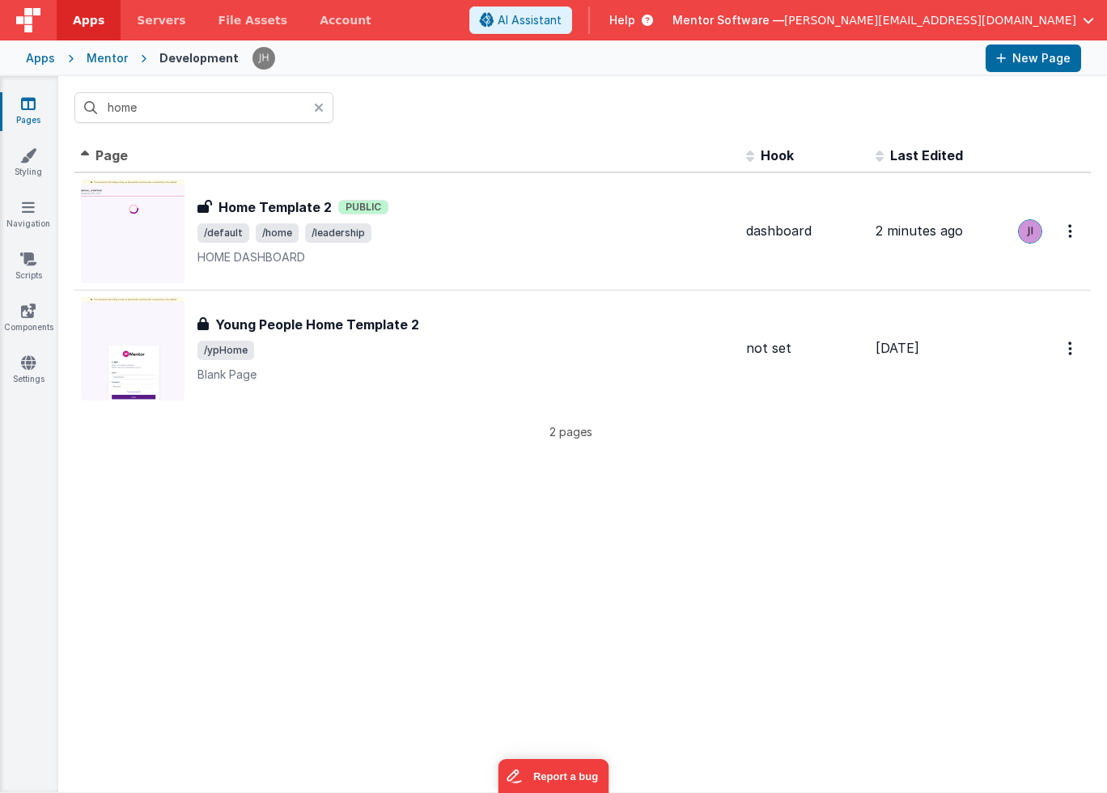
click at [1086, 19] on span "button" at bounding box center [1087, 20] width 11 height 11
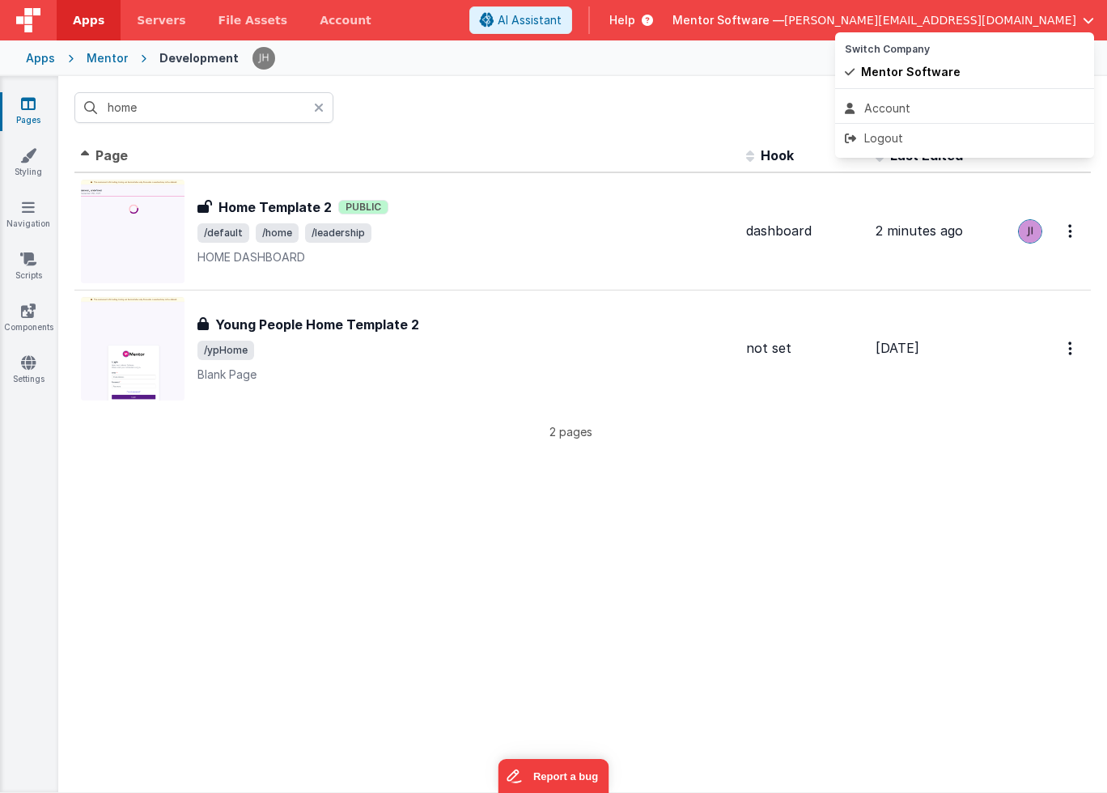
click at [626, 122] on button at bounding box center [553, 396] width 1107 height 793
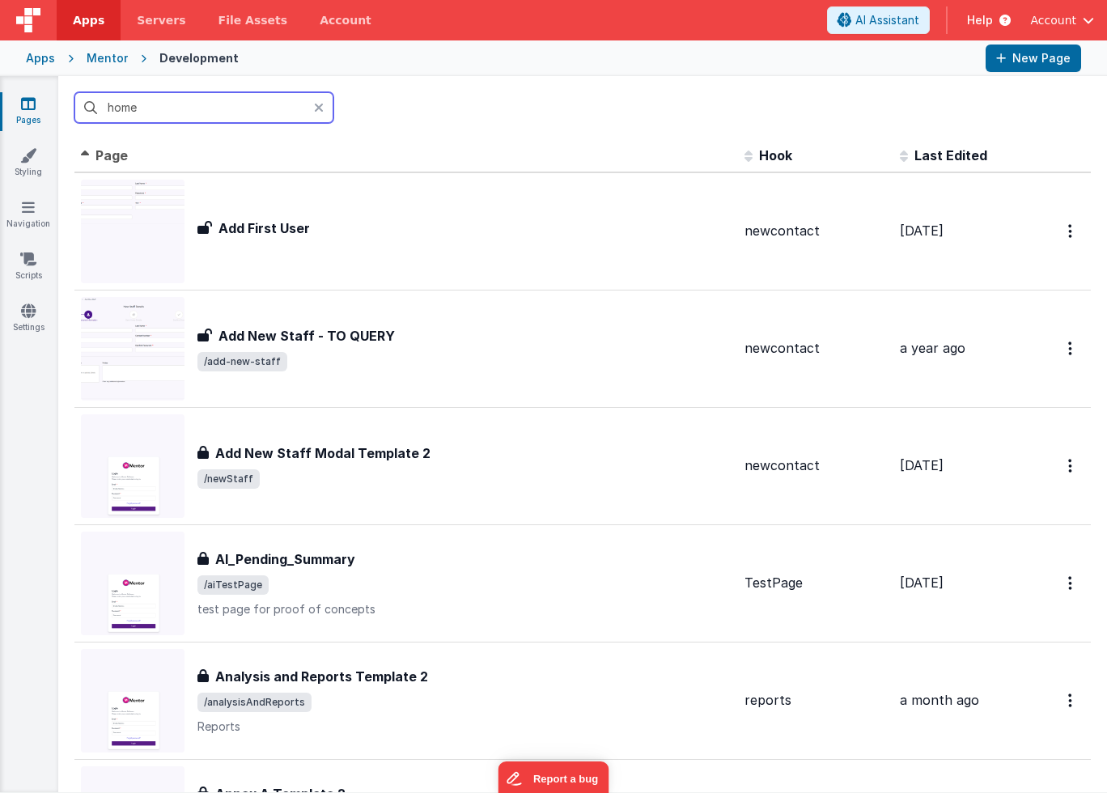
click at [238, 107] on input "home" at bounding box center [203, 107] width 259 height 31
type input "home"
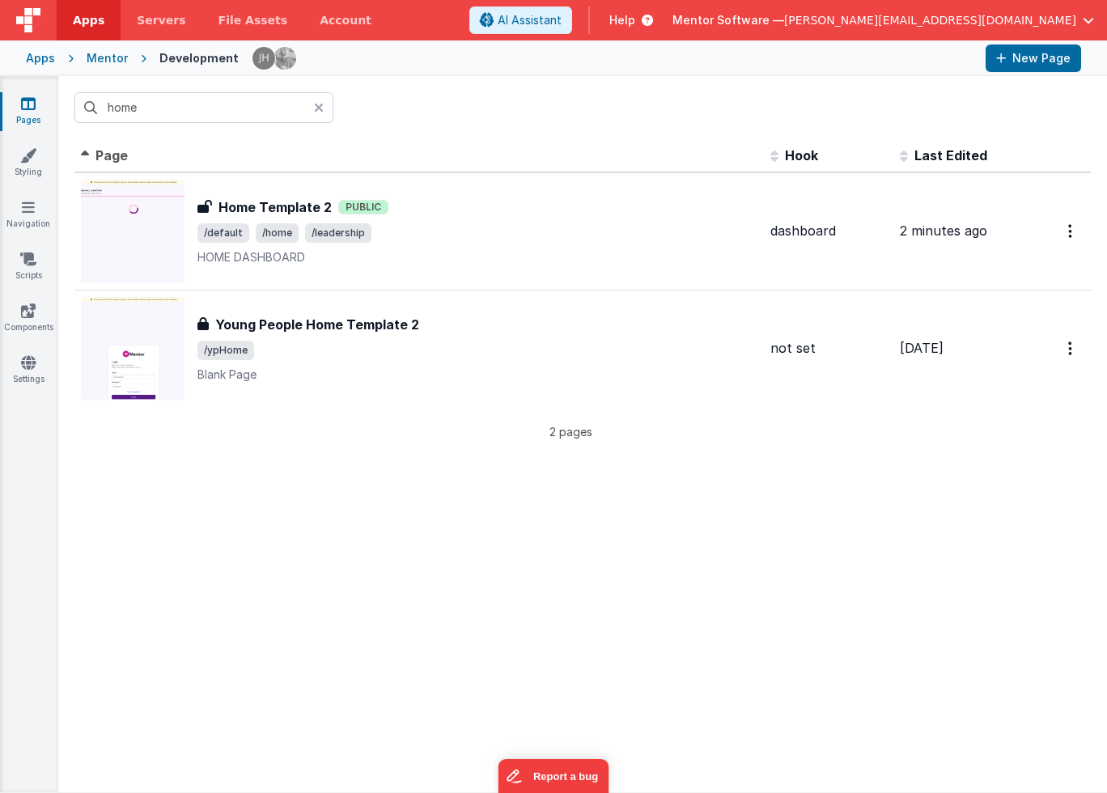
click at [557, 120] on div "home" at bounding box center [582, 107] width 1048 height 63
click at [535, 125] on div "home" at bounding box center [582, 107] width 1048 height 63
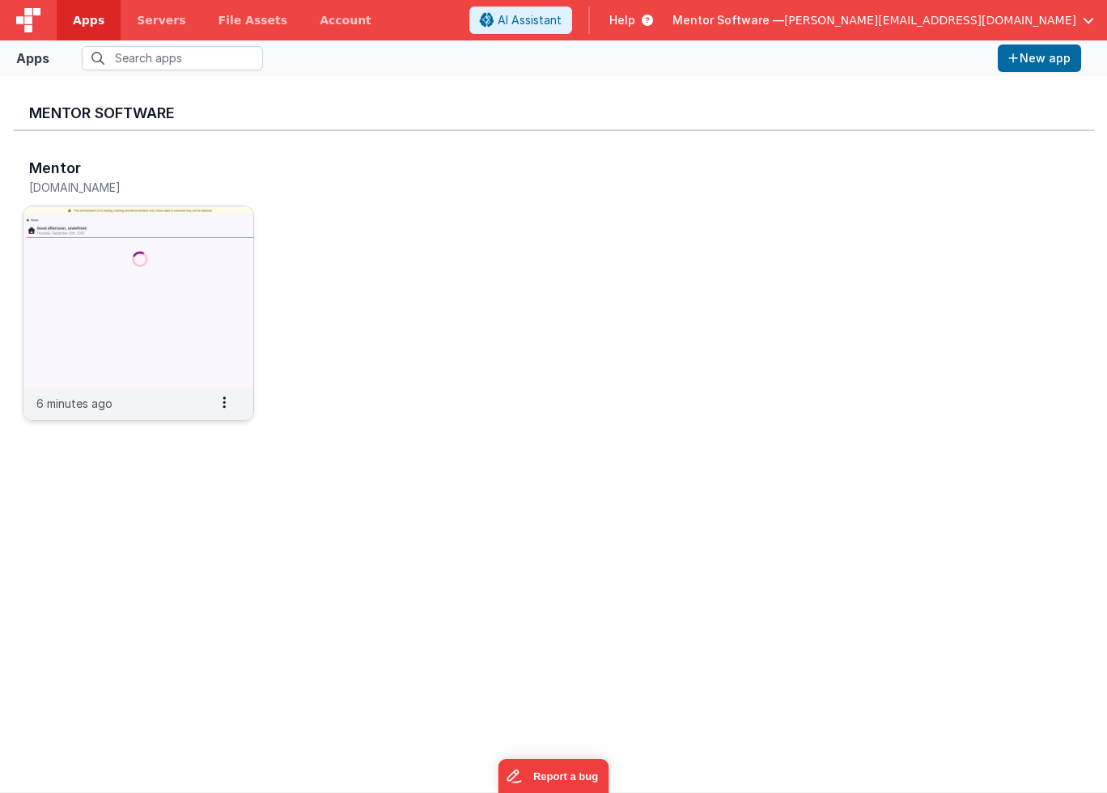
click at [198, 258] on img at bounding box center [138, 296] width 230 height 181
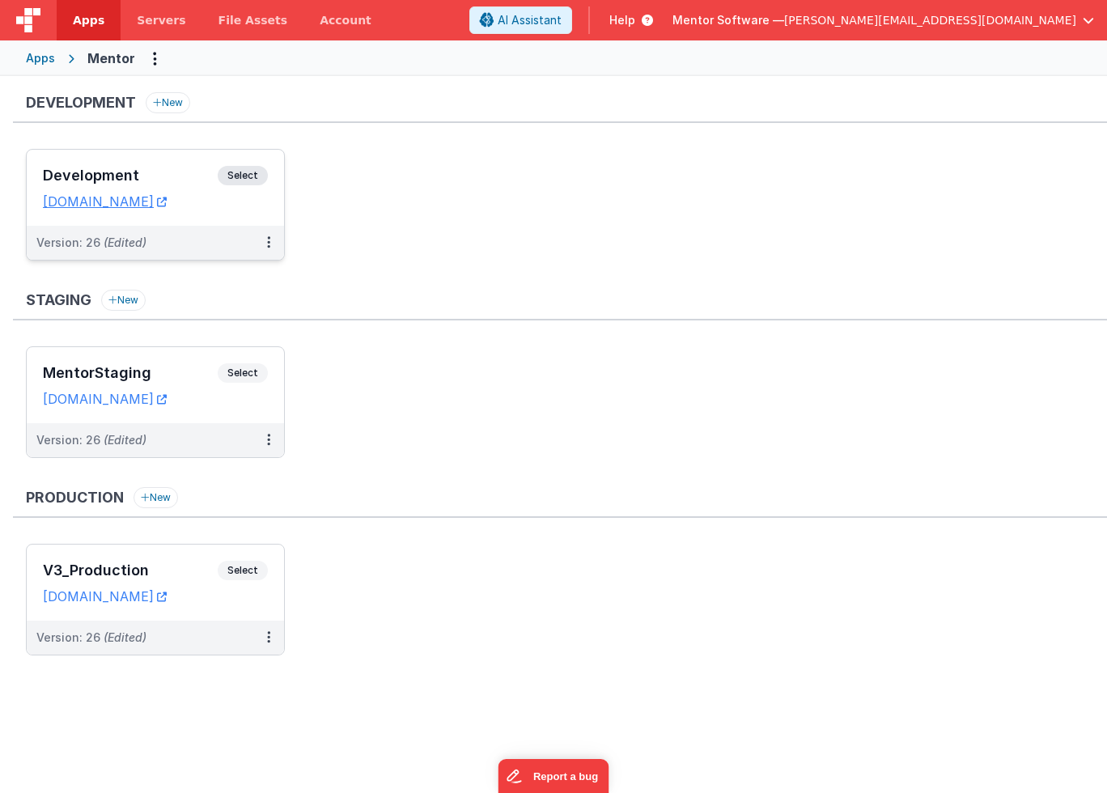
click at [146, 166] on div "Development Select" at bounding box center [155, 180] width 225 height 28
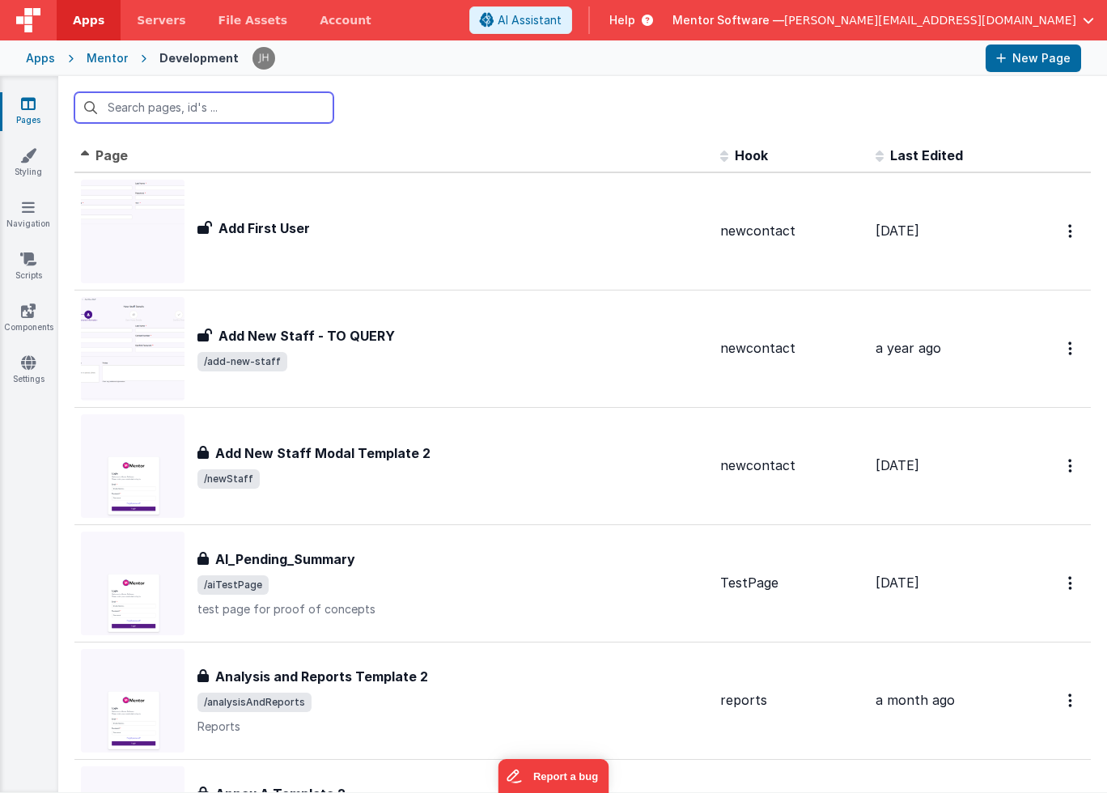
click at [262, 114] on input "text" at bounding box center [203, 107] width 259 height 31
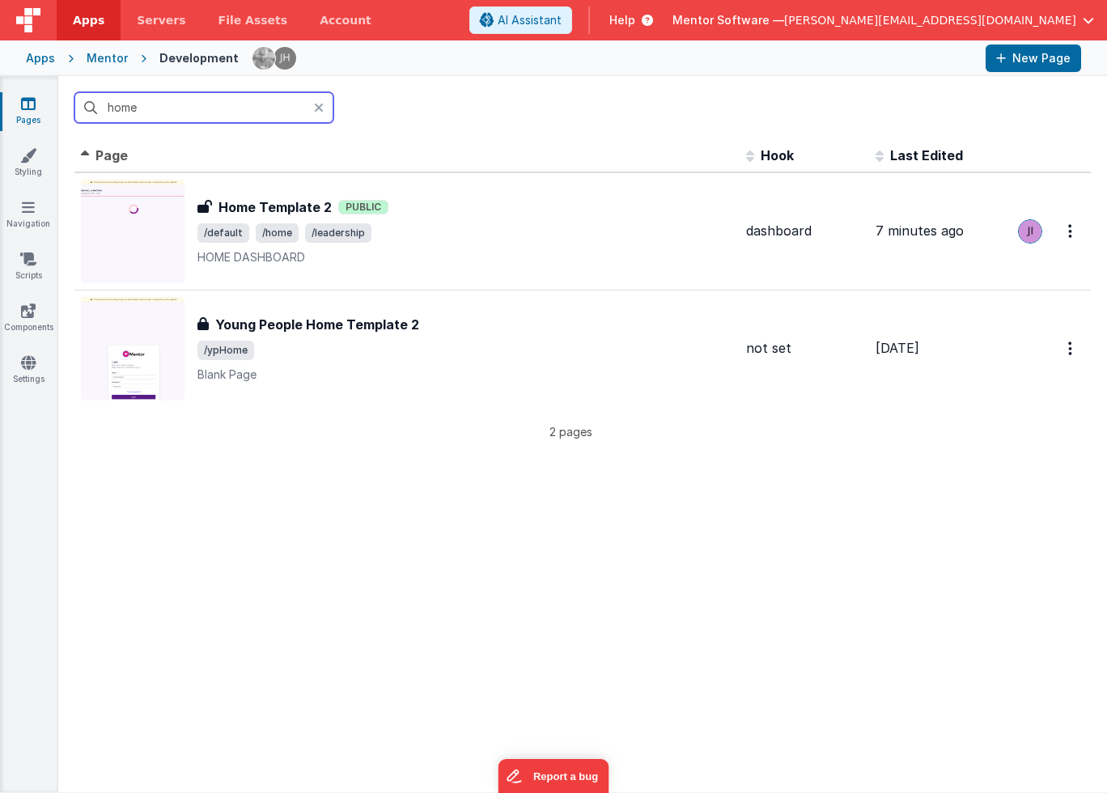
click at [244, 112] on input "home" at bounding box center [203, 107] width 259 height 31
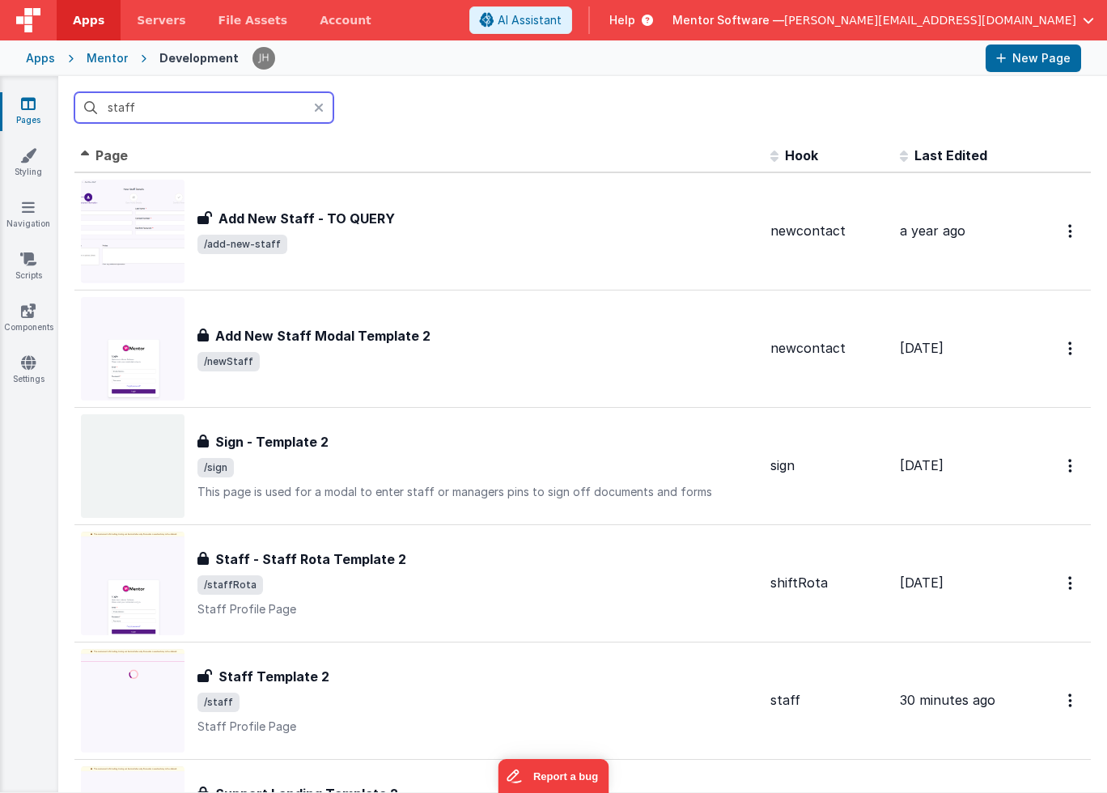
type input "staff"
click at [318, 108] on icon at bounding box center [319, 107] width 10 height 13
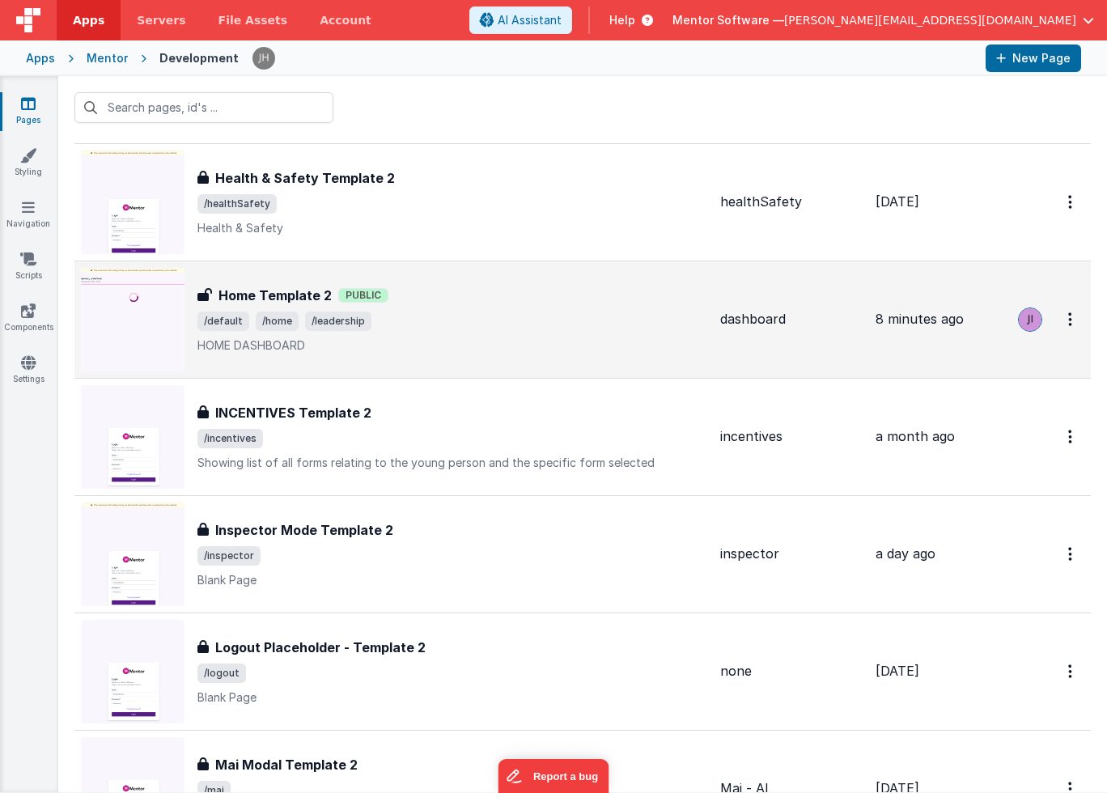
scroll to position [2853, 0]
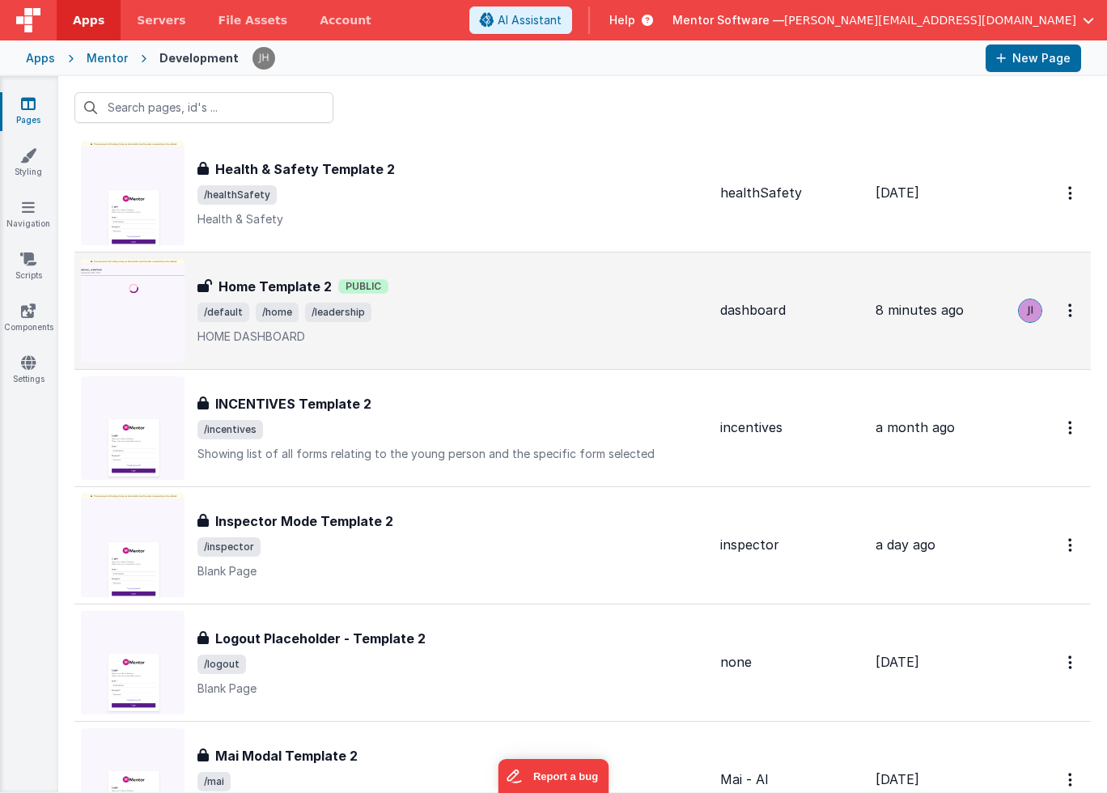
click at [519, 278] on div "Home Template 2 Public" at bounding box center [452, 286] width 510 height 19
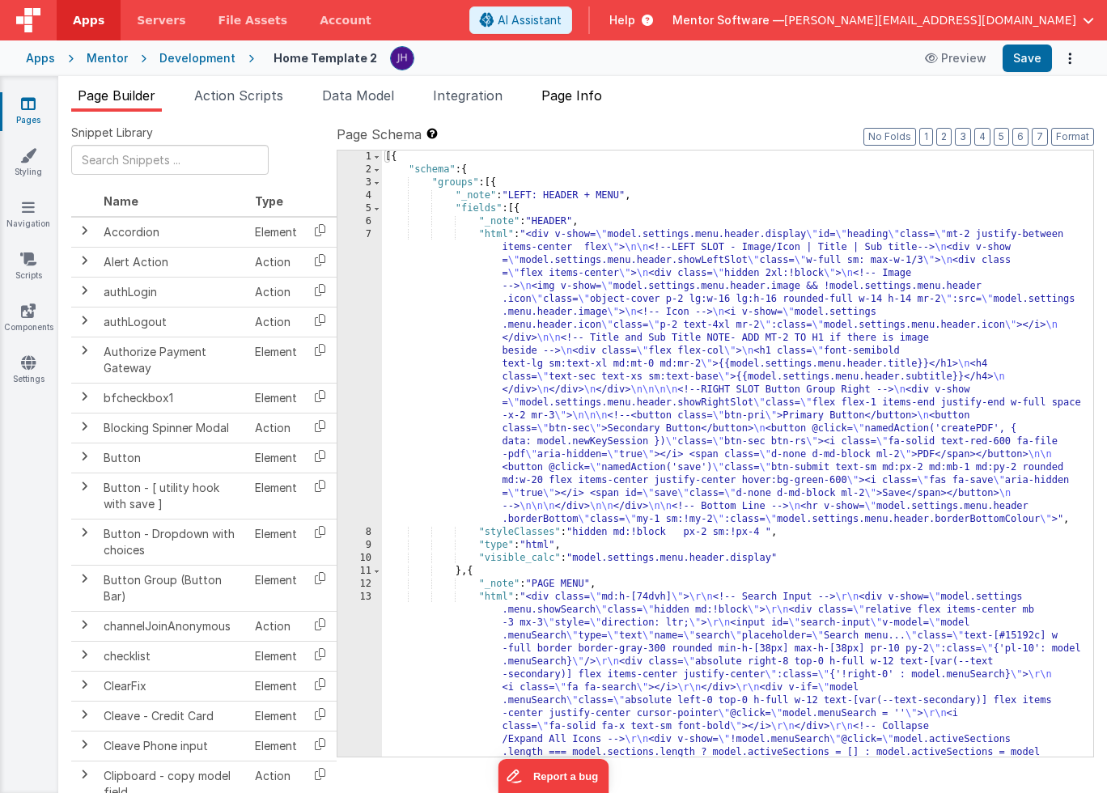
click at [586, 99] on span "Page Info" at bounding box center [571, 95] width 61 height 16
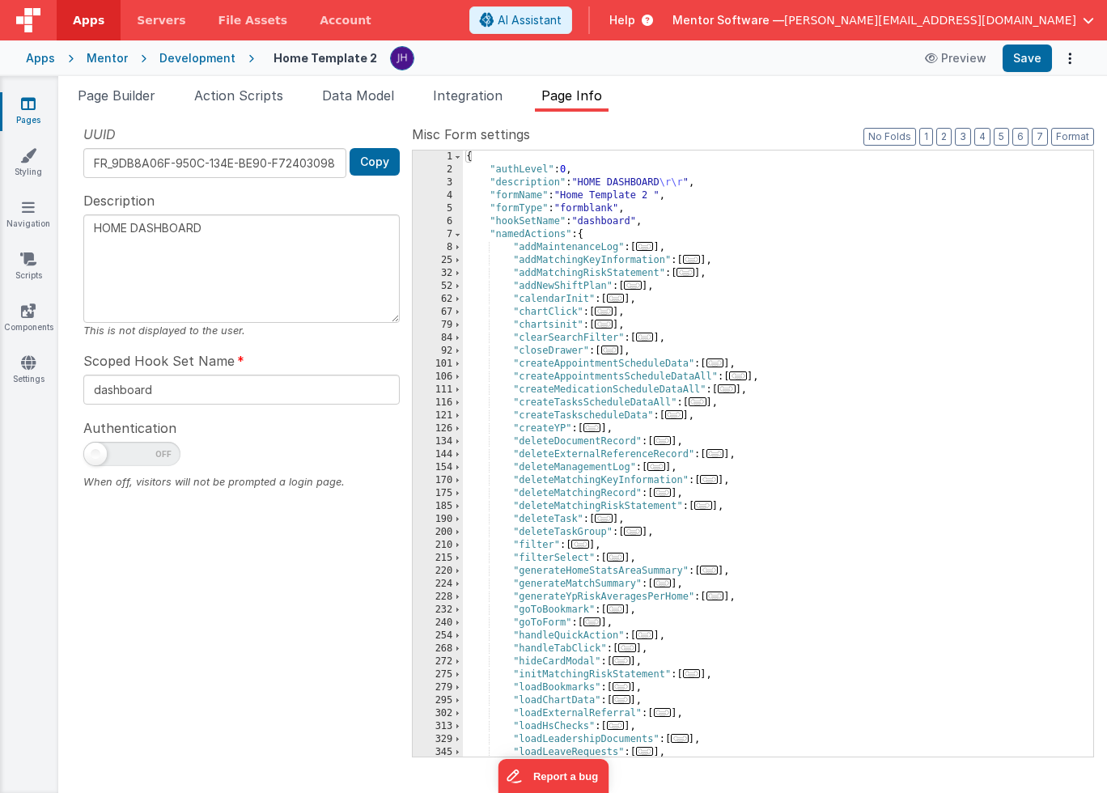
click at [92, 456] on span at bounding box center [95, 453] width 23 height 23
click at [92, 456] on input "checkbox" at bounding box center [89, 451] width 13 height 13
checkbox input "true"
type textarea "HOME DASHBOARD"
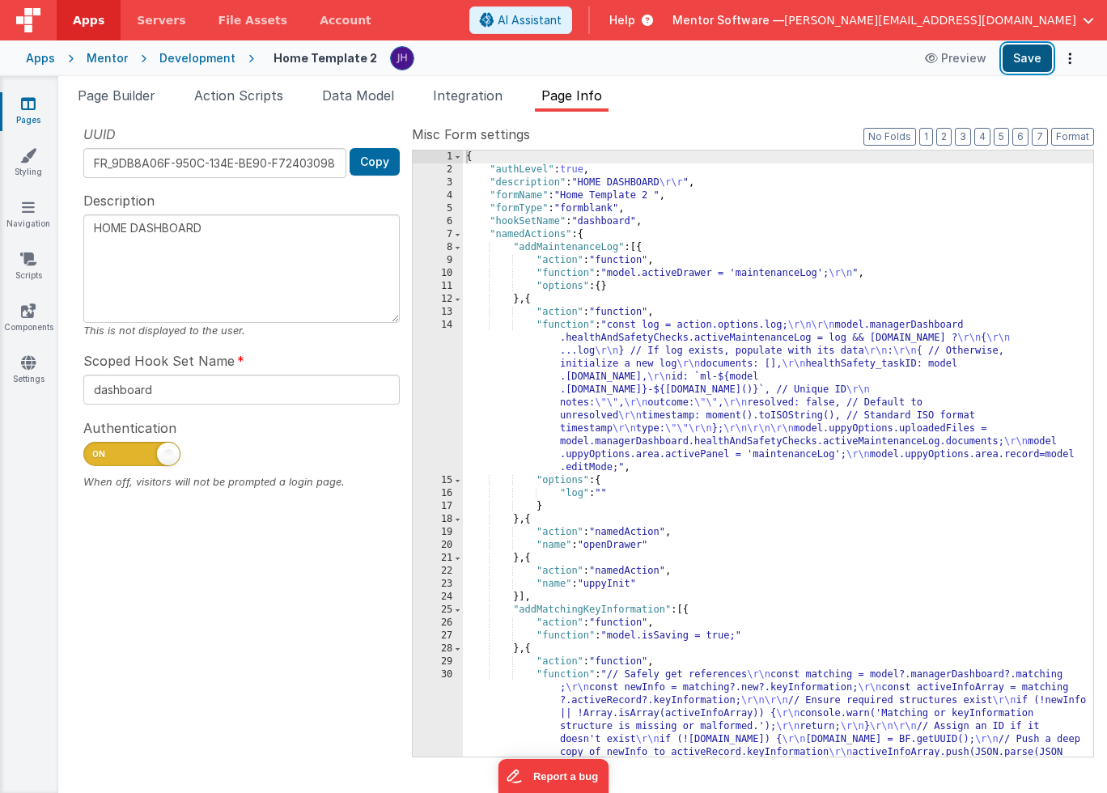
click at [1026, 59] on button "Save" at bounding box center [1026, 58] width 49 height 28
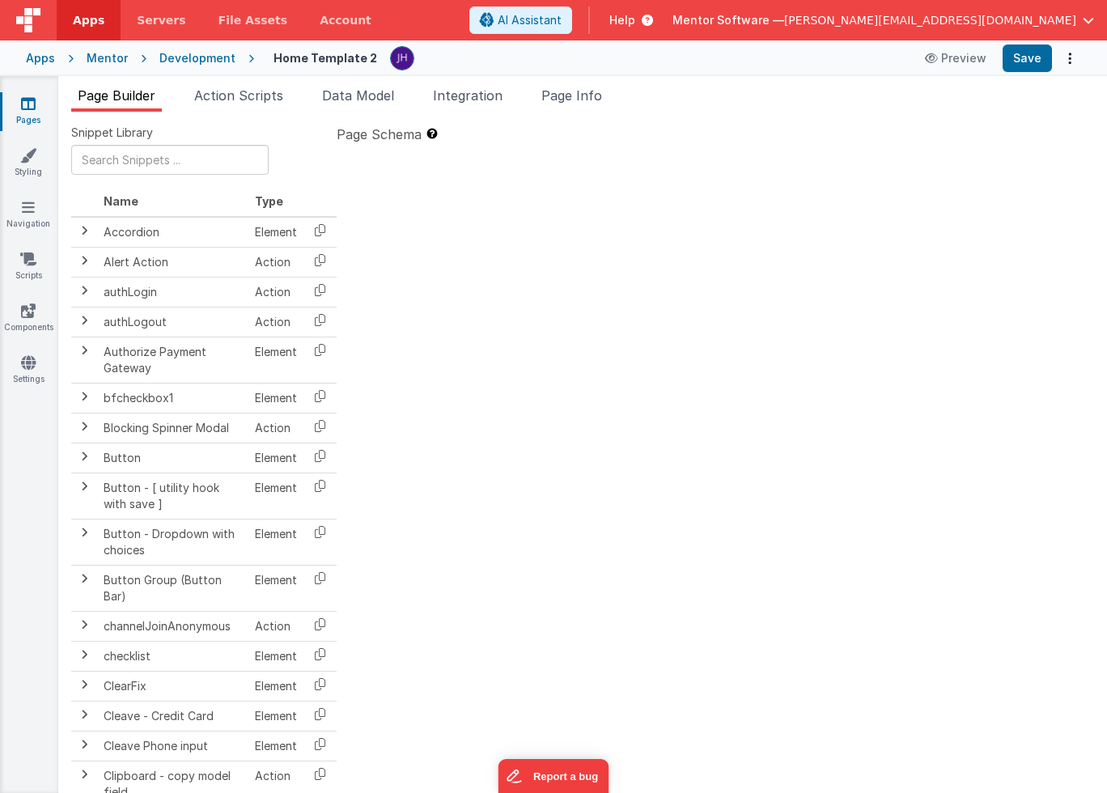
type textarea "HOME DASHBOARD"
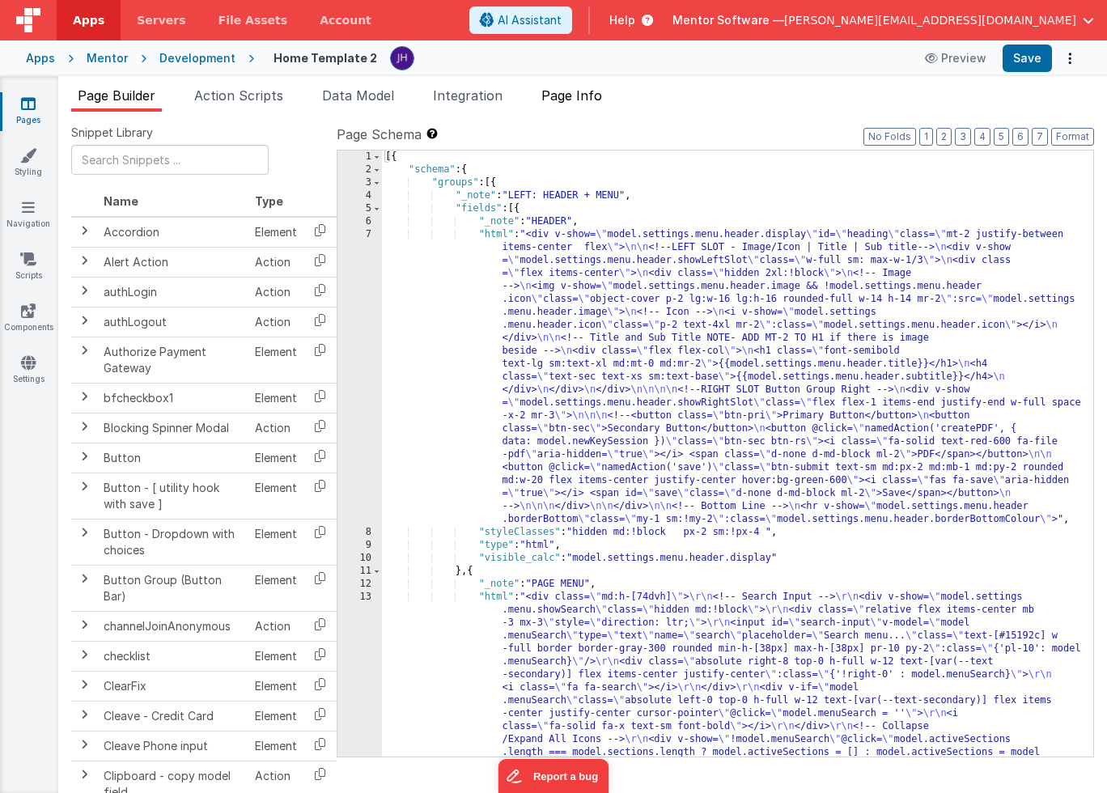
click at [592, 103] on li "Page Info" at bounding box center [572, 99] width 74 height 26
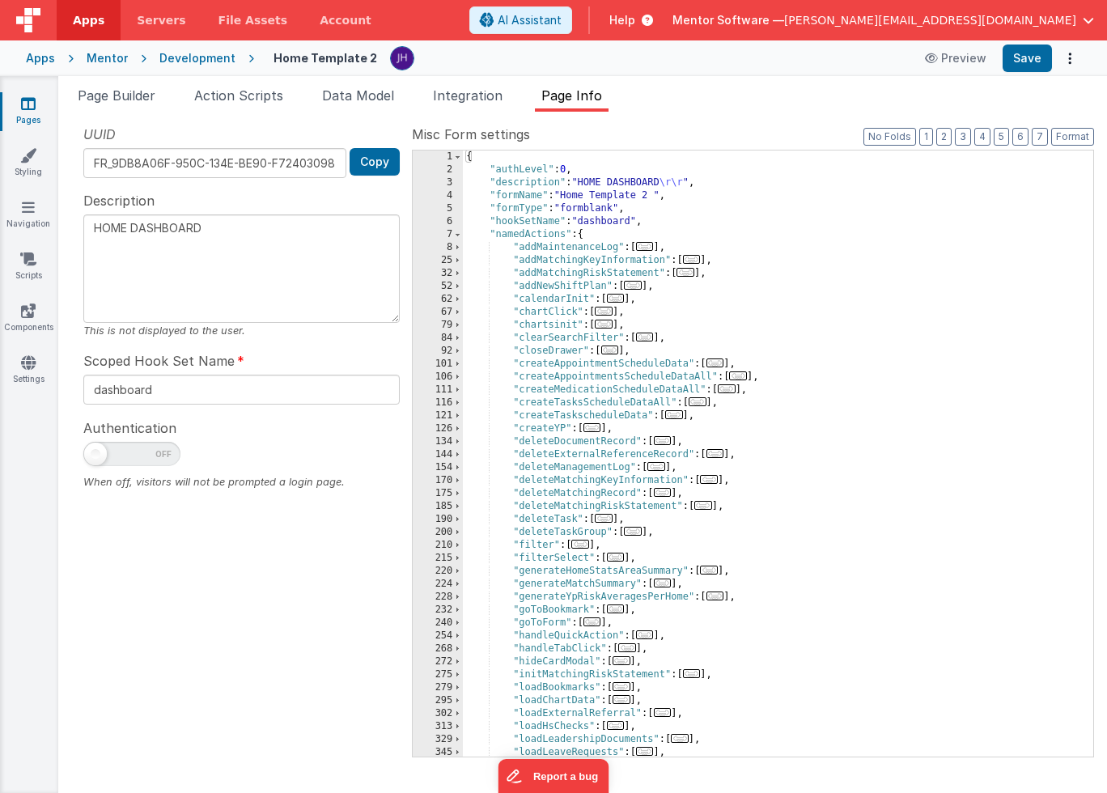
click at [734, 109] on ul "Page Builder Action Scripts Data Model Integration Page Info" at bounding box center [582, 99] width 1048 height 26
click at [753, 106] on ul "Page Builder Action Scripts Data Model Integration Page Info" at bounding box center [582, 99] width 1048 height 26
click at [104, 457] on span at bounding box center [95, 453] width 23 height 23
click at [96, 457] on input "checkbox" at bounding box center [89, 451] width 13 height 13
checkbox input "true"
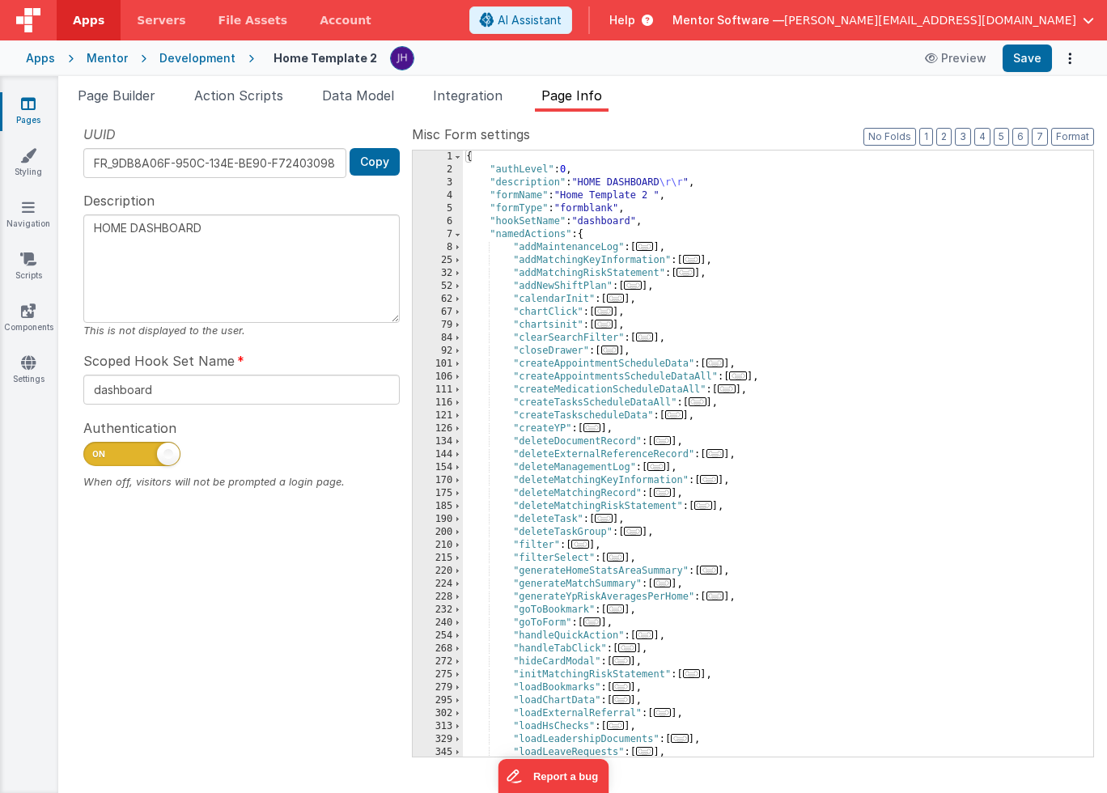
type textarea "HOME DASHBOARD"
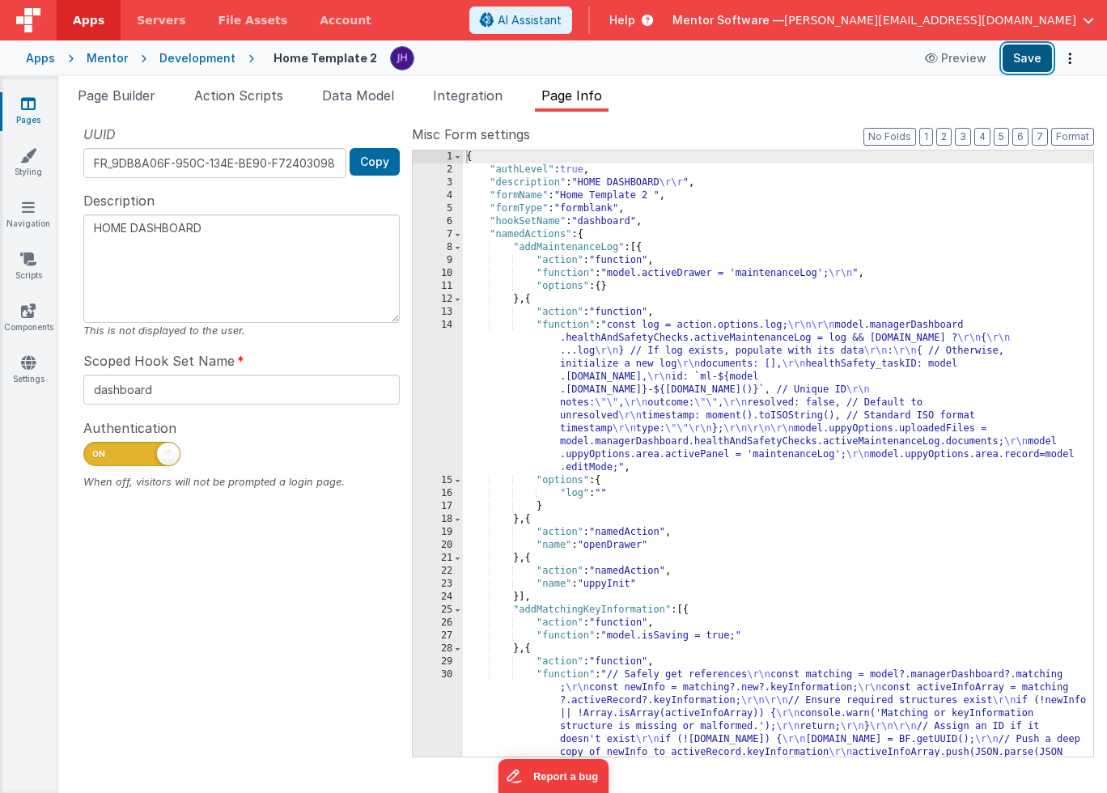
click at [1027, 63] on button "Save" at bounding box center [1026, 58] width 49 height 28
click at [1022, 56] on button "Save" at bounding box center [1026, 58] width 49 height 28
click at [706, 109] on ul "Page Builder Action Scripts Data Model Integration Page Info" at bounding box center [582, 99] width 1048 height 26
click at [119, 99] on span "Page Builder" at bounding box center [117, 95] width 78 height 16
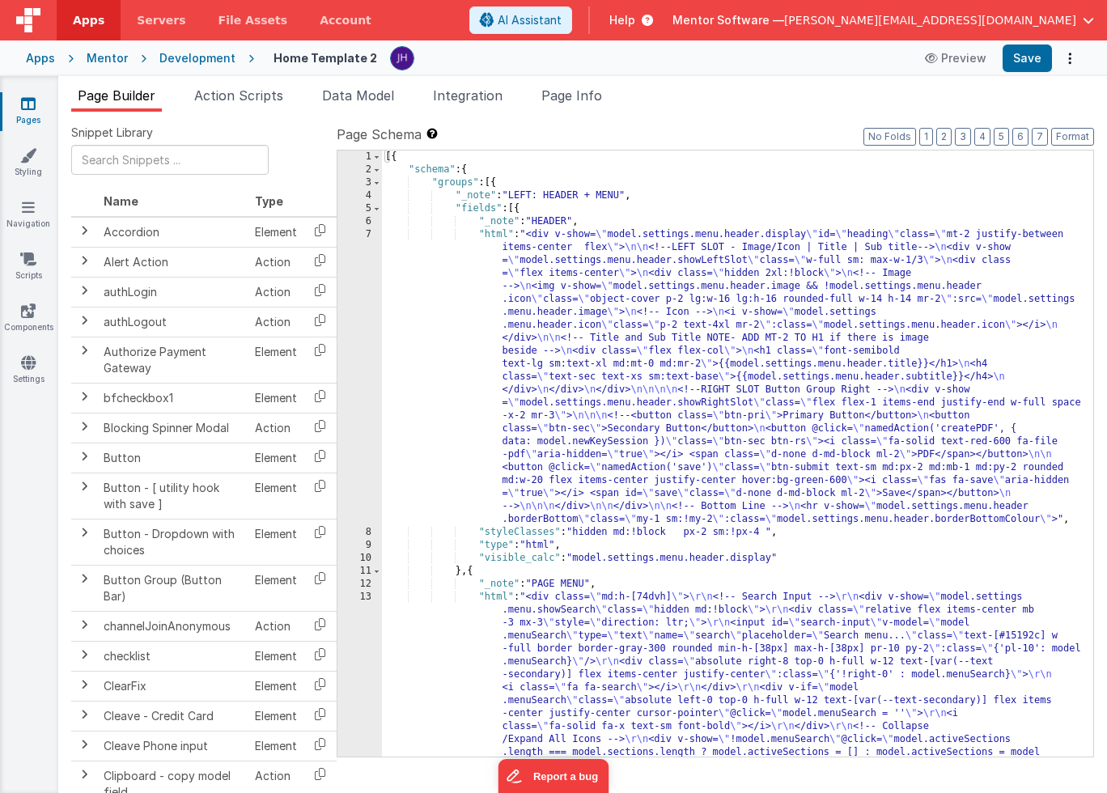
click at [40, 107] on link "Pages" at bounding box center [28, 111] width 58 height 32
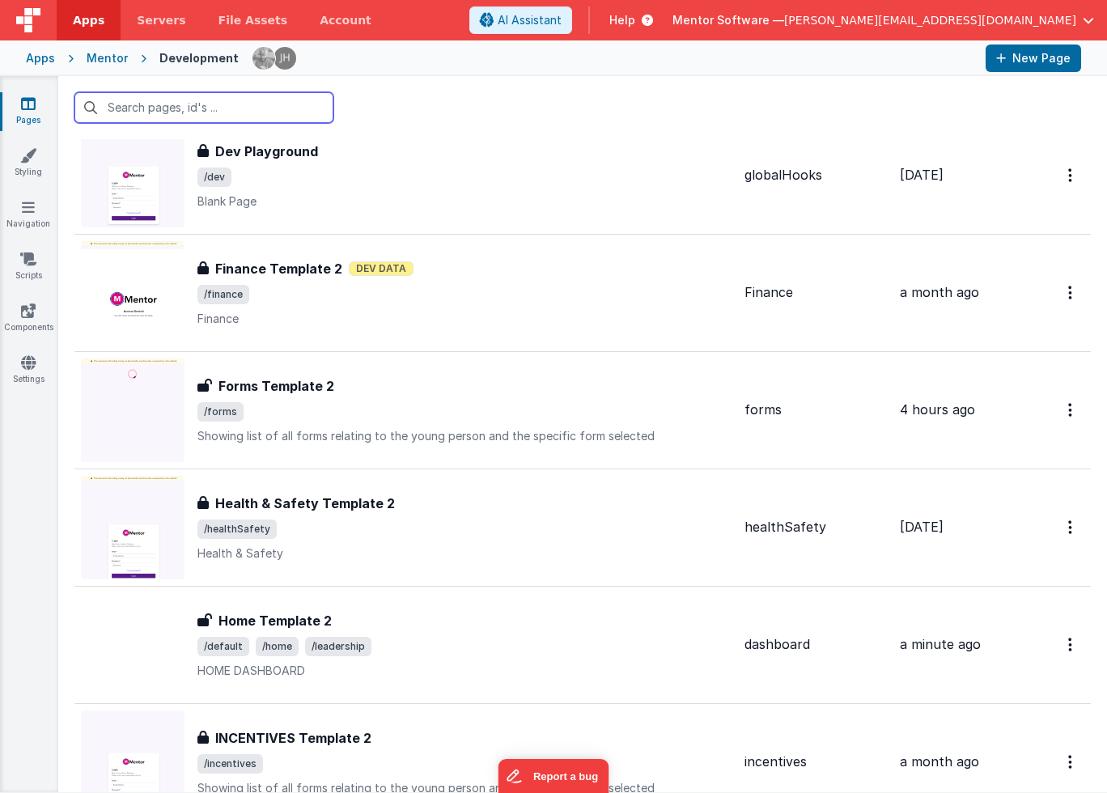
scroll to position [2563, 0]
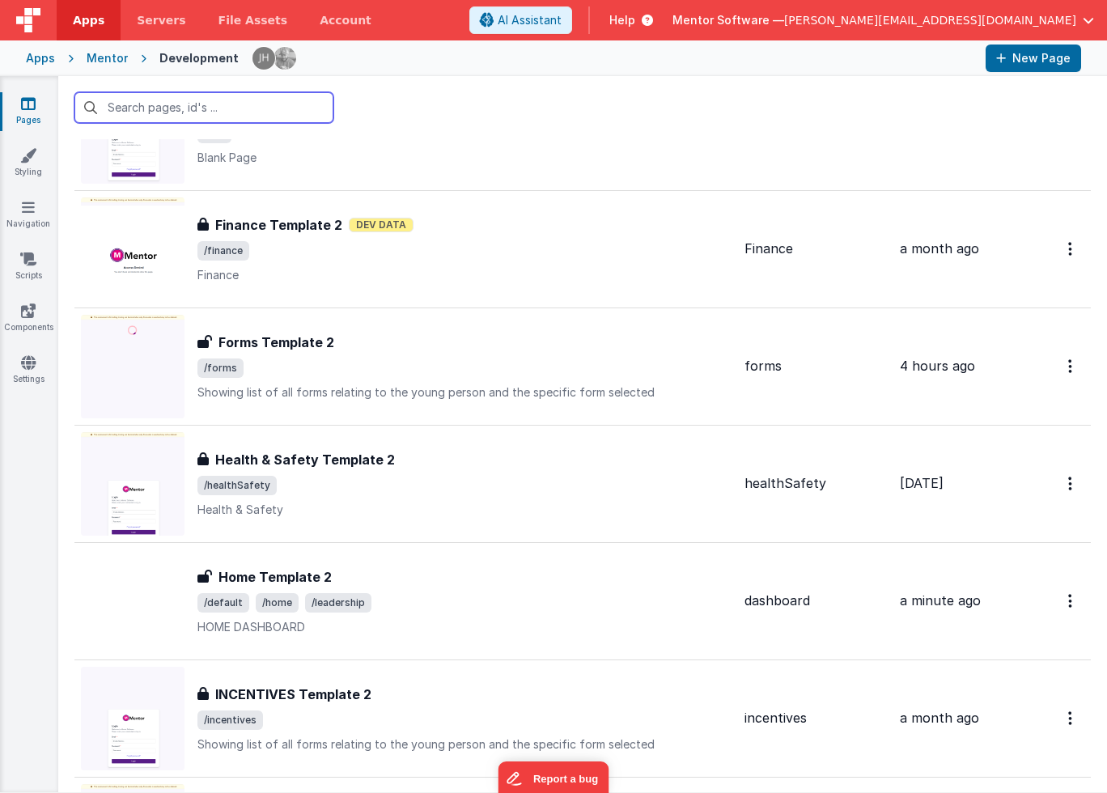
click at [249, 106] on input "text" at bounding box center [203, 107] width 259 height 31
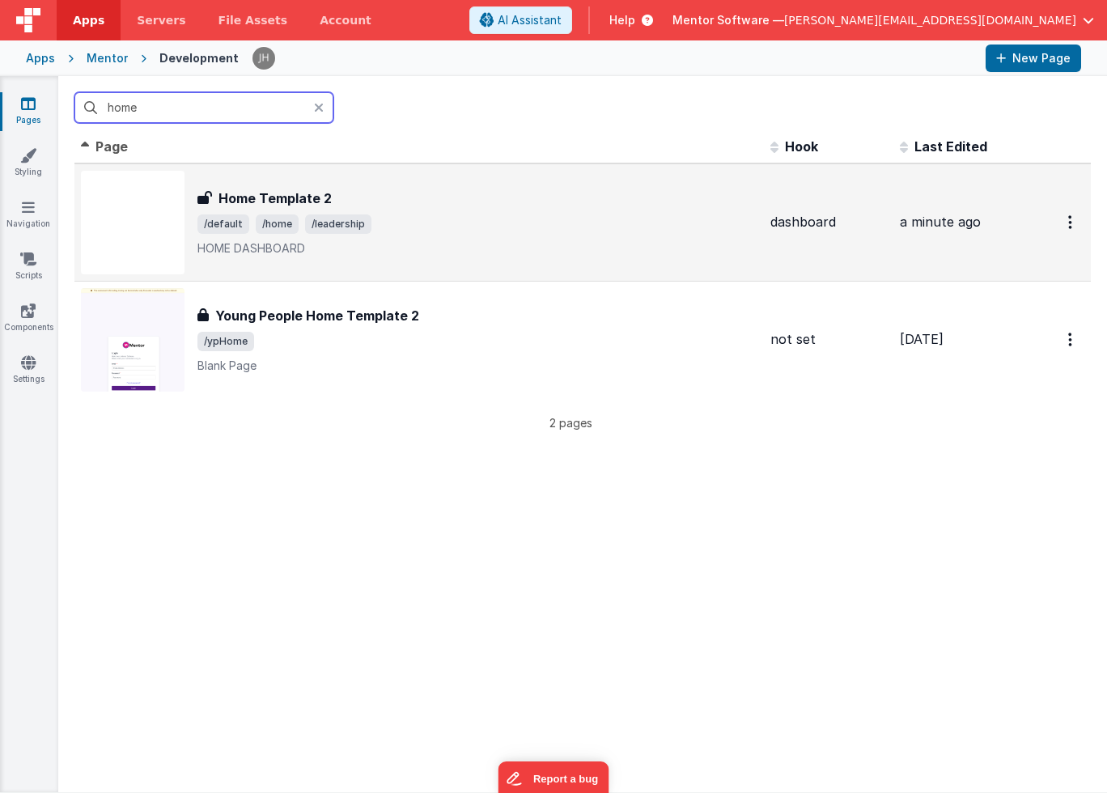
scroll to position [0, 0]
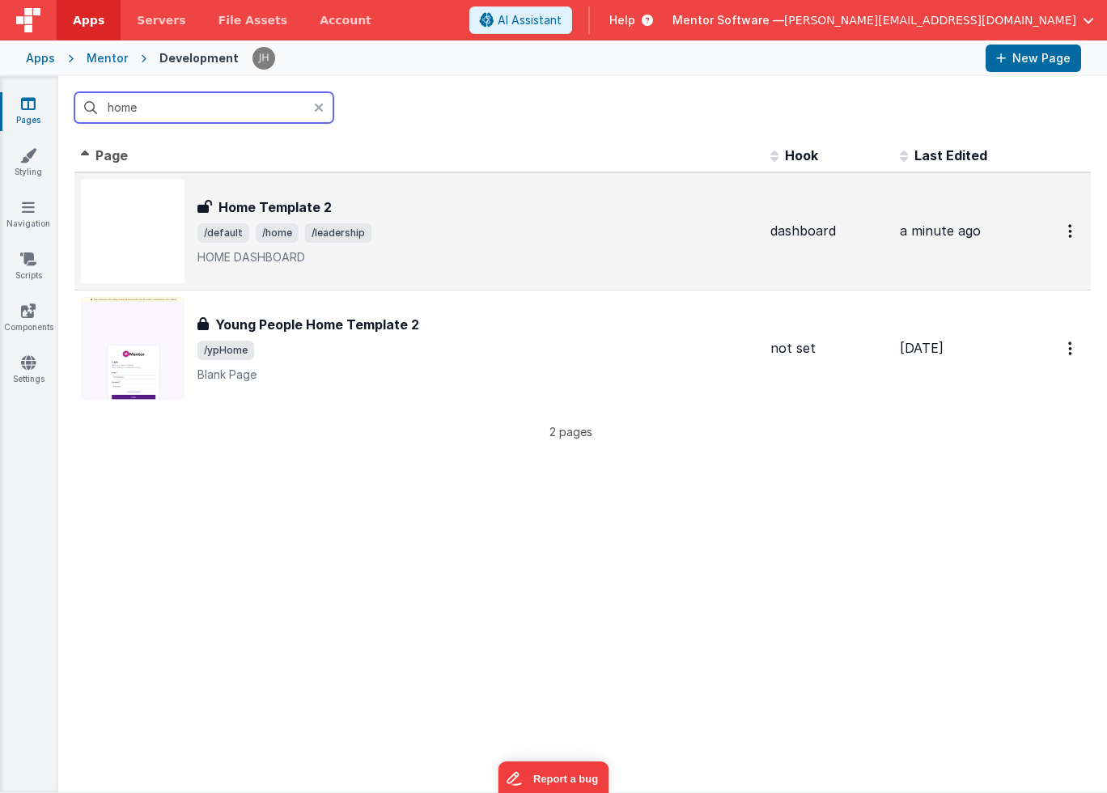
type input "home"
click at [404, 220] on div "Home Template 2 Home Template 2 /default /home /leadership HOME DASHBOARD" at bounding box center [477, 231] width 560 height 68
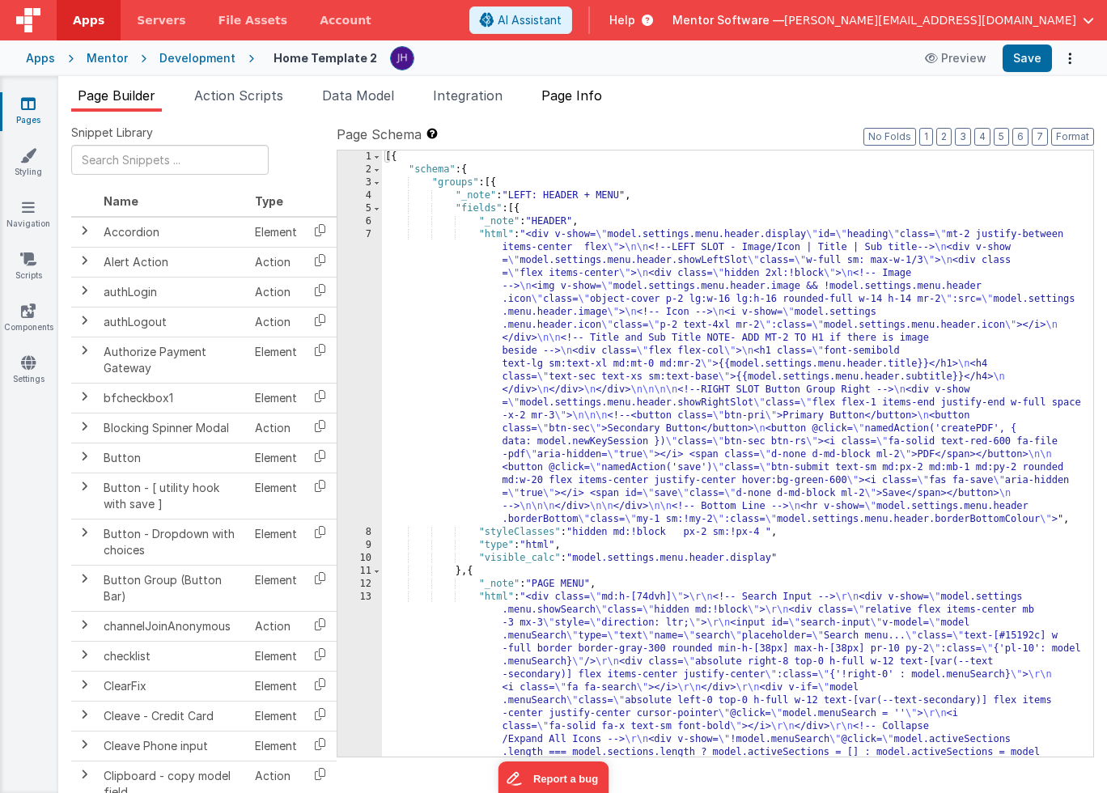
click at [559, 97] on span "Page Info" at bounding box center [571, 95] width 61 height 16
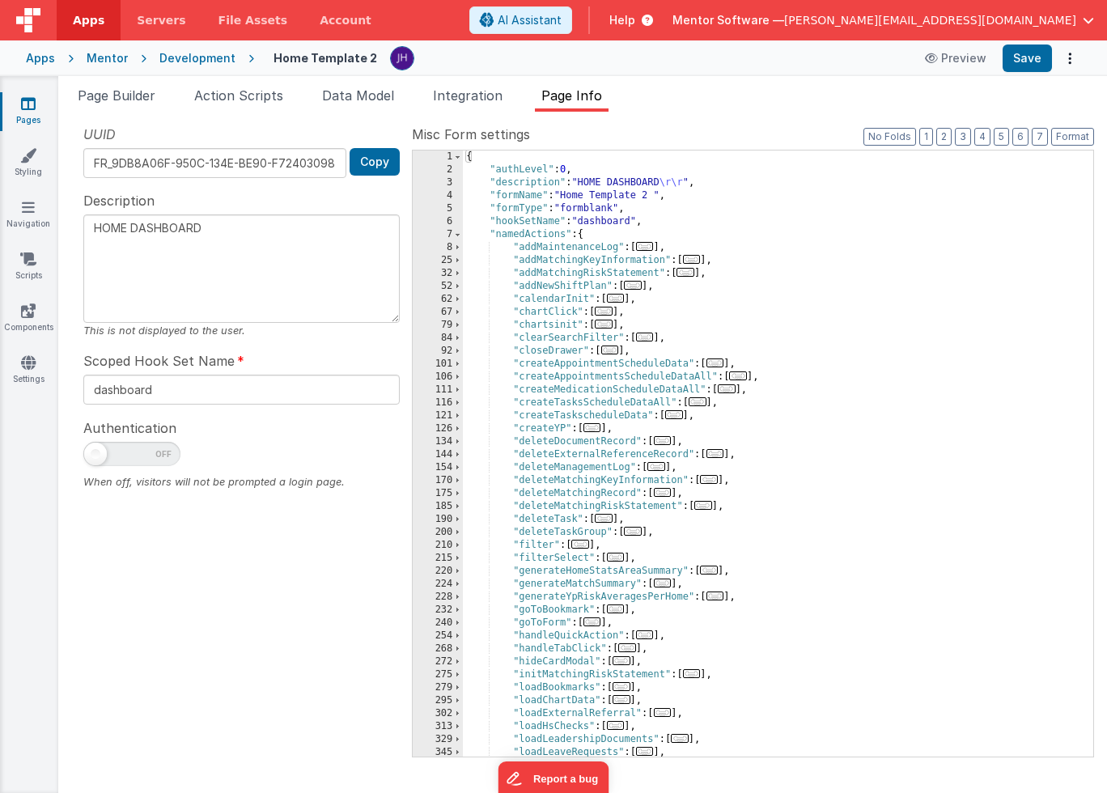
click at [103, 459] on span at bounding box center [95, 453] width 23 height 23
click at [96, 458] on input "checkbox" at bounding box center [89, 451] width 13 height 13
checkbox input "true"
type textarea "HOME DASHBOARD"
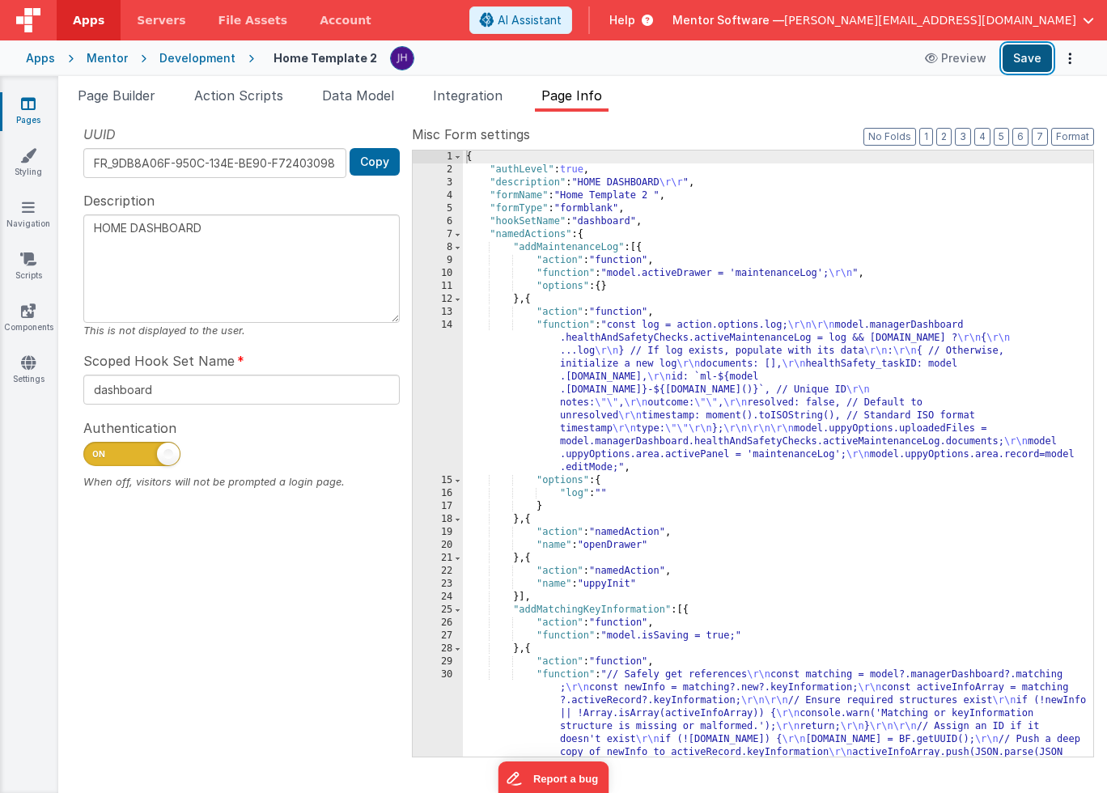
click at [1023, 59] on button "Save" at bounding box center [1026, 58] width 49 height 28
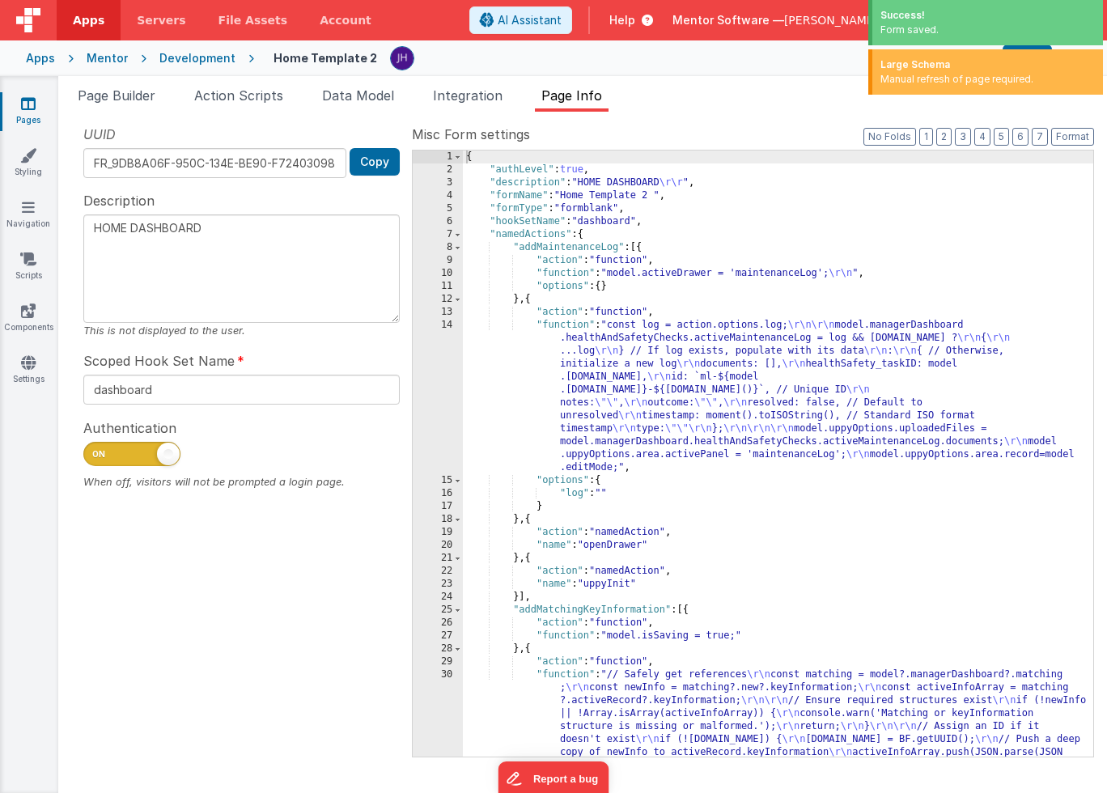
click at [696, 125] on label "Misc Form settings" at bounding box center [753, 134] width 682 height 19
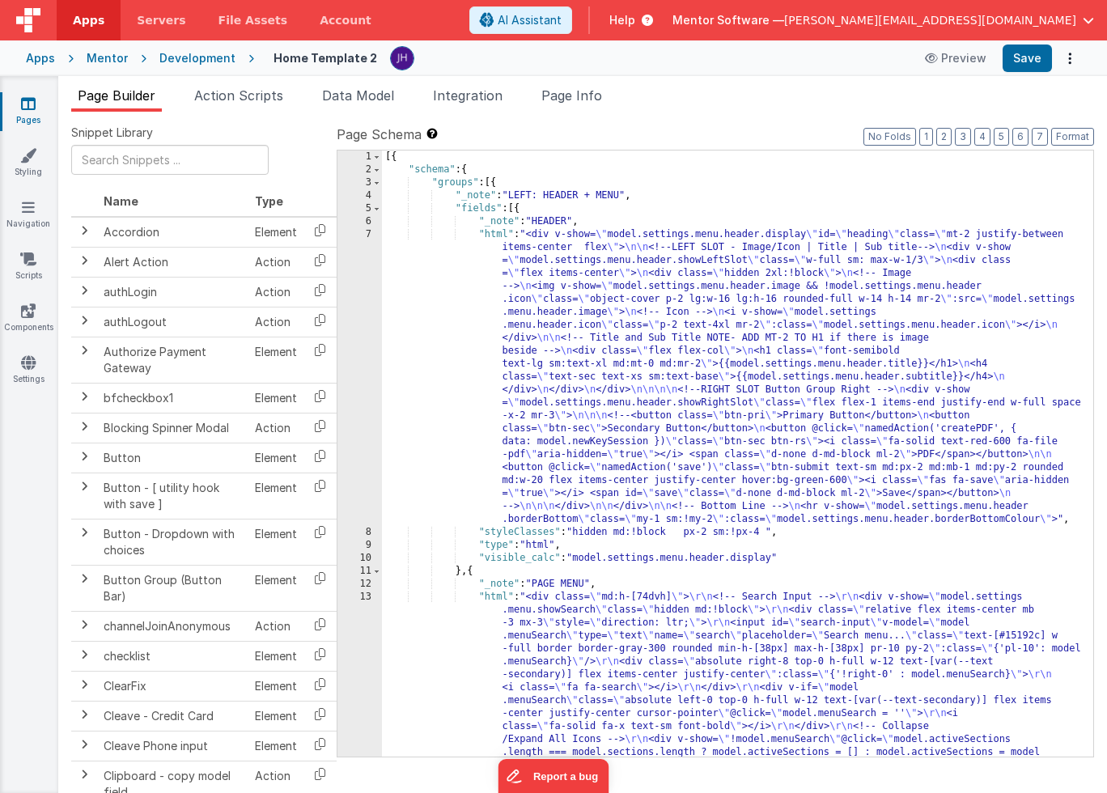
type textarea "HOME DASHBOARD"
click at [576, 108] on li "Page Info" at bounding box center [572, 99] width 74 height 26
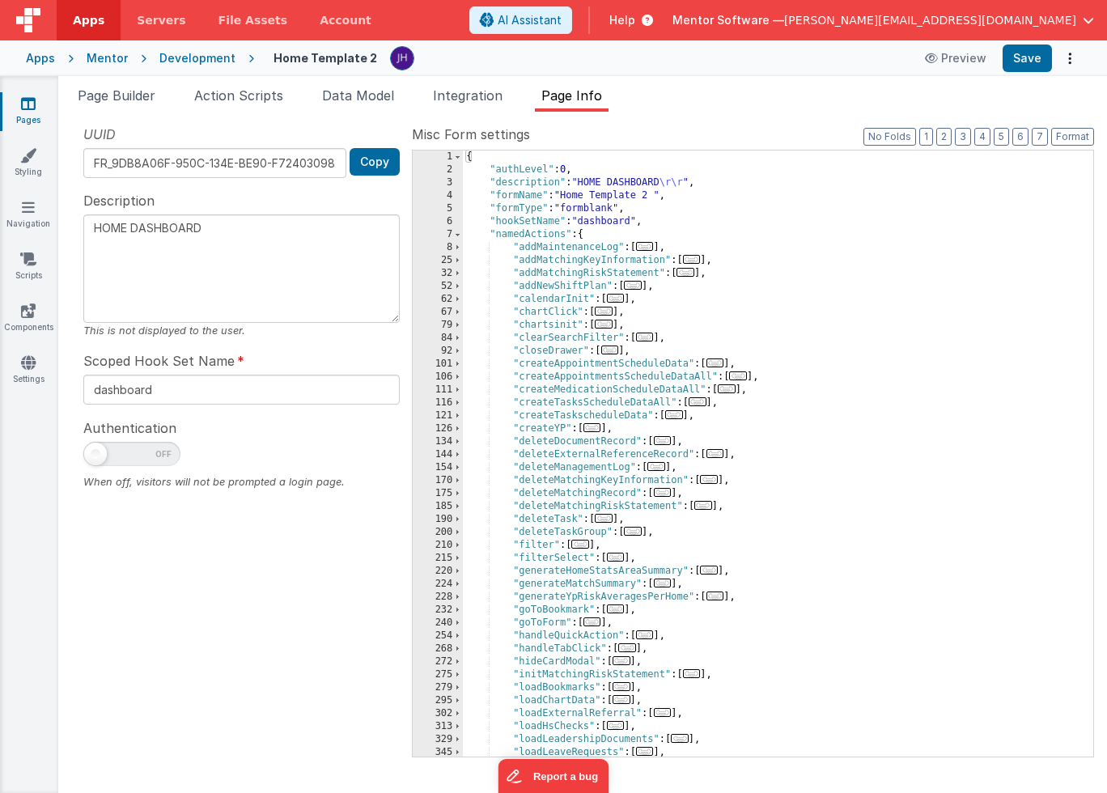
click at [289, 548] on div "UUID FR_9DB8A06F-950C-134E-BE90-F724030984AF Copy Description HOME DASHBOARD Th…" at bounding box center [241, 440] width 341 height 631
drag, startPoint x: 107, startPoint y: 457, endPoint x: 184, endPoint y: 457, distance: 76.8
click at [107, 457] on span at bounding box center [131, 454] width 97 height 24
click at [96, 457] on input "checkbox" at bounding box center [89, 451] width 13 height 13
checkbox input "true"
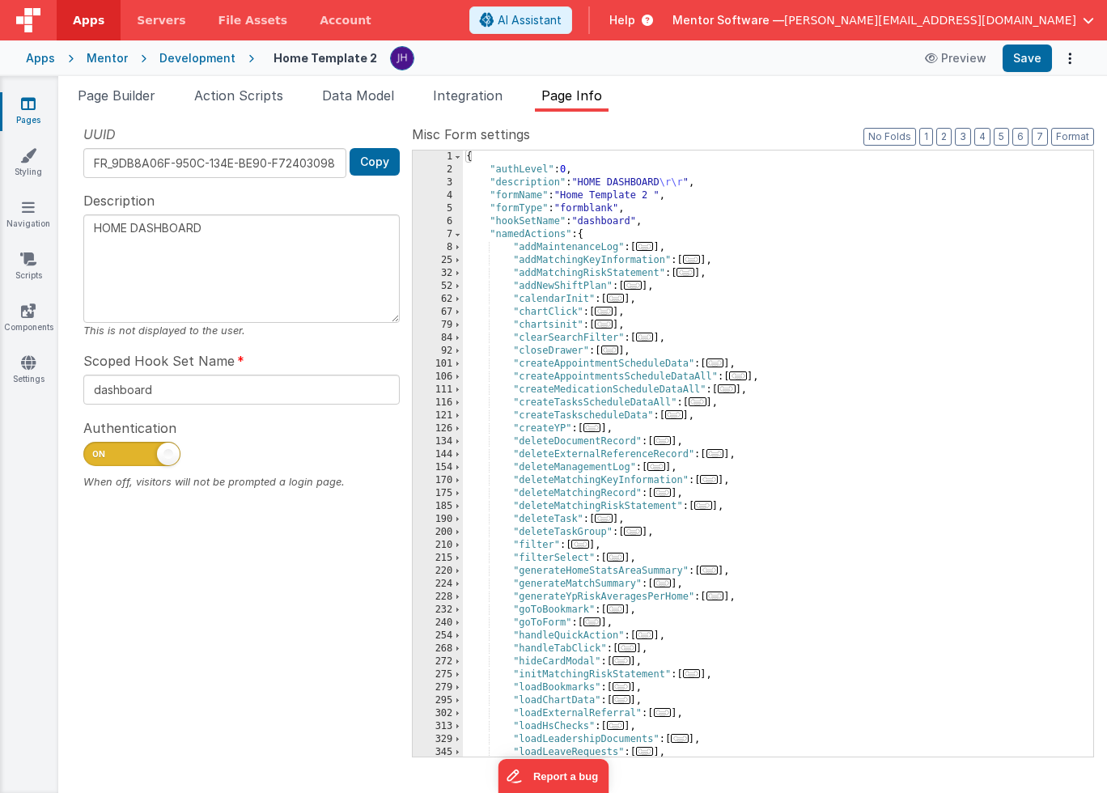
type textarea "HOME DASHBOARD"
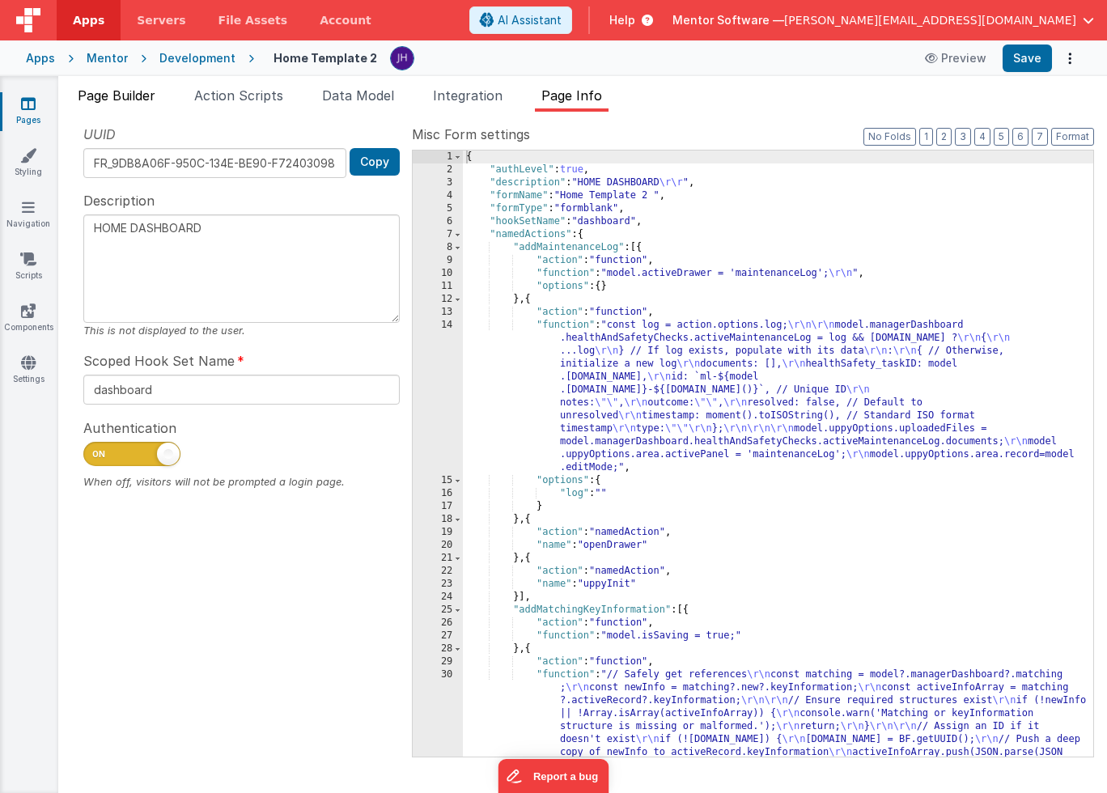
click at [99, 90] on span "Page Builder" at bounding box center [117, 95] width 78 height 16
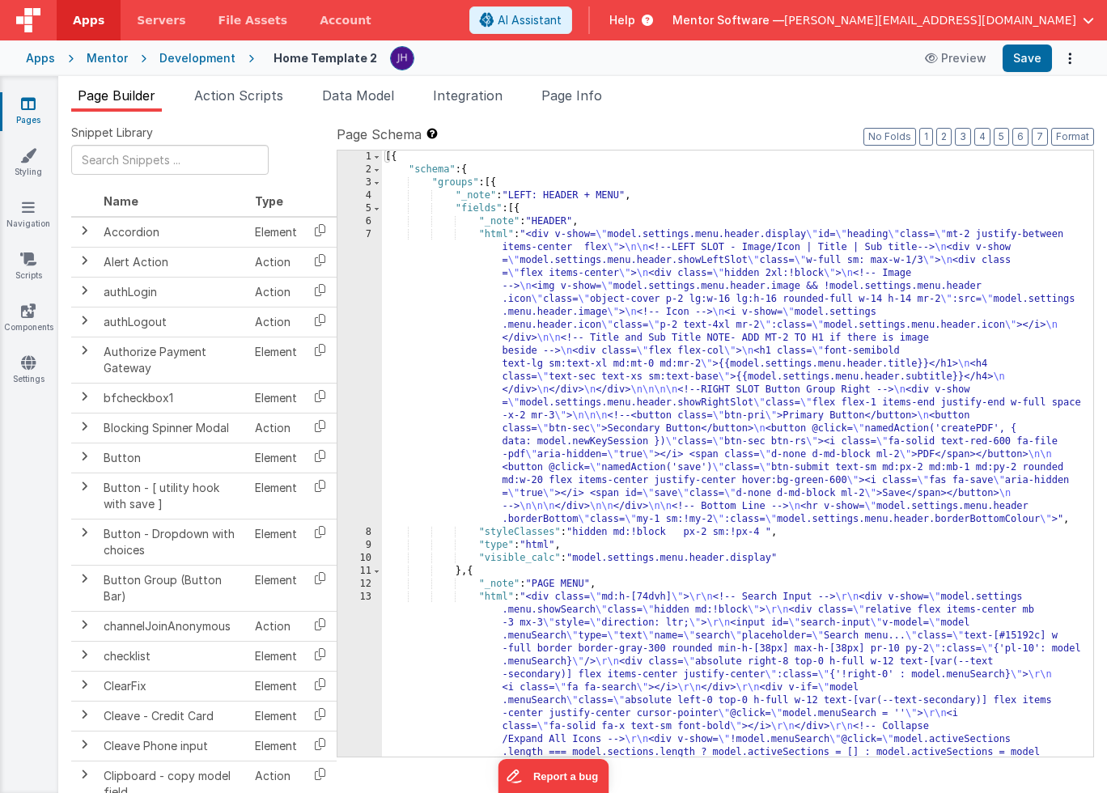
click at [41, 105] on link "Pages" at bounding box center [28, 111] width 58 height 32
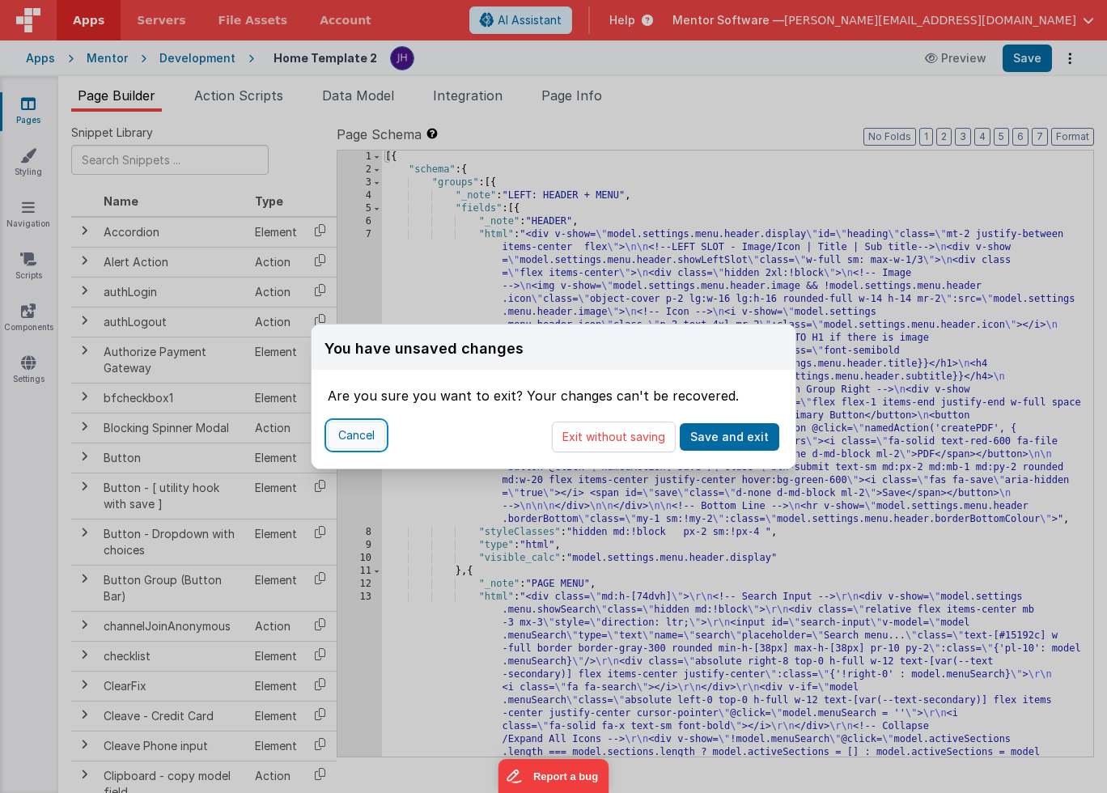
click at [370, 430] on button "Cancel" at bounding box center [356, 435] width 57 height 28
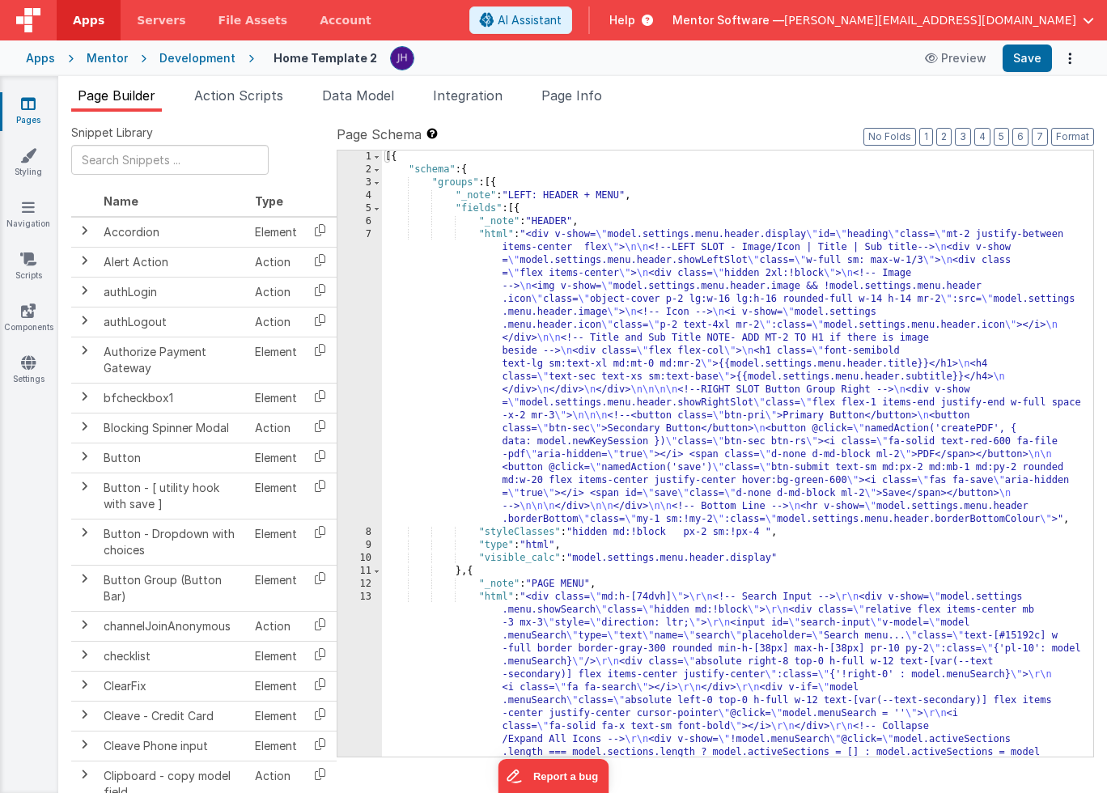
click at [24, 109] on icon at bounding box center [28, 103] width 15 height 16
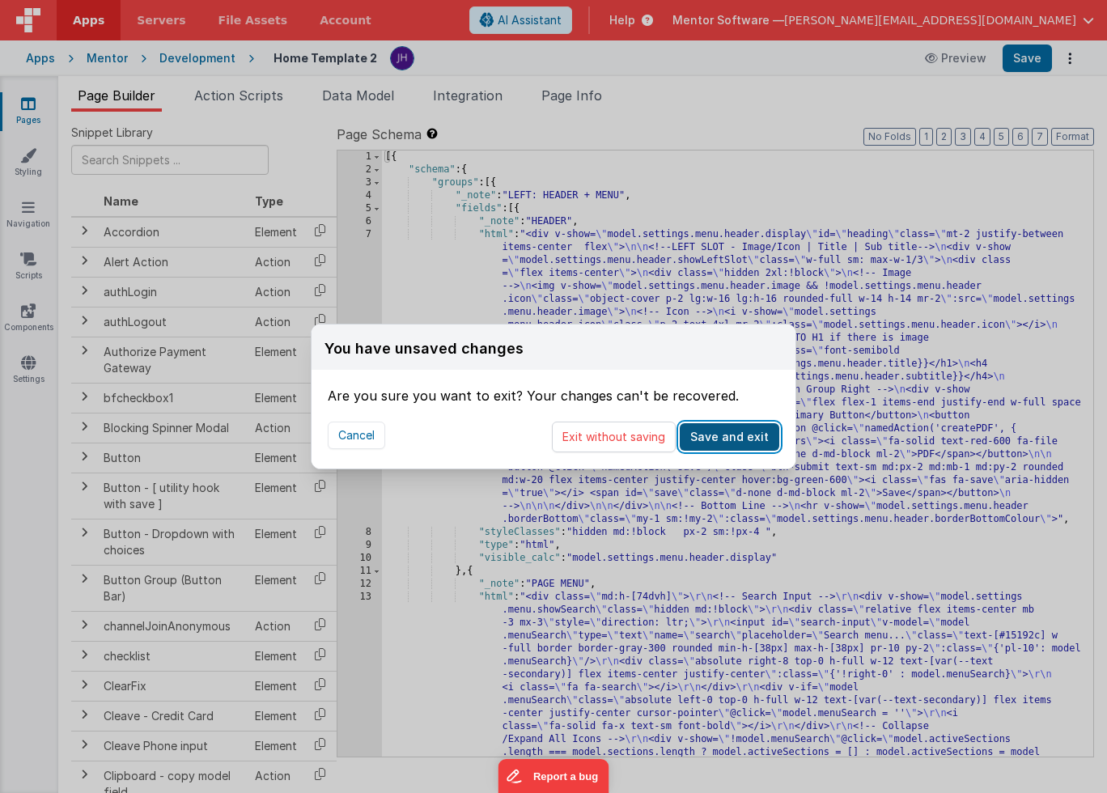
click at [717, 442] on button "Save and exit" at bounding box center [728, 437] width 99 height 28
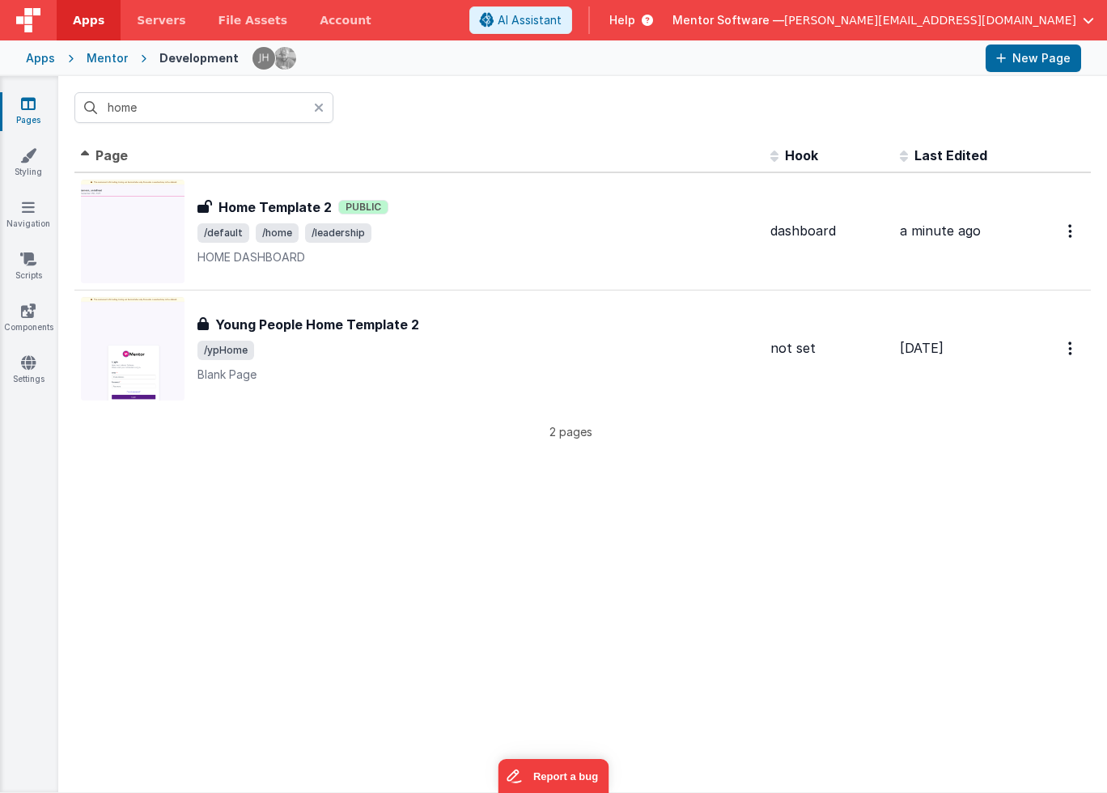
click at [447, 112] on div "home" at bounding box center [582, 107] width 1048 height 63
click at [479, 129] on div "home" at bounding box center [582, 107] width 1048 height 63
click at [414, 162] on th "Page" at bounding box center [418, 156] width 689 height 32
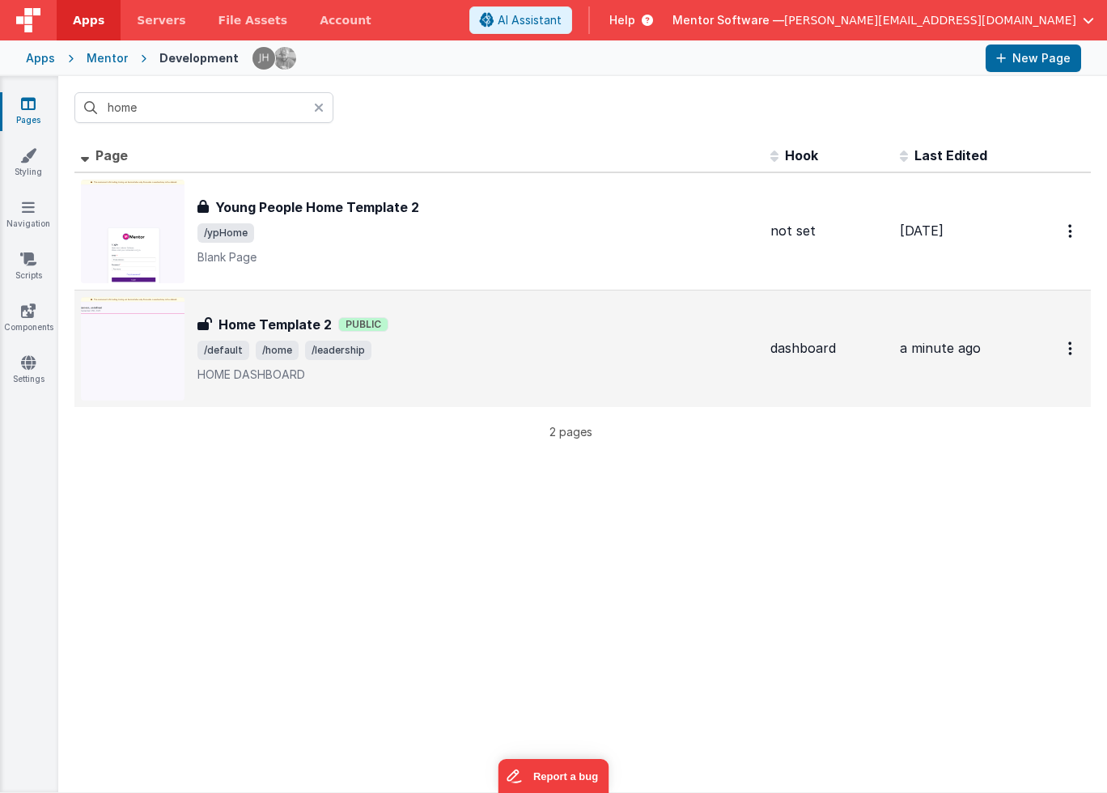
click at [389, 331] on div "Home Template 2 Public" at bounding box center [477, 324] width 560 height 19
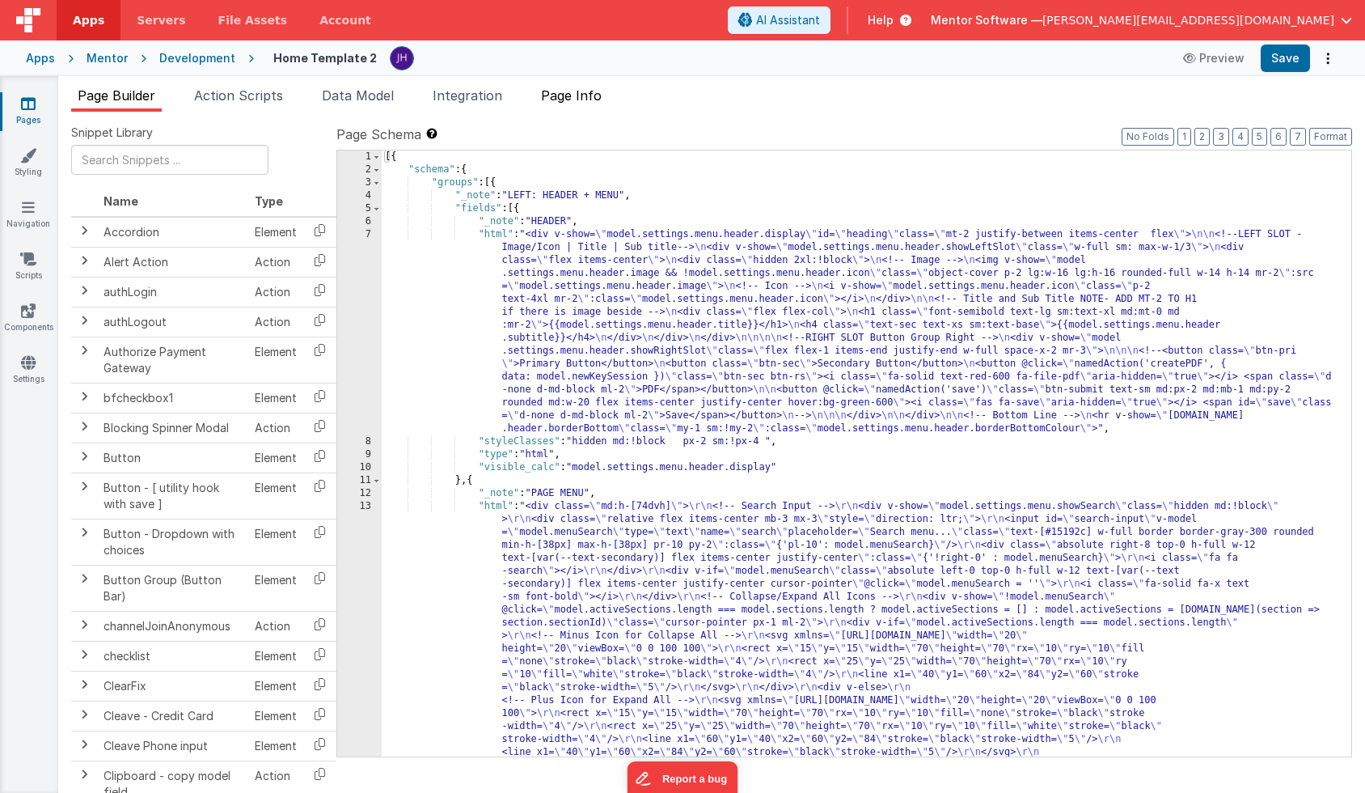
click at [589, 94] on span "Page Info" at bounding box center [571, 95] width 61 height 16
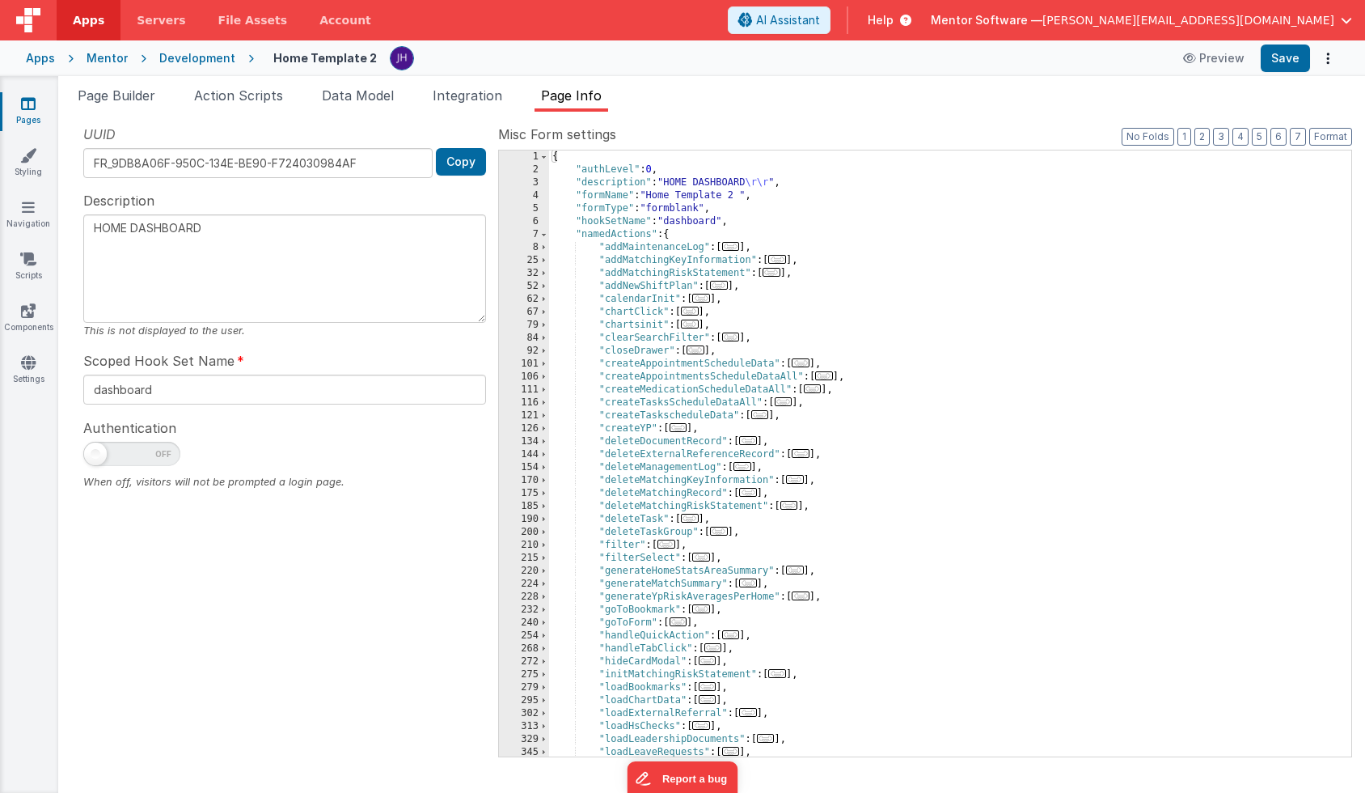
click at [950, 118] on div "Snippet Library Name Type Accordion Element Alert Action Action authLogin Actio…" at bounding box center [711, 452] width 1307 height 681
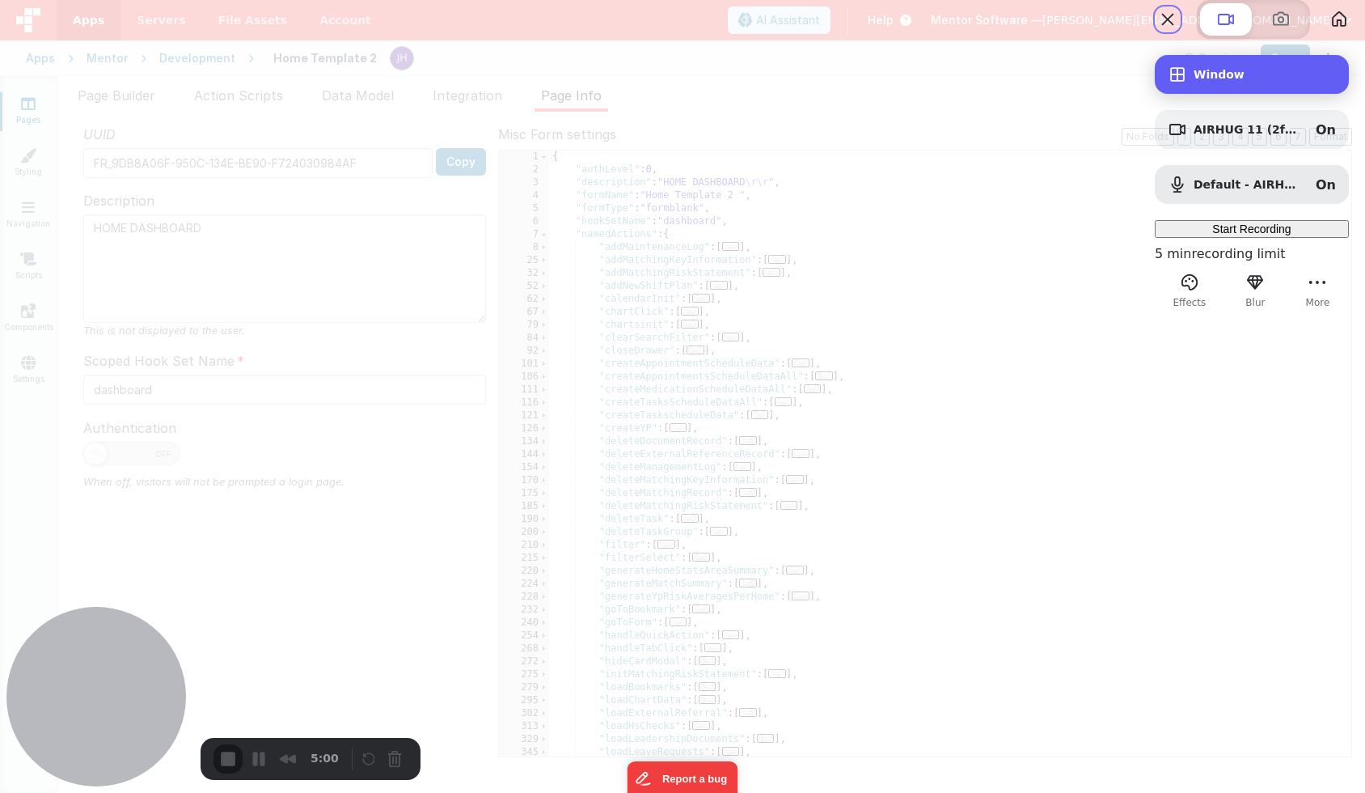
click at [1106, 94] on div "Window" at bounding box center [1252, 74] width 194 height 39
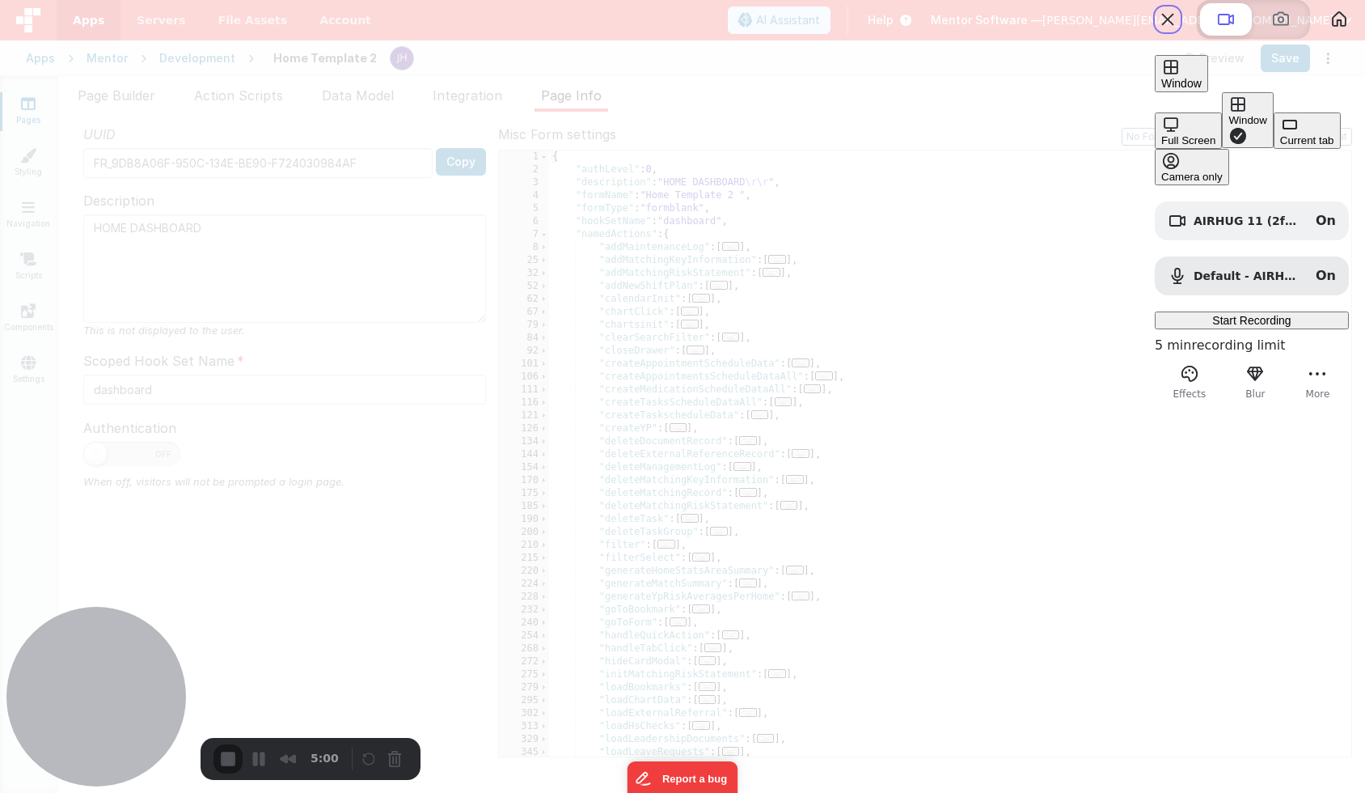
click at [1106, 146] on div "Current tab" at bounding box center [1307, 140] width 54 height 12
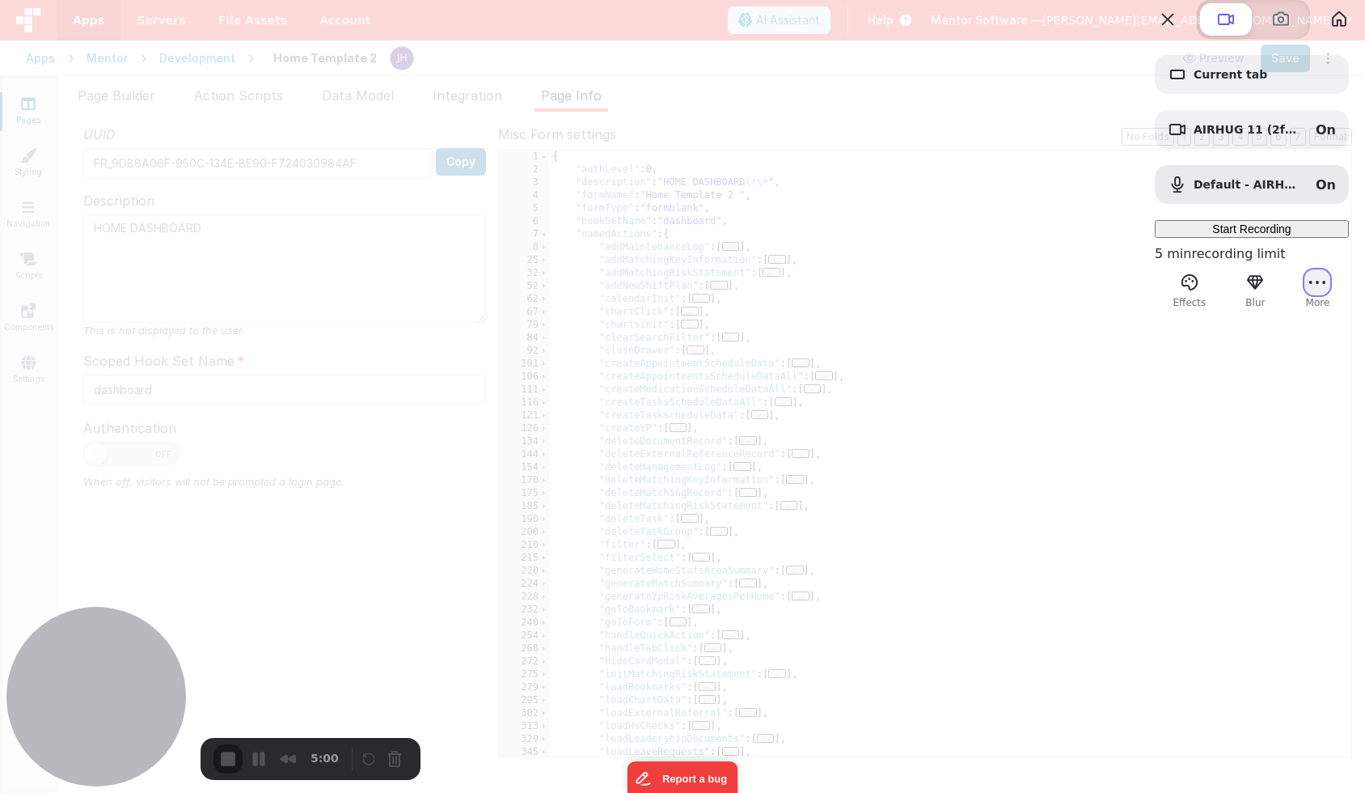
click at [1106, 295] on button "More" at bounding box center [1318, 282] width 26 height 26
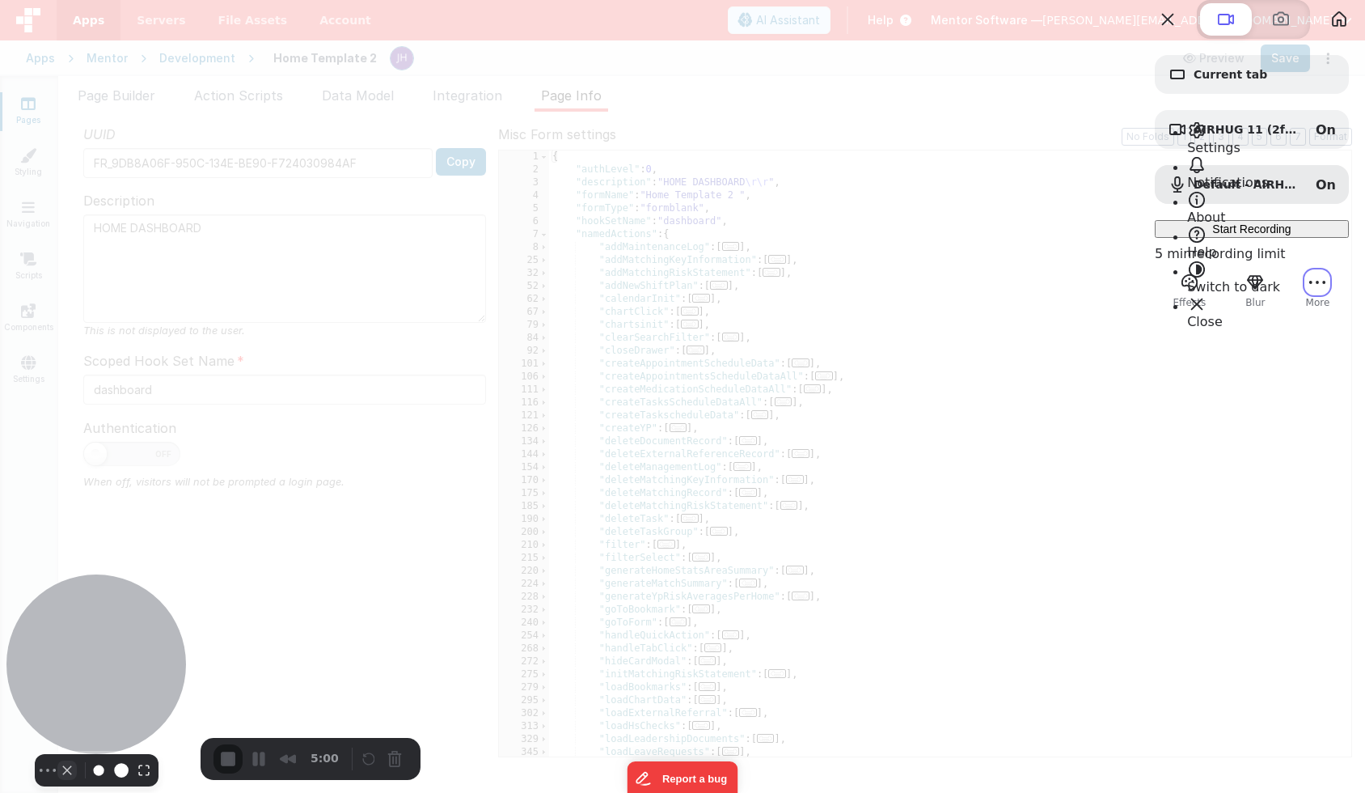
click at [57, 760] on button "Camera off" at bounding box center [66, 769] width 19 height 19
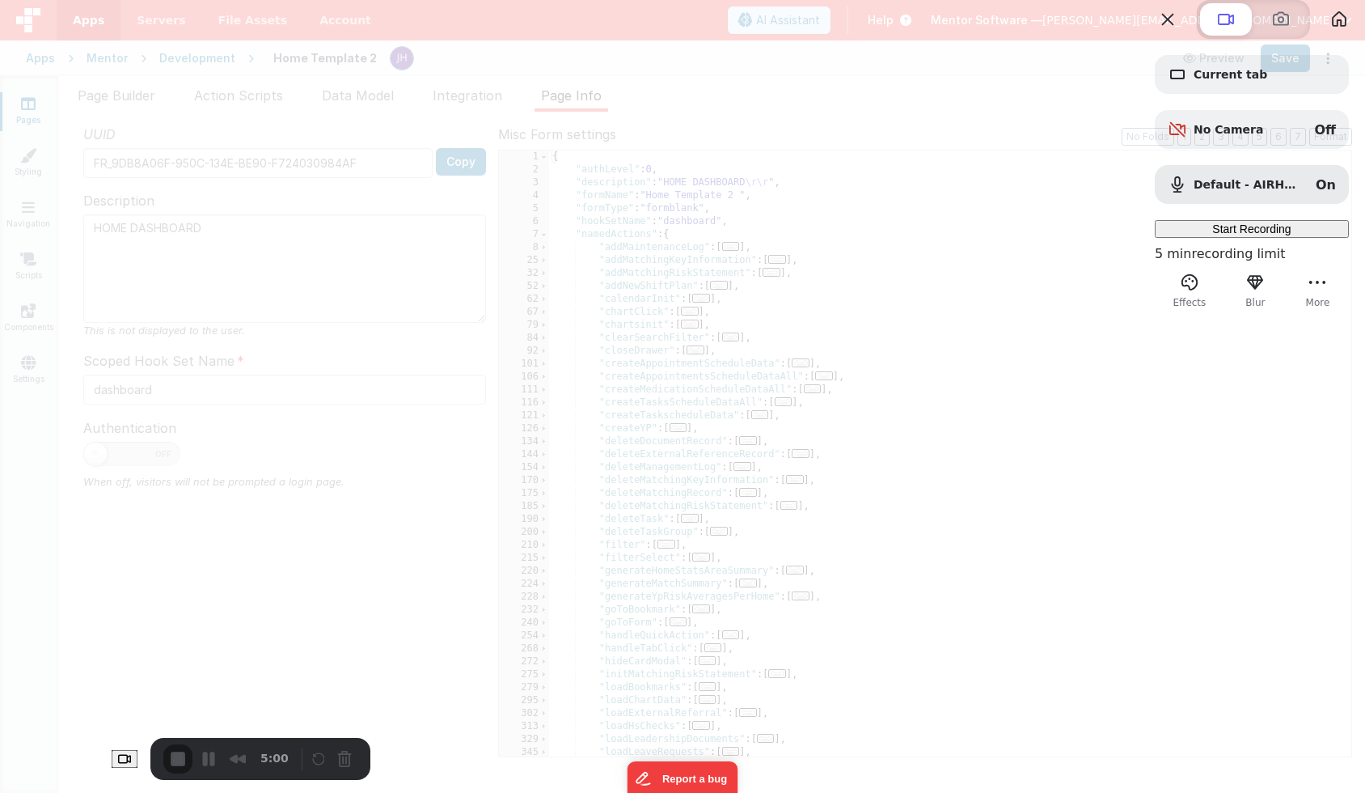
click at [1106, 235] on span "Start Recording" at bounding box center [1252, 228] width 78 height 13
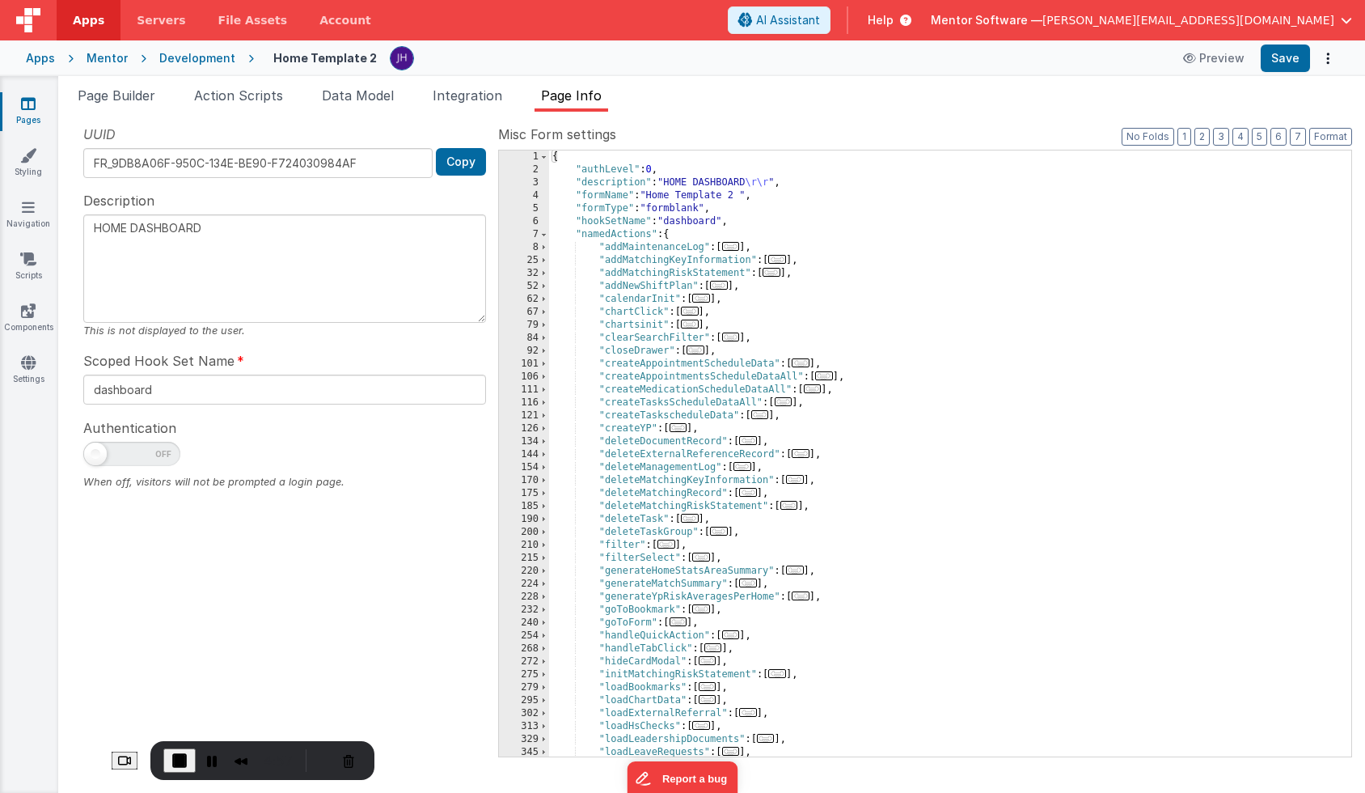
click at [95, 457] on span at bounding box center [95, 453] width 23 height 23
click at [95, 457] on input "checkbox" at bounding box center [89, 451] width 13 height 13
checkbox input "true"
type textarea "HOME DASHBOARD"
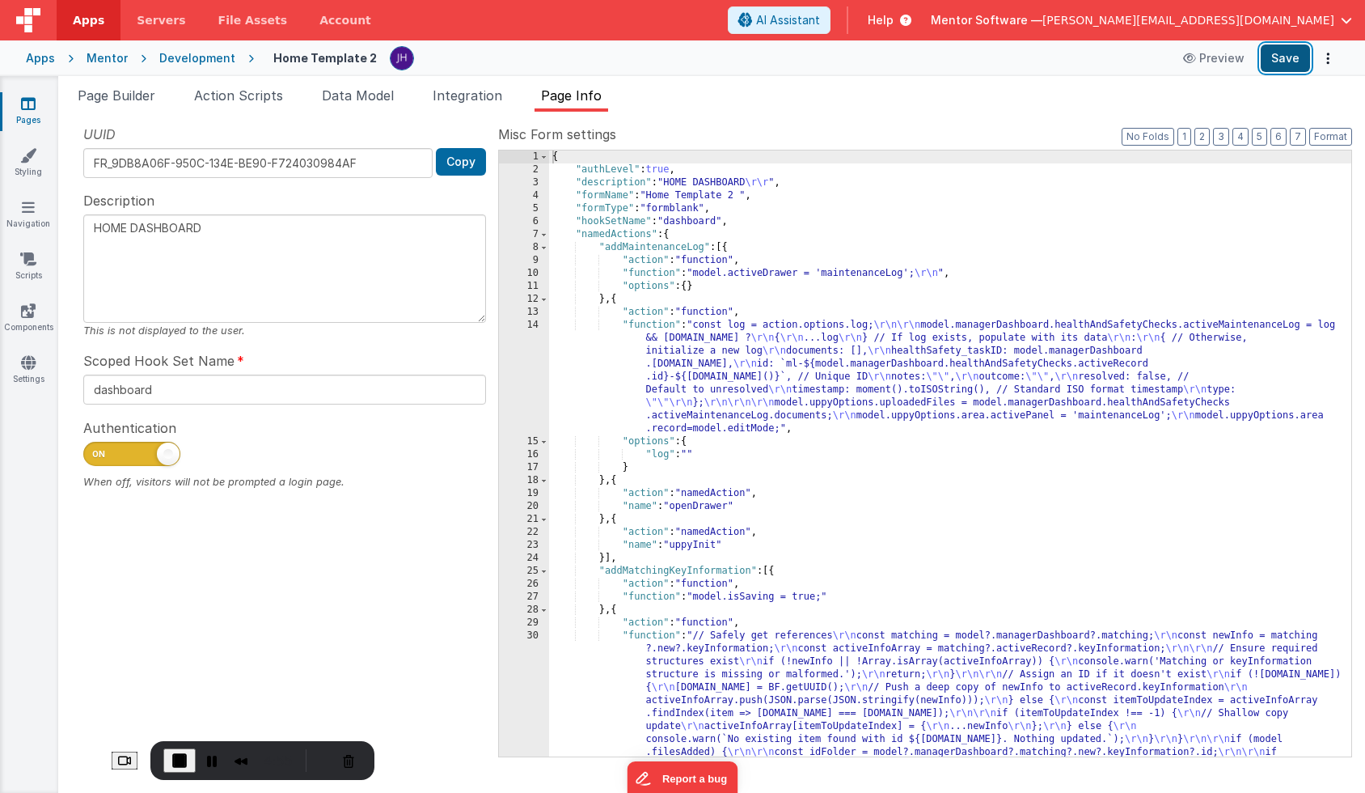
click at [1106, 65] on button "Save" at bounding box center [1285, 58] width 49 height 28
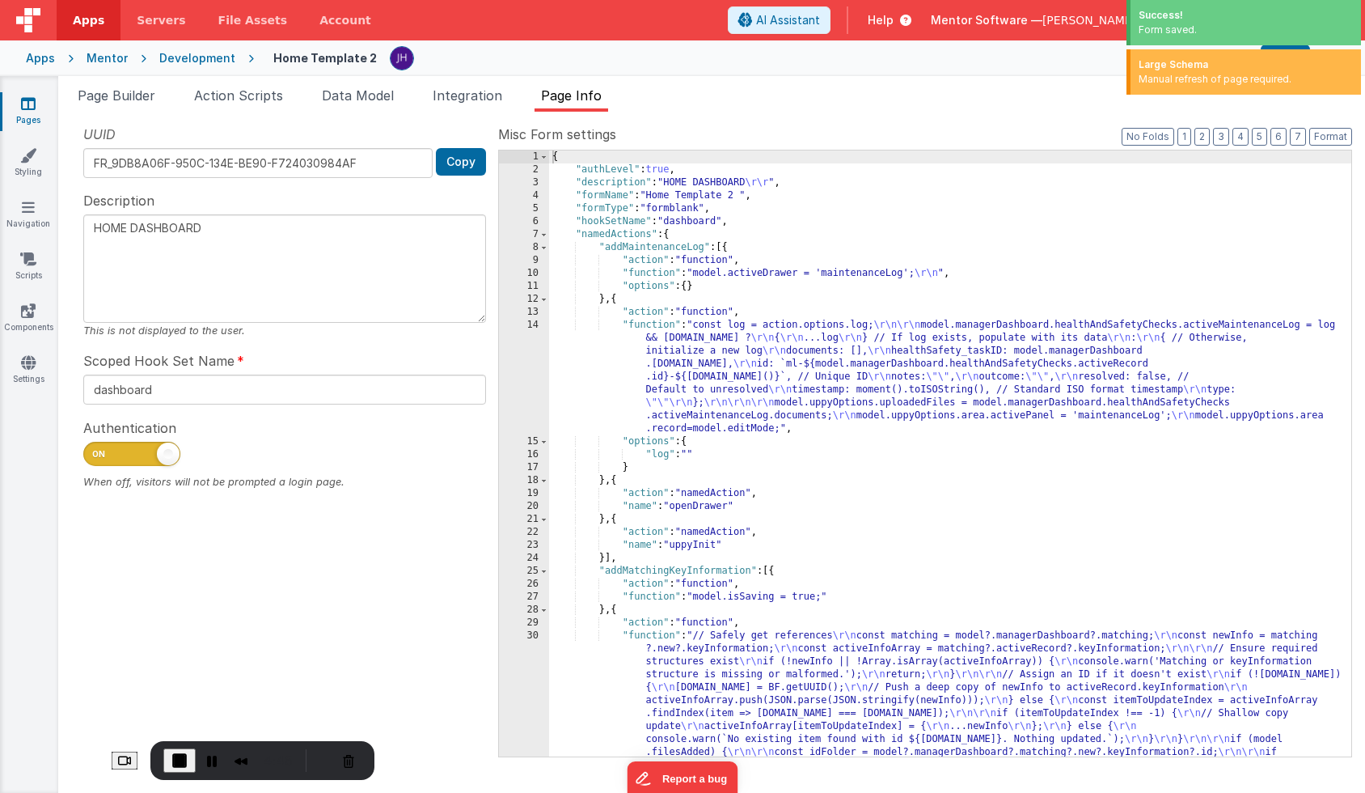
click at [881, 122] on div "Snippet Library Name Type Accordion Element Alert Action Action authLogin Actio…" at bounding box center [711, 452] width 1307 height 681
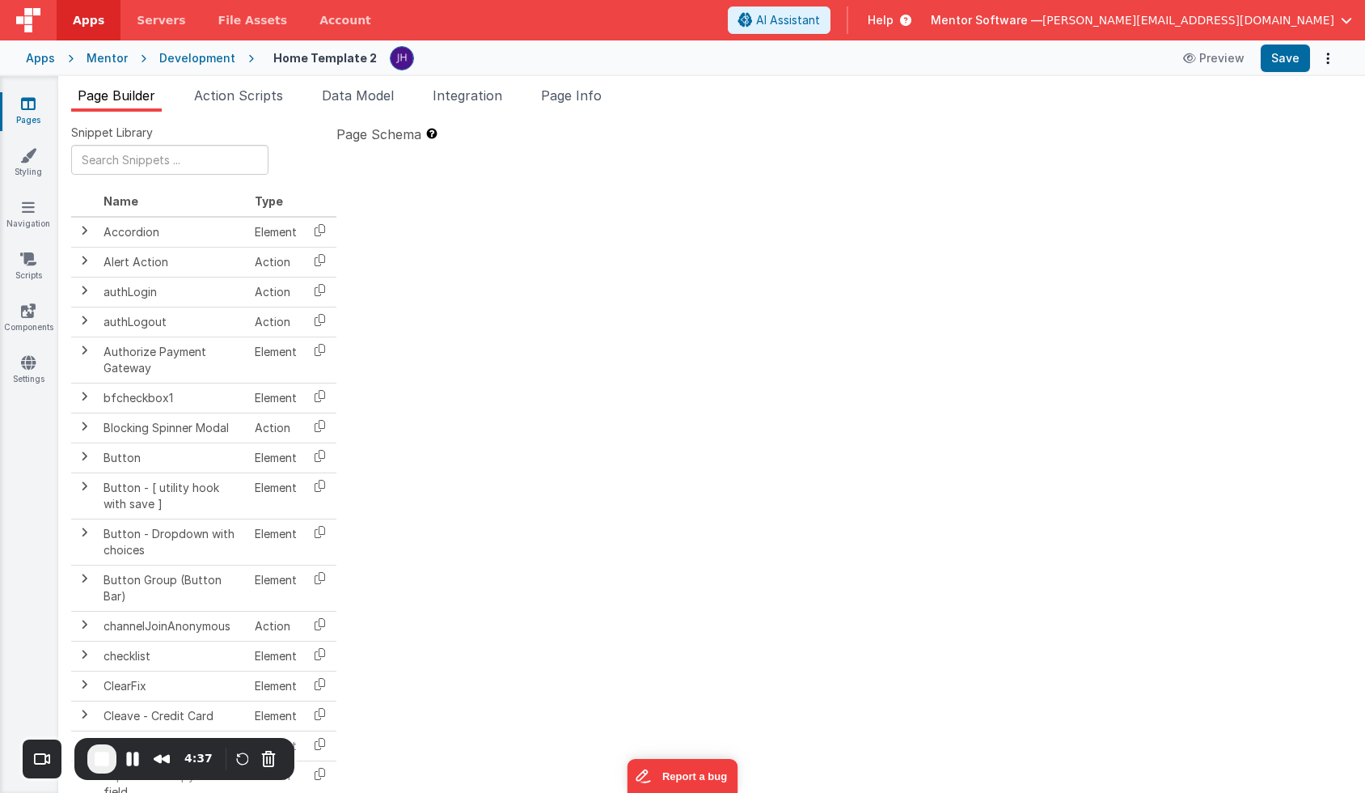
type textarea "HOME DASHBOARD"
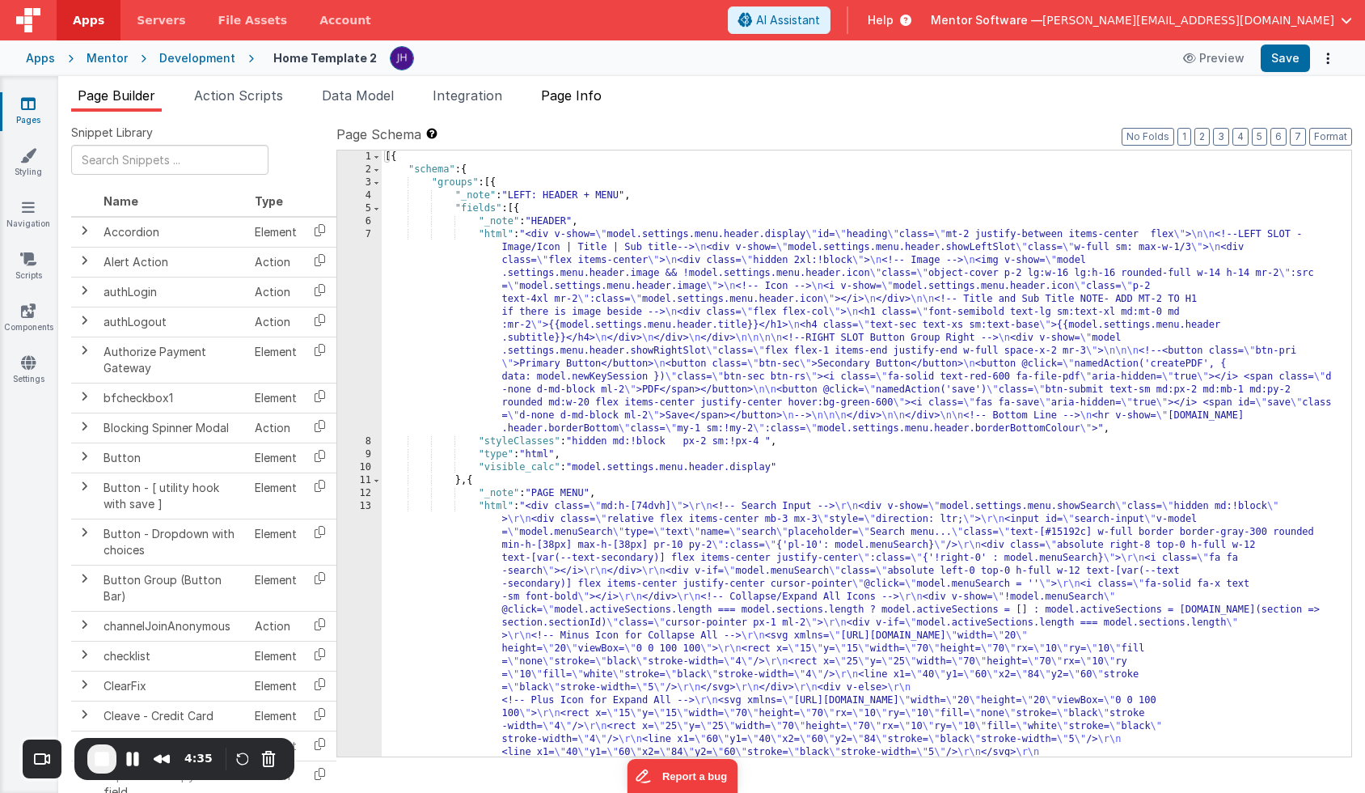
click at [591, 94] on span "Page Info" at bounding box center [571, 95] width 61 height 16
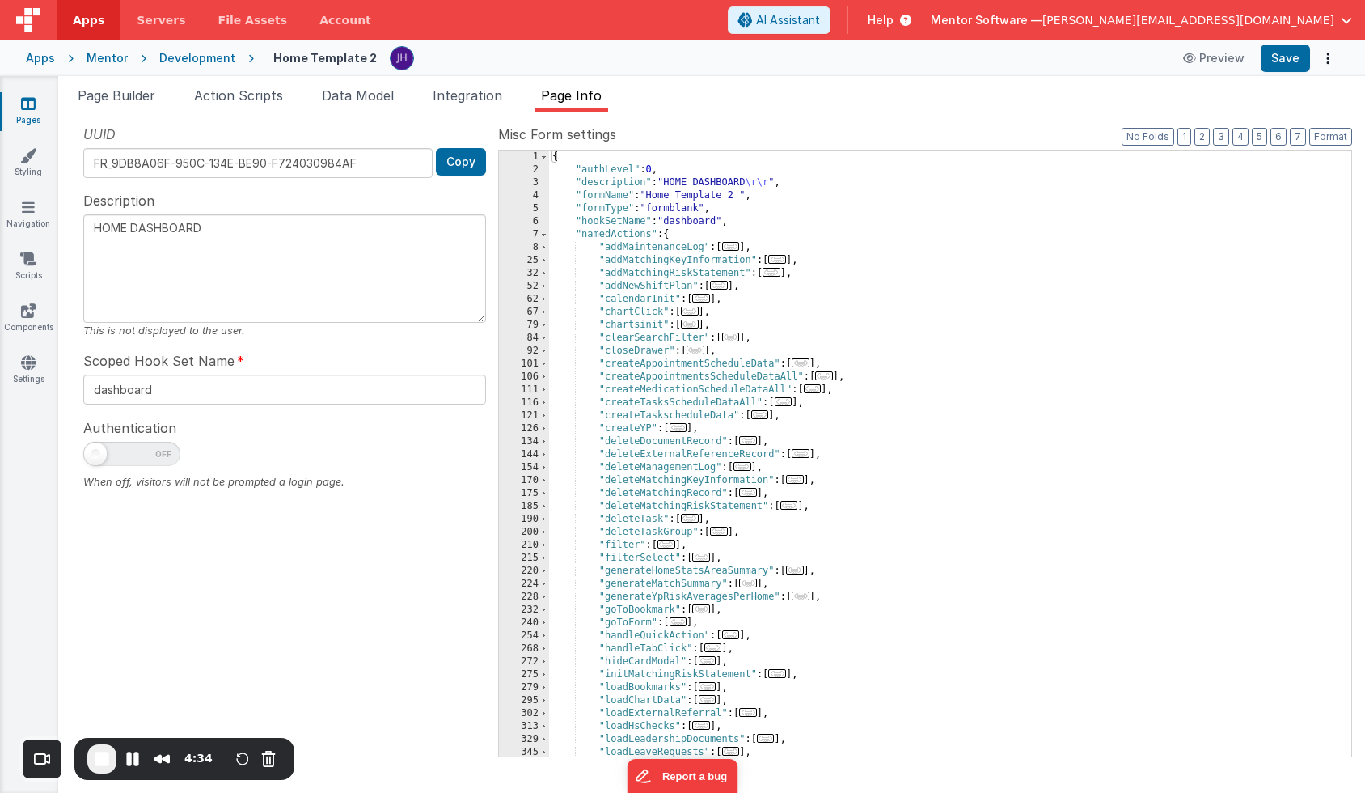
click at [113, 468] on div at bounding box center [284, 458] width 403 height 32
click at [104, 756] on span "End Recording" at bounding box center [101, 758] width 19 height 19
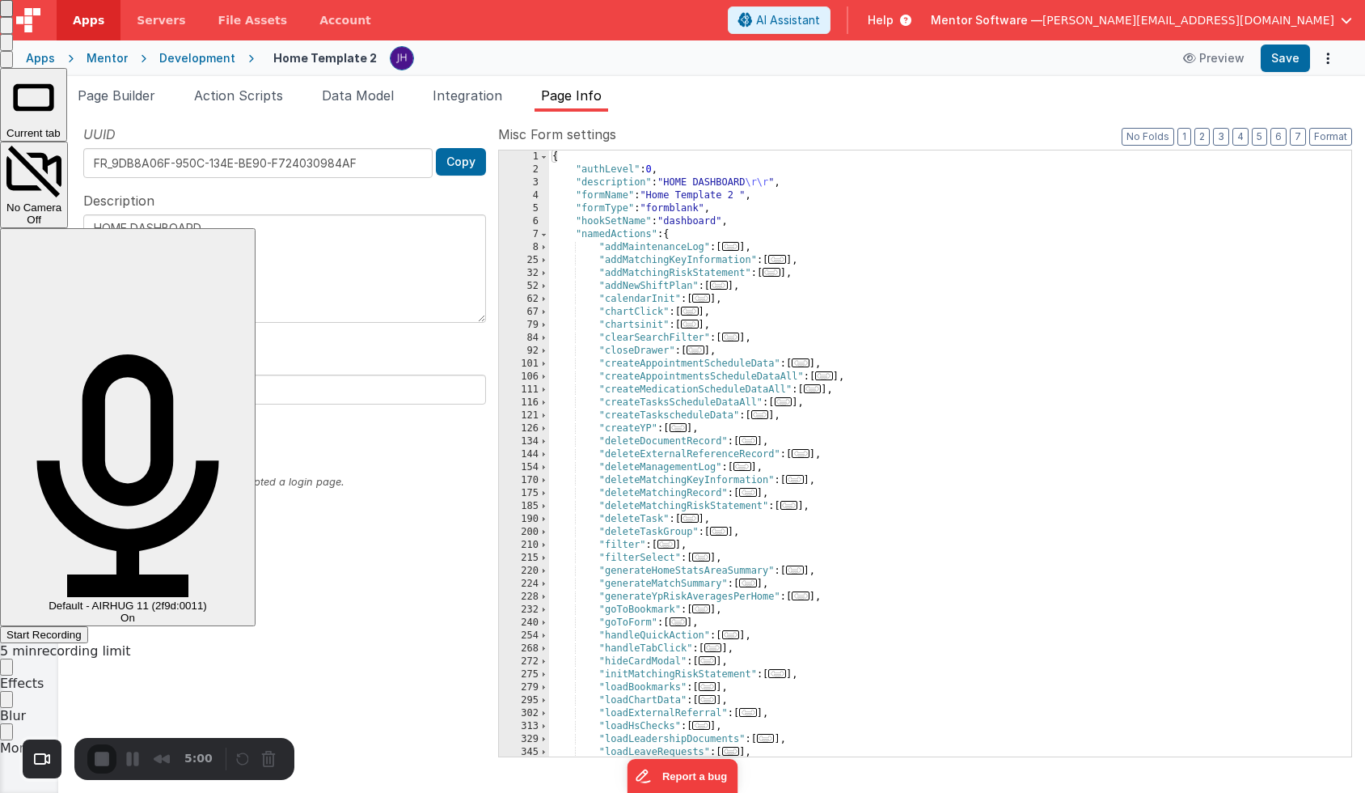
click at [135, 612] on span "On" at bounding box center [128, 618] width 15 height 12
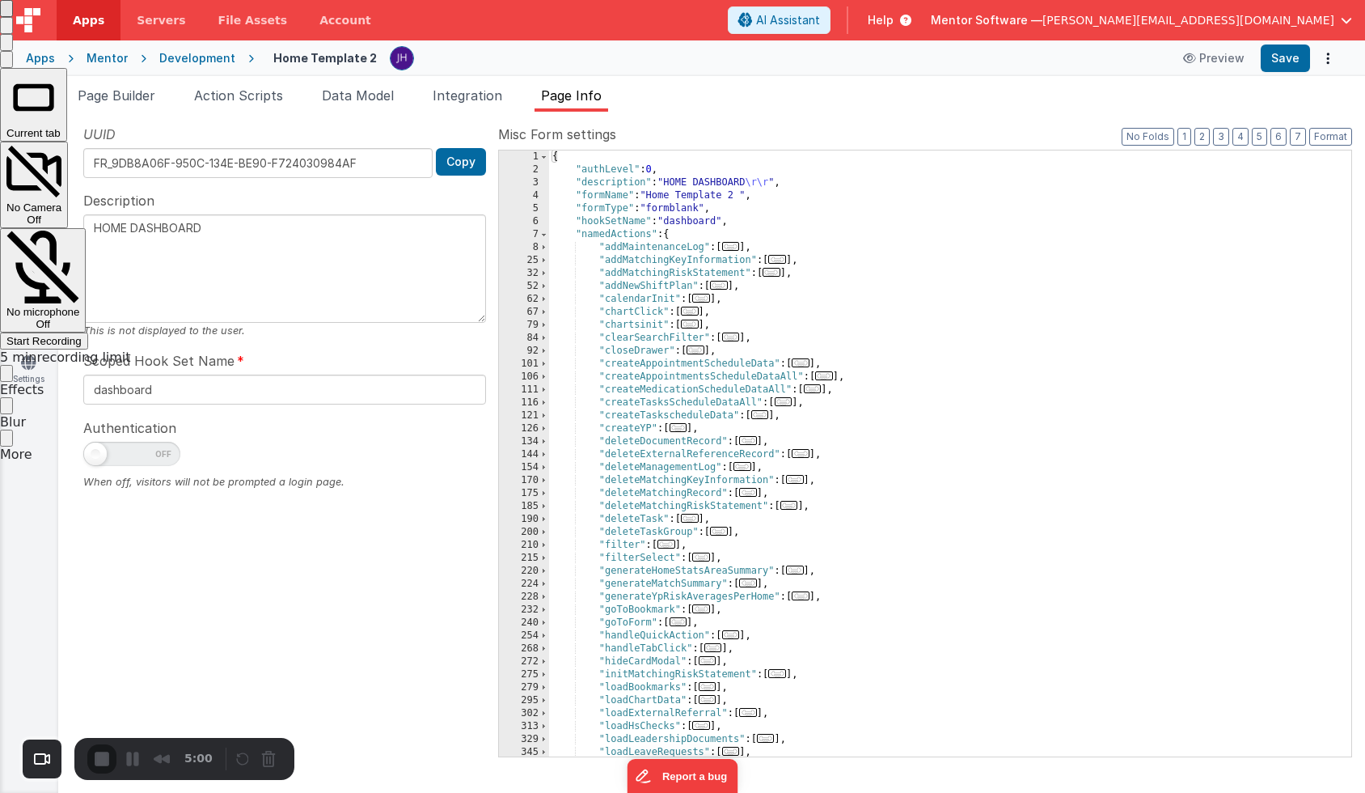
click at [82, 335] on span "Start Recording" at bounding box center [43, 341] width 75 height 12
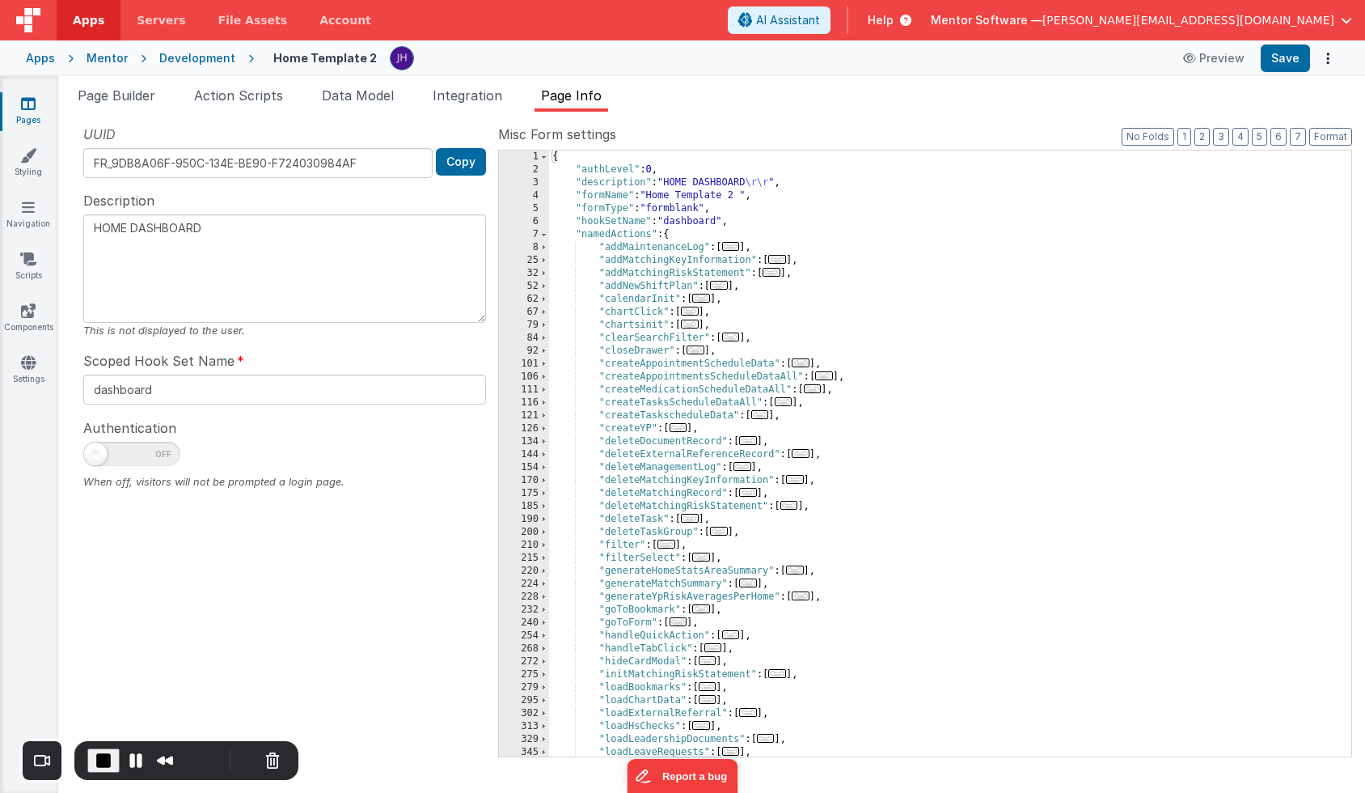
click at [96, 455] on span at bounding box center [95, 453] width 23 height 23
click at [96, 455] on input "checkbox" at bounding box center [89, 451] width 13 height 13
checkbox input "true"
type textarea "HOME DASHBOARD"
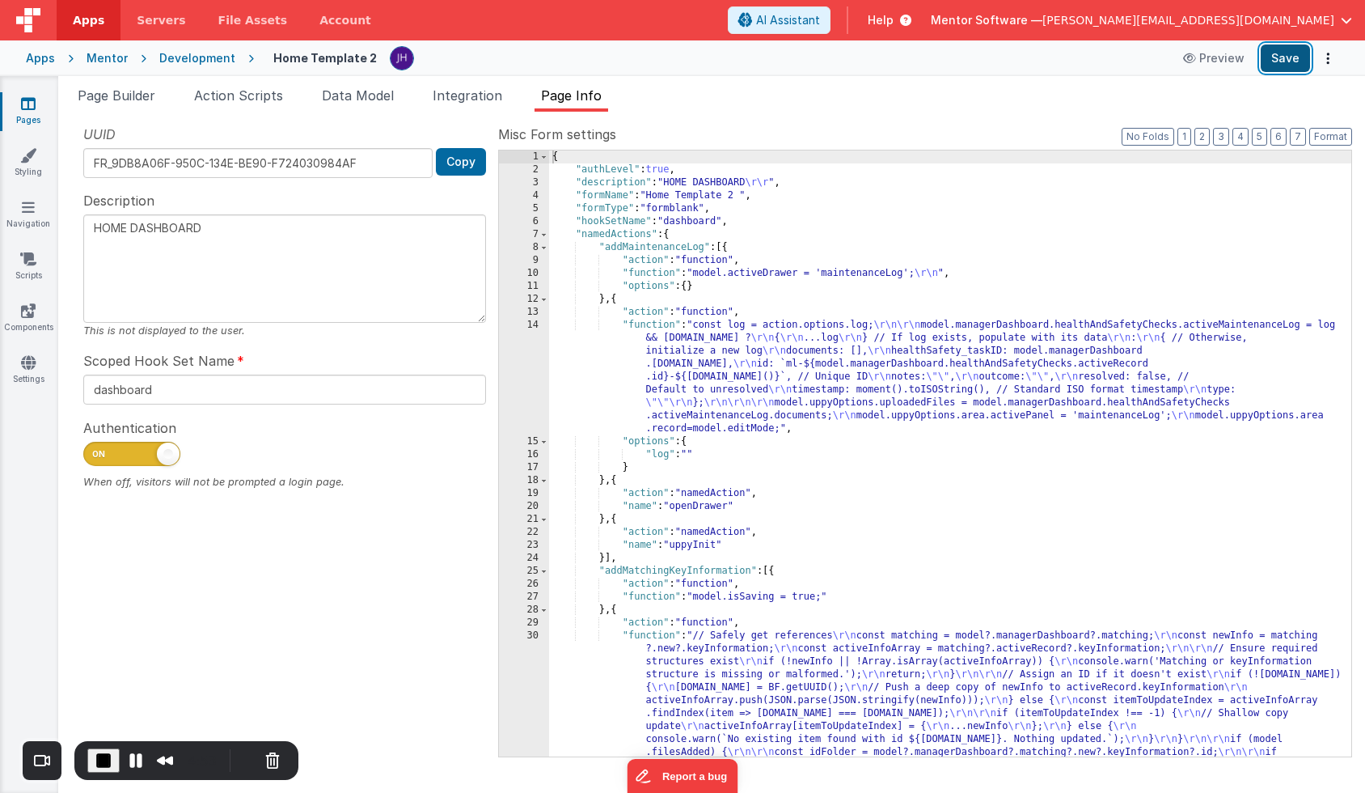
click at [1292, 53] on button "Save" at bounding box center [1285, 58] width 49 height 28
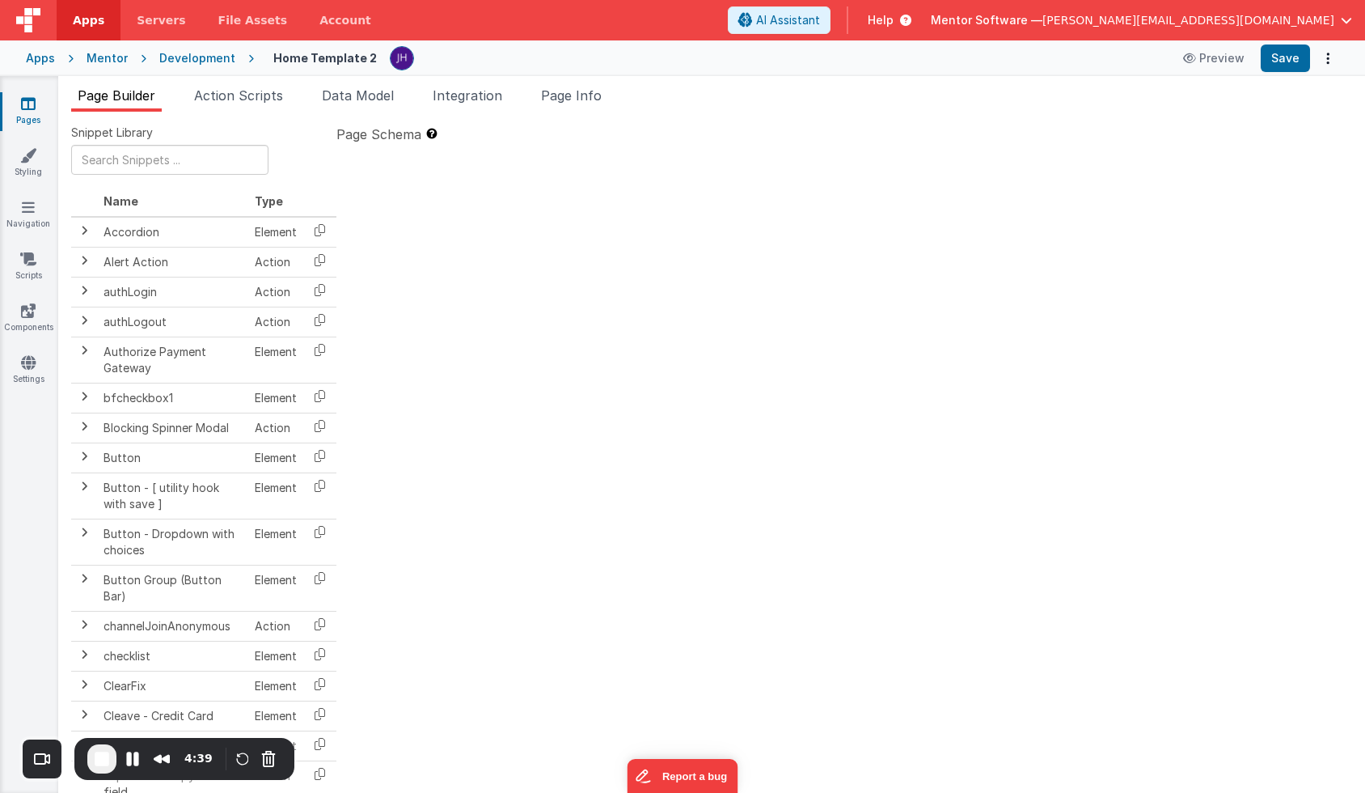
type textarea "HOME DASHBOARD"
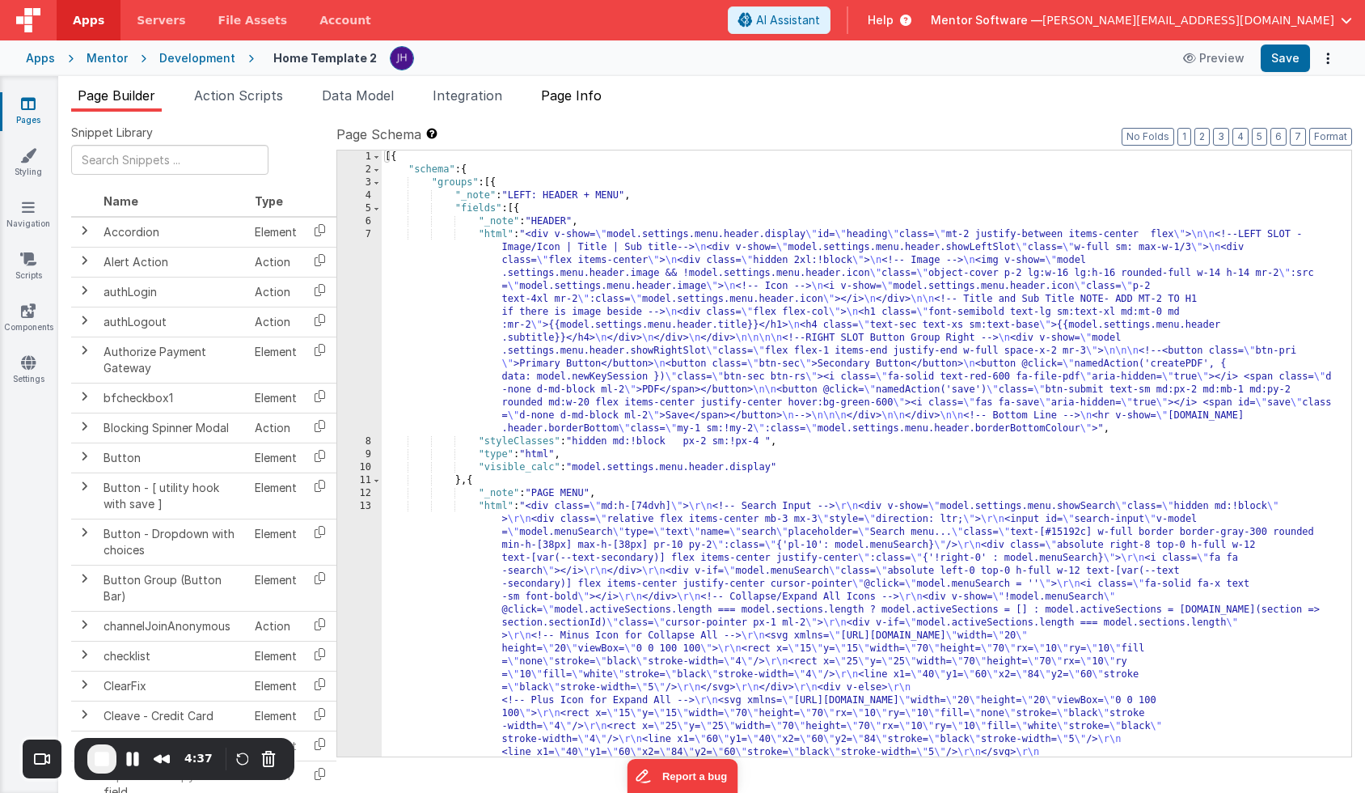
click at [583, 100] on span "Page Info" at bounding box center [571, 95] width 61 height 16
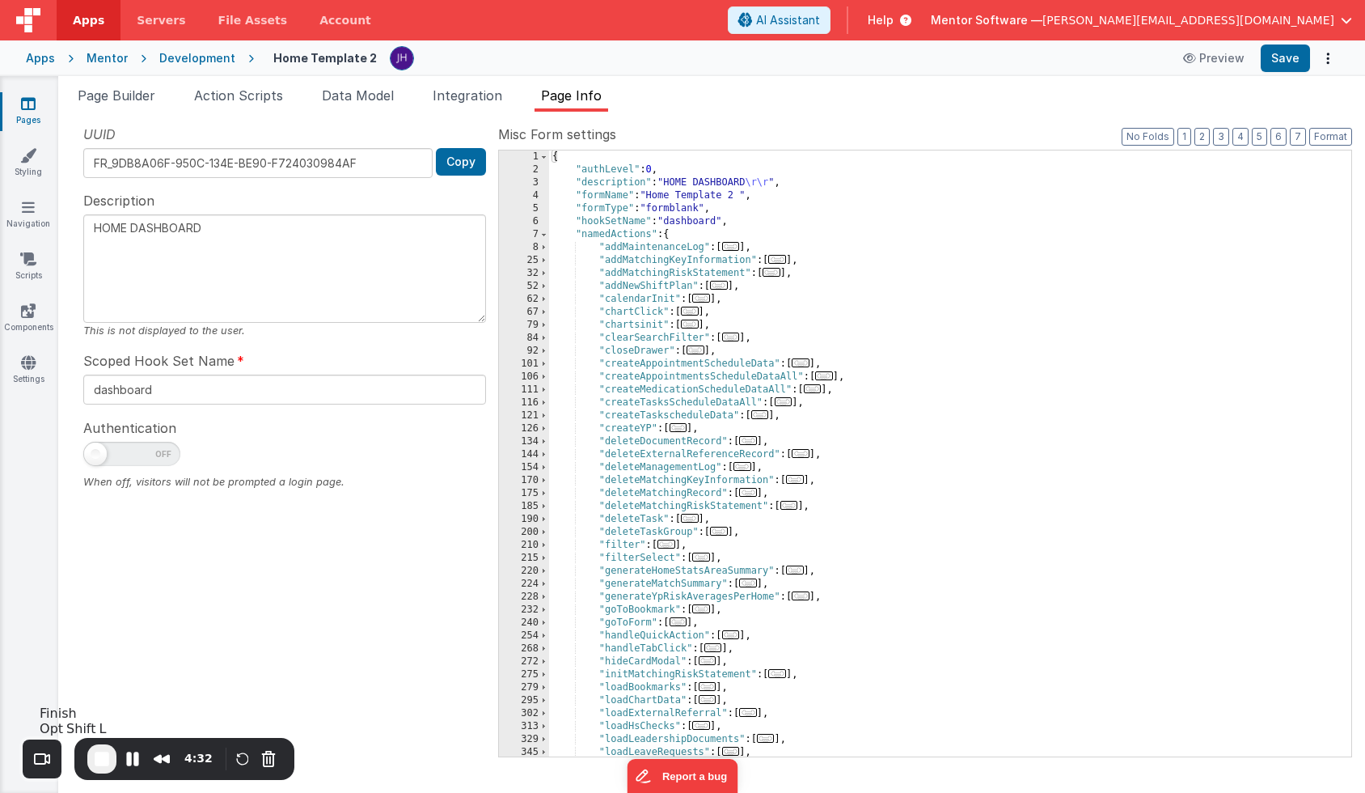
click at [103, 758] on span "End Recording" at bounding box center [101, 758] width 19 height 19
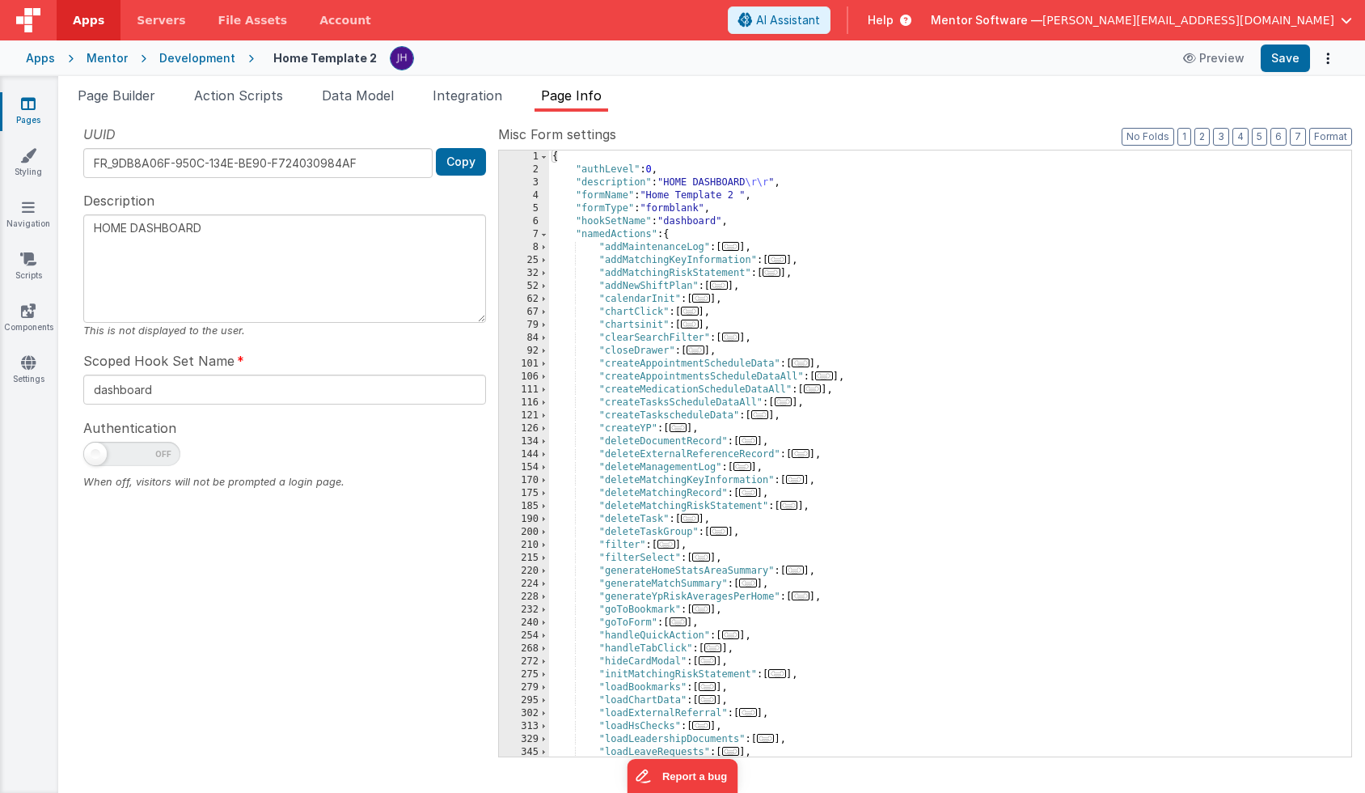
click at [32, 112] on link "Pages" at bounding box center [28, 111] width 58 height 32
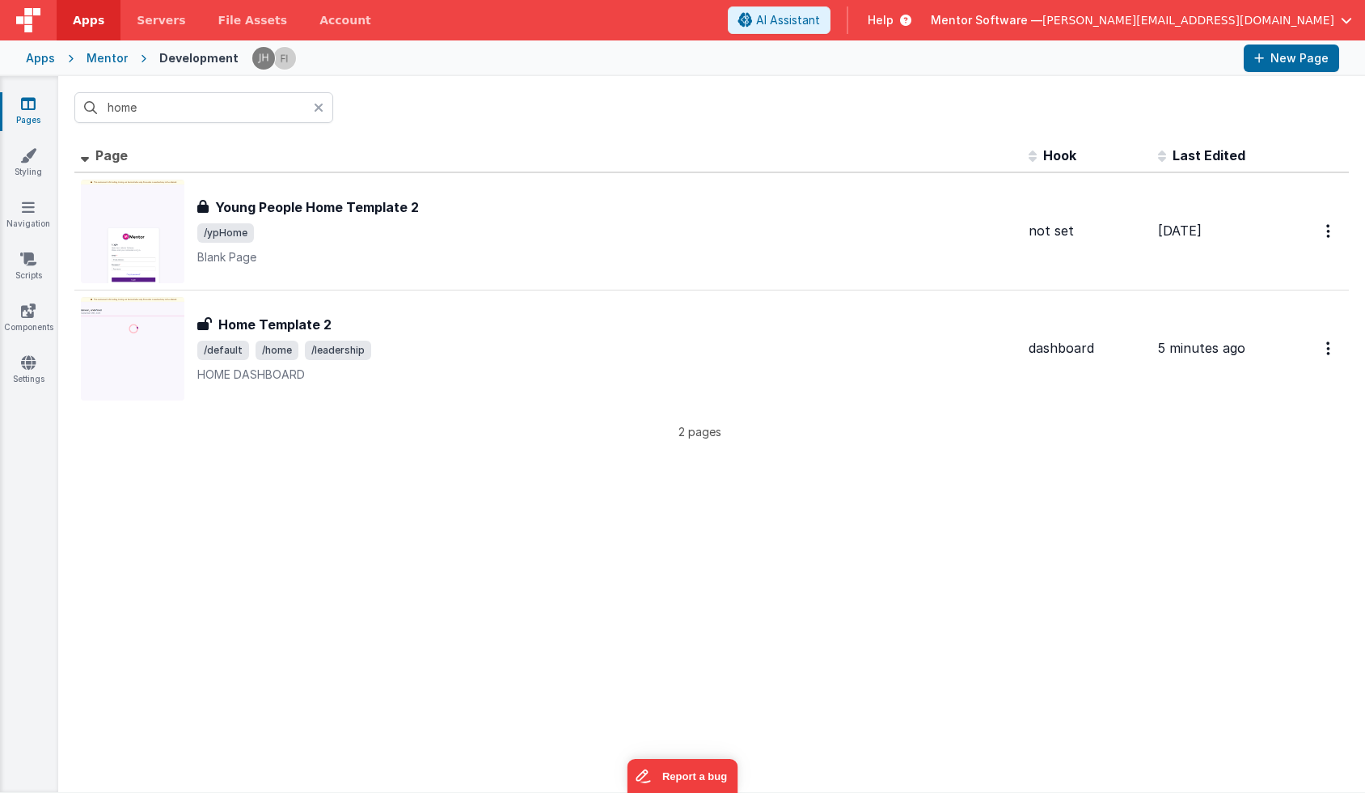
click at [30, 105] on icon at bounding box center [28, 103] width 15 height 16
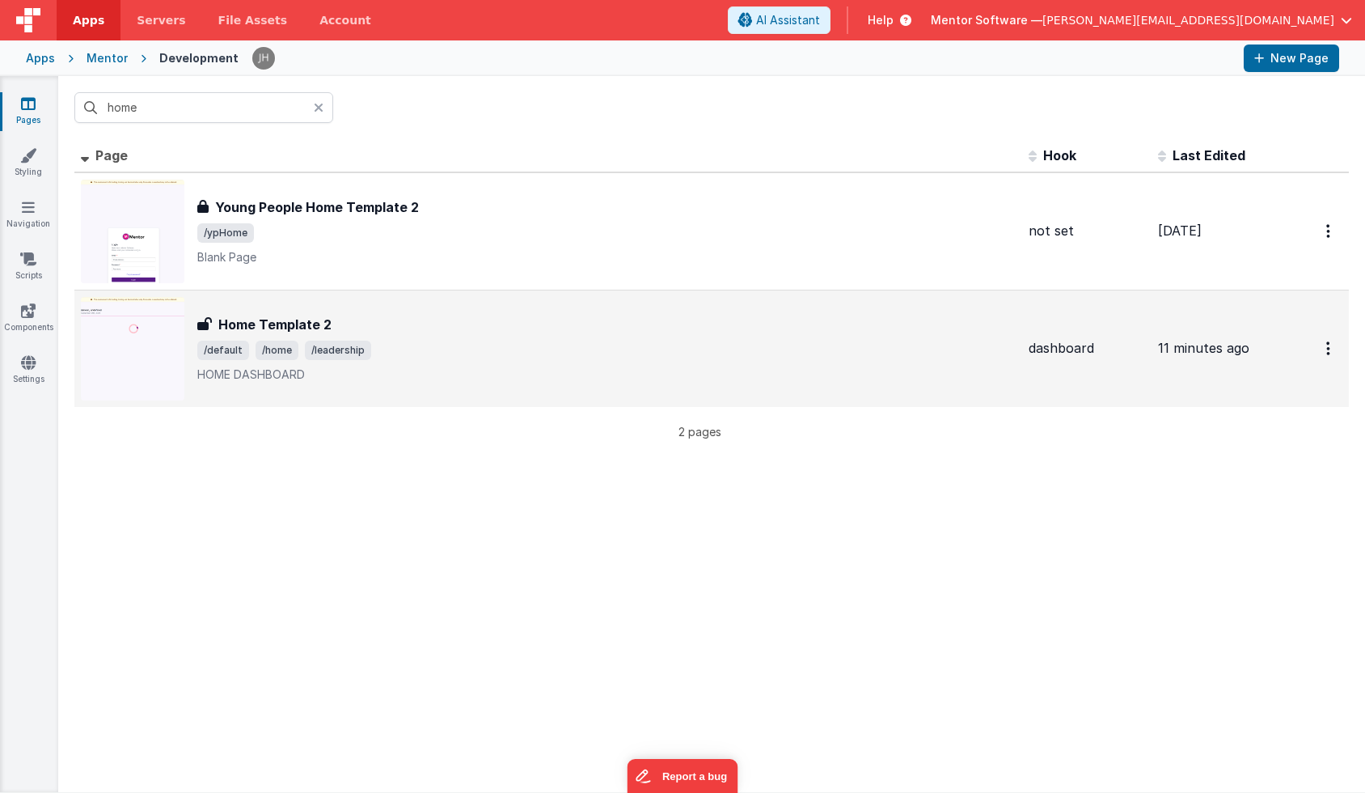
click at [484, 330] on div "Home Template 2" at bounding box center [606, 324] width 819 height 19
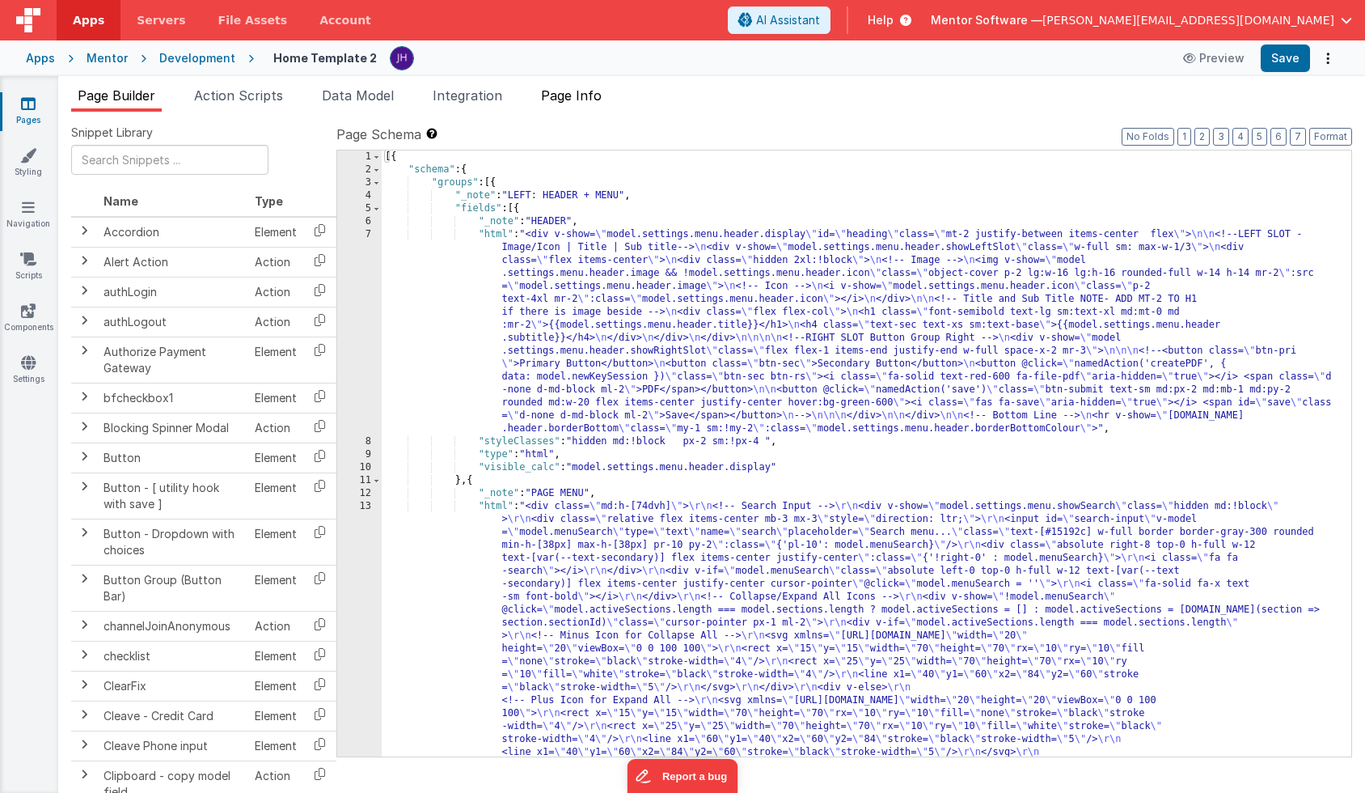
click at [573, 94] on span "Page Info" at bounding box center [571, 95] width 61 height 16
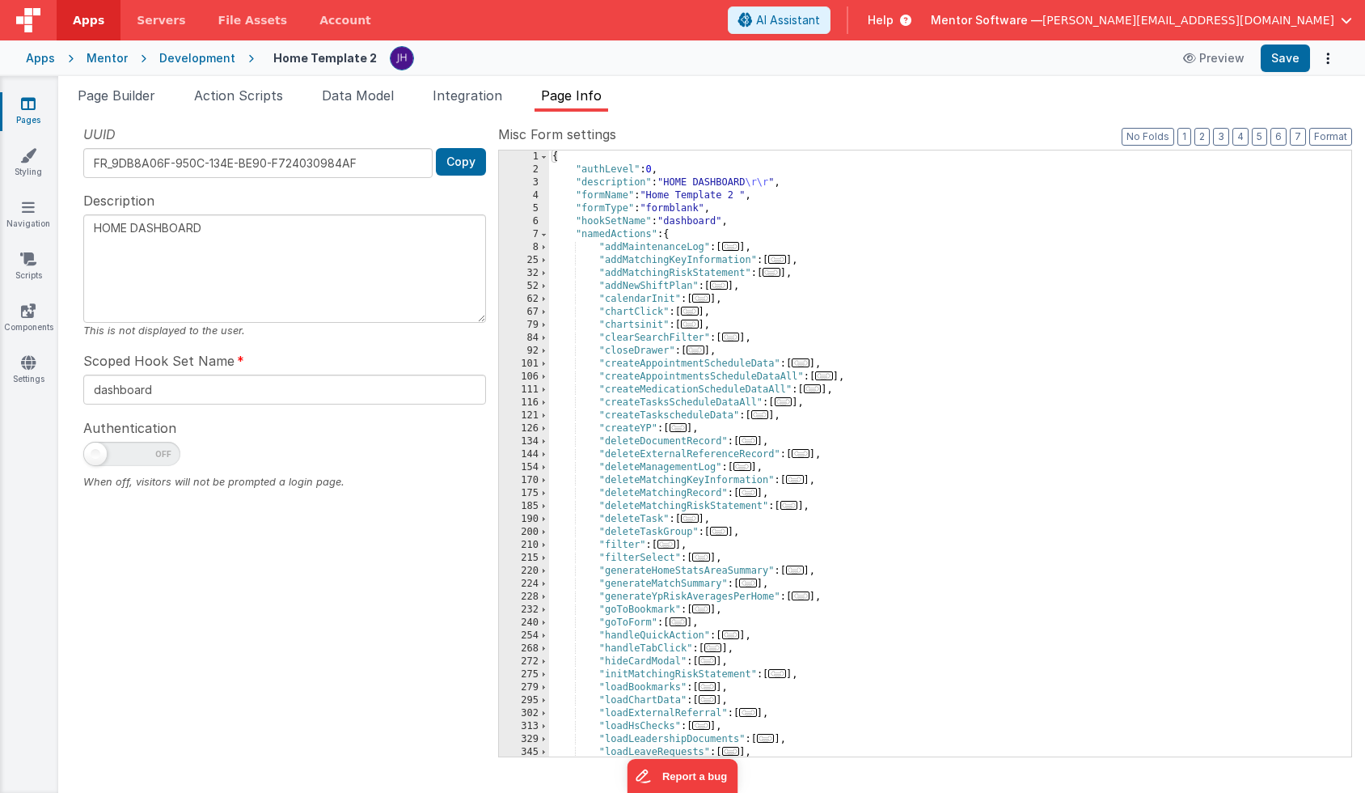
click at [35, 105] on link "Pages" at bounding box center [28, 111] width 58 height 32
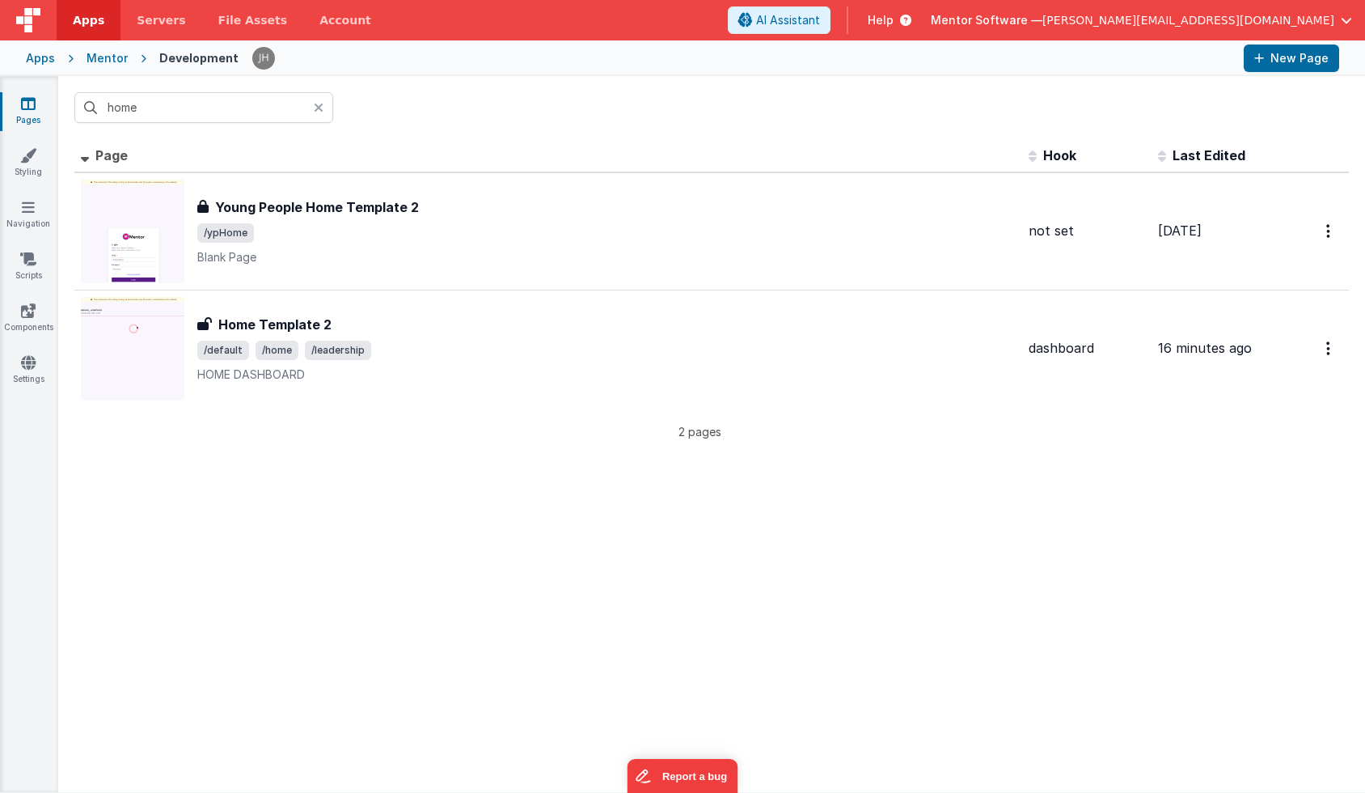
click at [320, 108] on icon at bounding box center [319, 107] width 10 height 13
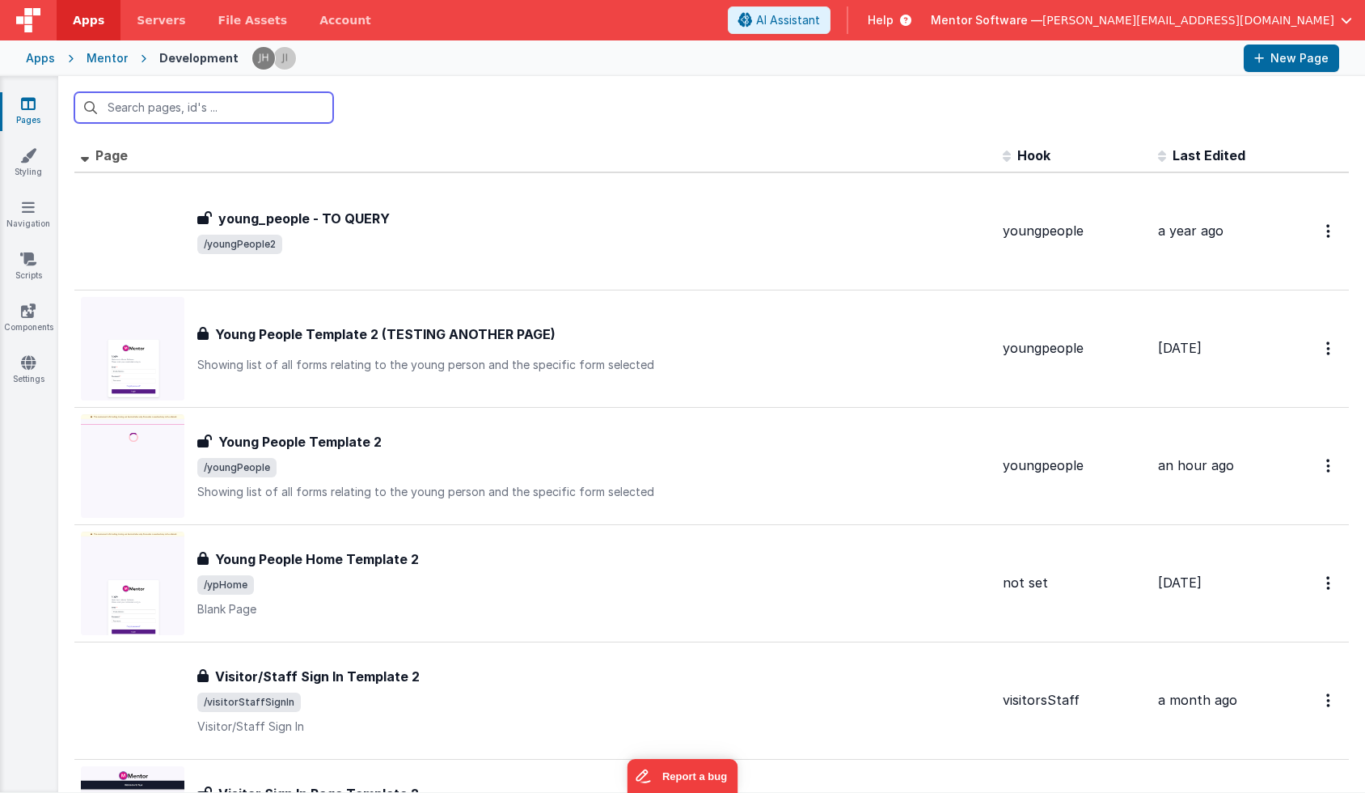
click at [215, 112] on input "text" at bounding box center [203, 107] width 259 height 31
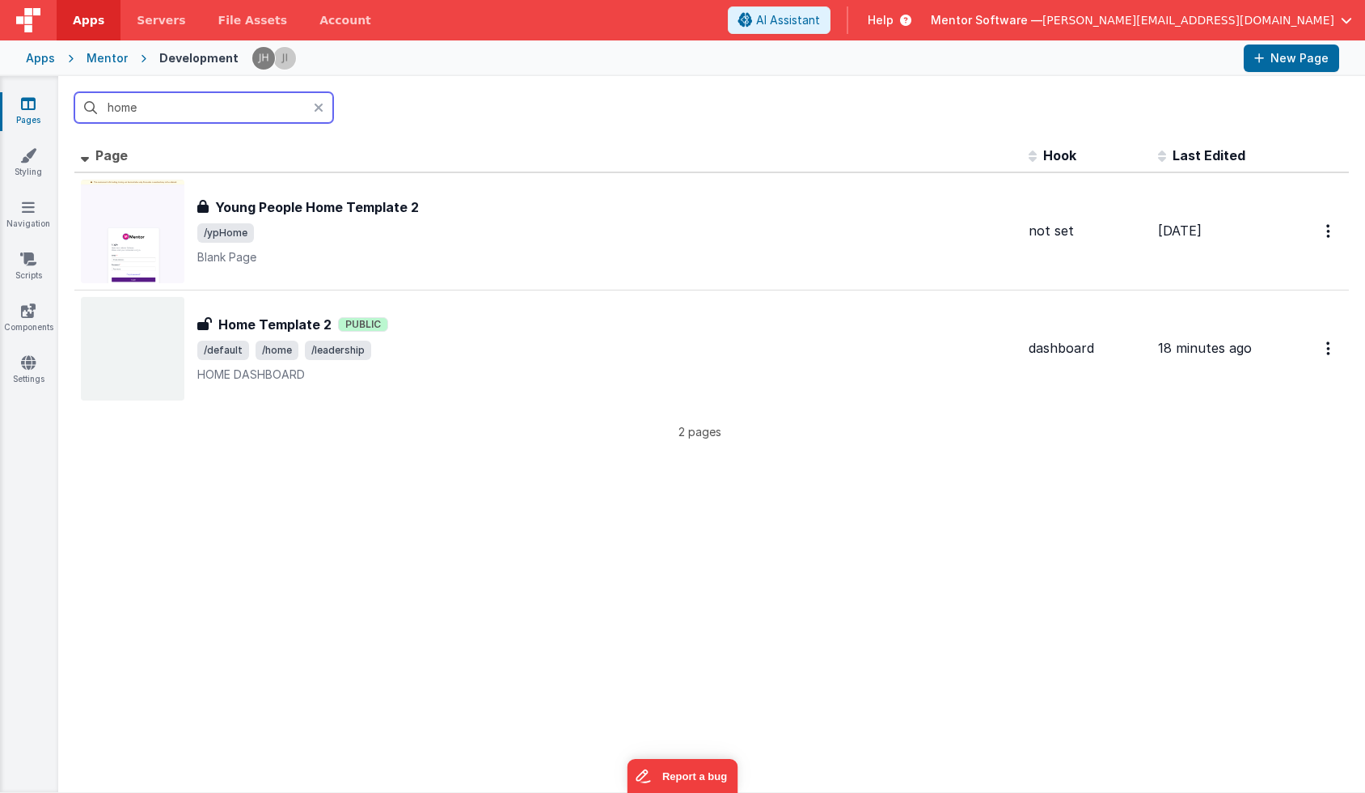
type input "home"
click at [321, 107] on icon at bounding box center [319, 107] width 10 height 13
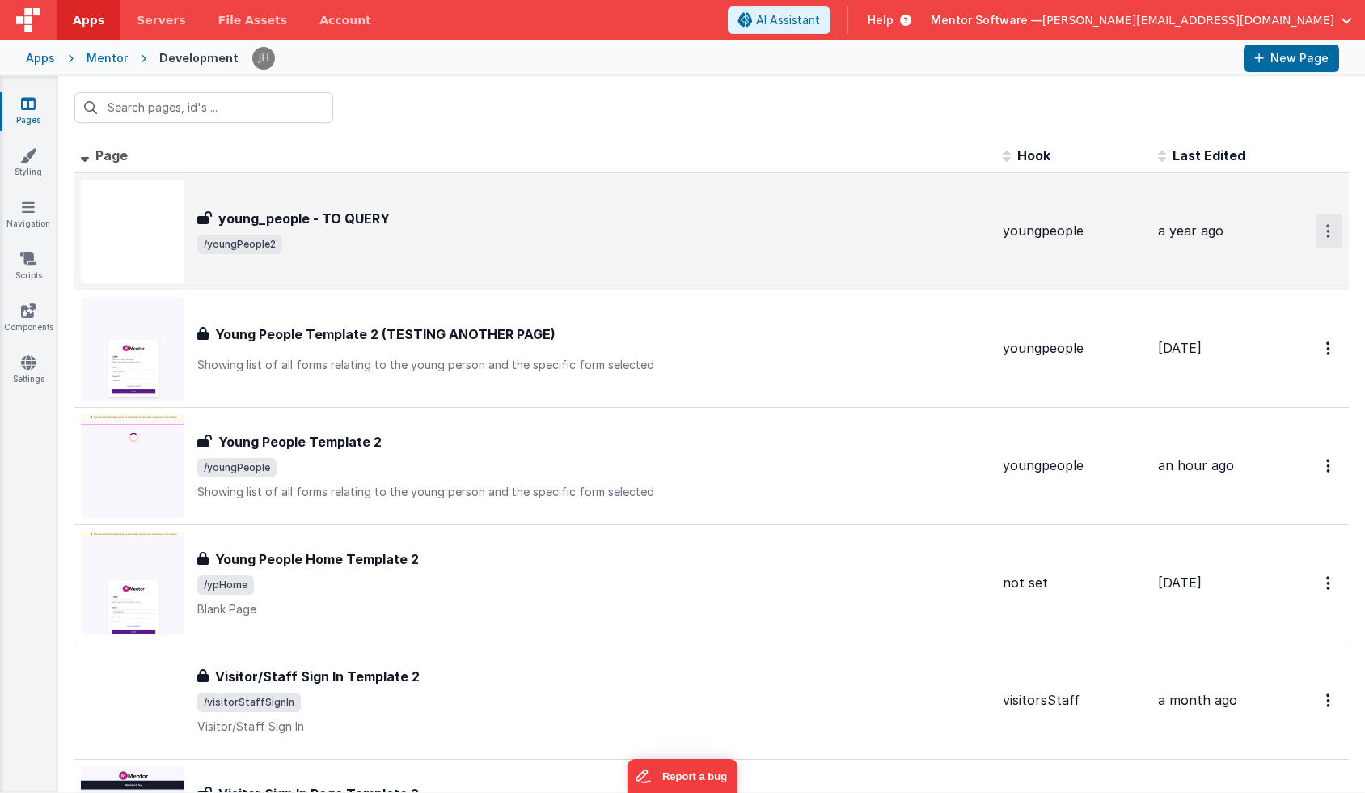
click at [1328, 228] on icon "Options" at bounding box center [1329, 231] width 4 height 14
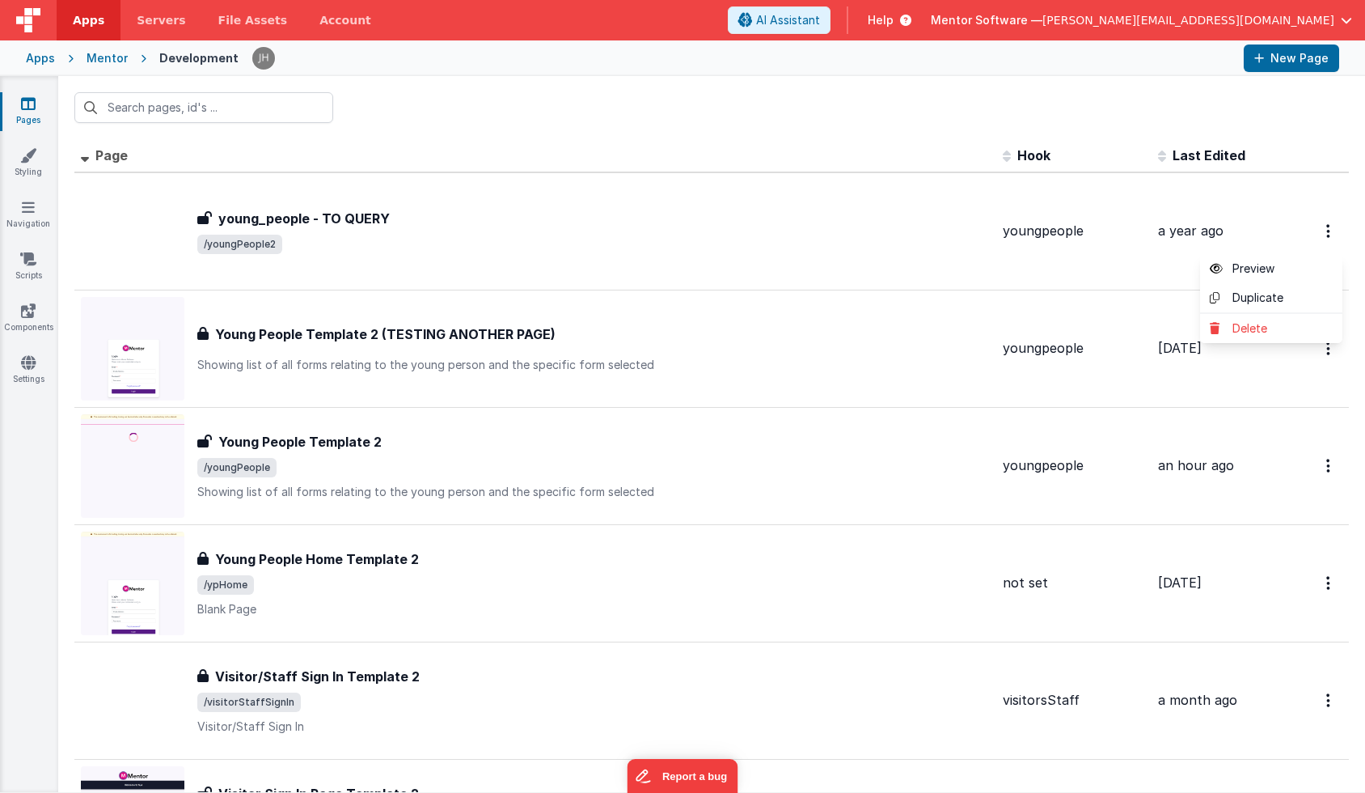
click at [739, 215] on button at bounding box center [682, 396] width 1365 height 793
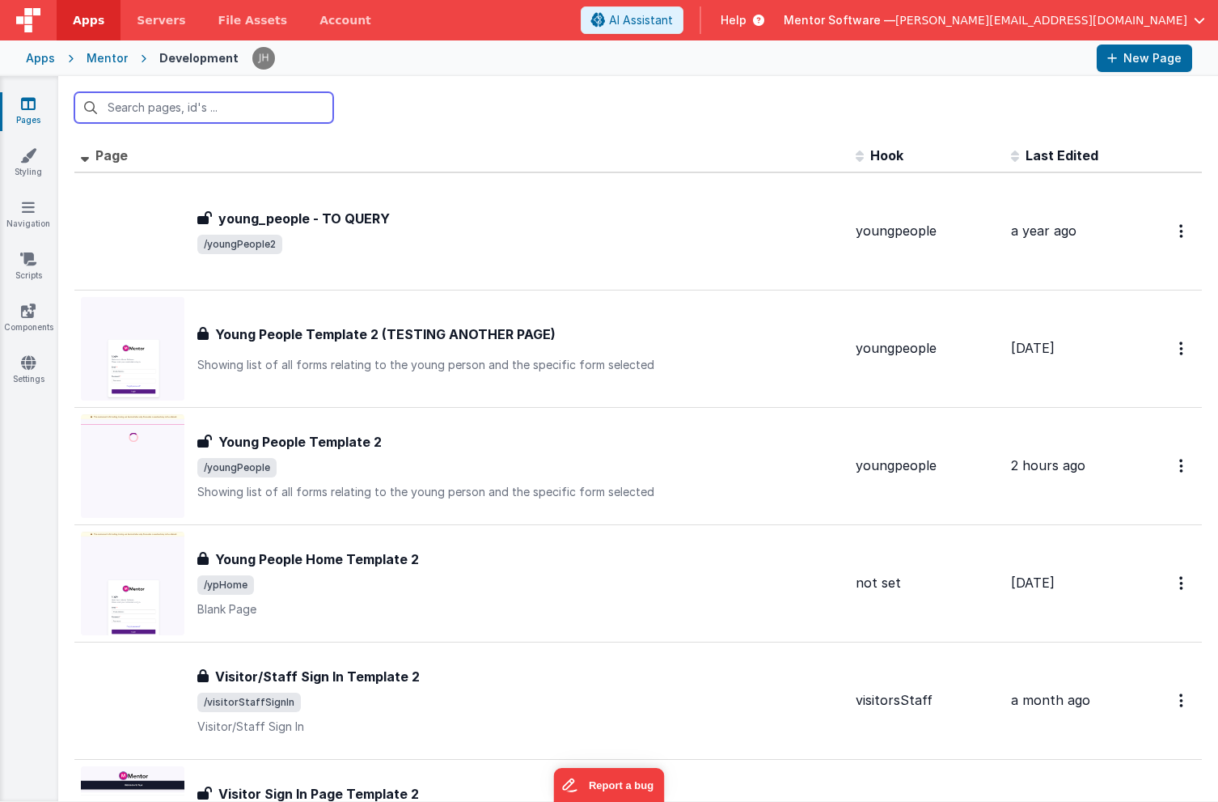
click at [188, 112] on input "text" at bounding box center [203, 107] width 259 height 31
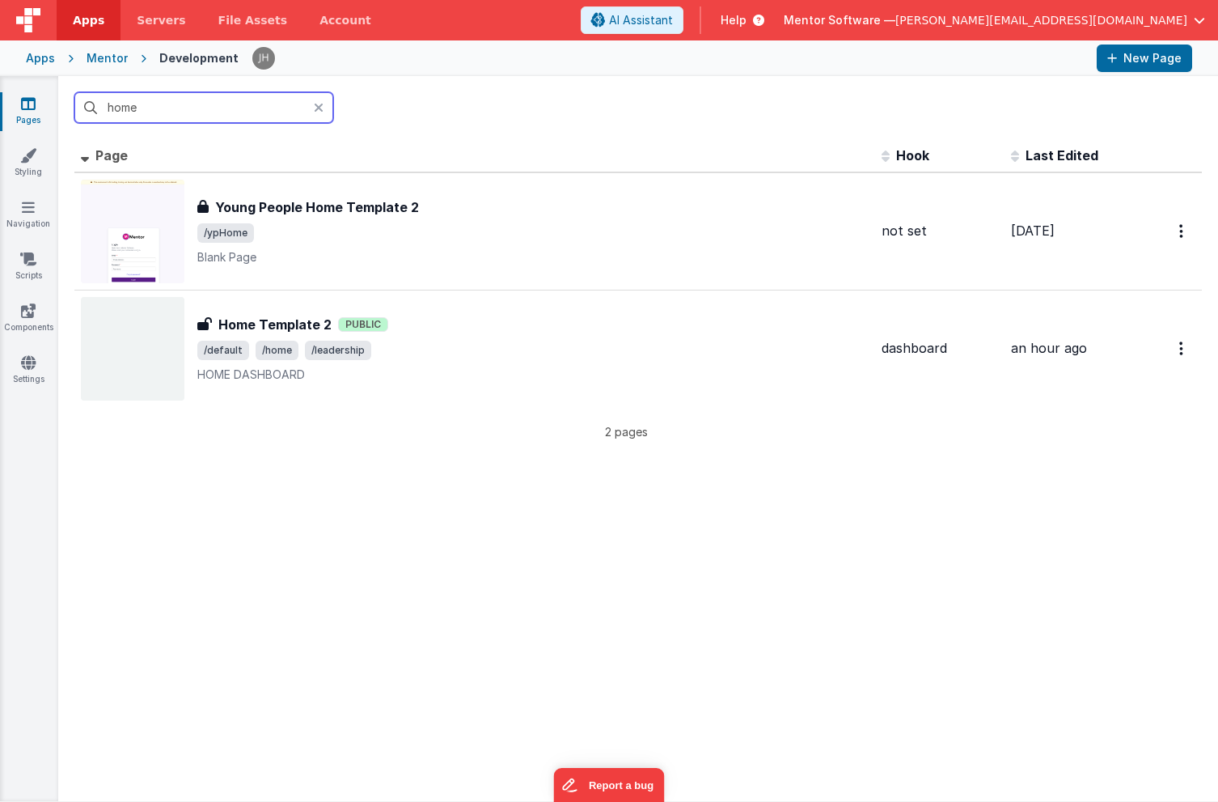
type input "home"
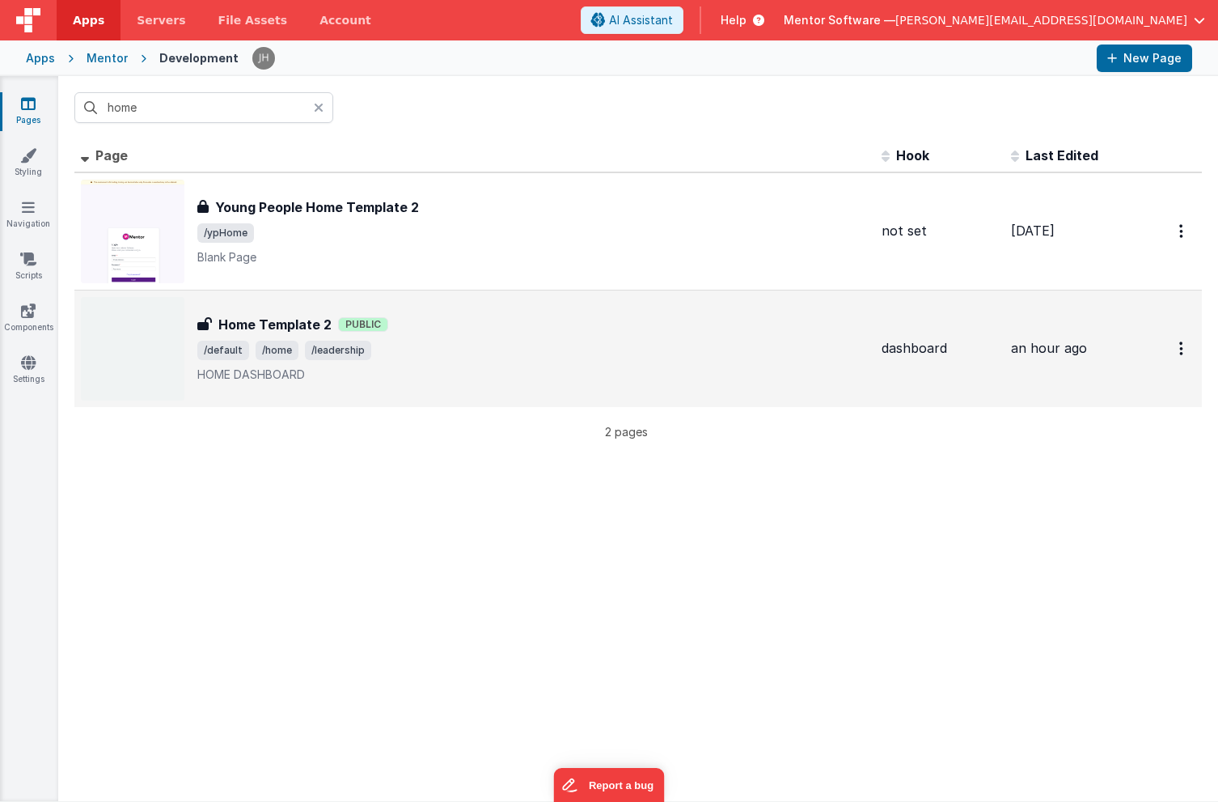
click at [386, 342] on span "/default /home /leadership" at bounding box center [532, 350] width 671 height 19
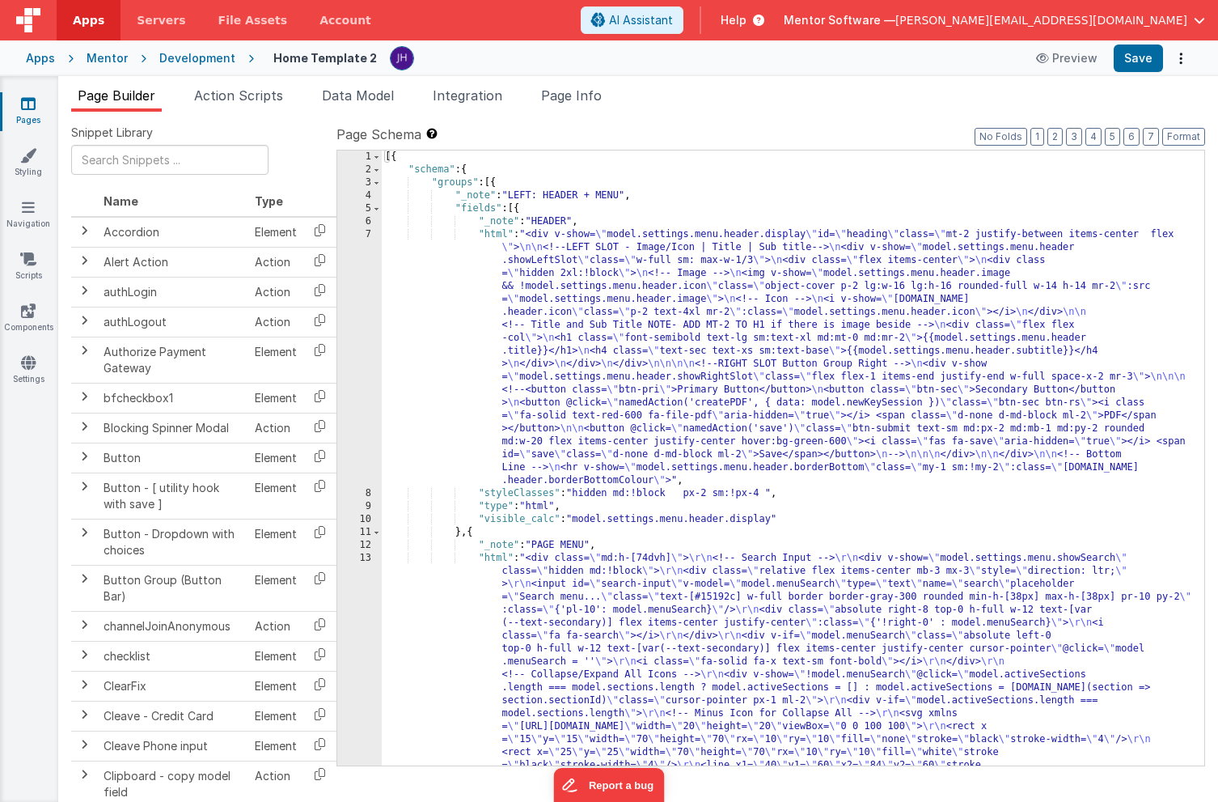
click at [32, 111] on icon at bounding box center [28, 103] width 15 height 16
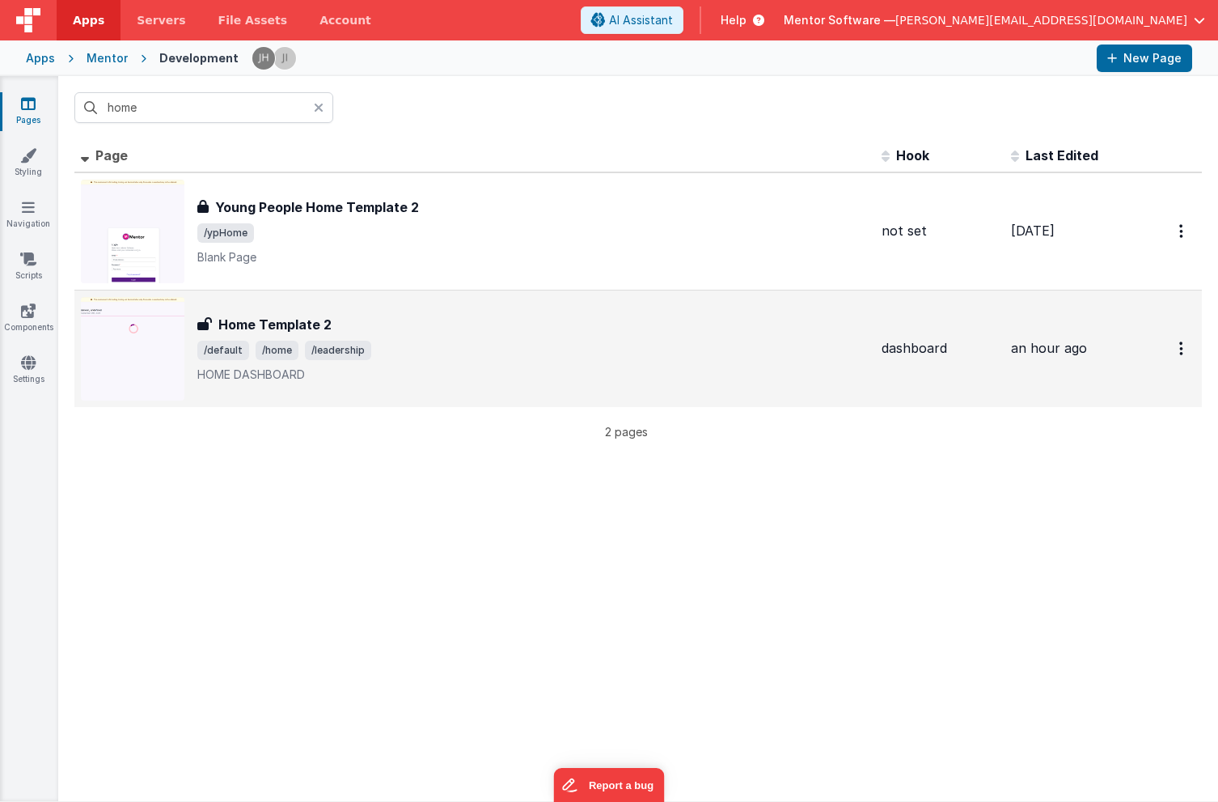
click at [458, 338] on div "Home Template 2 Home Template 2 /default /home /leadership HOME DASHBOARD" at bounding box center [532, 349] width 671 height 68
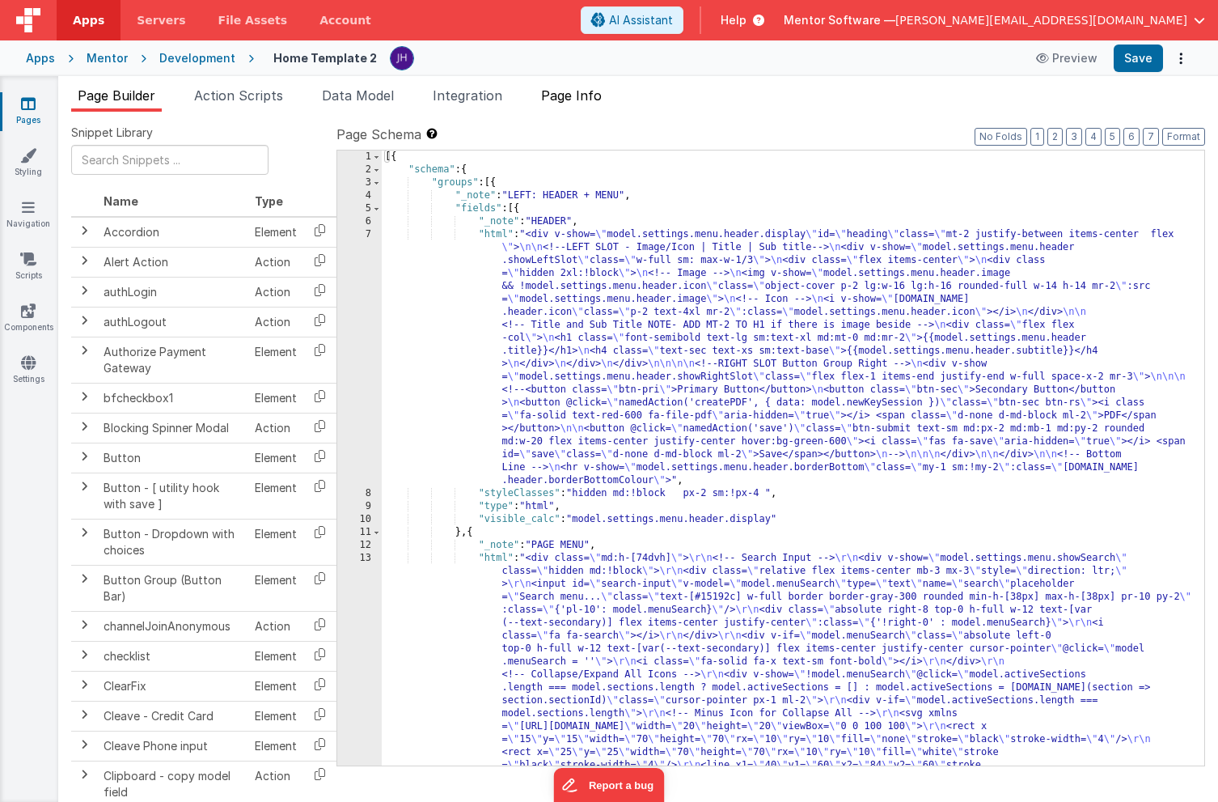
click at [590, 94] on span "Page Info" at bounding box center [571, 95] width 61 height 16
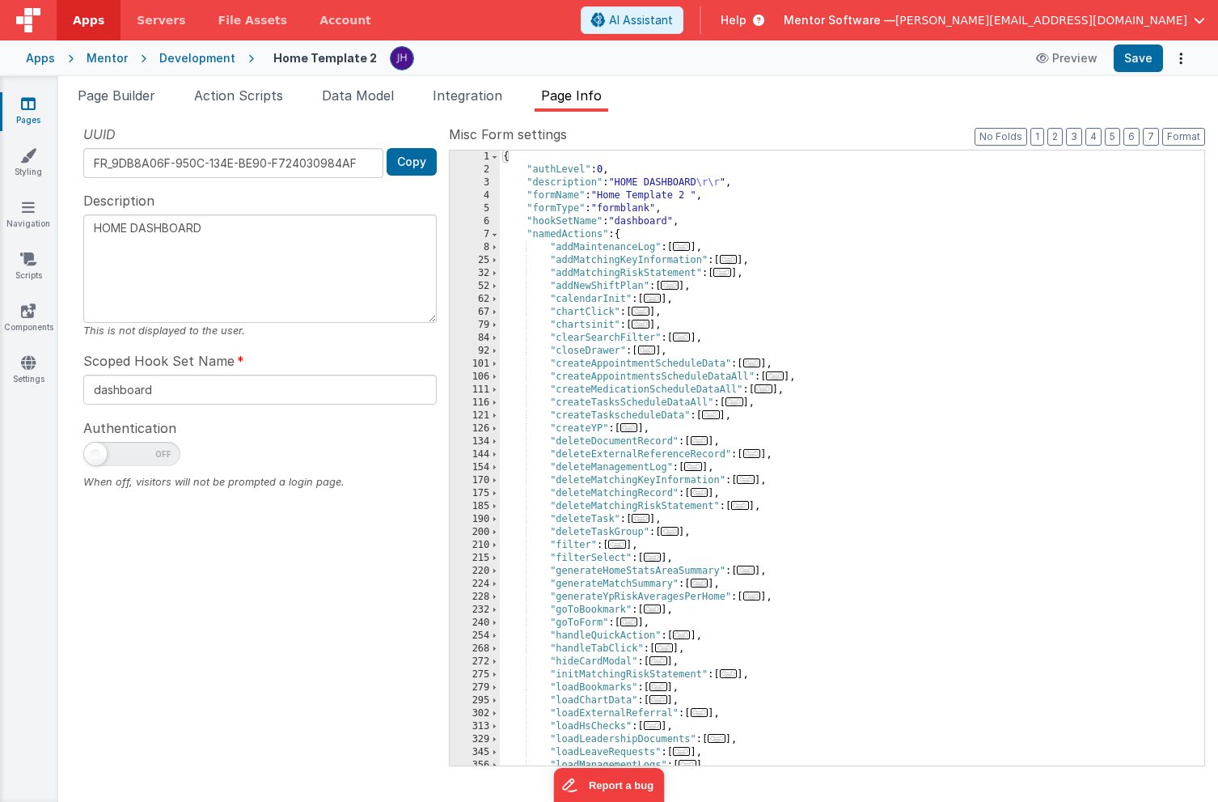
click at [121, 457] on span at bounding box center [131, 454] width 97 height 24
click at [96, 457] on input "checkbox" at bounding box center [89, 451] width 13 height 13
checkbox input "true"
type textarea "HOME DASHBOARD"
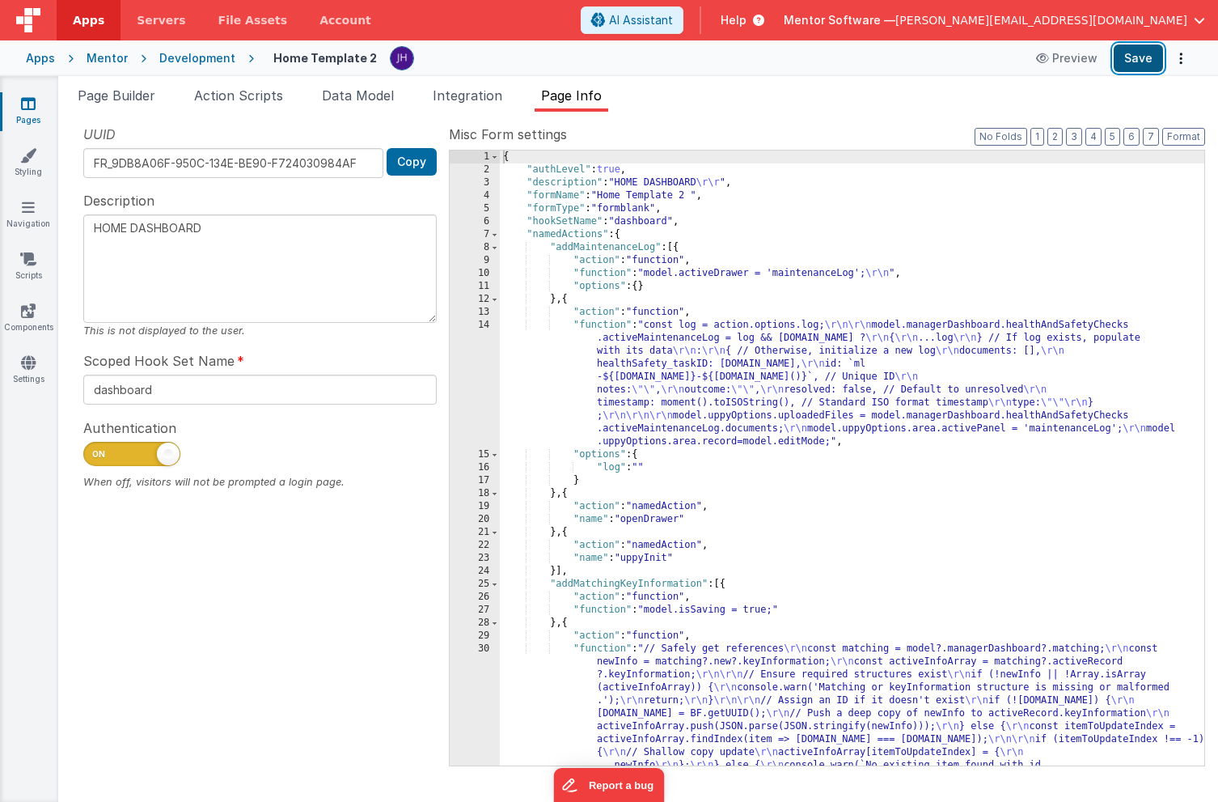
click button "Save"
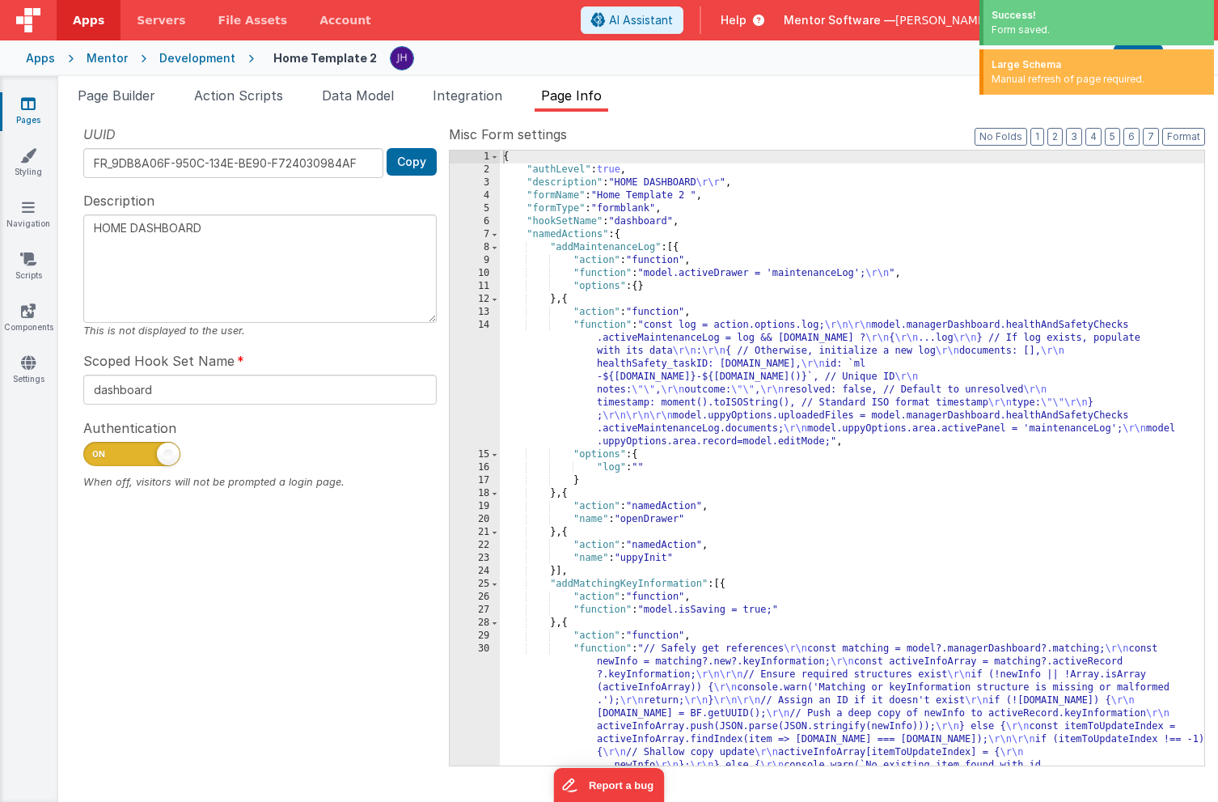
click div "Snippet Library Name Type Accordion Element Alert Action Action authLogin Actio…"
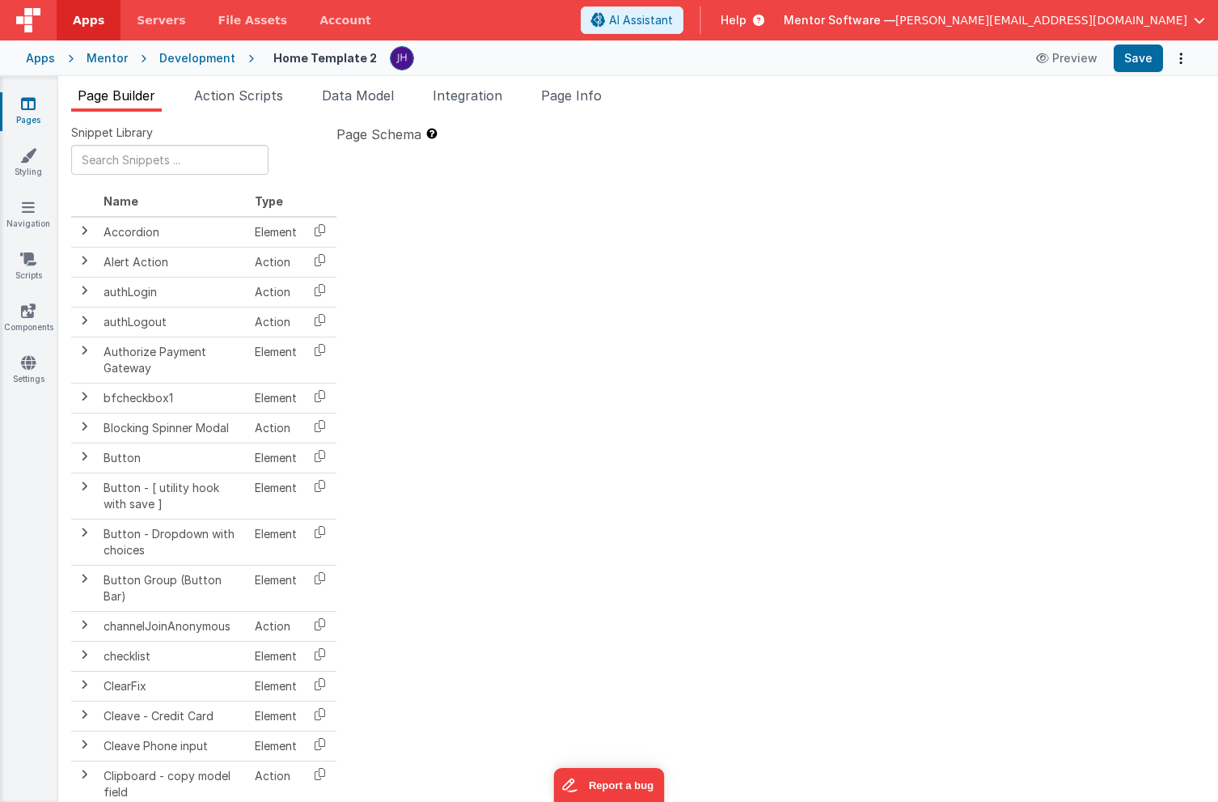
type textarea "HOME DASHBOARD"
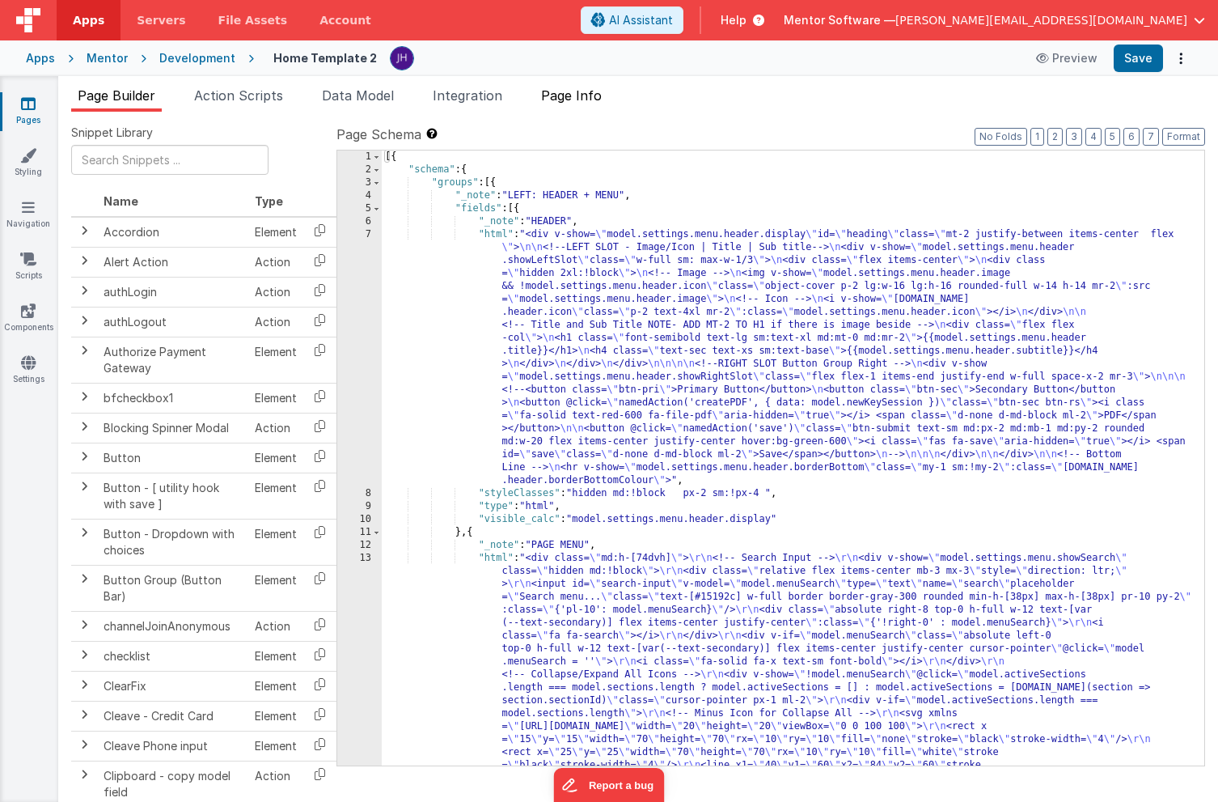
click at [602, 96] on span "Page Info" at bounding box center [571, 95] width 61 height 16
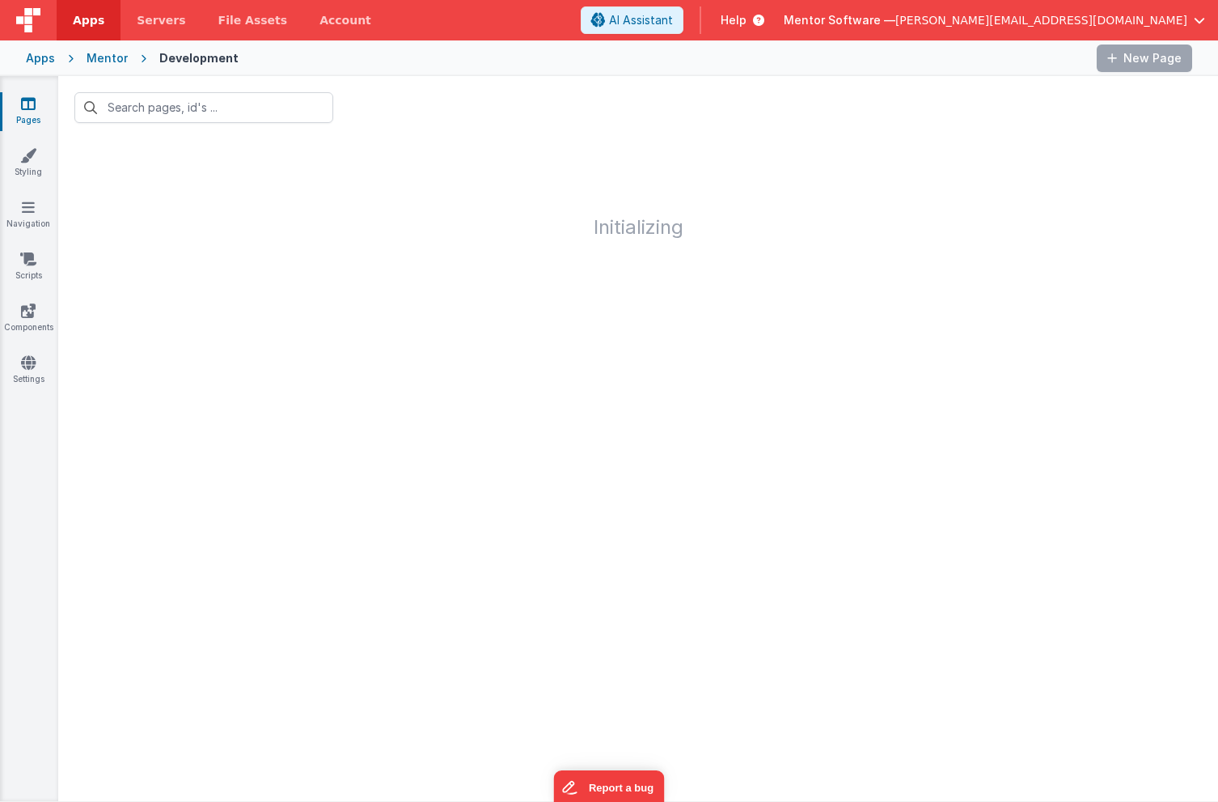
click at [345, 243] on div "Initializing" at bounding box center [638, 195] width 1160 height 112
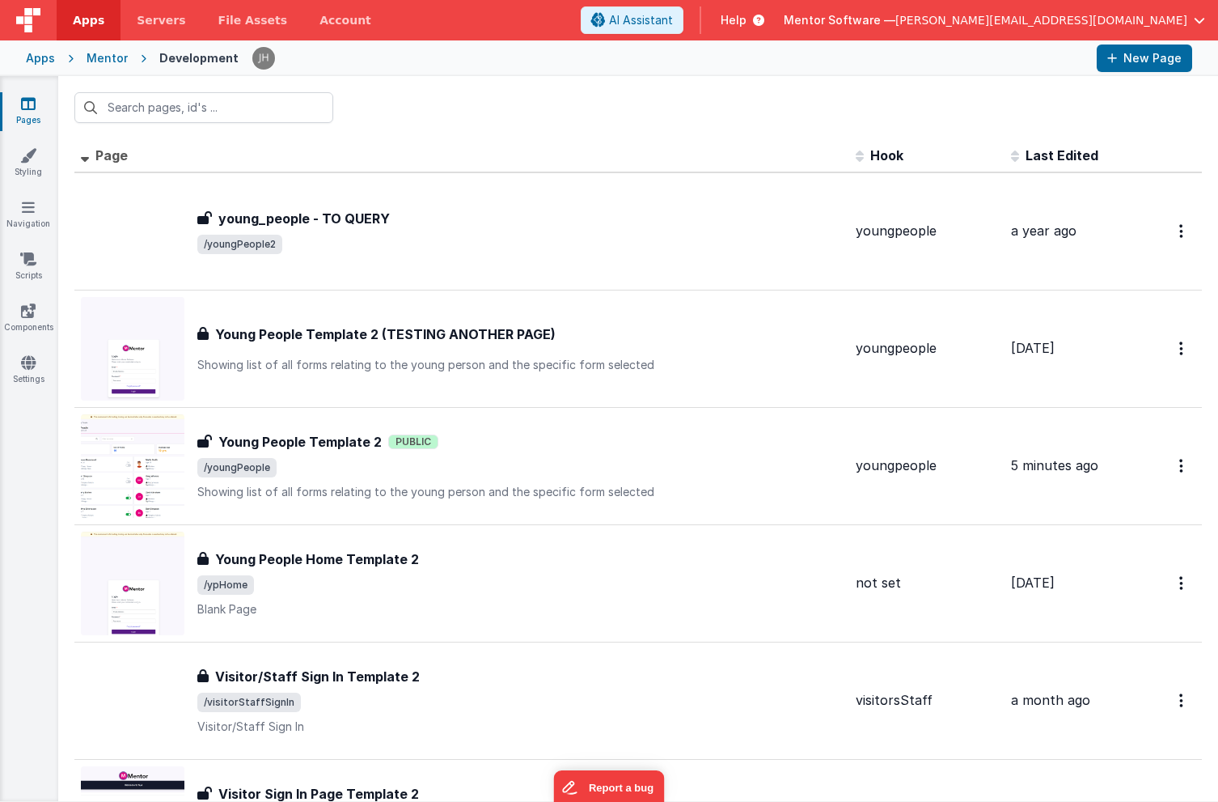
click at [1161, 17] on span "[PERSON_NAME][EMAIL_ADDRESS][DOMAIN_NAME]" at bounding box center [1041, 20] width 292 height 16
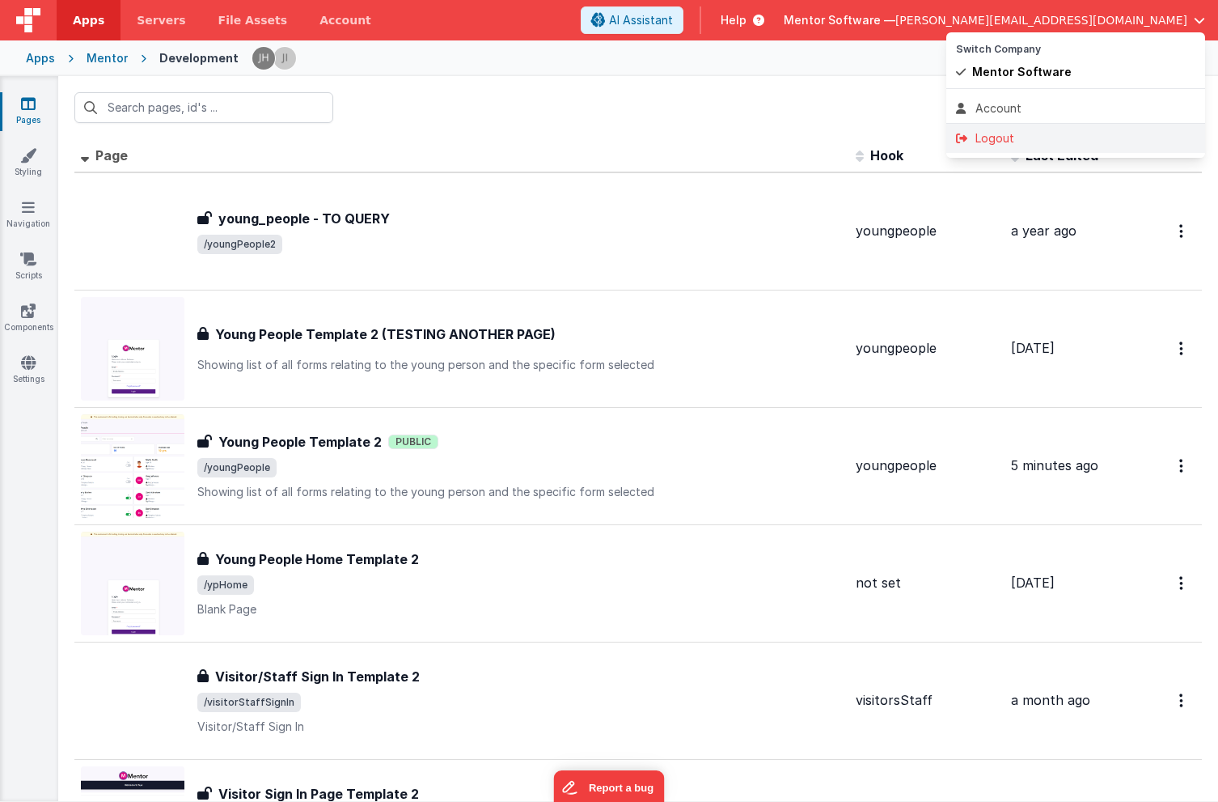
click at [1026, 137] on div "Logout" at bounding box center [1075, 138] width 239 height 16
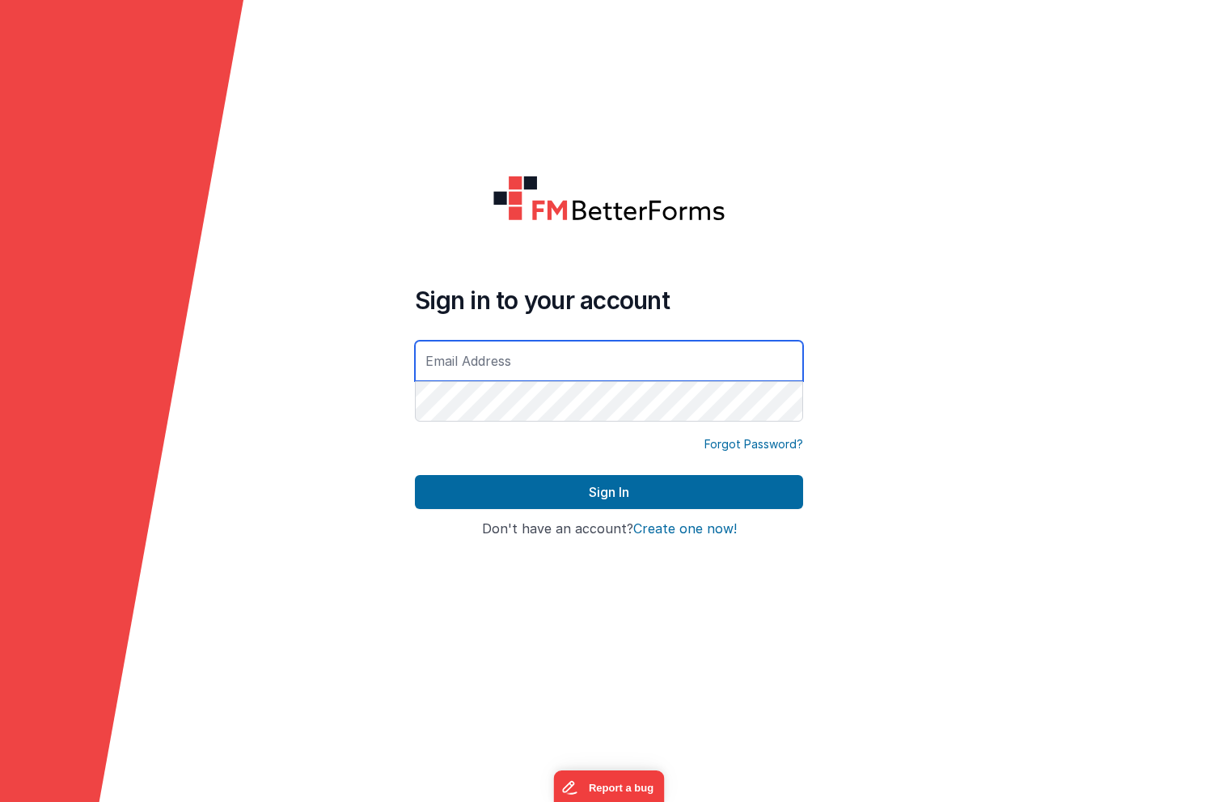
type input "[PERSON_NAME][EMAIL_ADDRESS][DOMAIN_NAME]"
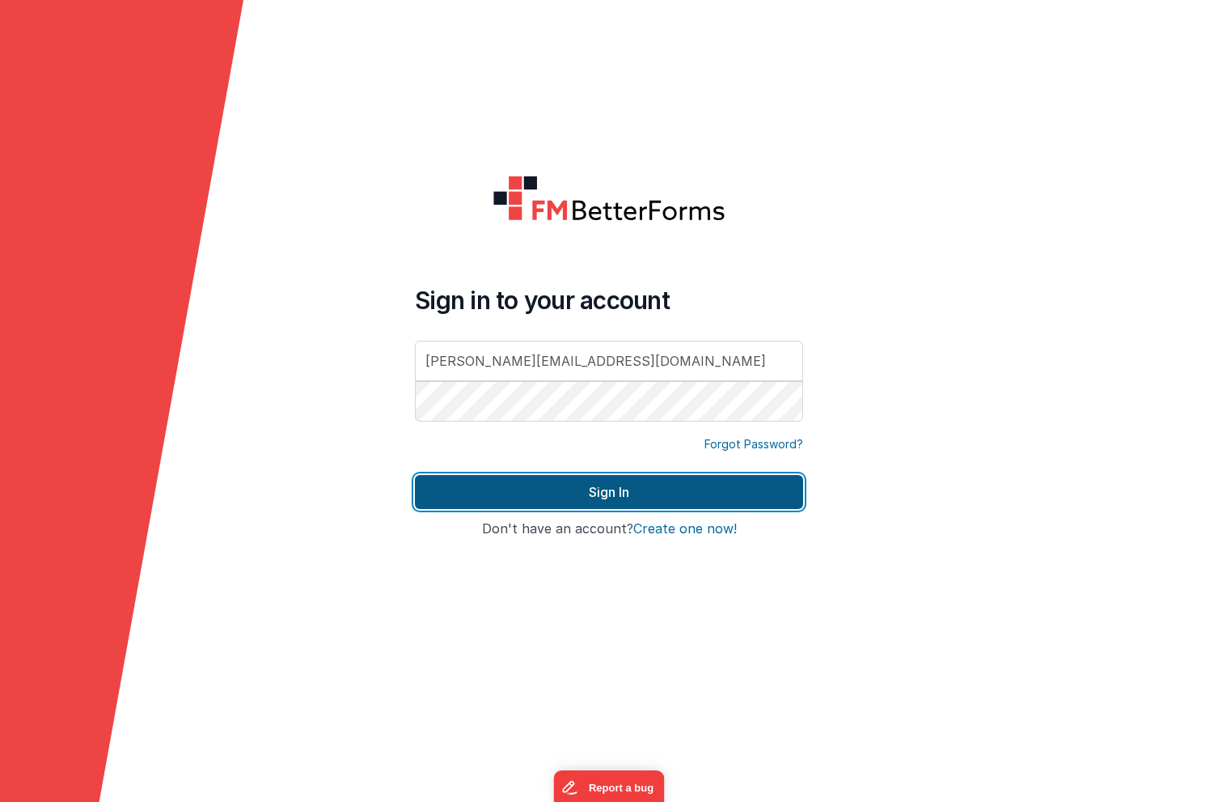
click at [510, 509] on button "Sign In" at bounding box center [609, 492] width 388 height 34
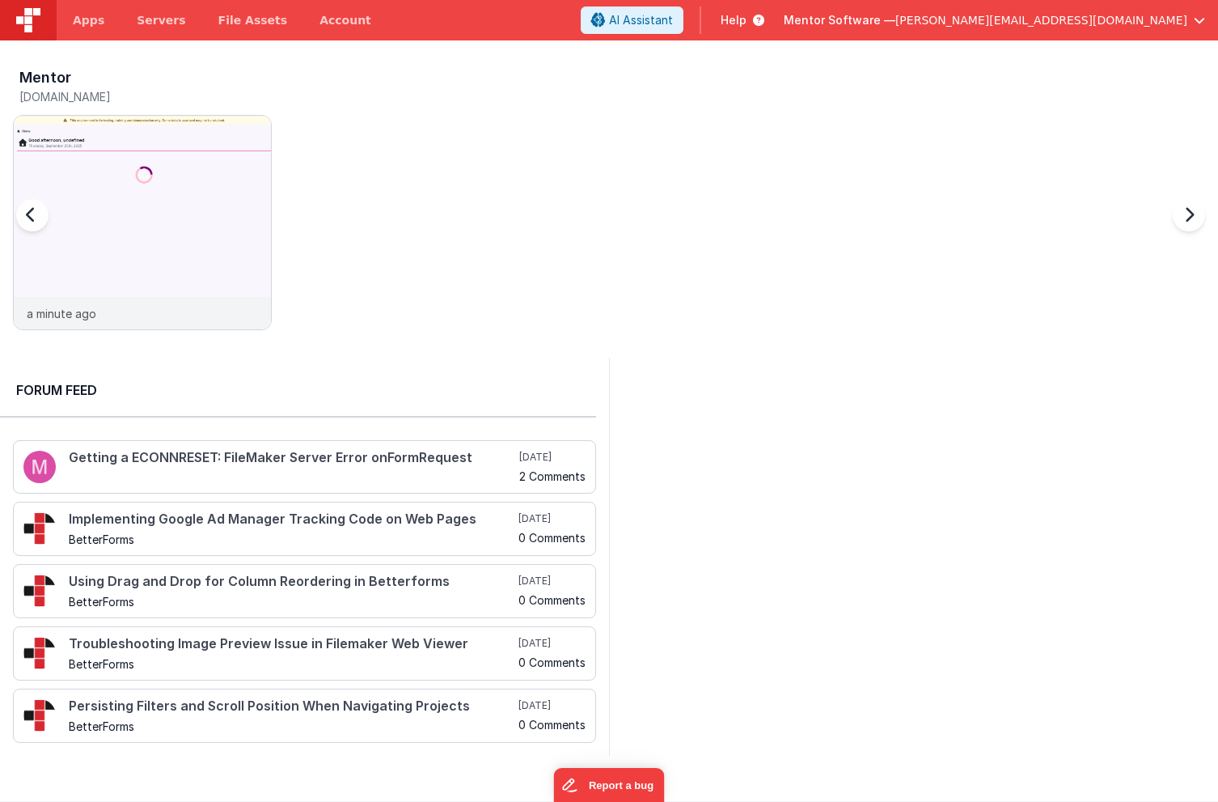
click at [350, 75] on div "Mentor mentordev.fmbetterforms.com a minute ago" at bounding box center [615, 203] width 1205 height 281
click at [230, 121] on img at bounding box center [142, 244] width 257 height 257
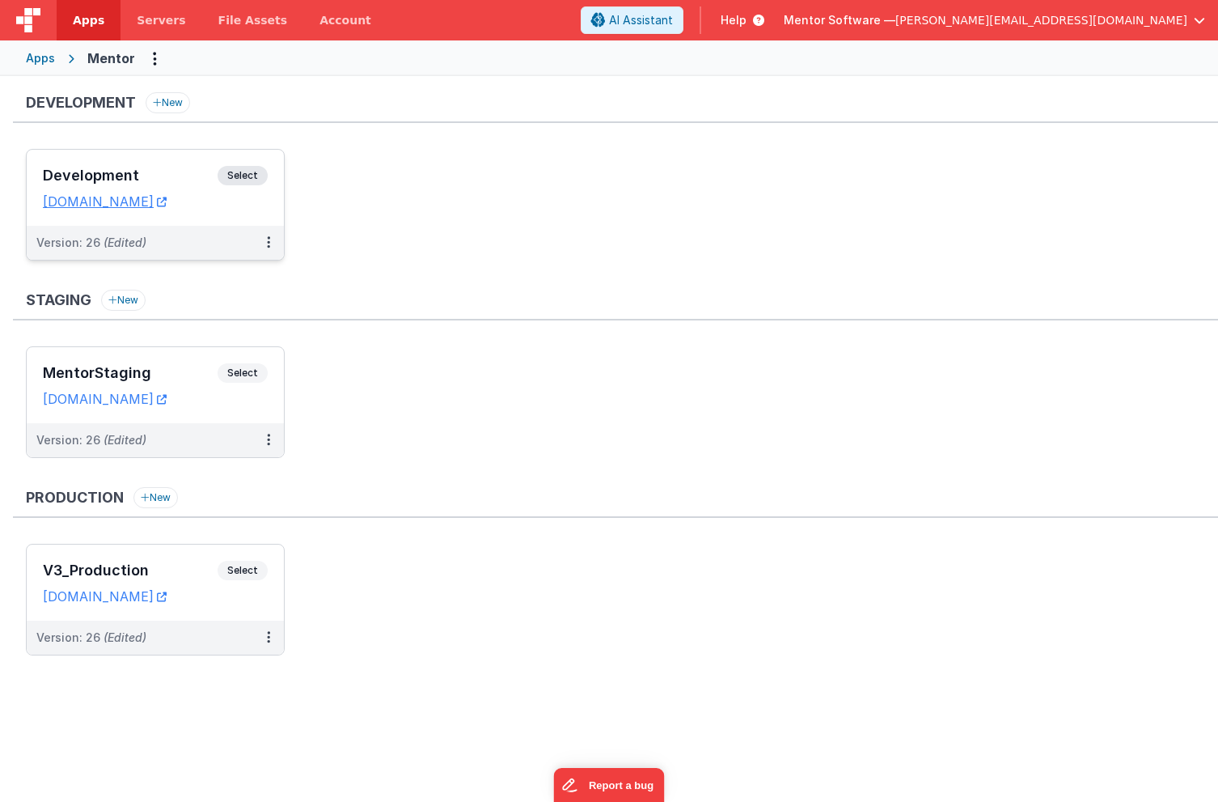
click at [167, 175] on h3 "Development" at bounding box center [130, 175] width 175 height 16
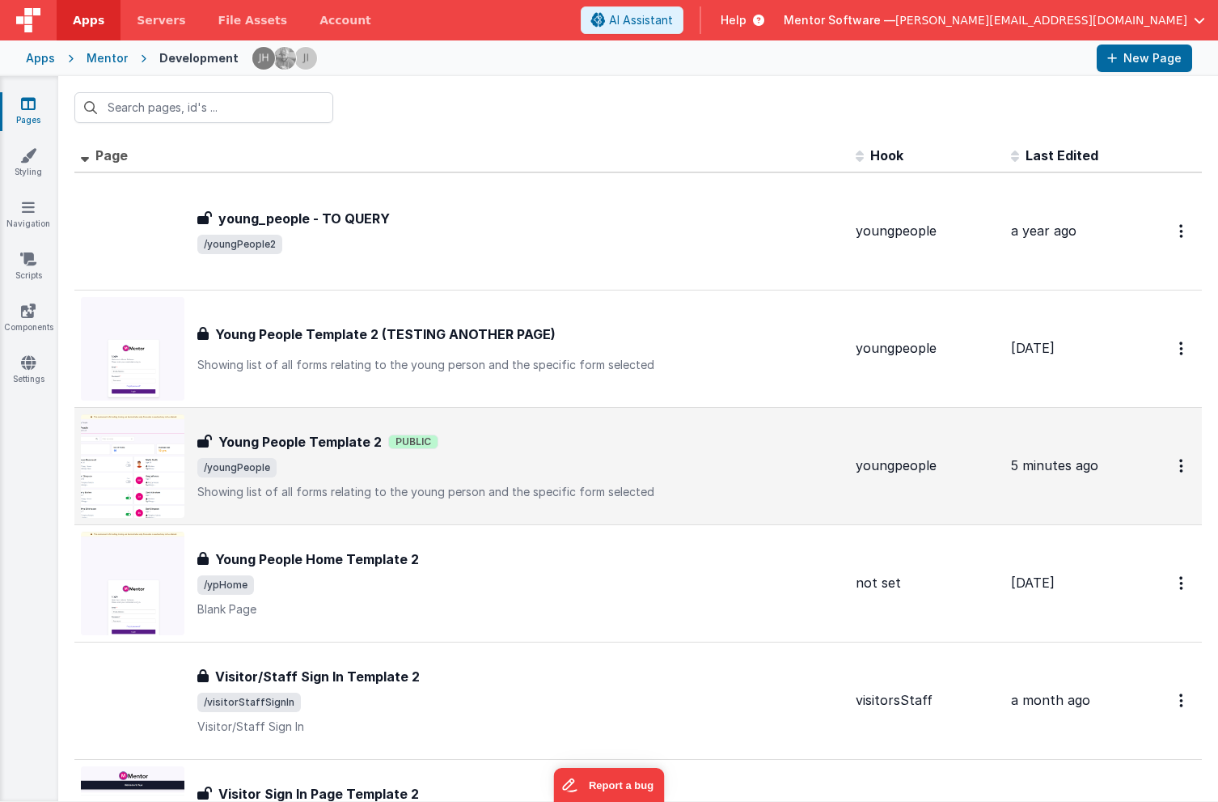
click at [477, 453] on div "Young People Template 2 Young People Template 2 Public /youngPeople Showing lis…" at bounding box center [520, 466] width 646 height 68
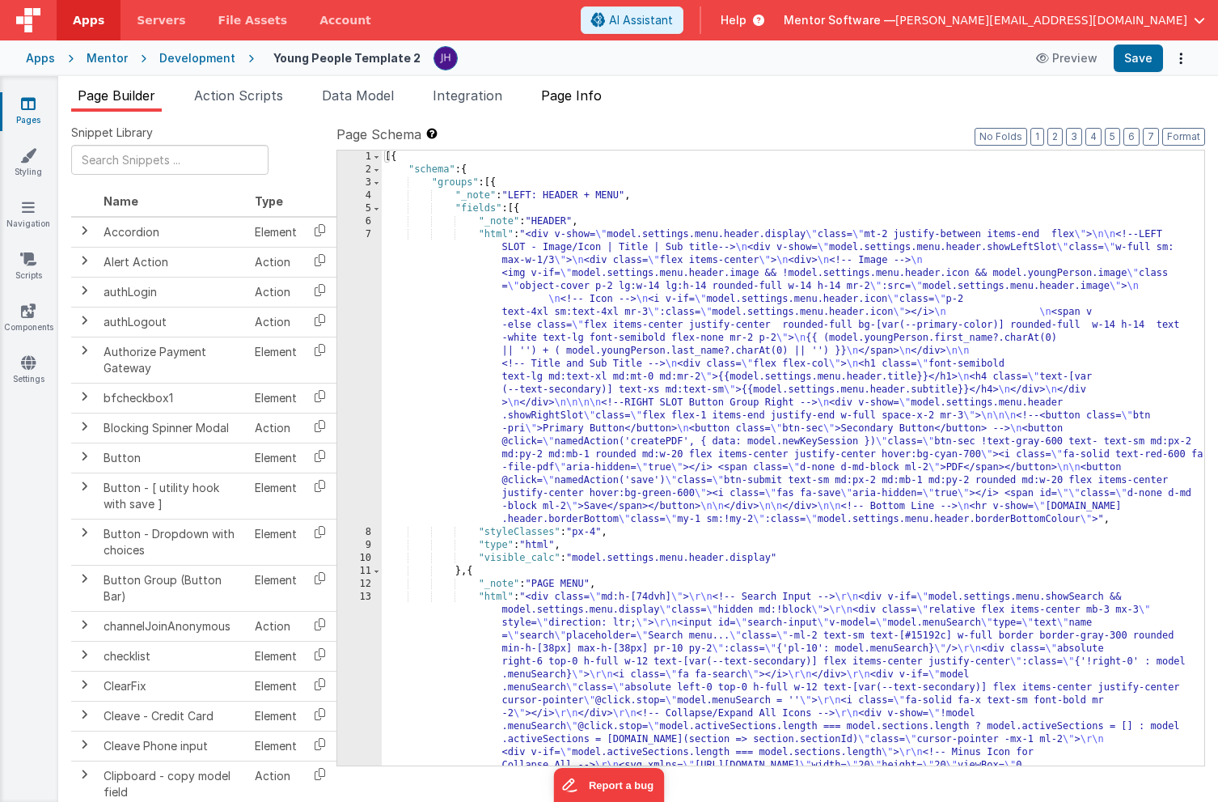
click at [569, 97] on span "Page Info" at bounding box center [571, 95] width 61 height 16
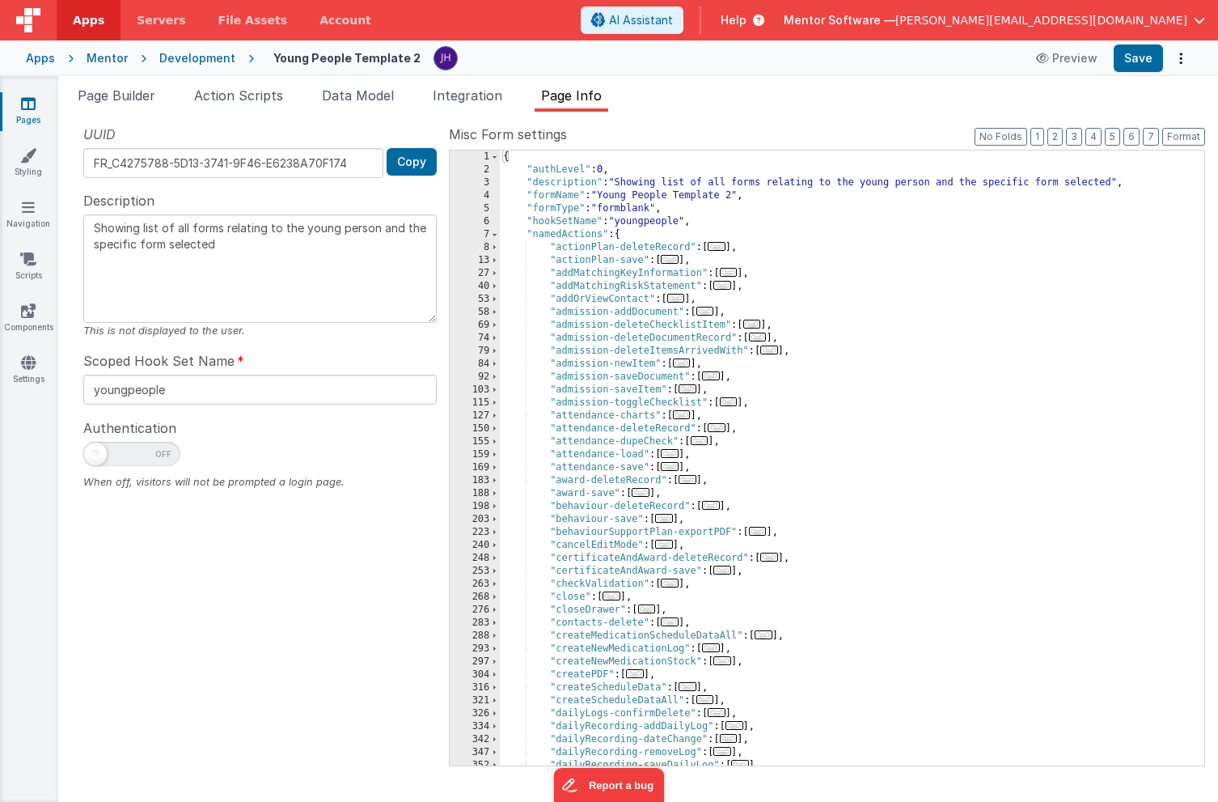
click at [1003, 93] on ul "Page Builder Action Scripts Data Model Integration Page Info" at bounding box center [638, 99] width 1160 height 26
click at [1183, 57] on button "Options" at bounding box center [1181, 58] width 23 height 23
click at [912, 92] on button at bounding box center [609, 401] width 1218 height 802
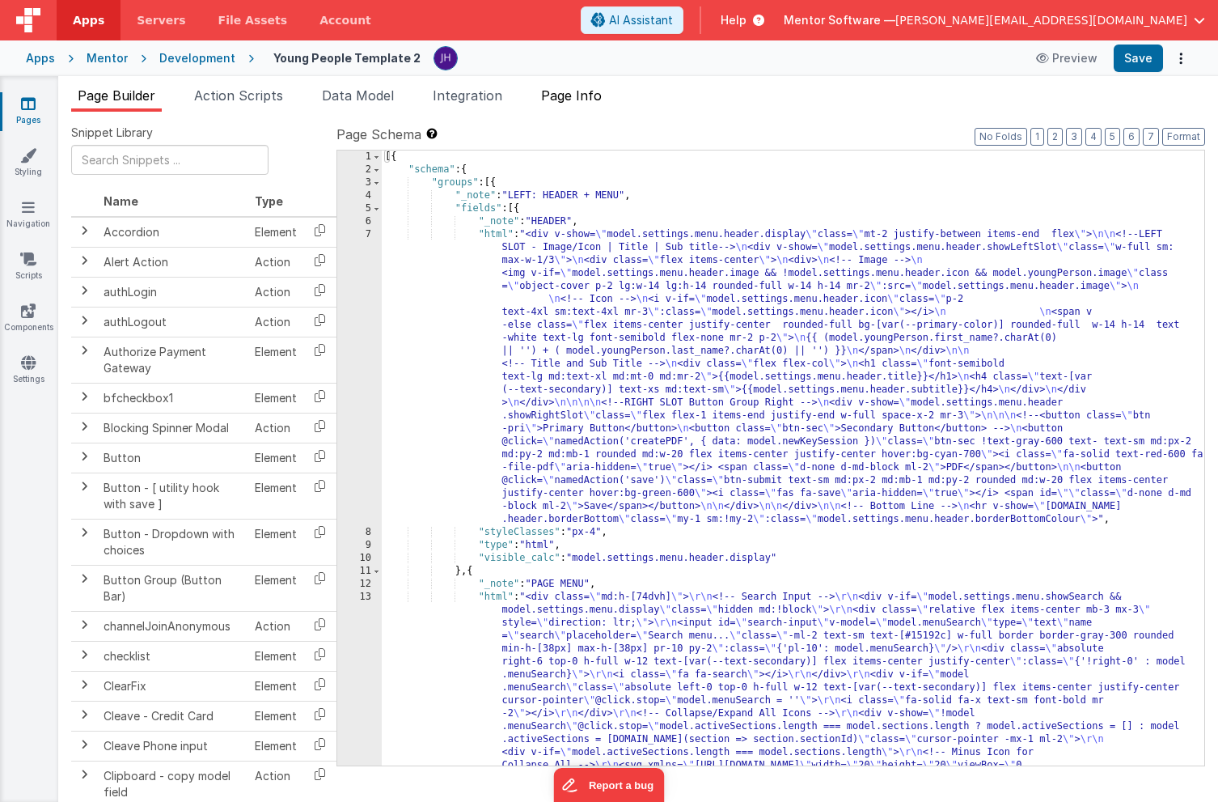
click at [581, 95] on span "Page Info" at bounding box center [571, 95] width 61 height 16
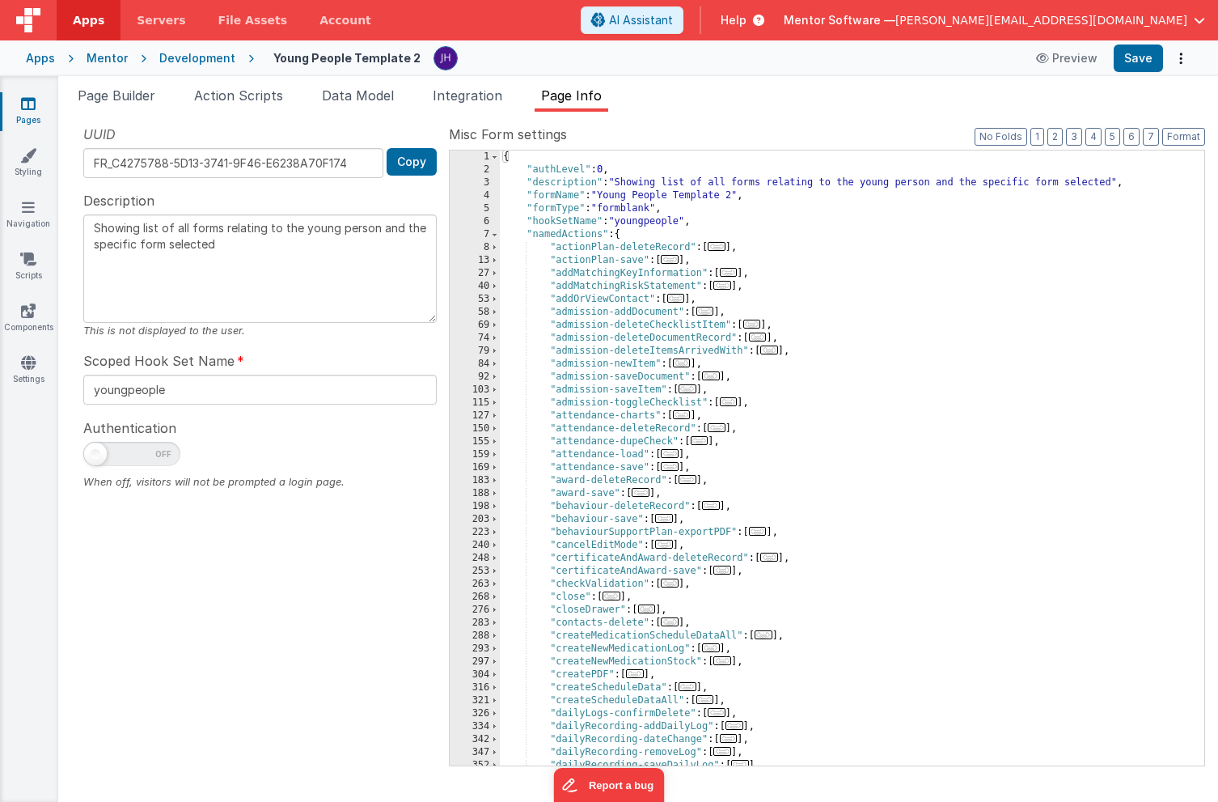
click at [8, 106] on link "Pages" at bounding box center [28, 111] width 58 height 32
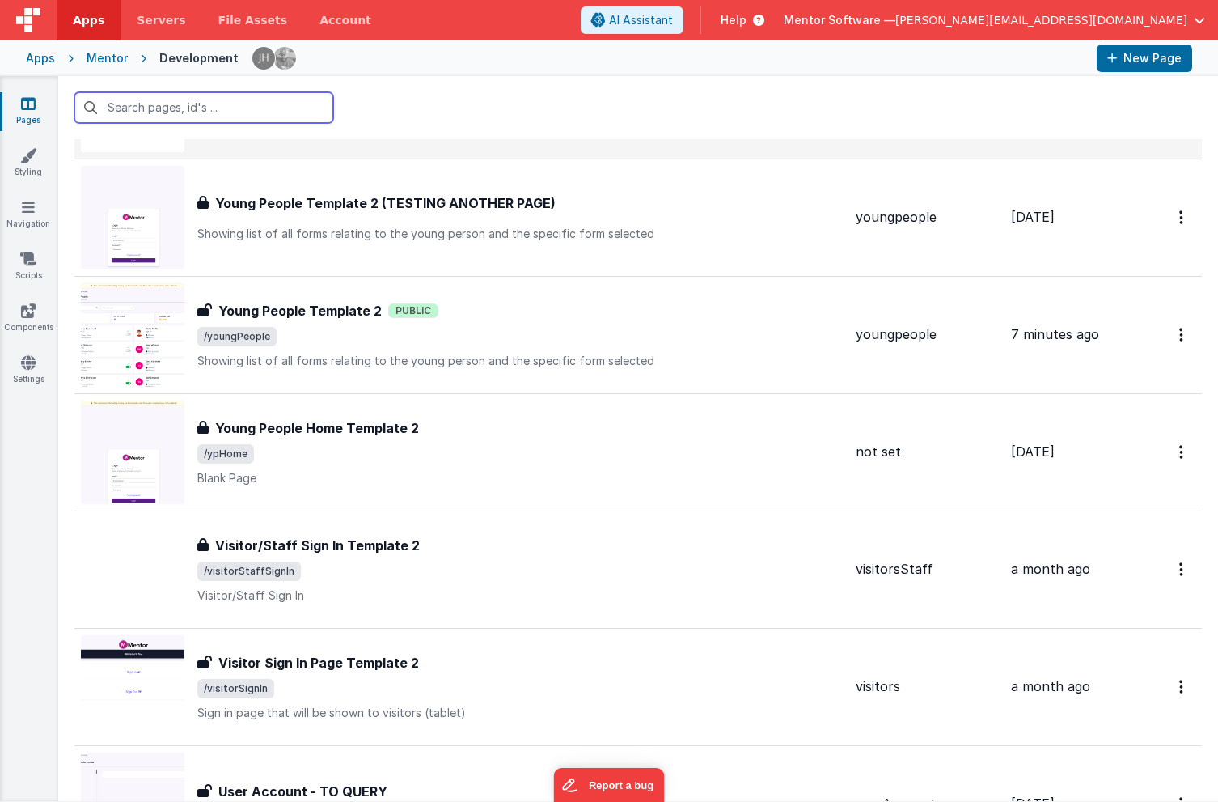
scroll to position [164, 0]
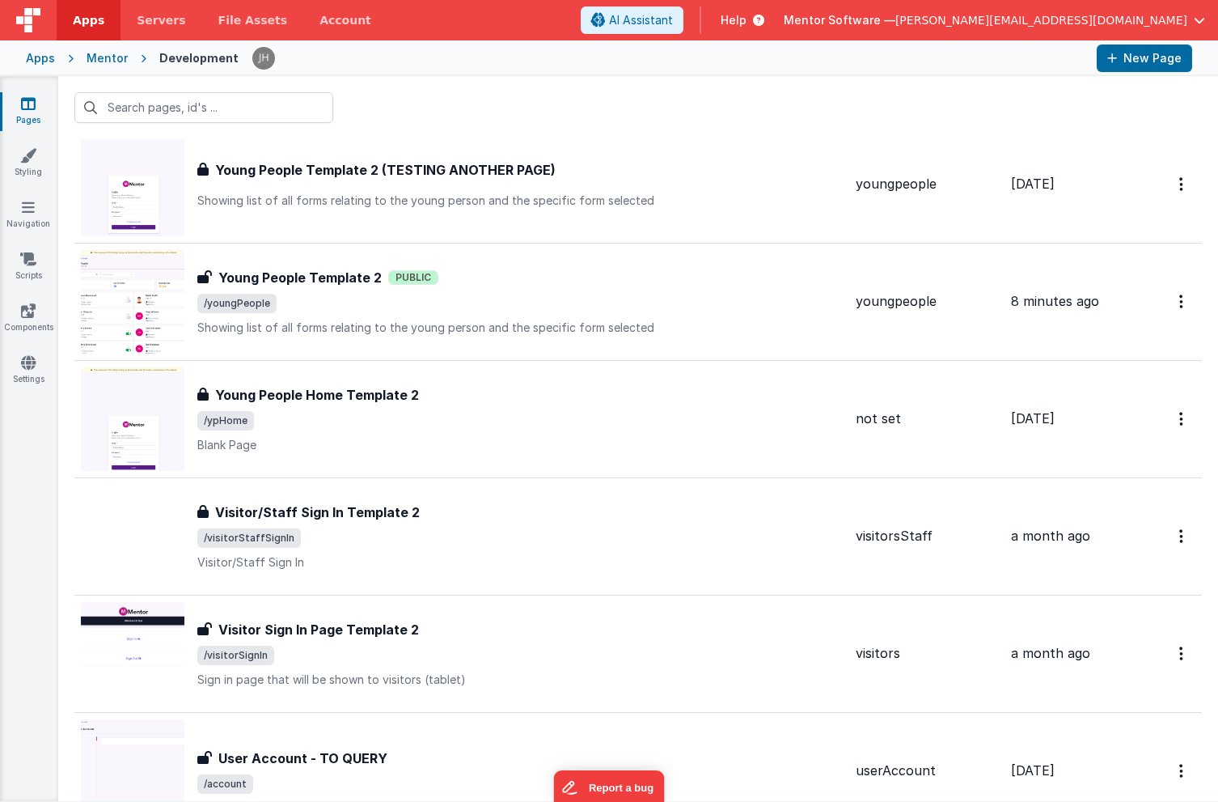
click at [393, 95] on div at bounding box center [638, 107] width 1160 height 63
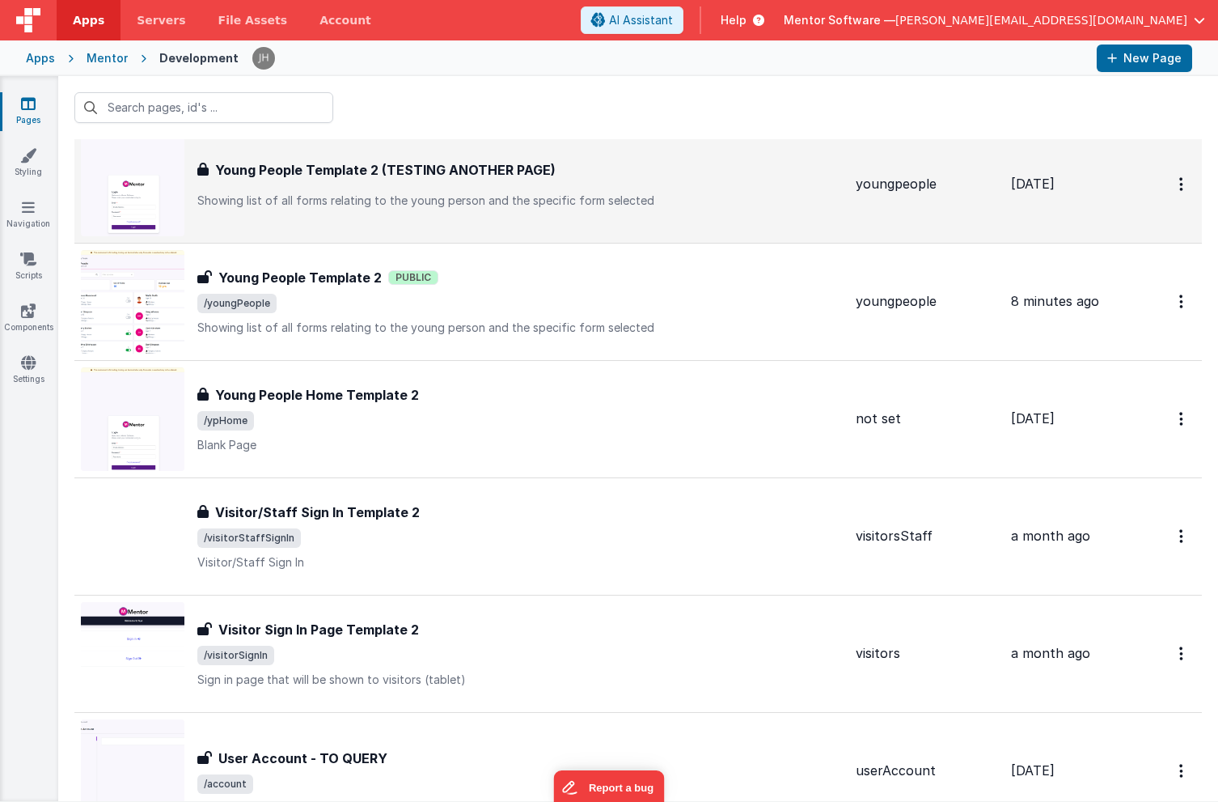
scroll to position [195, 0]
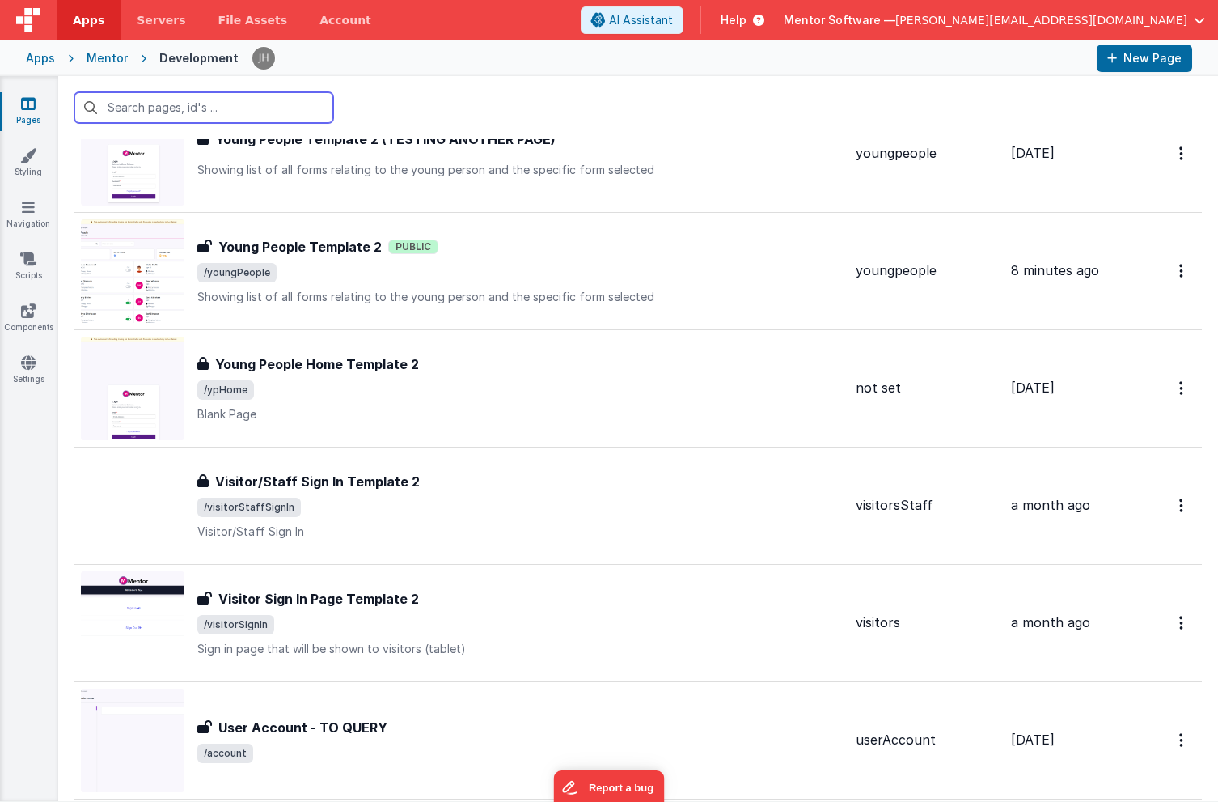
click at [268, 111] on input "text" at bounding box center [203, 107] width 259 height 31
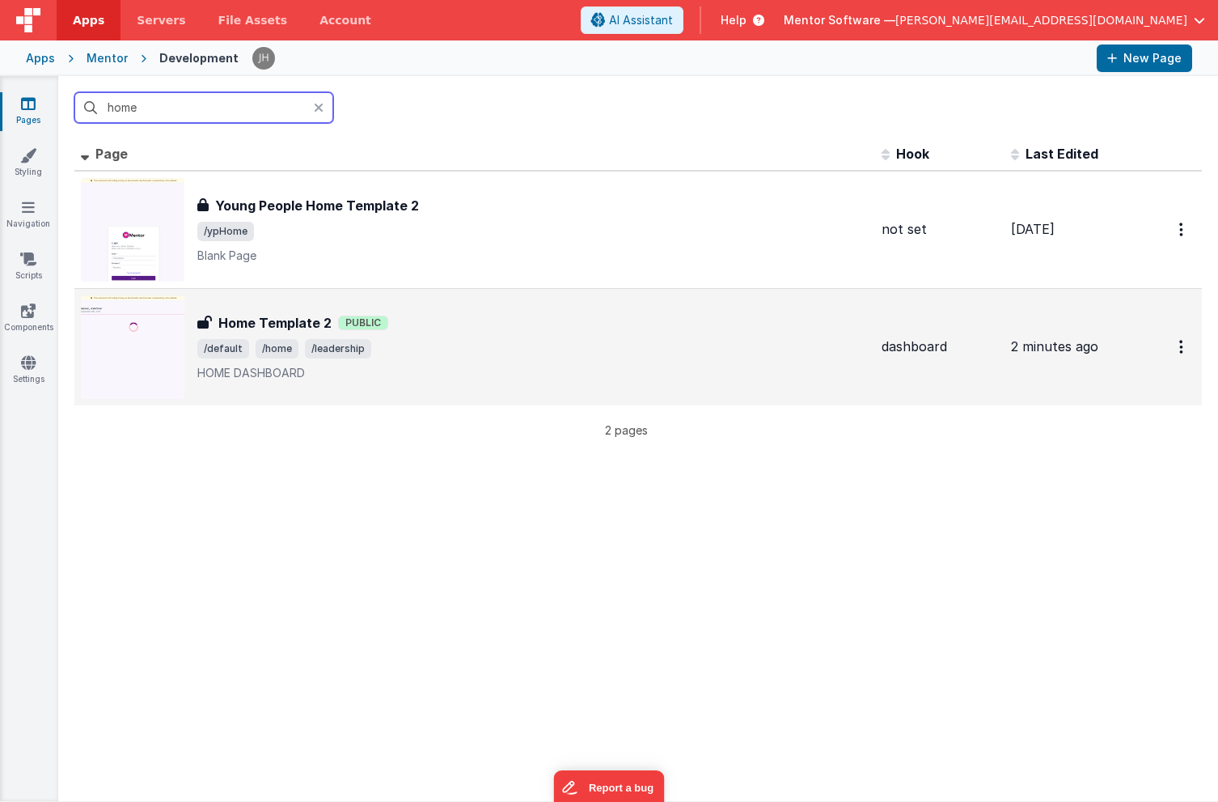
scroll to position [0, 0]
type input "home"
click at [358, 344] on span "/leadership" at bounding box center [338, 350] width 66 height 19
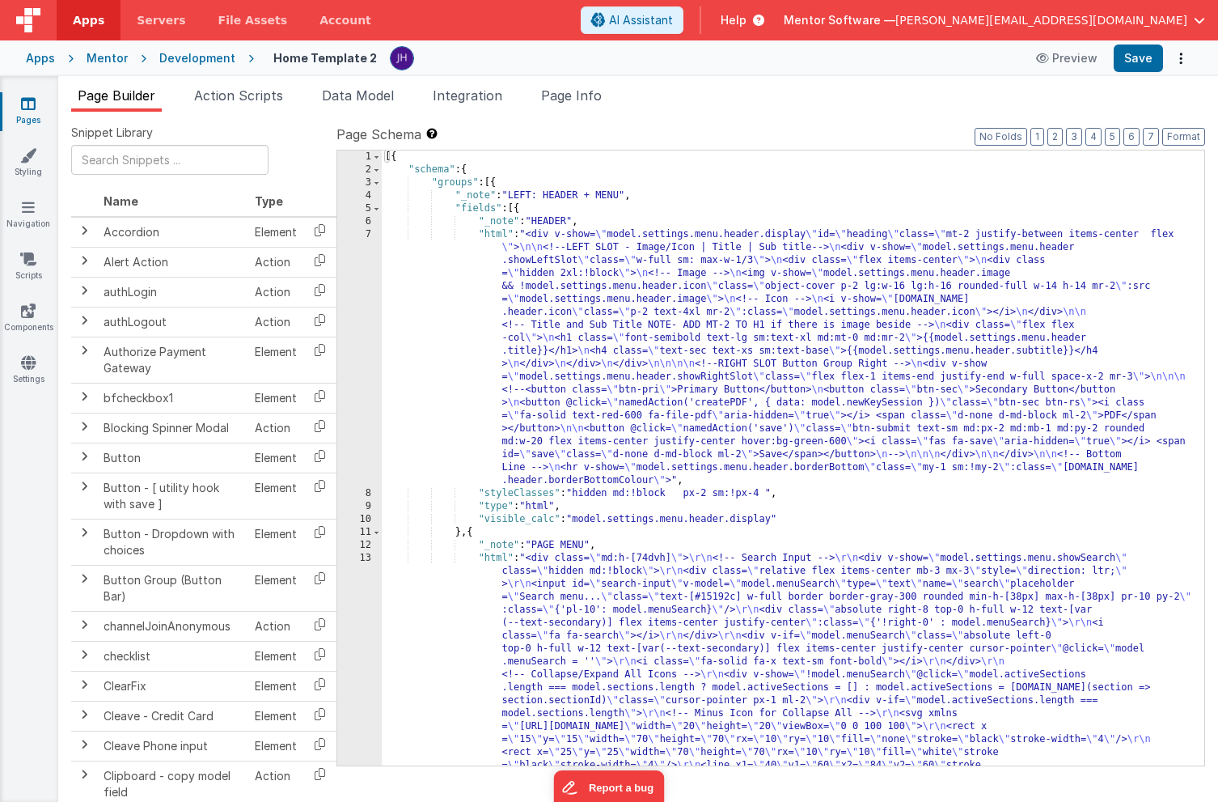
click at [143, 98] on span "Page Builder" at bounding box center [117, 95] width 78 height 16
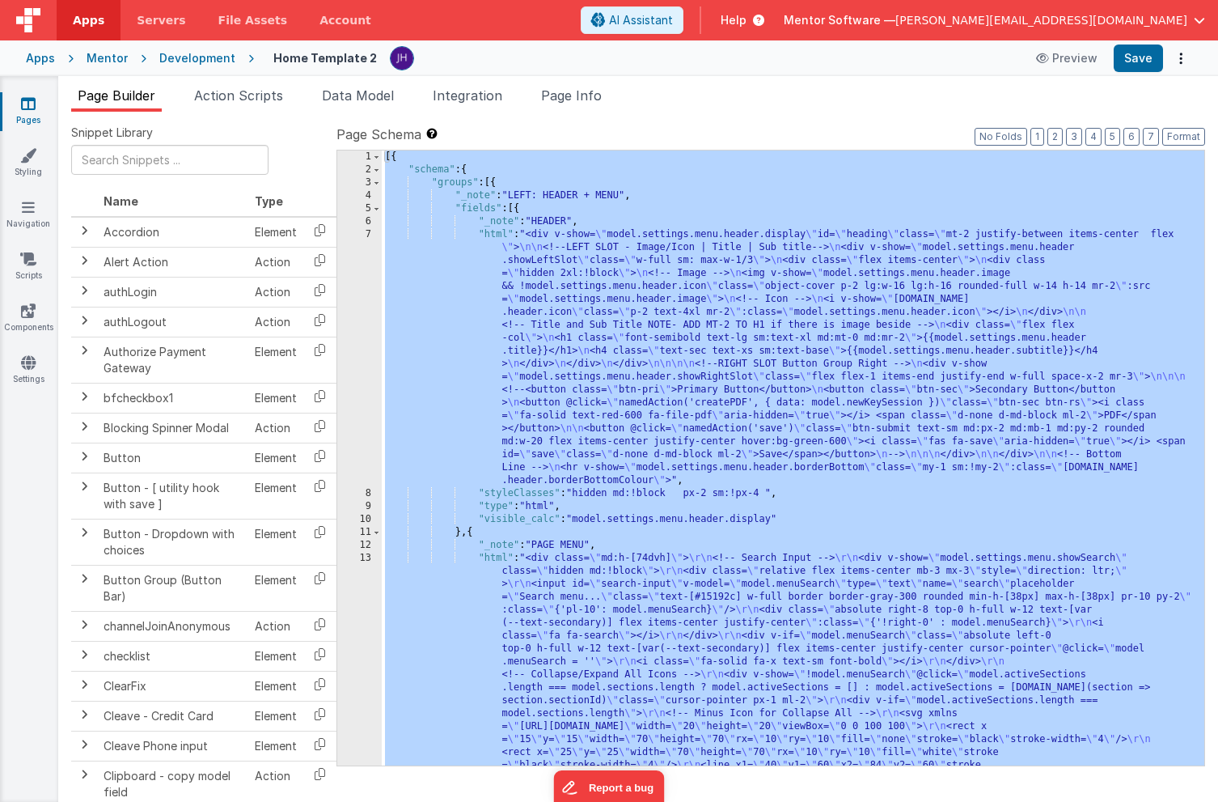
click at [38, 109] on link "Pages" at bounding box center [28, 111] width 58 height 32
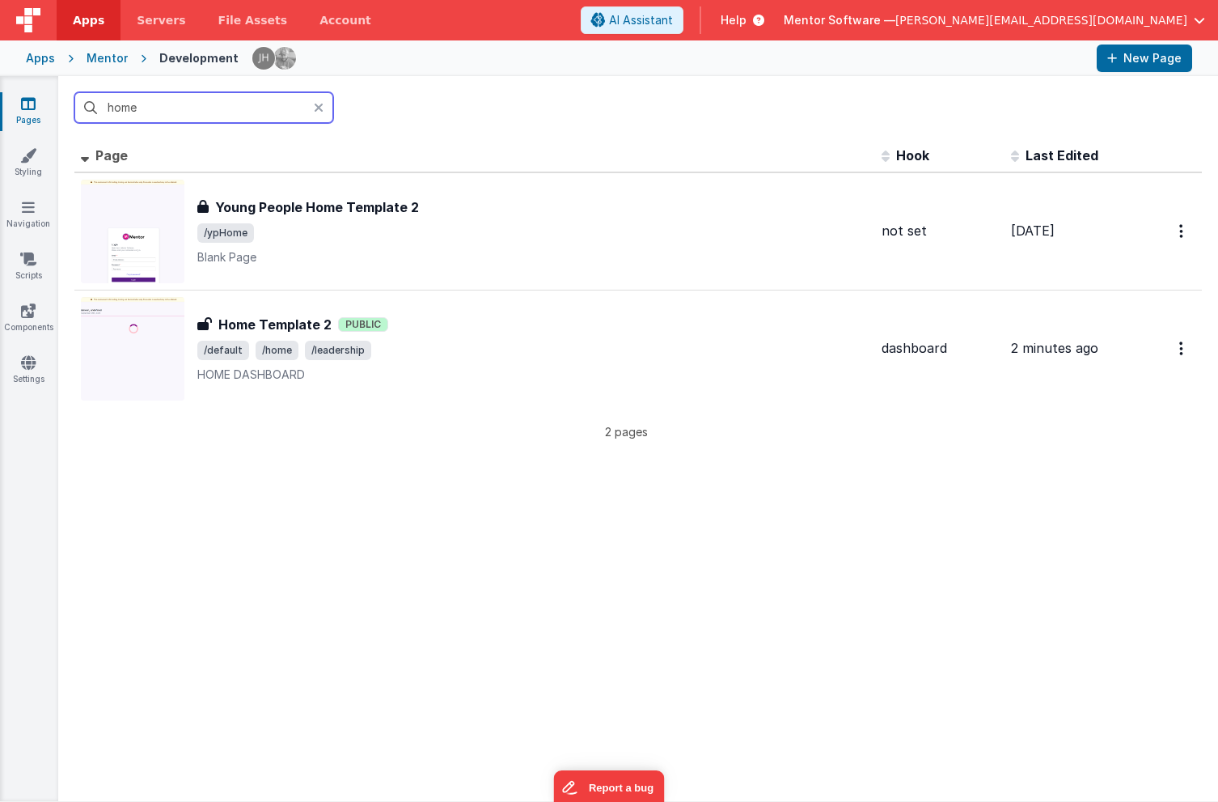
click at [188, 107] on input "home" at bounding box center [203, 107] width 259 height 31
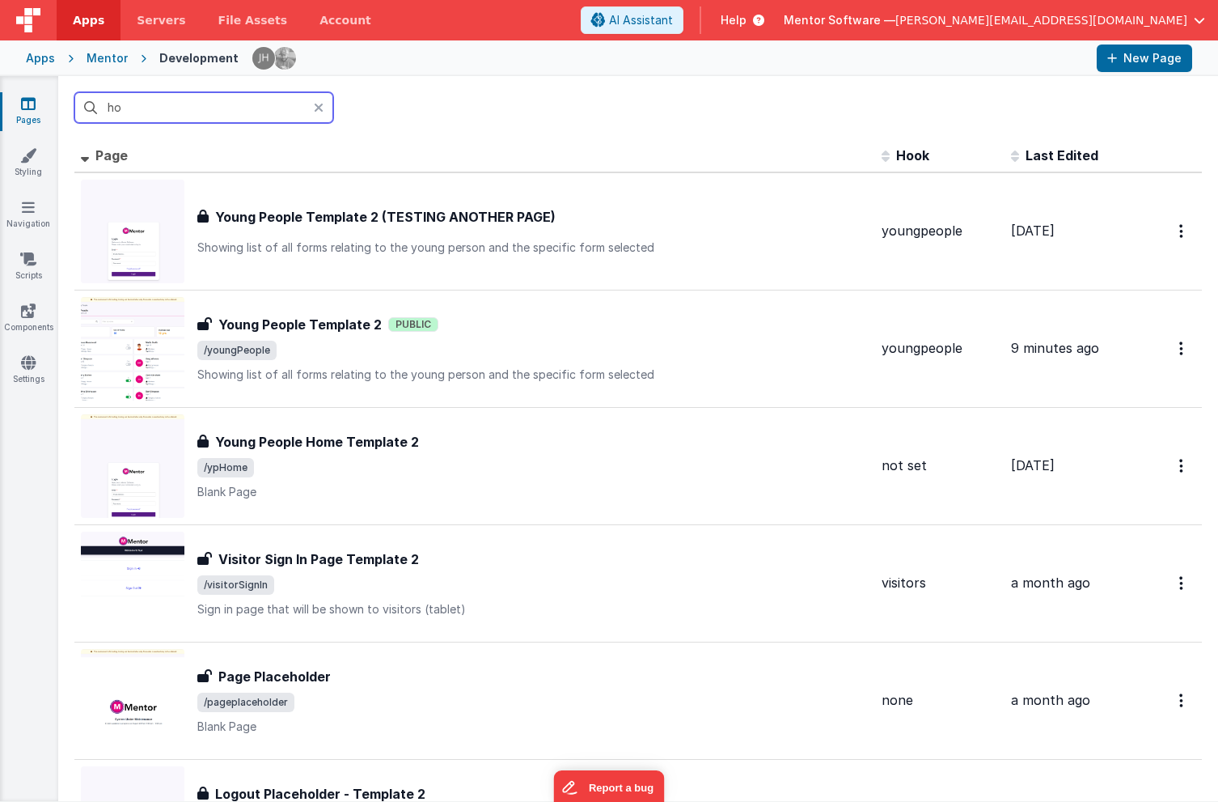
type input "h"
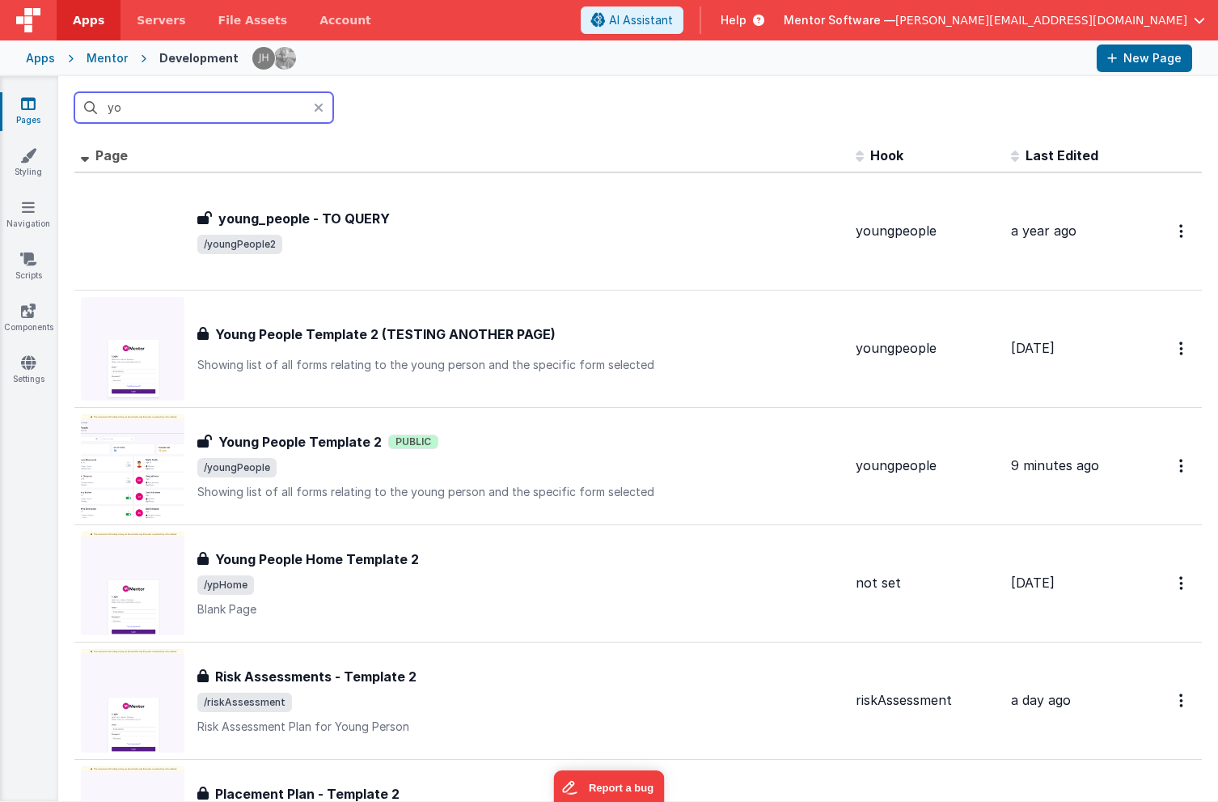
type input "y"
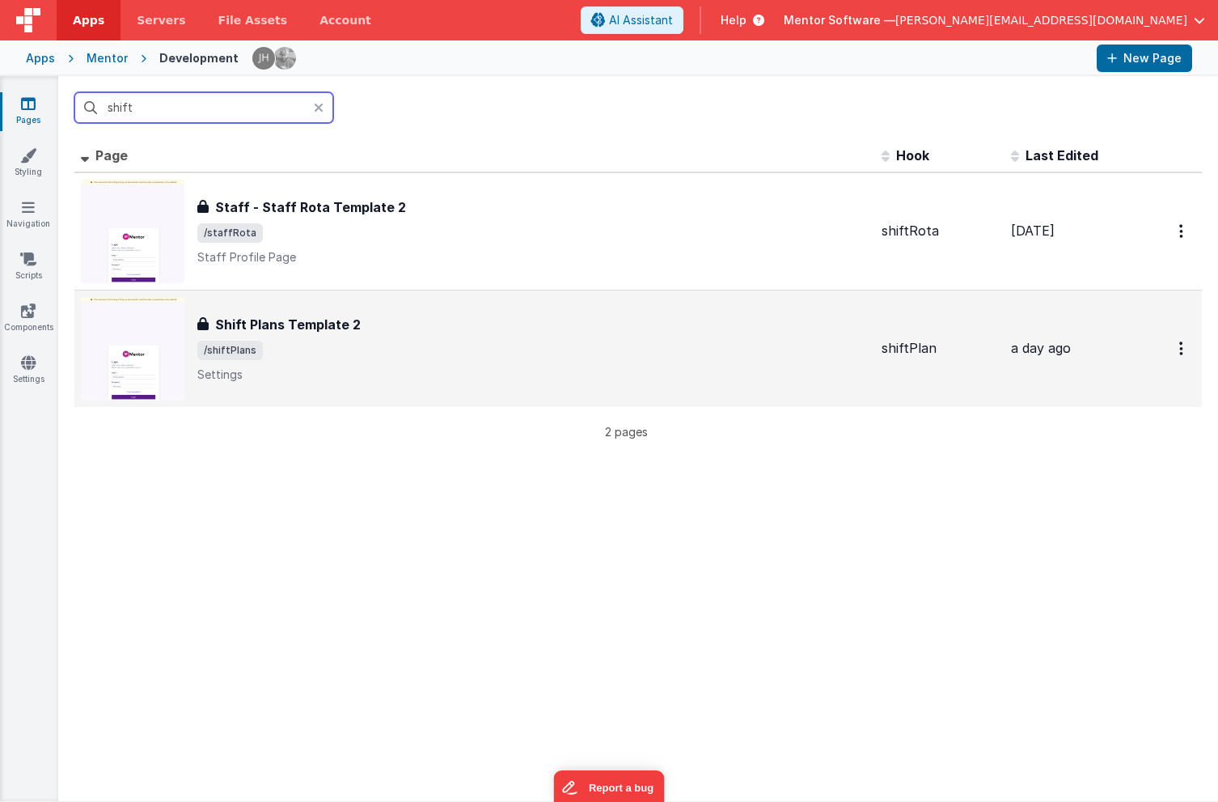
type input "shift"
click at [465, 335] on div "Shift Plans Template 2 Shift Plans Template 2 /shiftPlans Settings" at bounding box center [532, 349] width 671 height 68
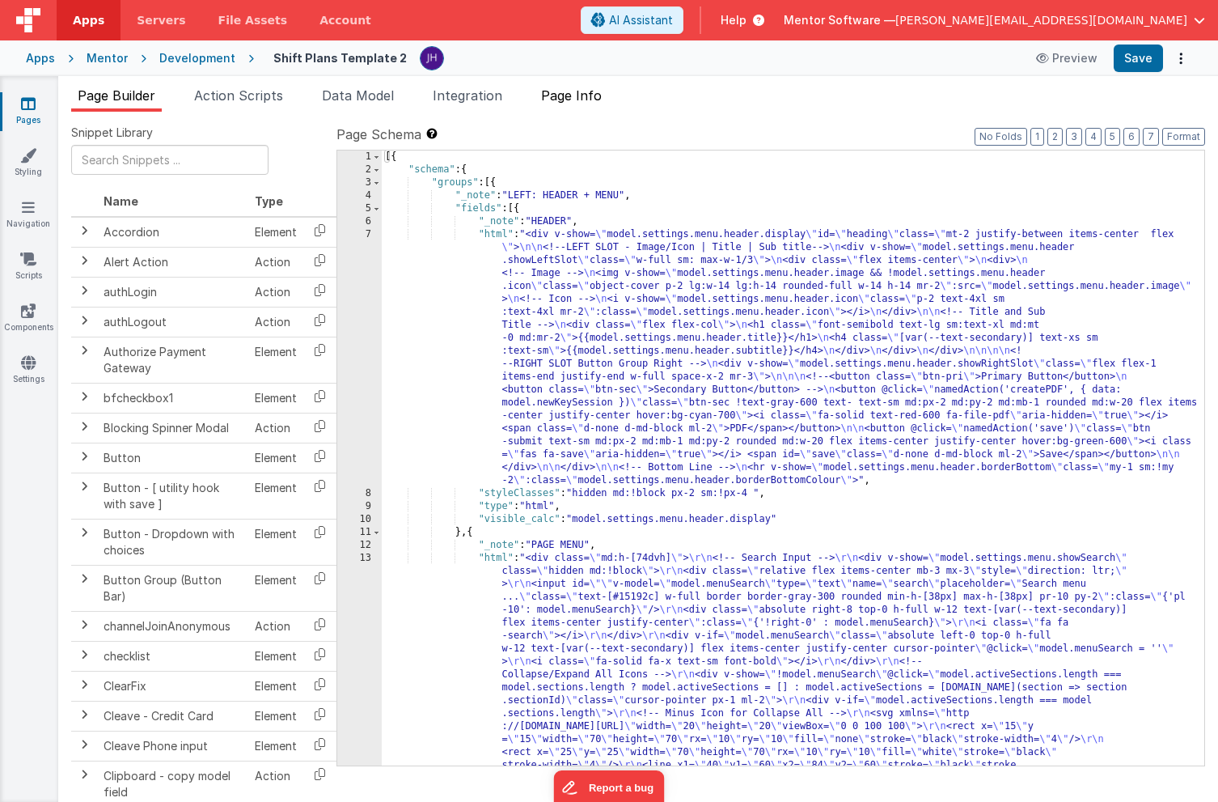
click at [604, 105] on li "Page Info" at bounding box center [572, 99] width 74 height 26
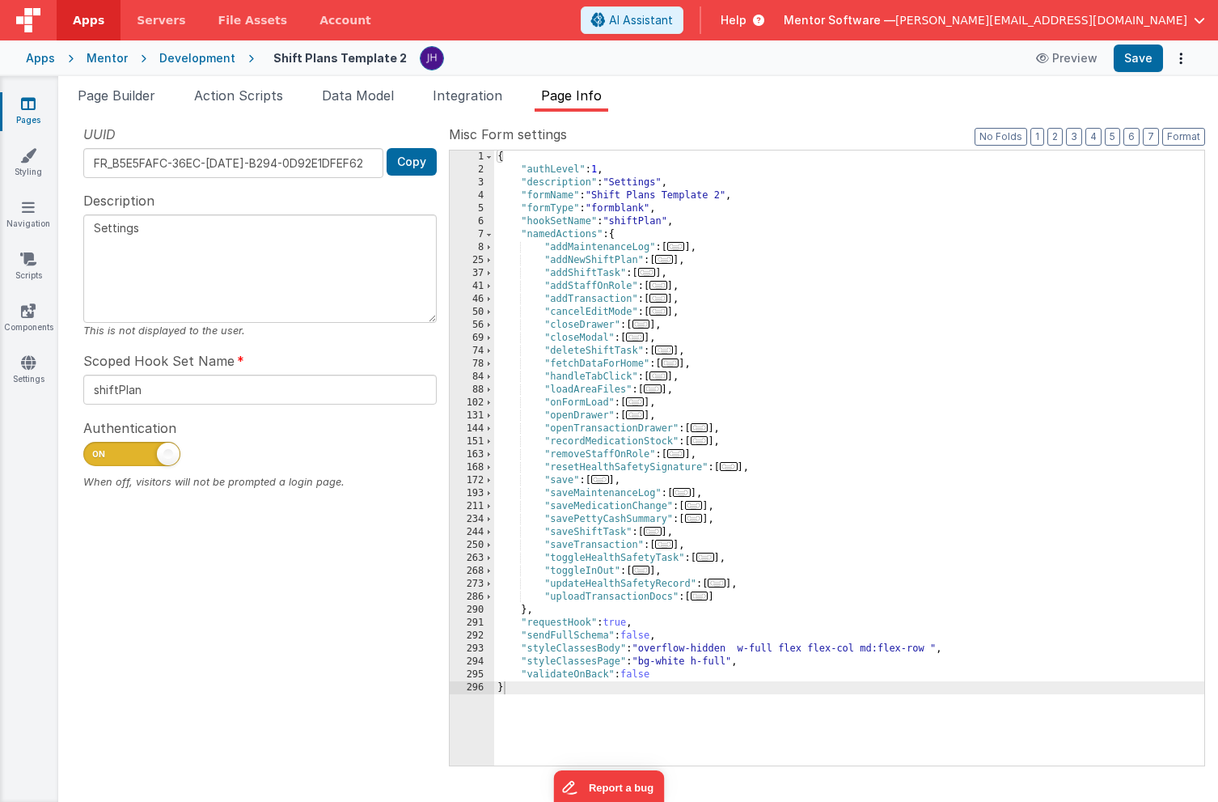
click at [36, 100] on link "Pages" at bounding box center [28, 111] width 58 height 32
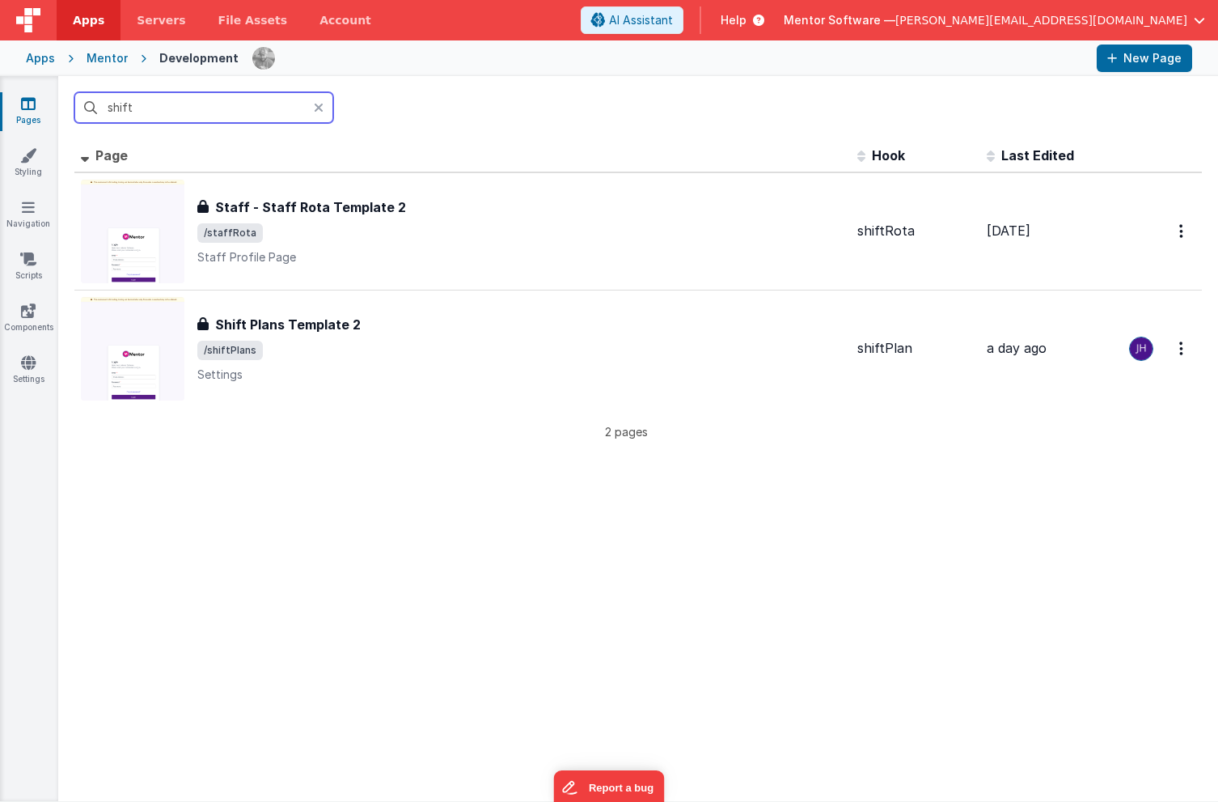
click at [210, 106] on input "shift" at bounding box center [203, 107] width 259 height 31
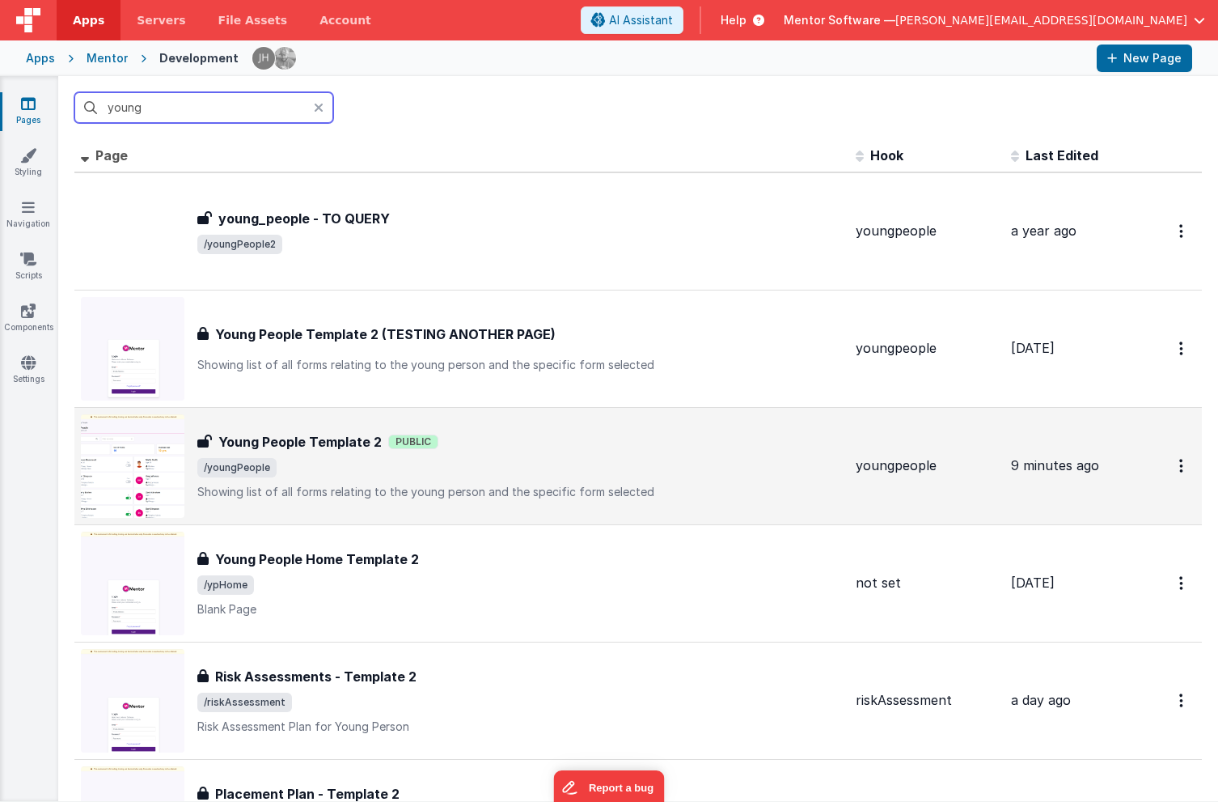
type input "young"
click at [485, 468] on span "/youngPeople" at bounding box center [520, 467] width 646 height 19
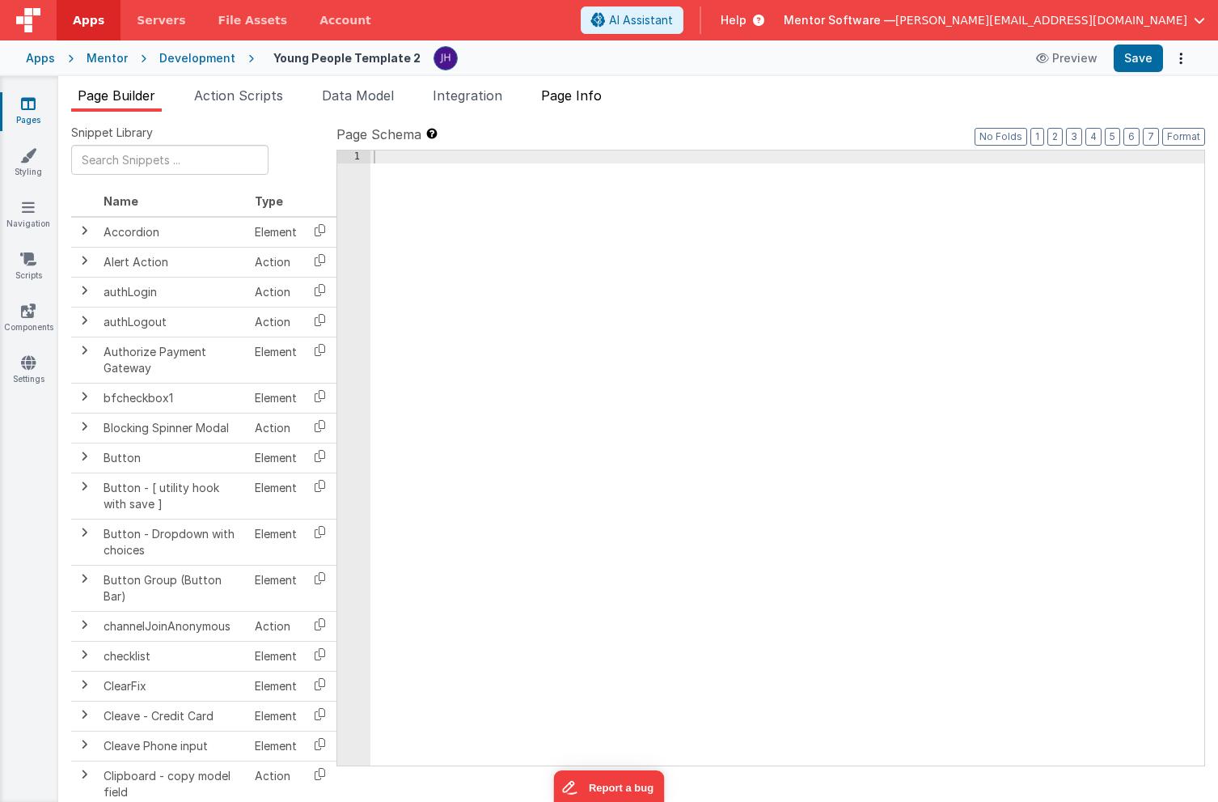
click at [578, 95] on span "Page Info" at bounding box center [571, 95] width 61 height 16
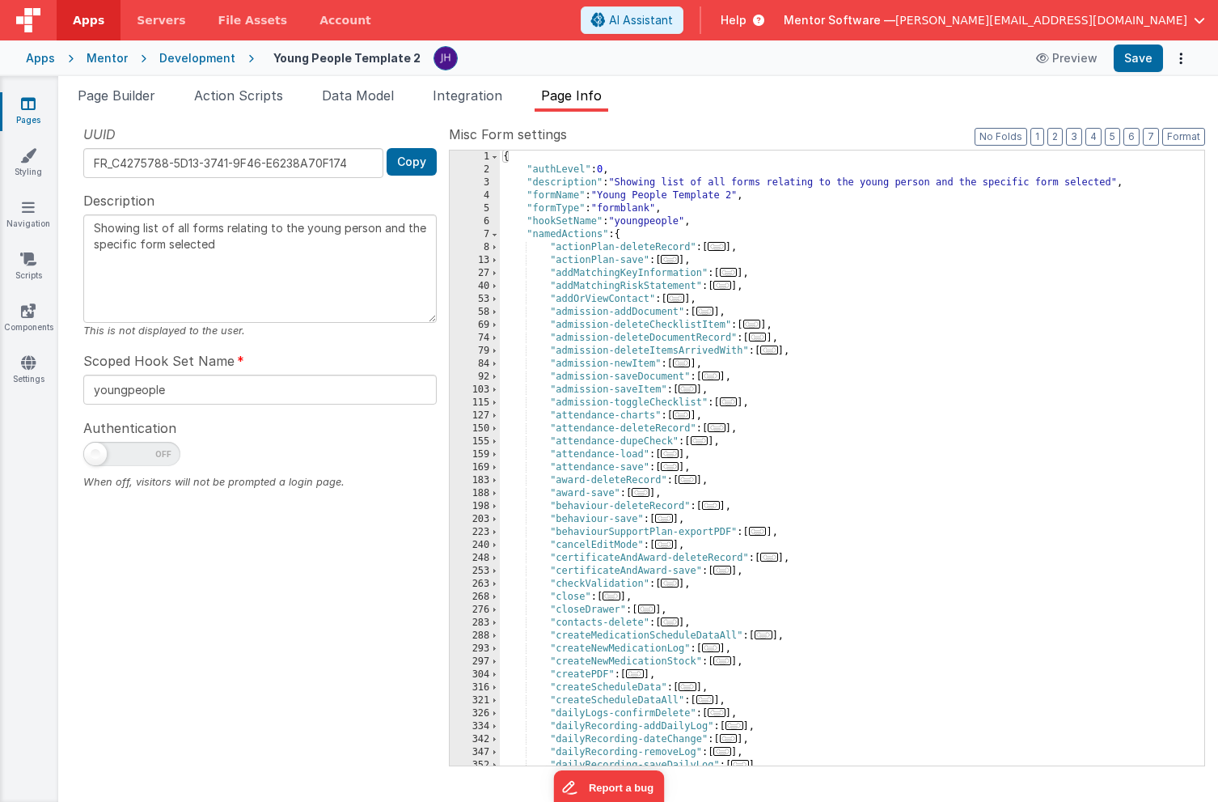
click at [124, 455] on span at bounding box center [131, 454] width 97 height 24
click at [96, 455] on input "checkbox" at bounding box center [89, 451] width 13 height 13
checkbox input "true"
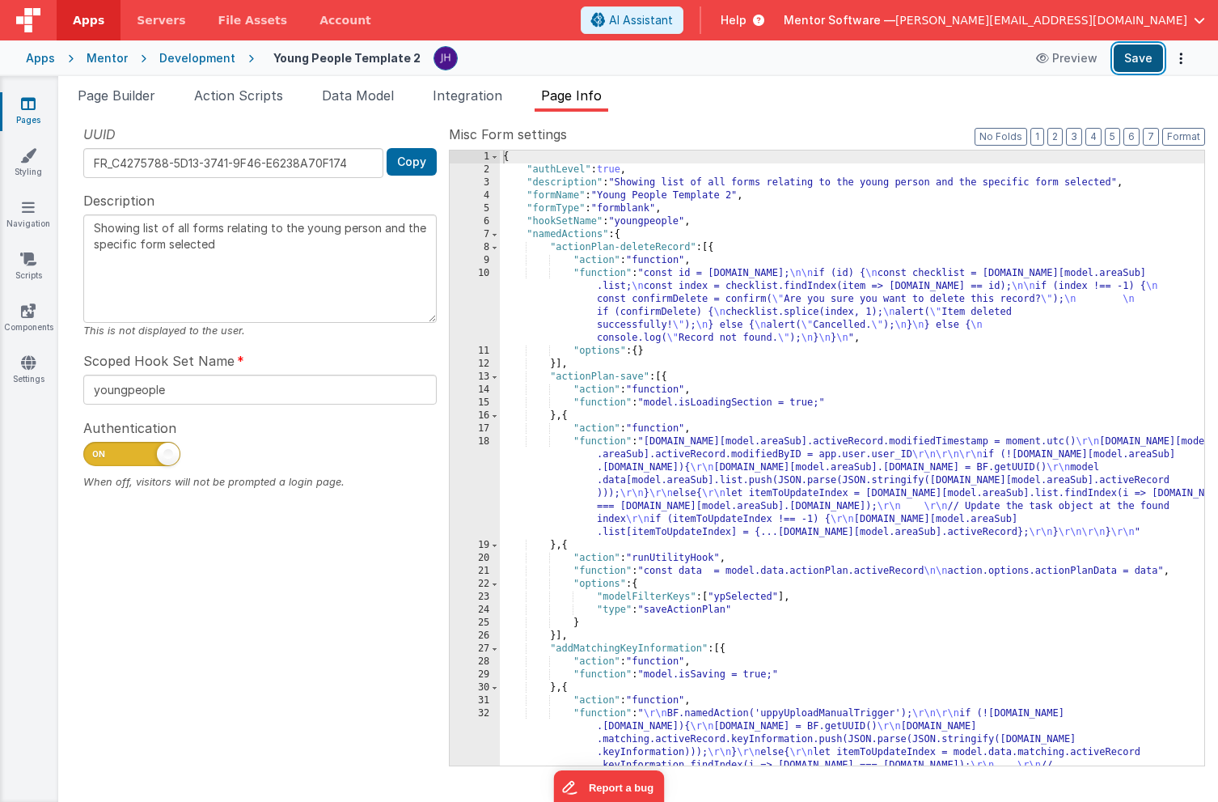
click at [1138, 62] on button "Save" at bounding box center [1138, 58] width 49 height 28
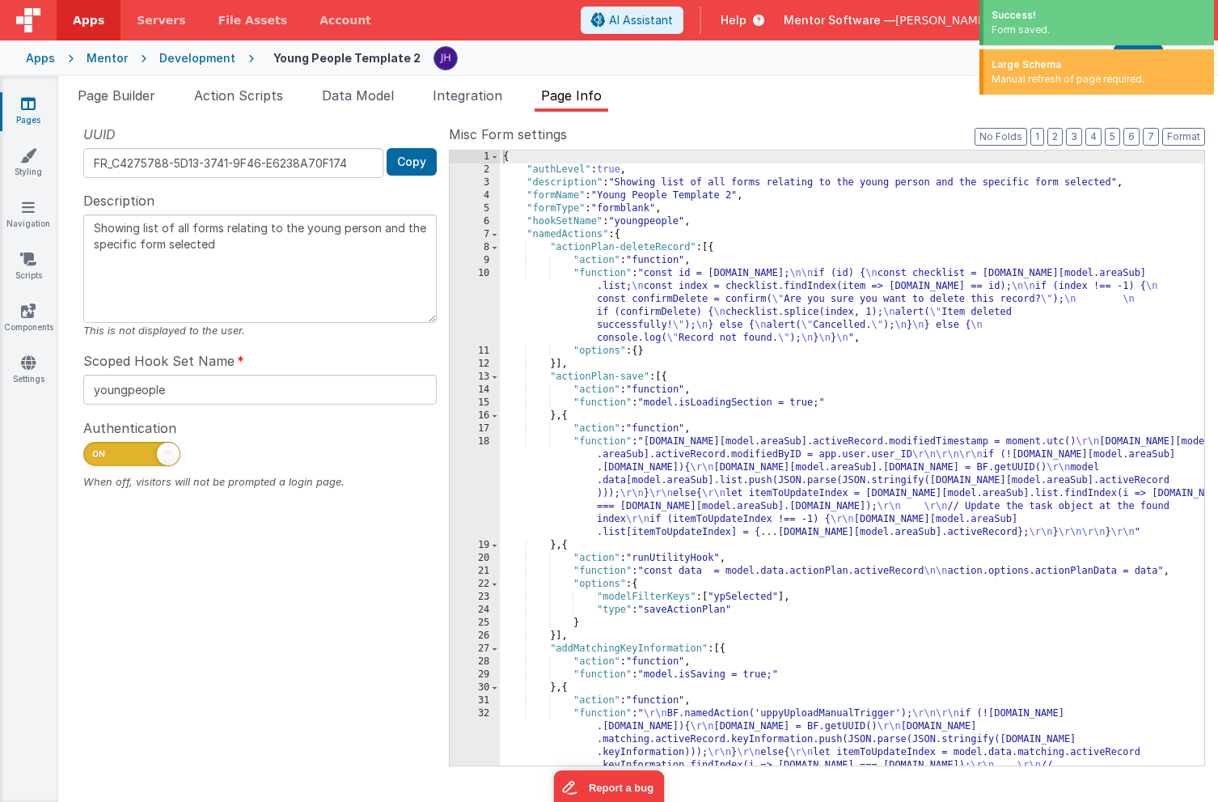
click at [768, 120] on div "Snippet Library Name Type Accordion Element Alert Action Action authLogin Actio…" at bounding box center [638, 457] width 1160 height 690
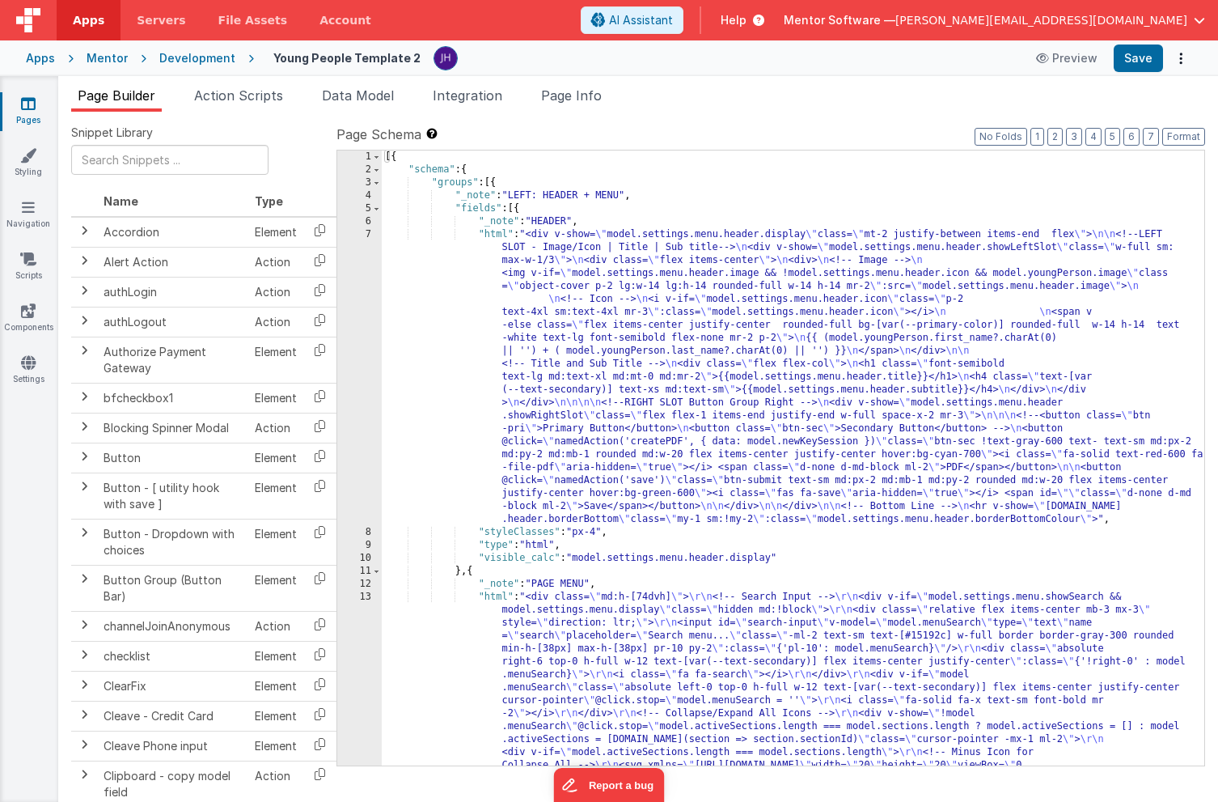
click at [583, 101] on span "Page Info" at bounding box center [571, 95] width 61 height 16
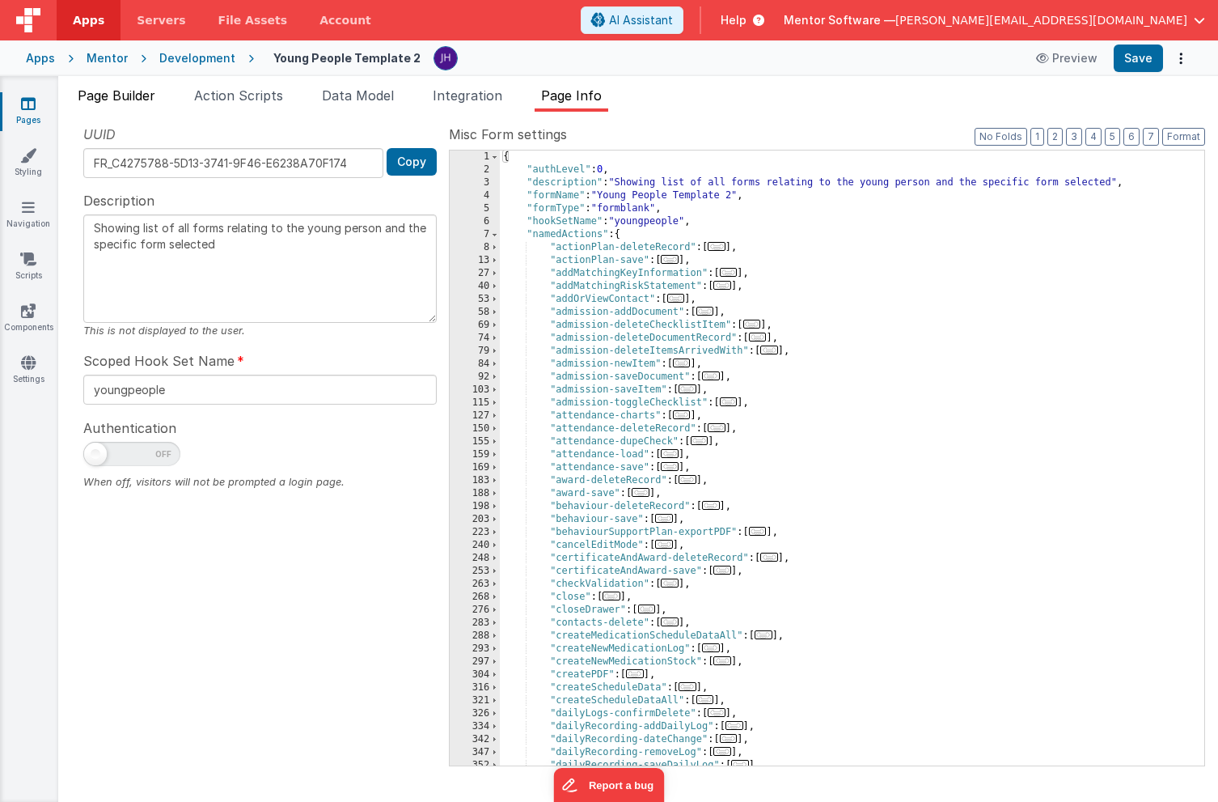
click at [154, 94] on span "Page Builder" at bounding box center [117, 95] width 78 height 16
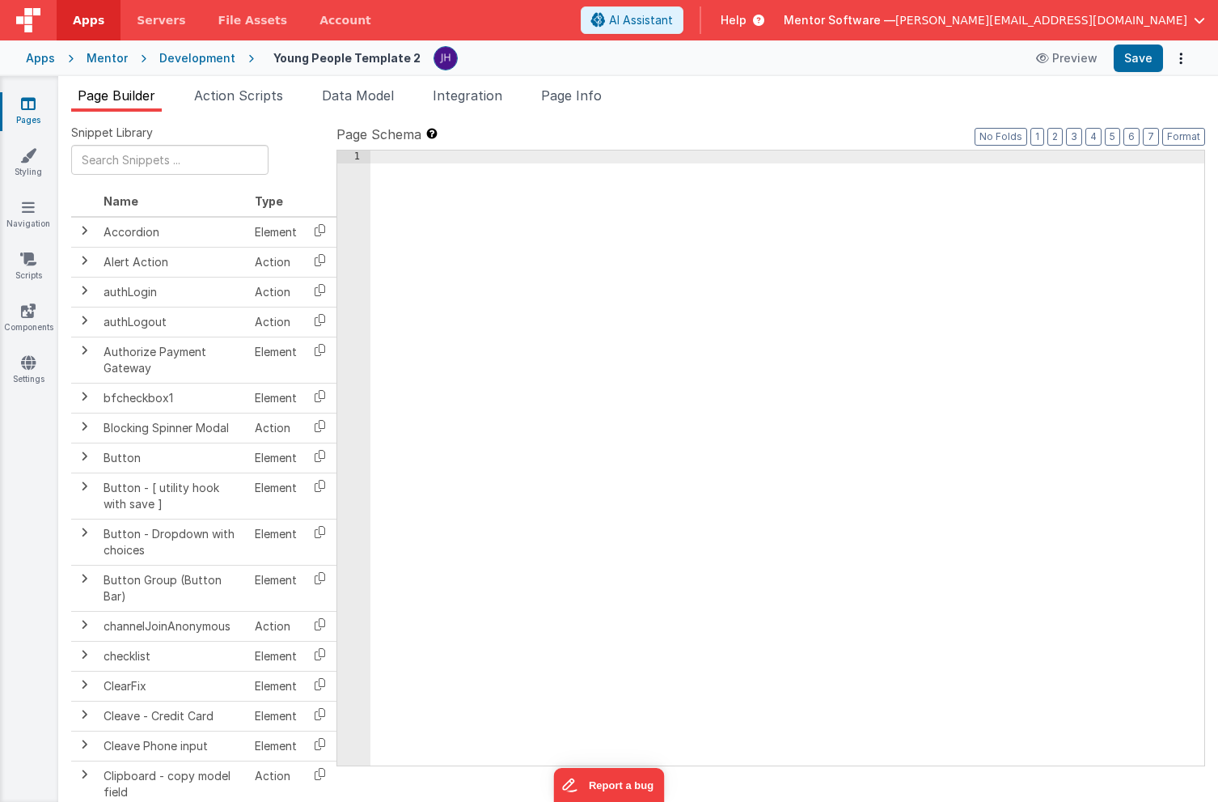
click at [814, 109] on ul "Page Builder Action Scripts Data Model Integration Page Info" at bounding box center [638, 99] width 1160 height 26
click at [769, 205] on div at bounding box center [787, 470] width 834 height 641
click at [456, 72] on div "Apps Mentor Development Young People Template 2 Preview Save" at bounding box center [609, 58] width 1218 height 36
click at [456, 97] on span "Integration" at bounding box center [468, 95] width 70 height 16
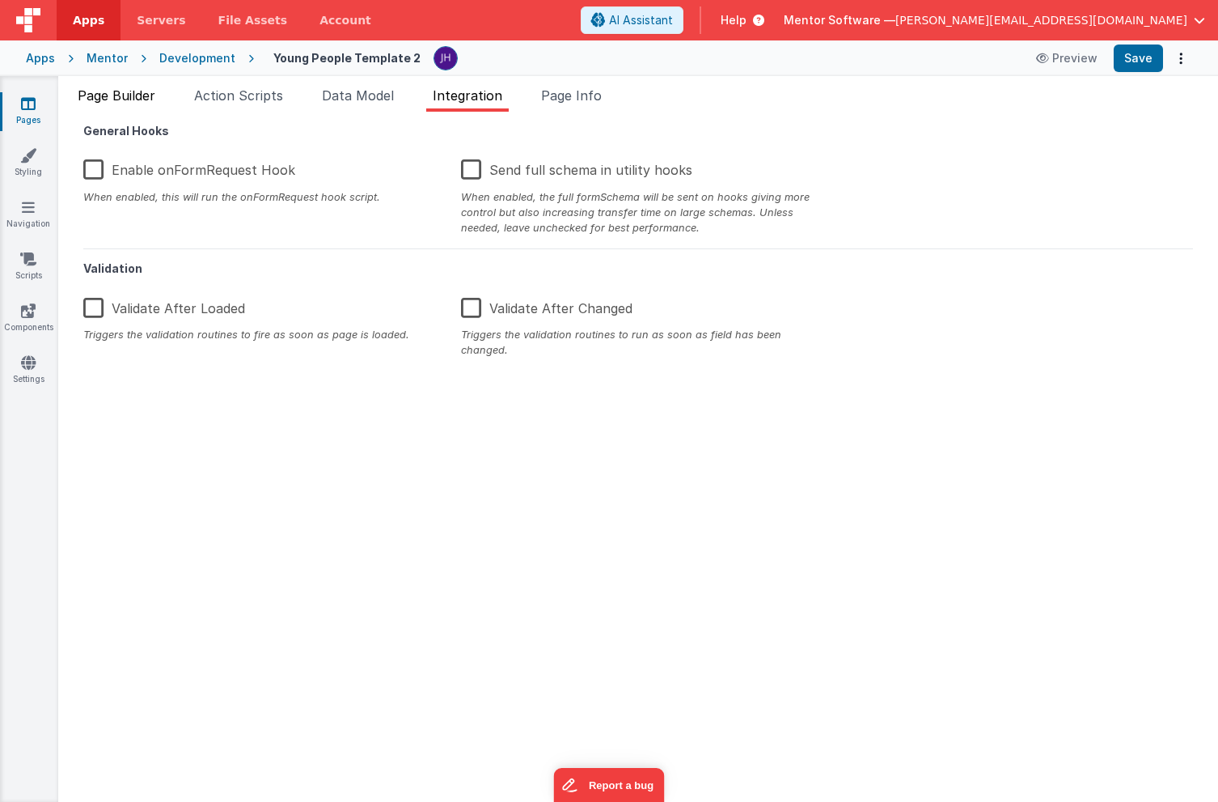
click at [145, 93] on span "Page Builder" at bounding box center [117, 95] width 78 height 16
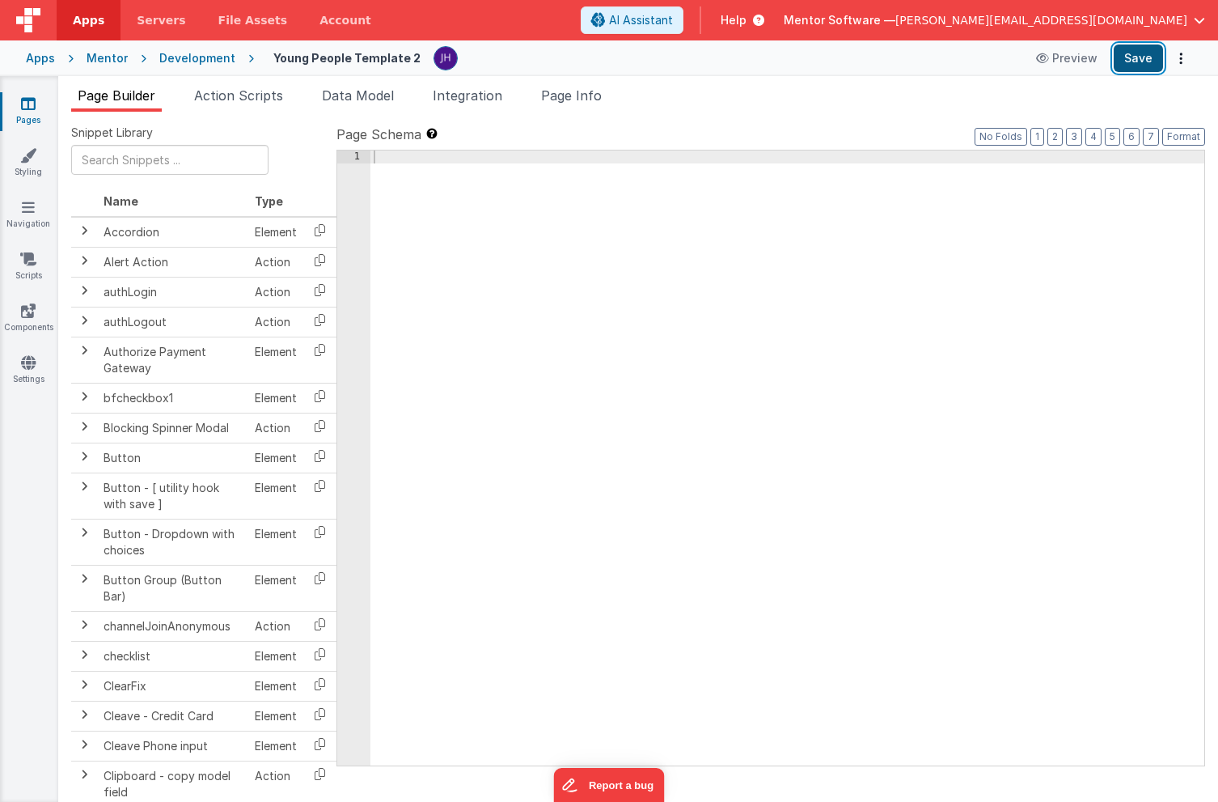
click at [1136, 61] on button "Save" at bounding box center [1138, 58] width 49 height 28
click at [695, 110] on ul "Page Builder Action Scripts Data Model Integration Page Info" at bounding box center [638, 99] width 1160 height 26
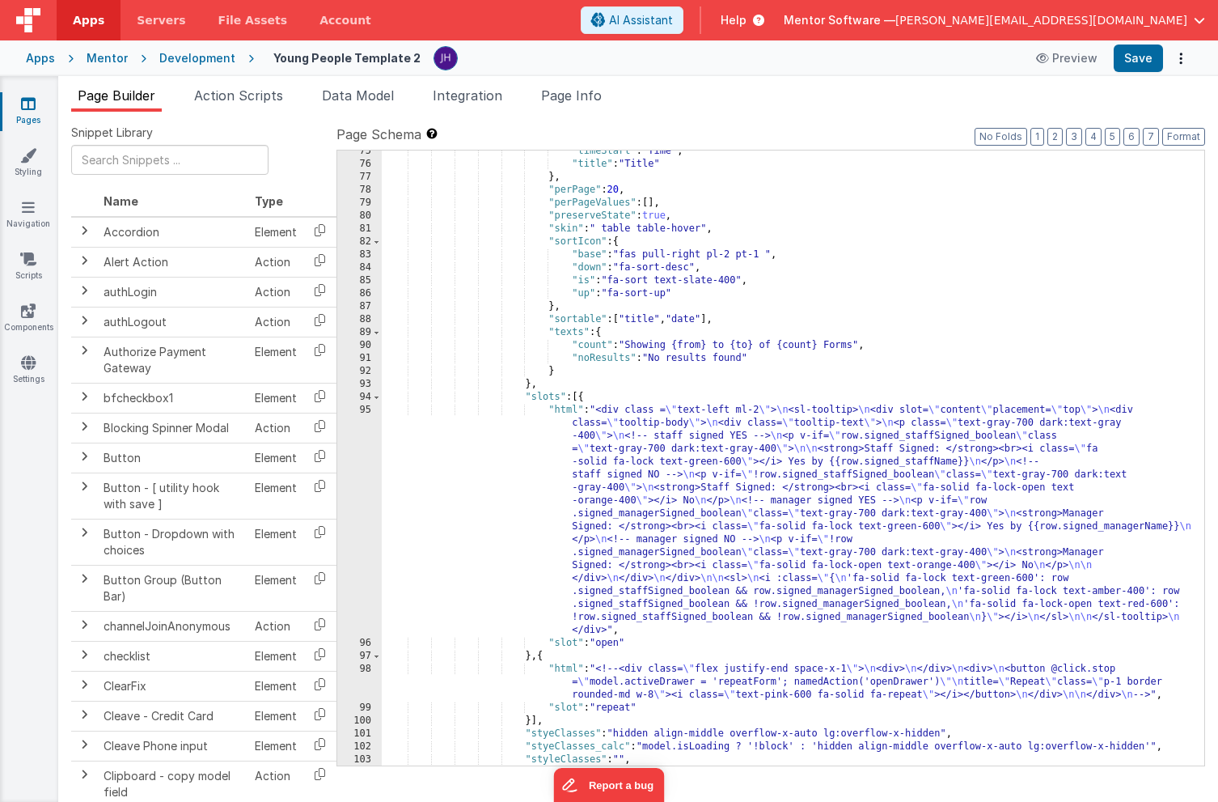
scroll to position [2761, 0]
click at [383, 97] on span "Data Model" at bounding box center [358, 95] width 72 height 16
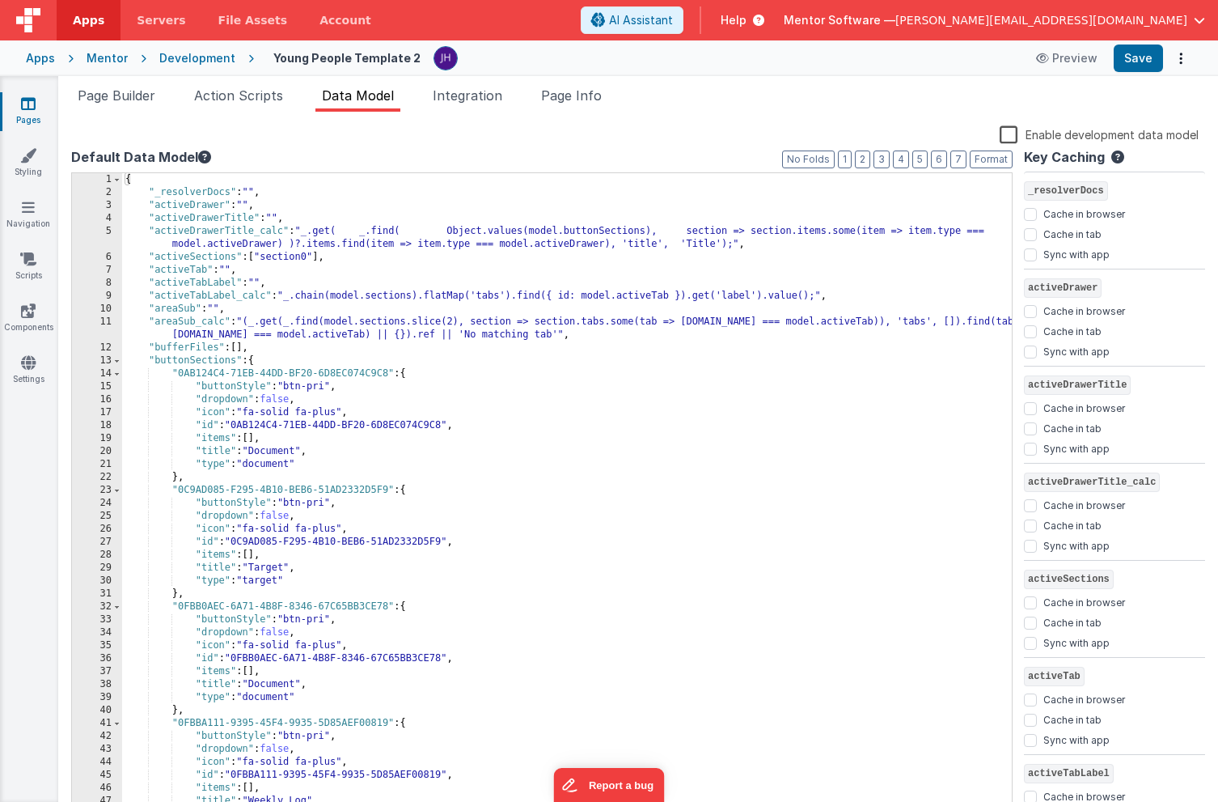
click at [726, 389] on div "{ "_resolverDocs" : "" , "activeDrawer" : "" , "activeDrawerTitle" : "" , "acti…" at bounding box center [567, 507] width 890 height 668
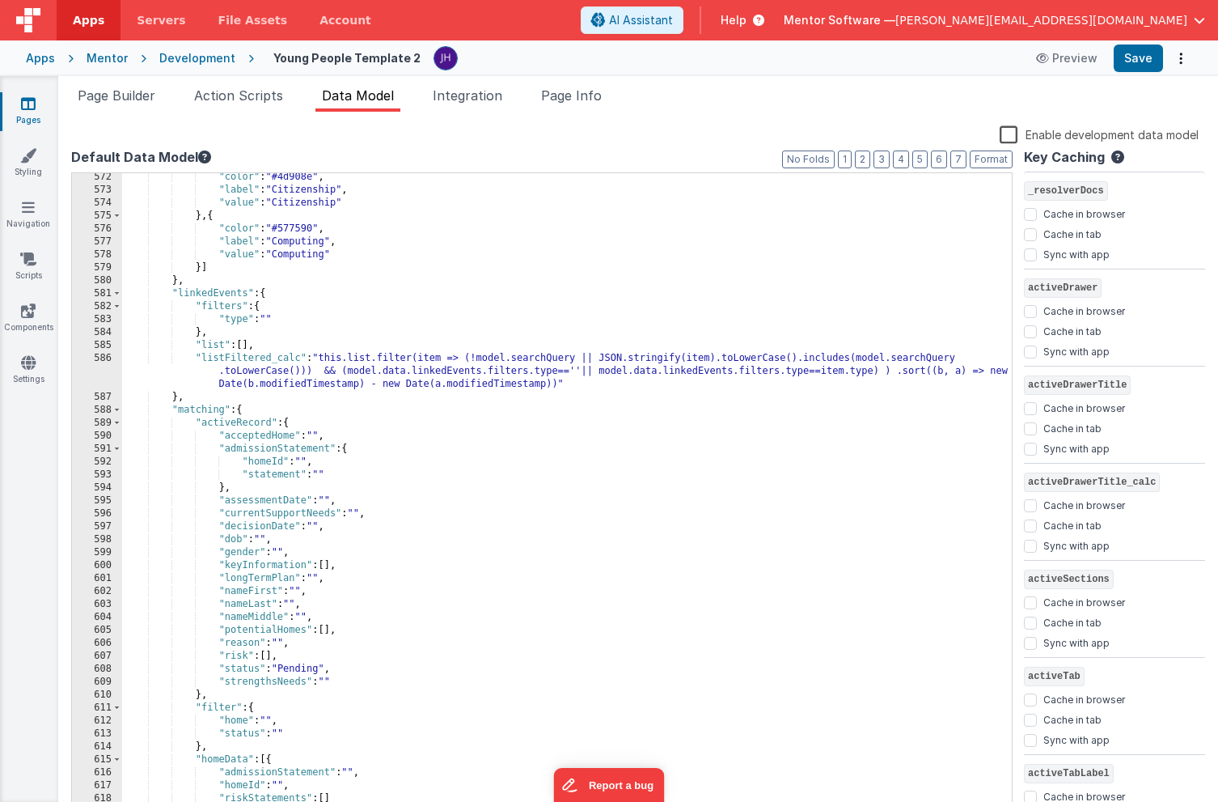
scroll to position [0, 0]
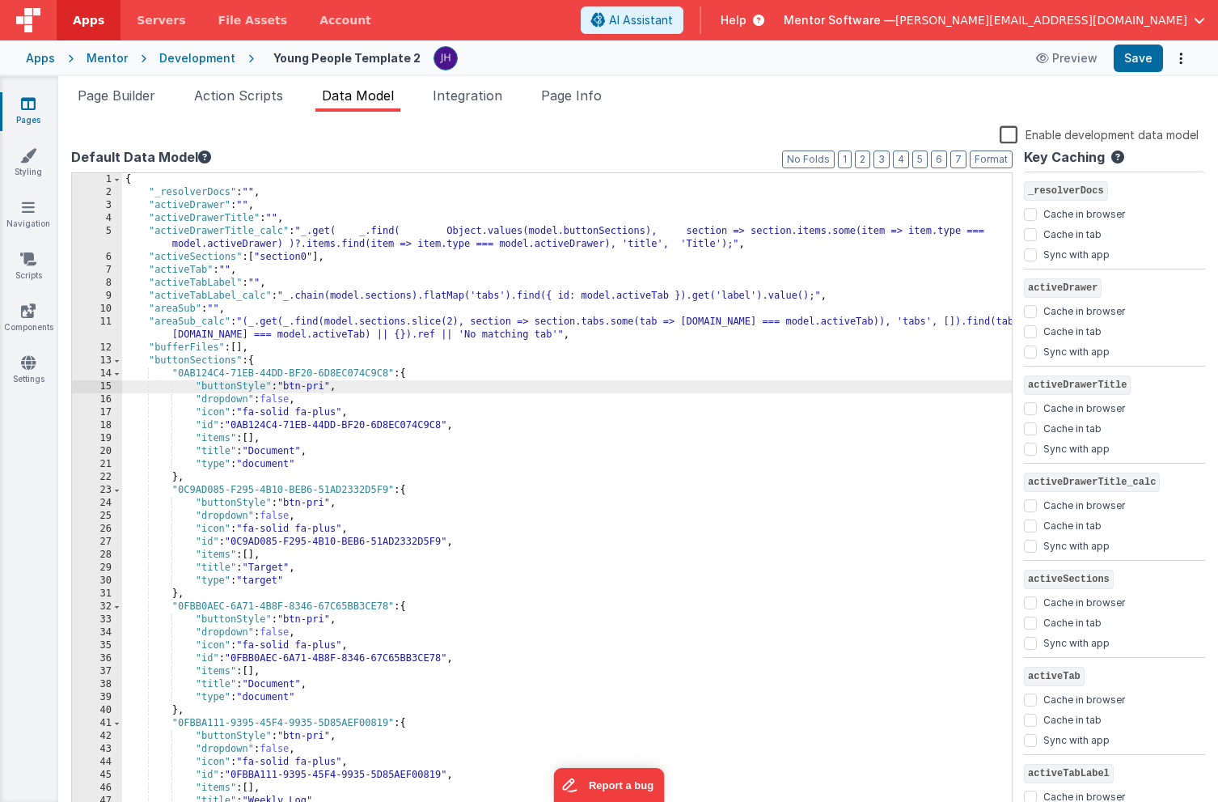
click at [684, 464] on div "{ "_resolverDocs" : "" , "activeDrawer" : "" , "activeDrawerTitle" : "" , "acti…" at bounding box center [567, 507] width 890 height 668
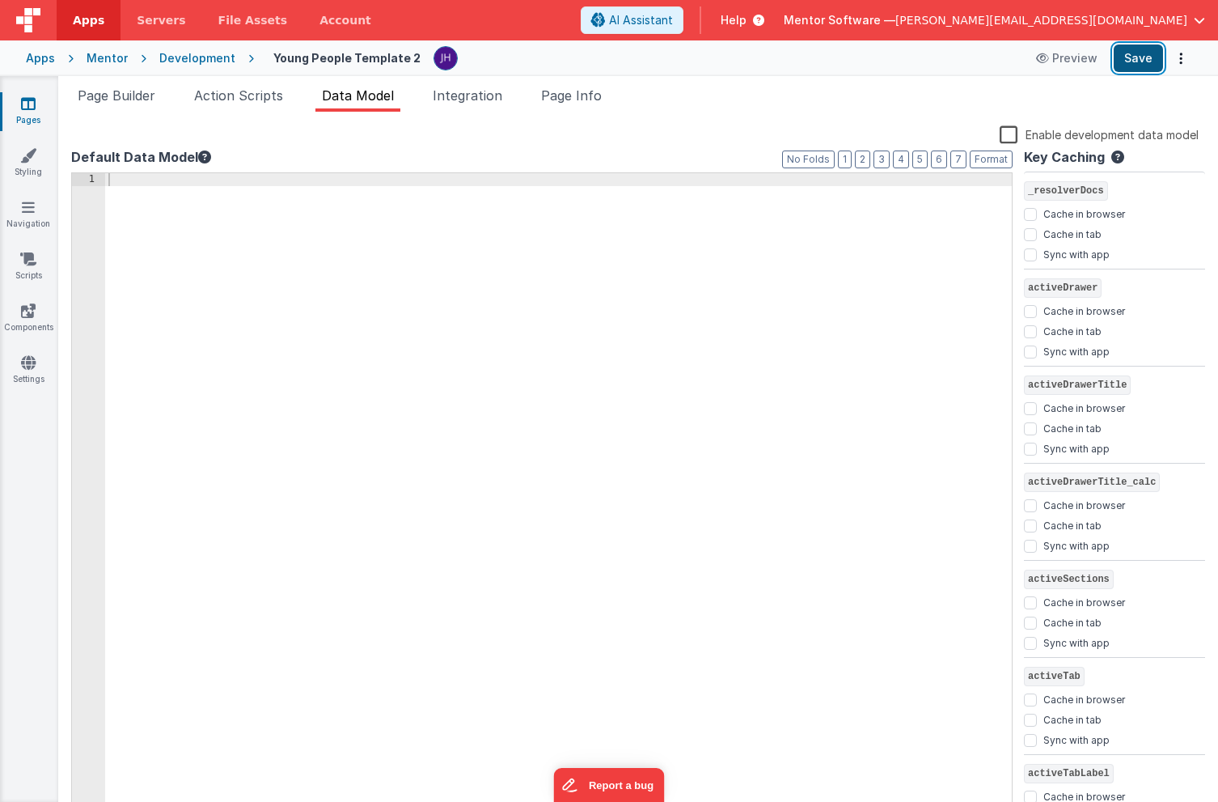
click at [1141, 65] on button "Save" at bounding box center [1138, 58] width 49 height 28
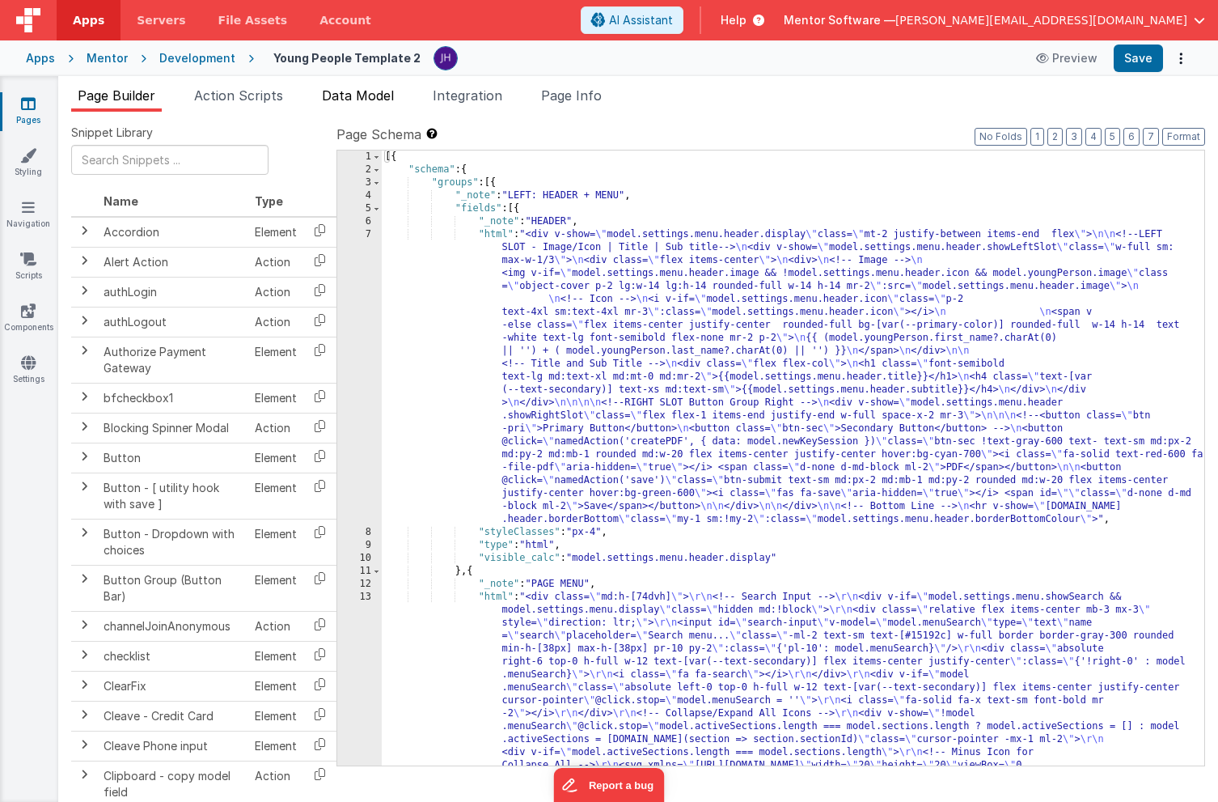
click at [338, 100] on span "Data Model" at bounding box center [358, 95] width 72 height 16
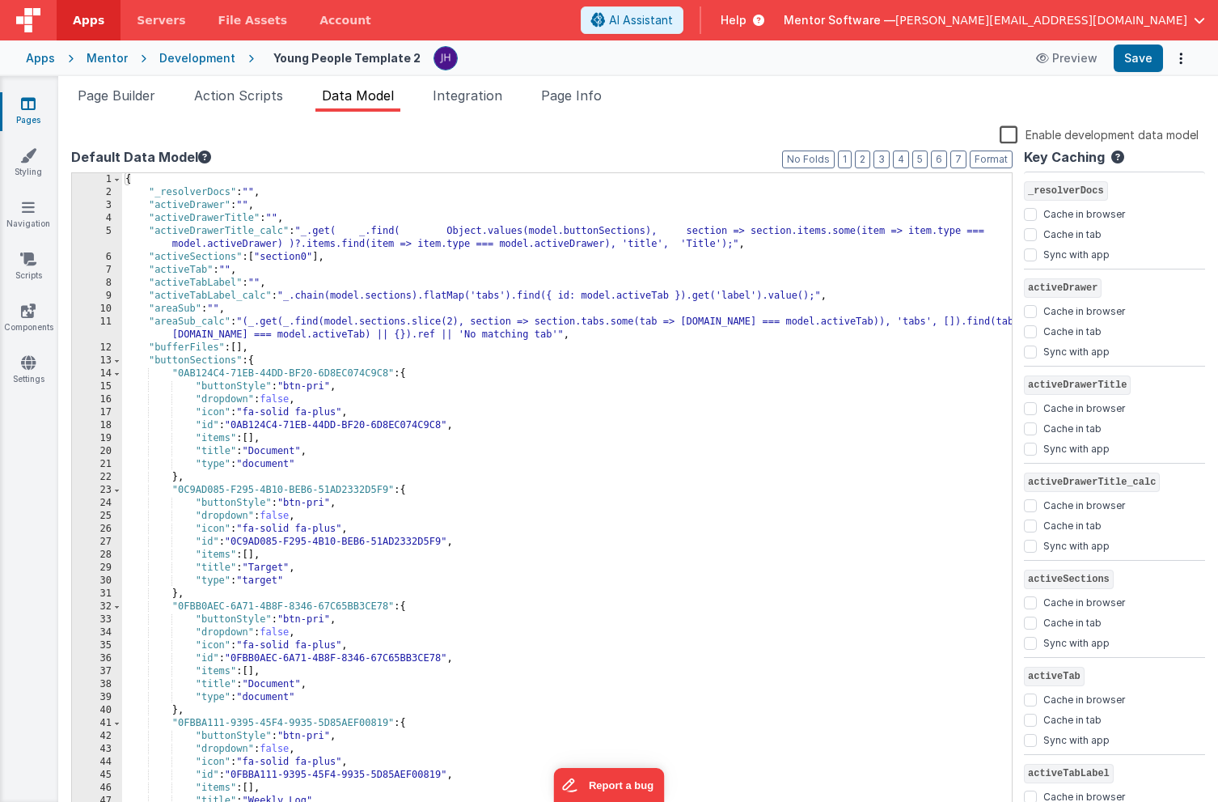
click at [445, 188] on div "{ "_resolverDocs" : "" , "activeDrawer" : "" , "activeDrawerTitle" : "" , "acti…" at bounding box center [567, 507] width 890 height 668
click at [435, 157] on label "Default Data Model" at bounding box center [542, 156] width 942 height 19
click at [30, 105] on icon at bounding box center [28, 103] width 15 height 16
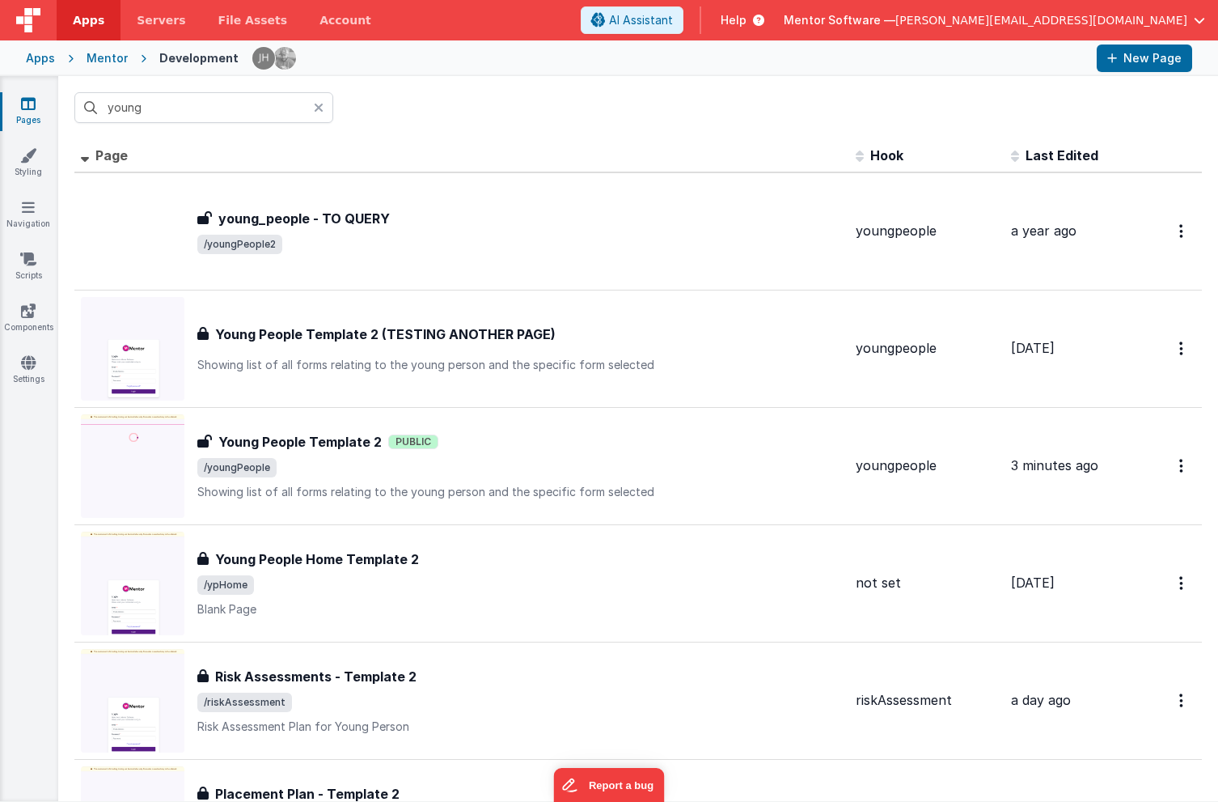
click at [320, 111] on icon at bounding box center [319, 107] width 10 height 13
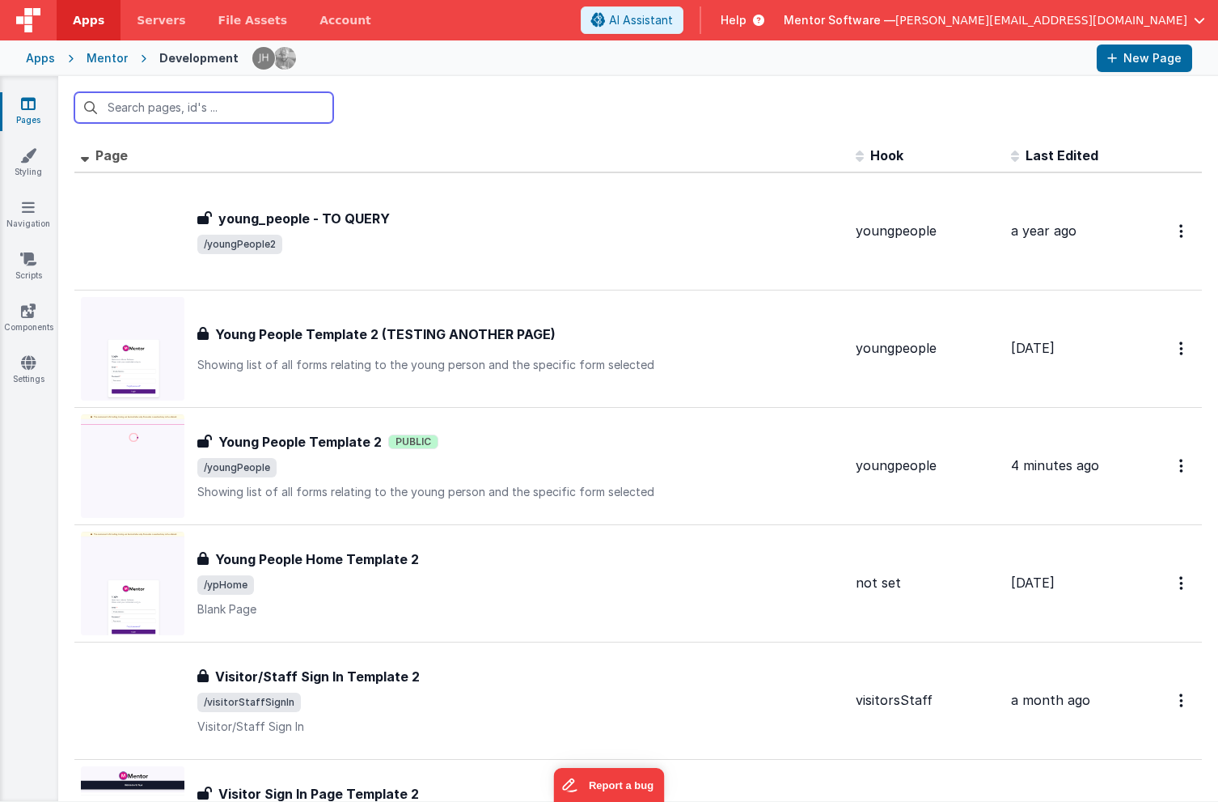
click at [239, 109] on input "text" at bounding box center [203, 107] width 259 height 31
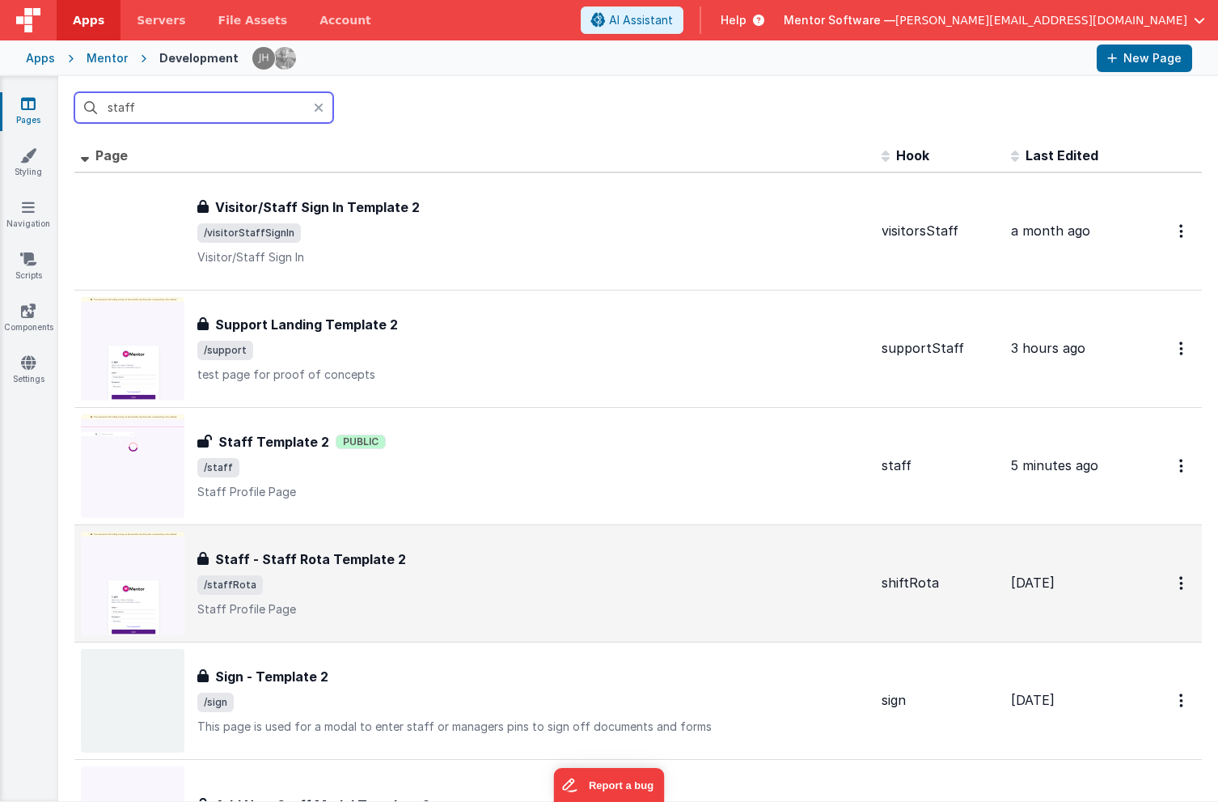
type input "staff"
click at [545, 581] on span "/staffRota" at bounding box center [532, 584] width 671 height 19
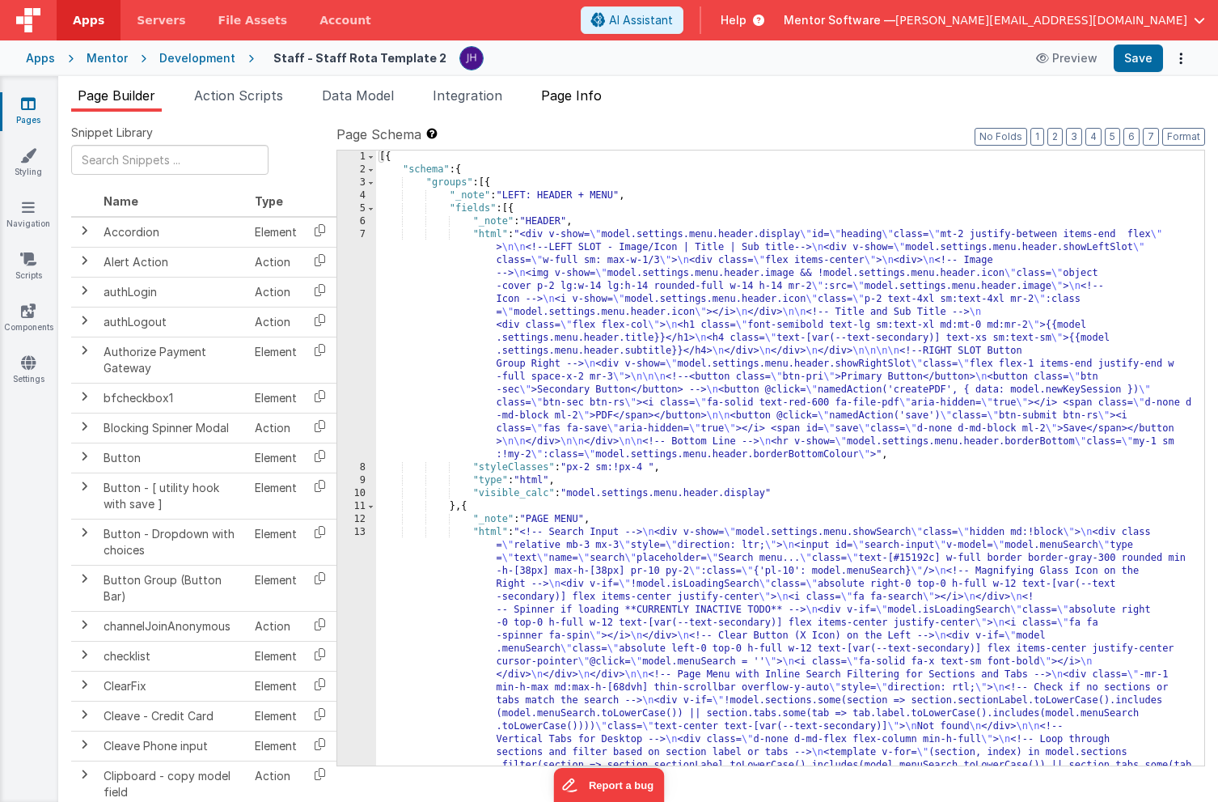
click at [578, 96] on span "Page Info" at bounding box center [571, 95] width 61 height 16
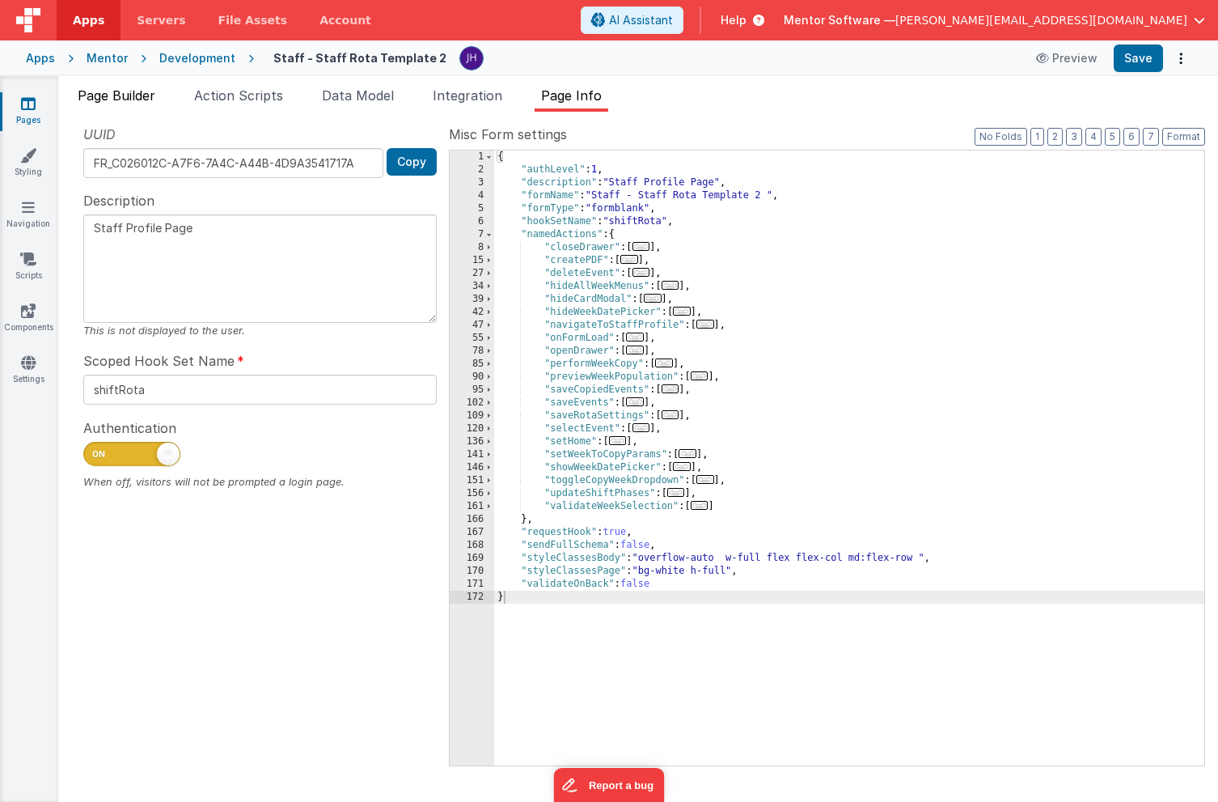
click at [109, 95] on span "Page Builder" at bounding box center [117, 95] width 78 height 16
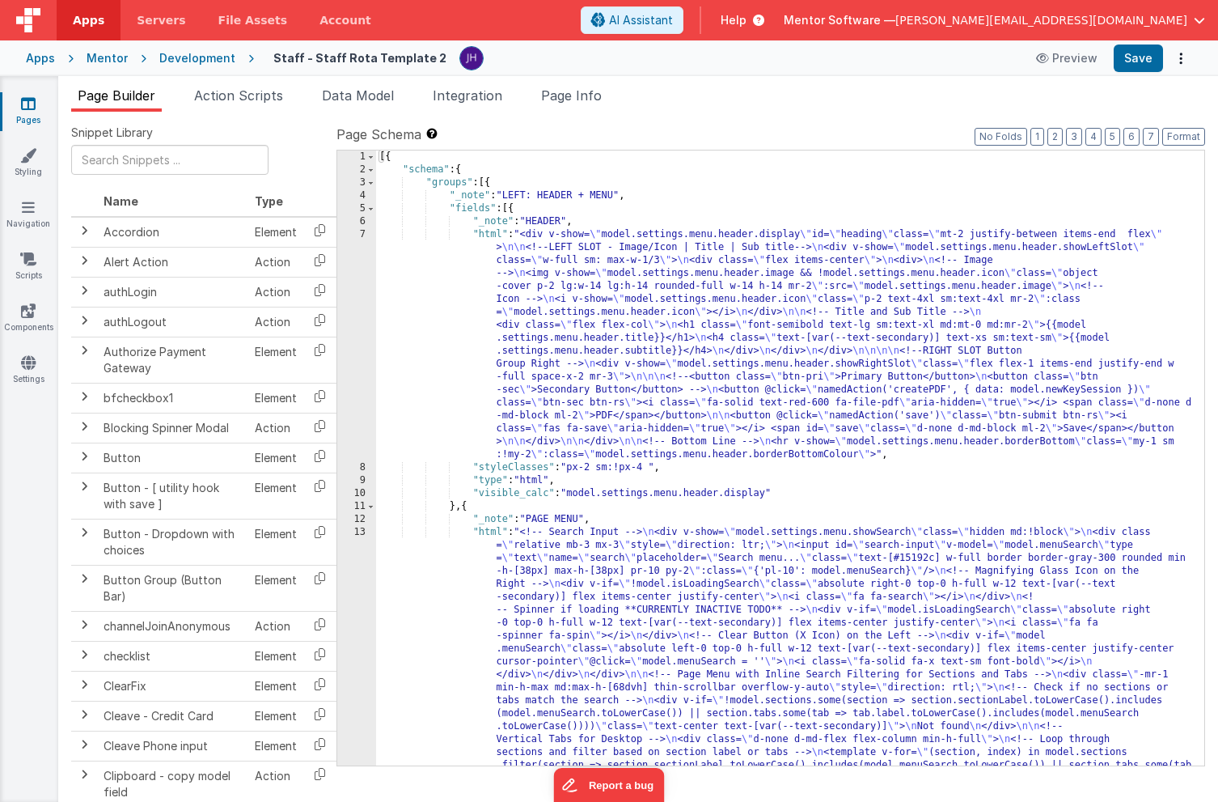
click at [28, 97] on icon at bounding box center [28, 103] width 15 height 16
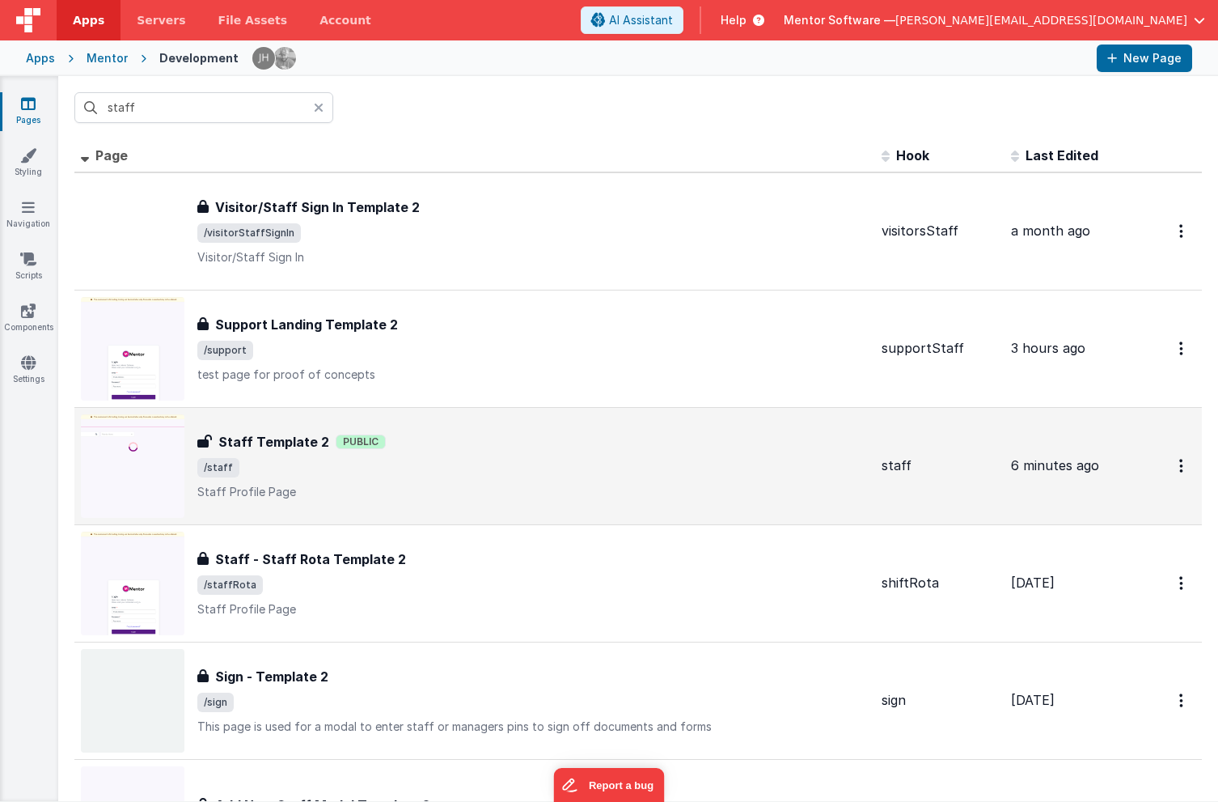
click at [408, 469] on span "/staff" at bounding box center [532, 467] width 671 height 19
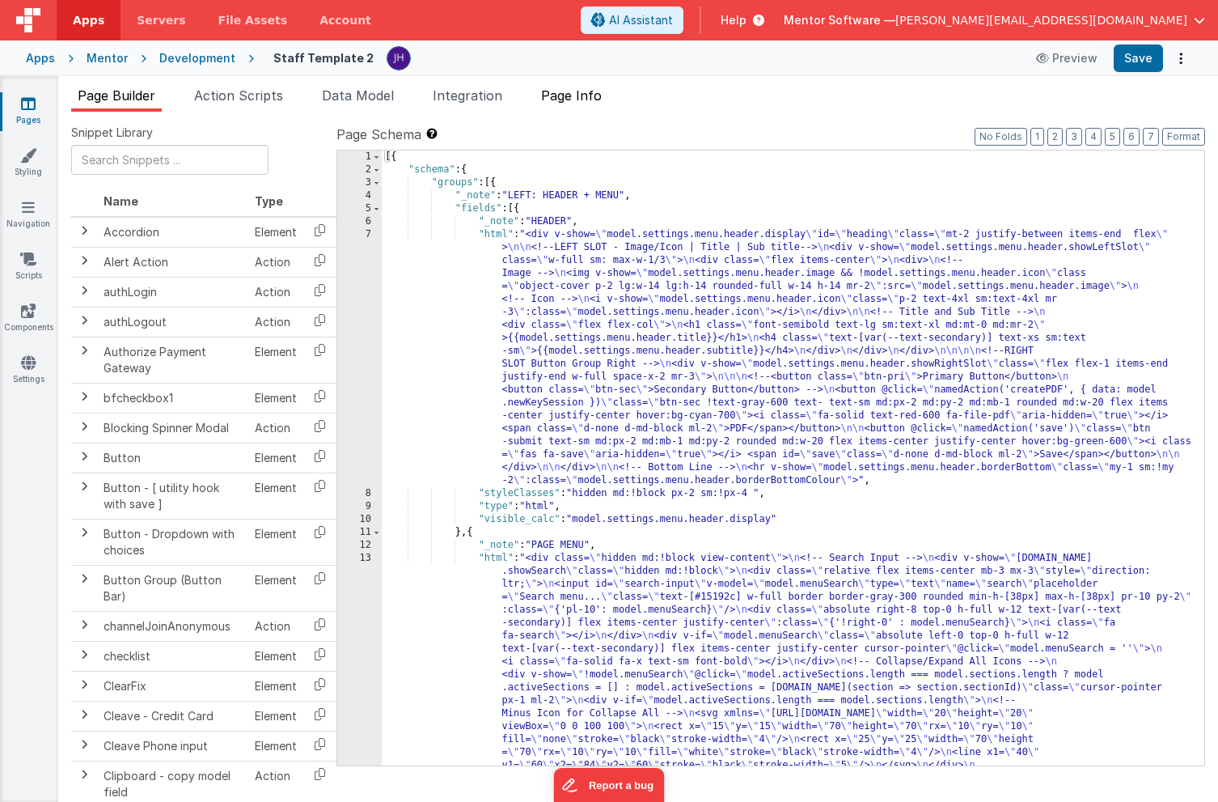
click at [608, 98] on li "Page Info" at bounding box center [572, 99] width 74 height 26
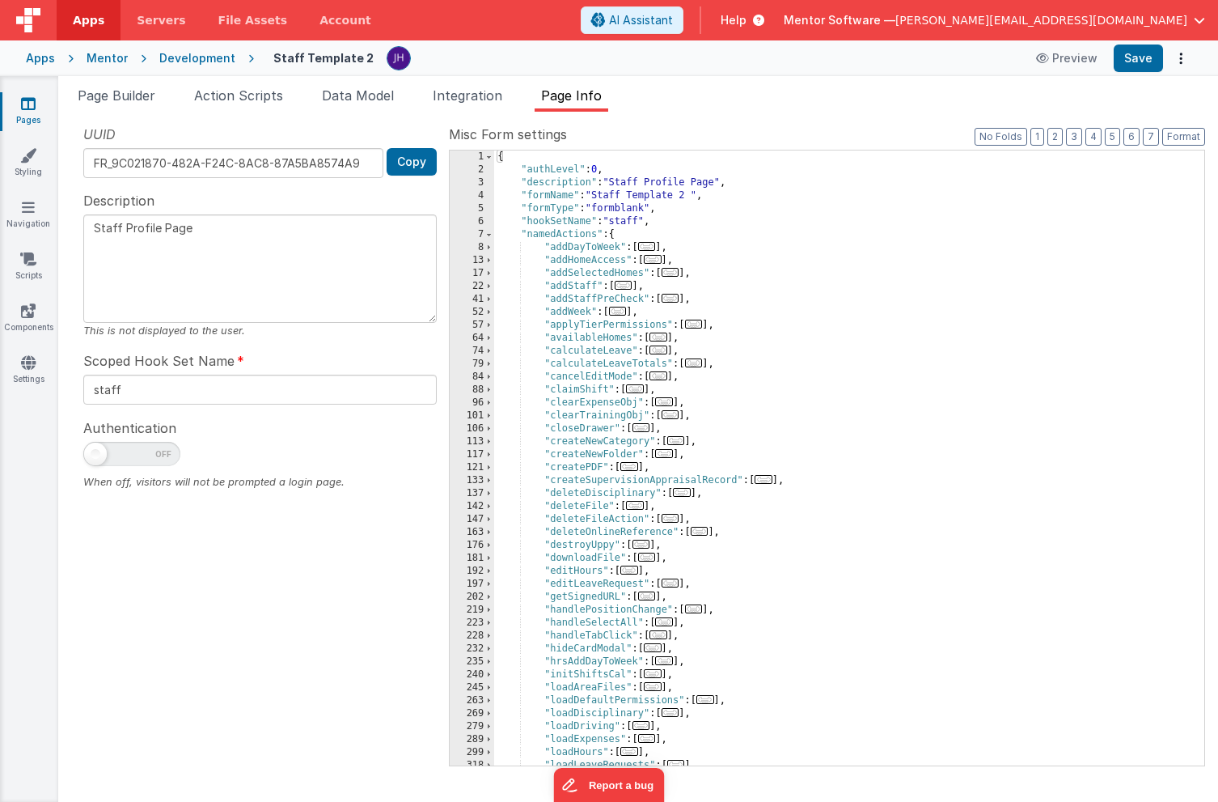
click at [676, 105] on ul "Page Builder Action Scripts Data Model Integration Page Info" at bounding box center [638, 99] width 1160 height 26
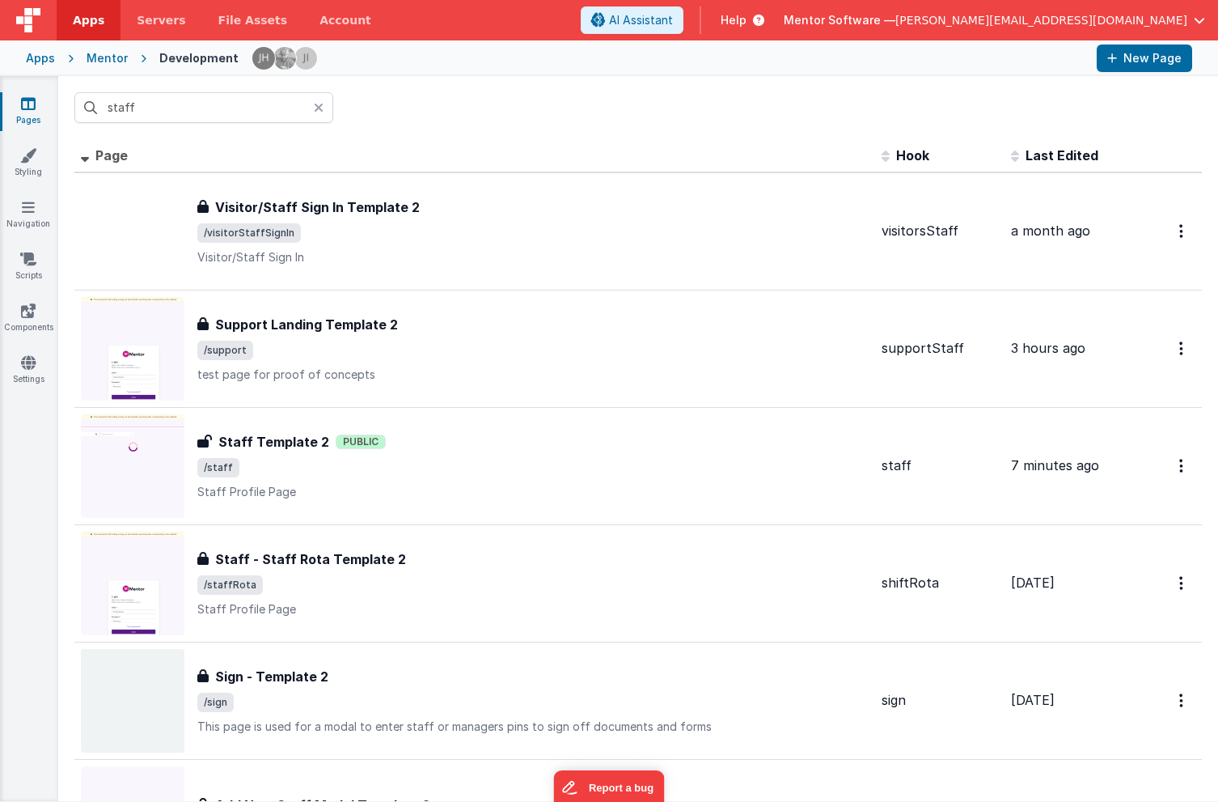
click at [28, 105] on icon at bounding box center [28, 103] width 15 height 16
click at [1192, 22] on button "Mentor Software — [PERSON_NAME][EMAIL_ADDRESS][DOMAIN_NAME]" at bounding box center [994, 20] width 421 height 16
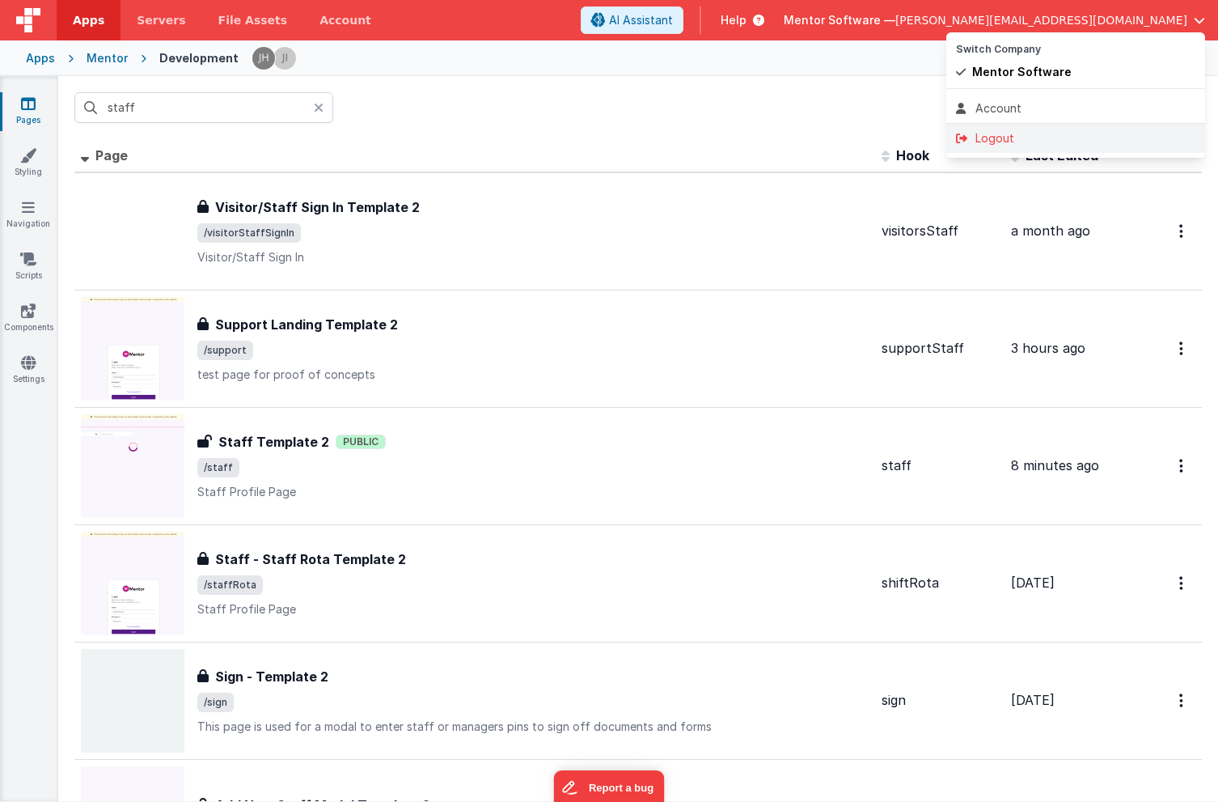
click at [1010, 139] on div "Logout" at bounding box center [1075, 138] width 239 height 16
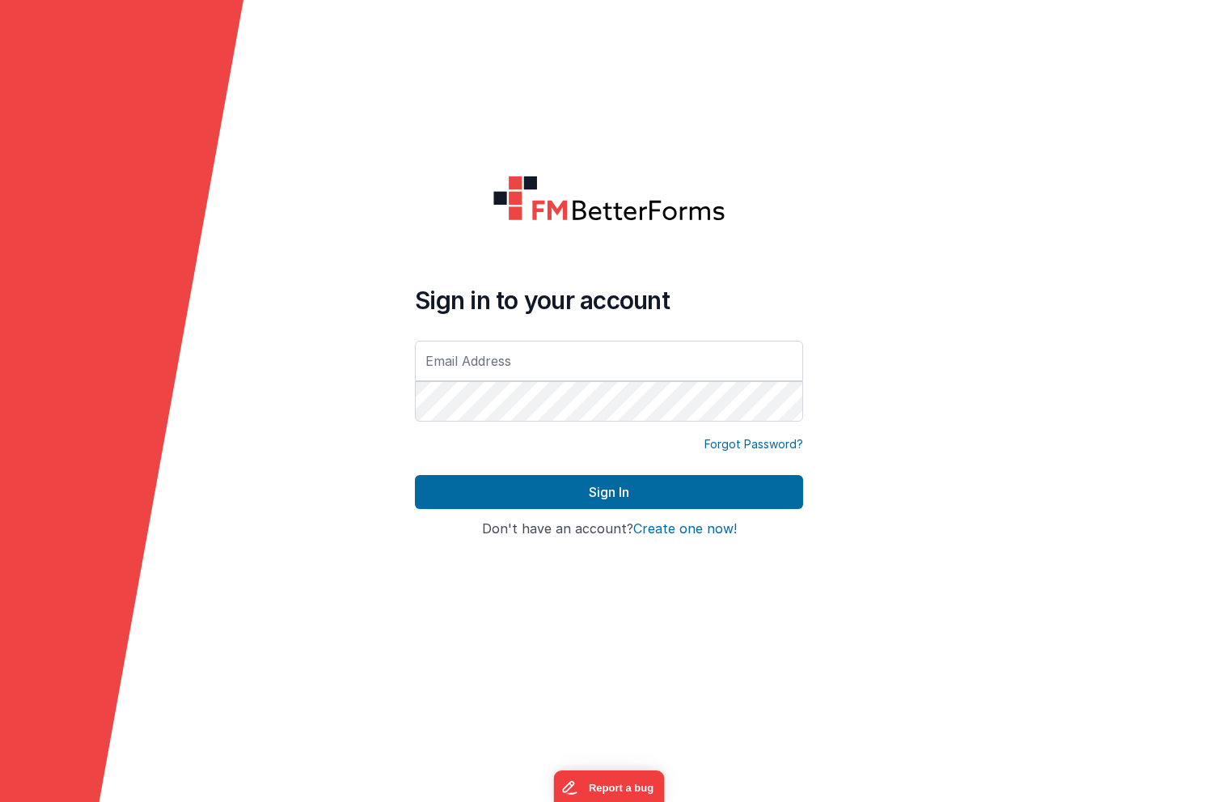
click at [428, 117] on form "Sign in to your account Forgot Password? Sign In Sign in with Google Don't have…" at bounding box center [609, 401] width 1218 height 802
